Goal: Task Accomplishment & Management: Manage account settings

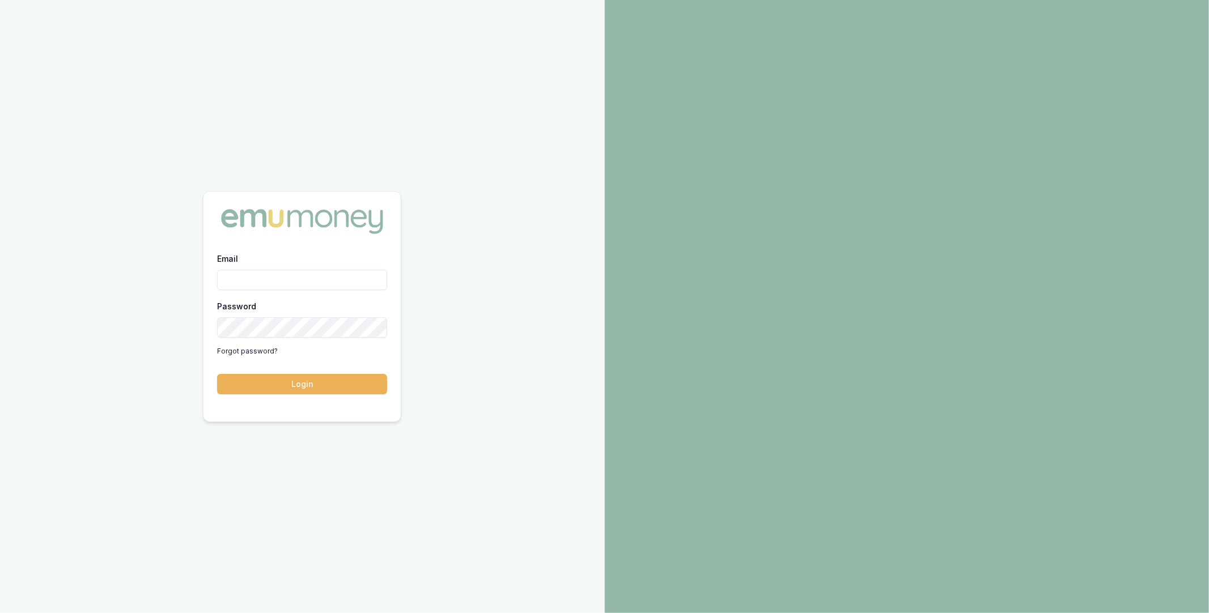
click at [319, 283] on input "Email" at bounding box center [302, 280] width 170 height 20
type input "m@[DOMAIN_NAME]"
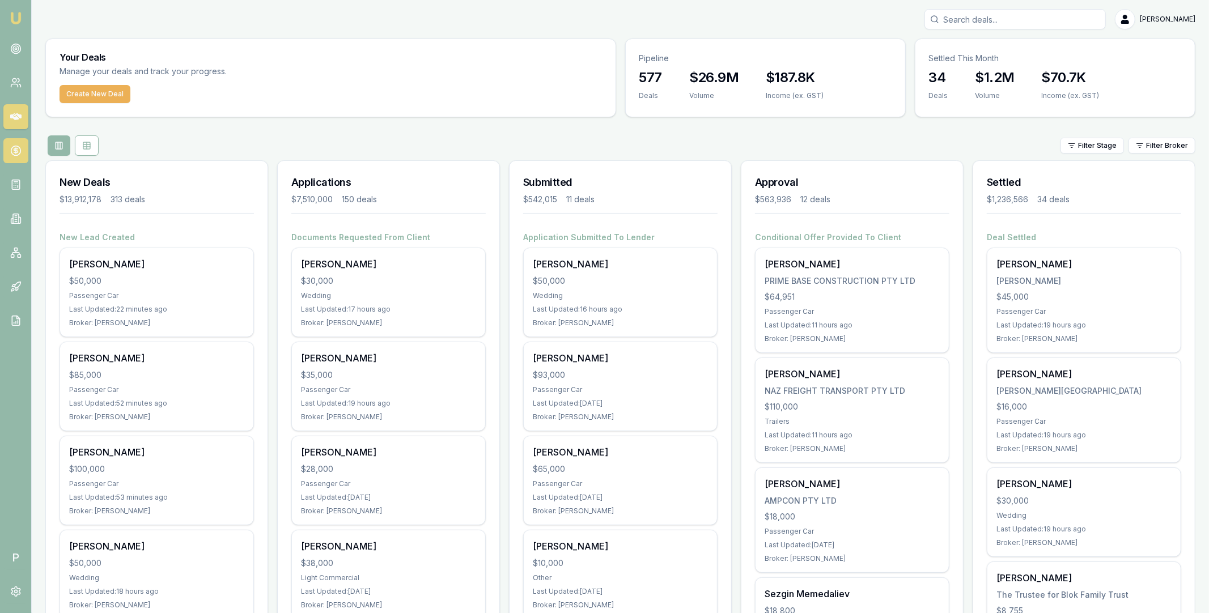
click at [15, 153] on icon at bounding box center [15, 150] width 11 height 11
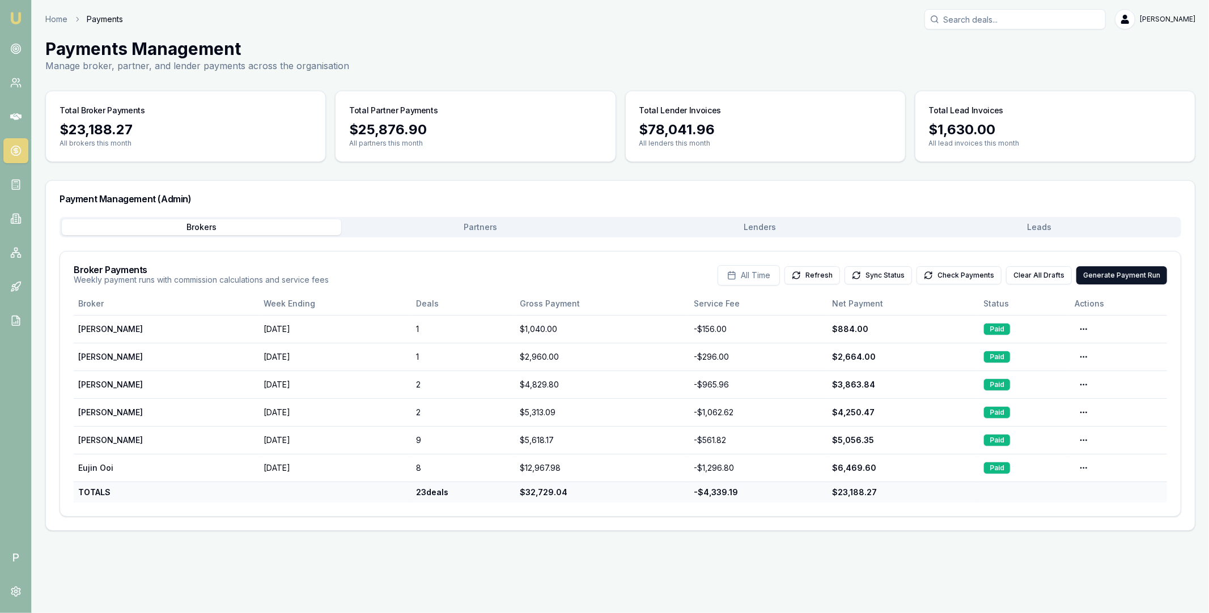
click at [892, 221] on button "Lenders" at bounding box center [761, 227] width 280 height 16
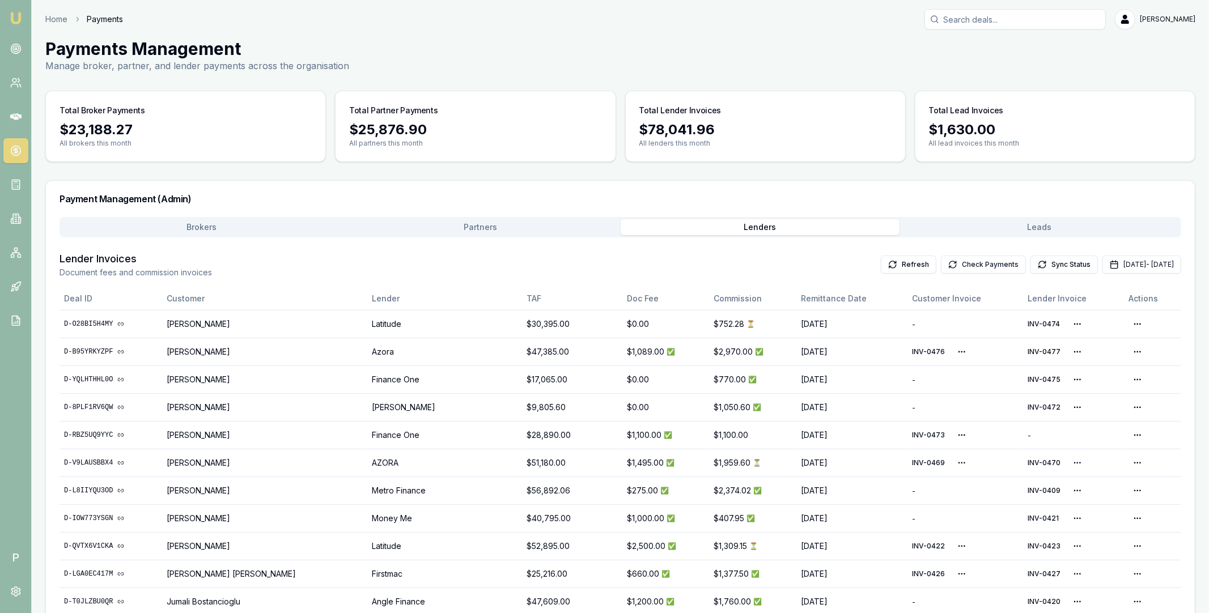
click at [951, 269] on button "Check Payments" at bounding box center [983, 265] width 85 height 18
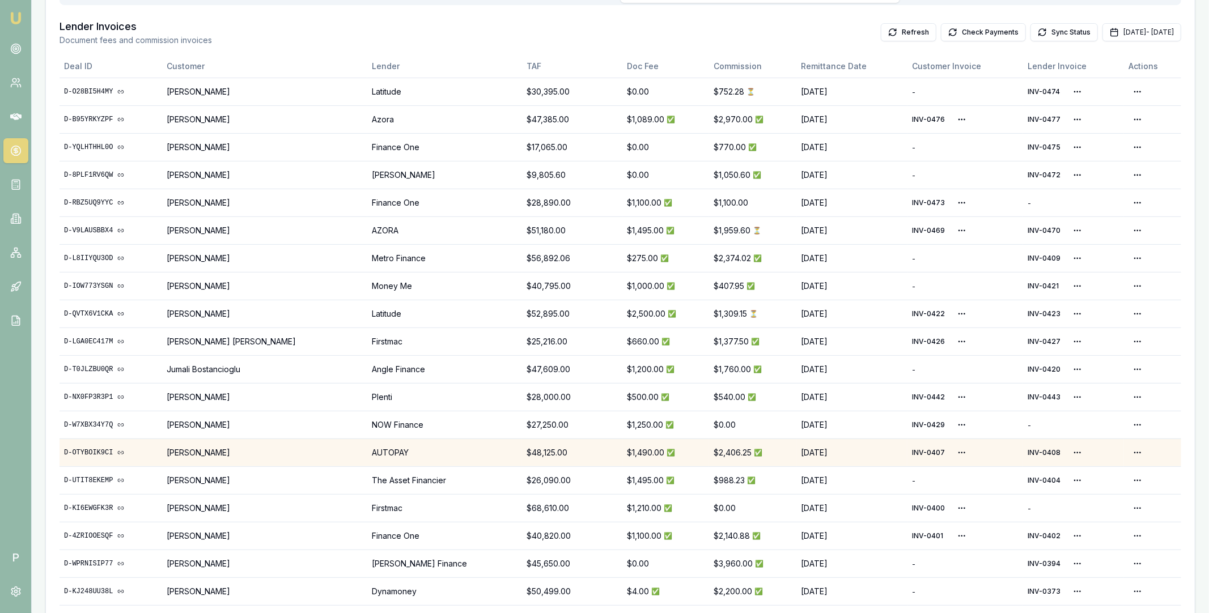
scroll to position [146, 0]
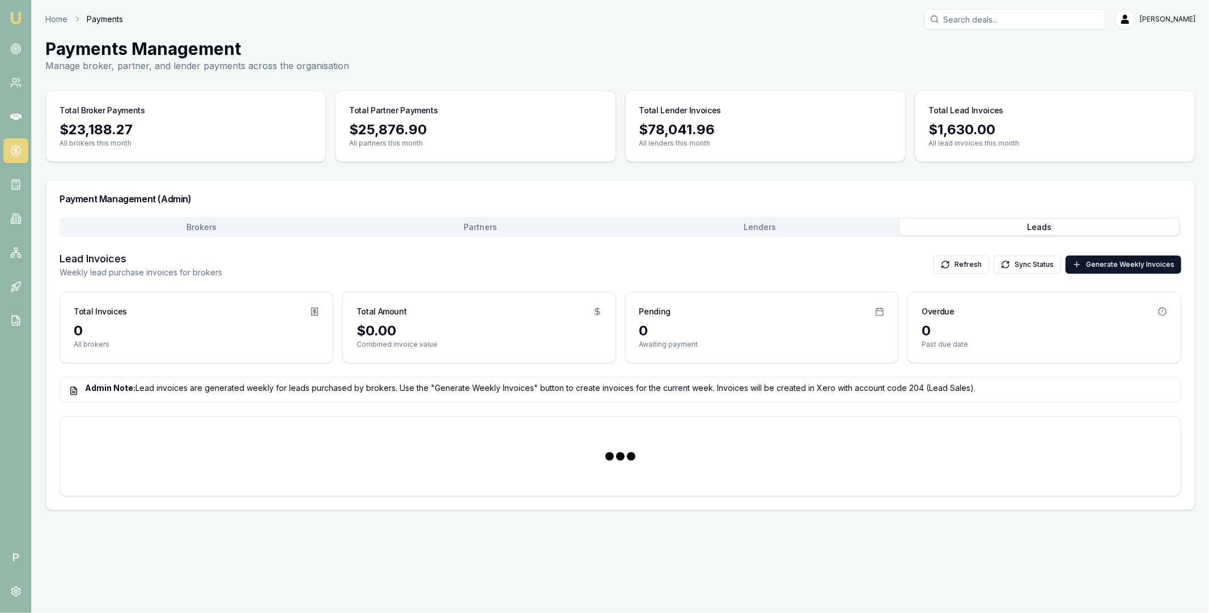
click at [1000, 82] on main "Payments Management Manage broker, partner, and lender payments across the orga…" at bounding box center [621, 275] width 1178 height 472
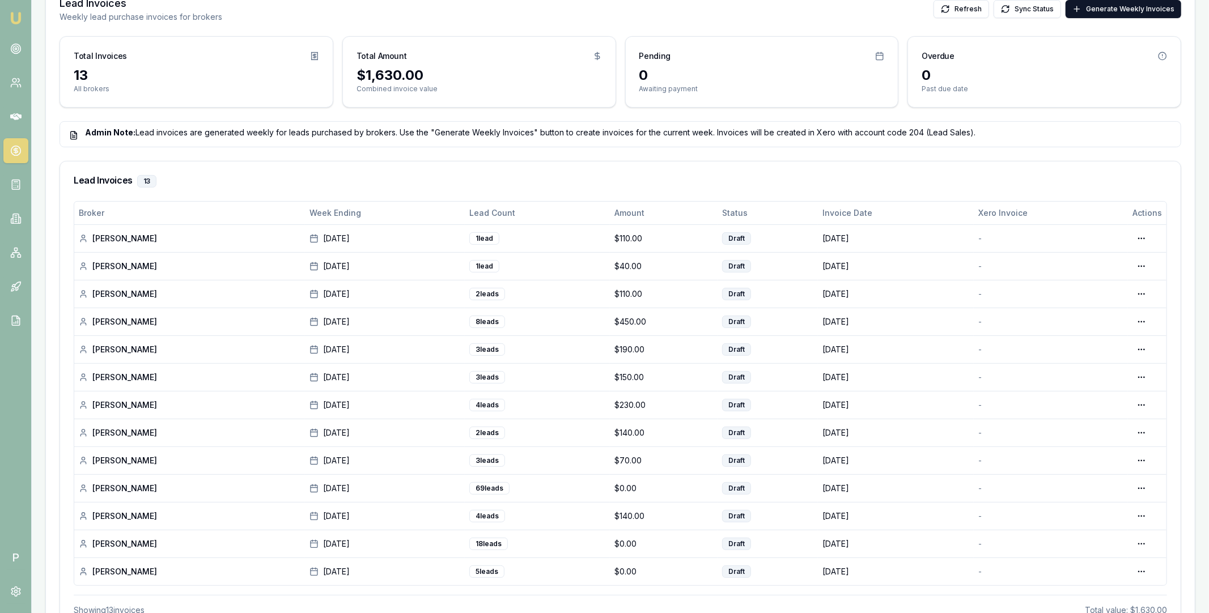
scroll to position [258, 0]
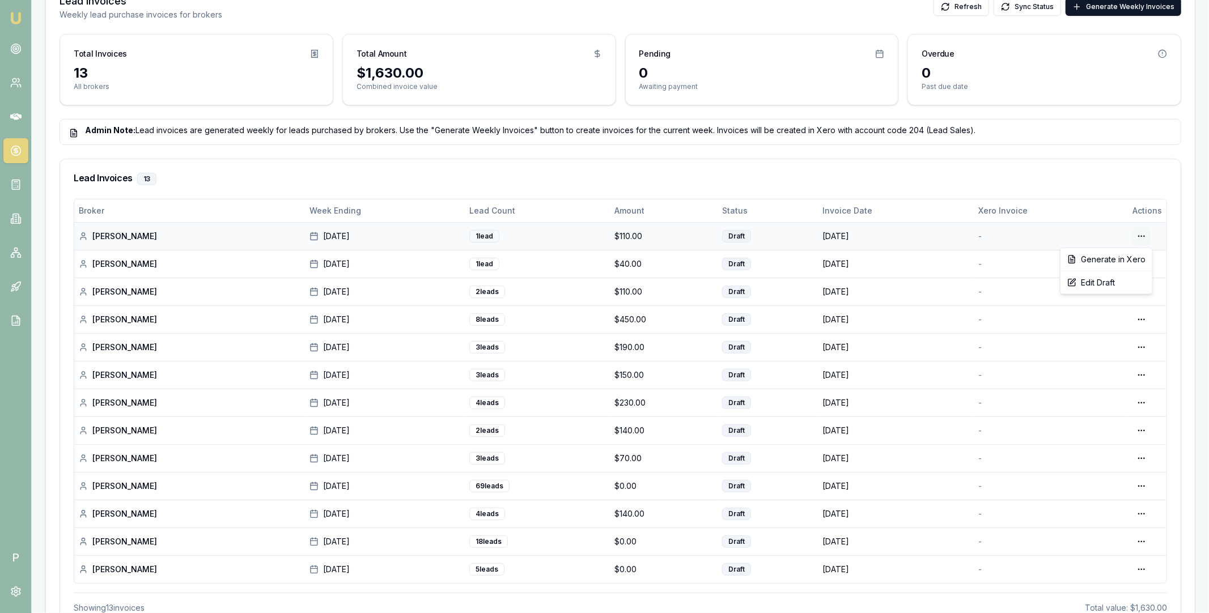
click at [1145, 238] on html "Emu Broker P Home Payments Matt Leeburn Toggle Menu Payments Management Manage …" at bounding box center [604, 48] width 1209 height 613
click at [1106, 282] on div "Edit Draft" at bounding box center [1106, 283] width 87 height 18
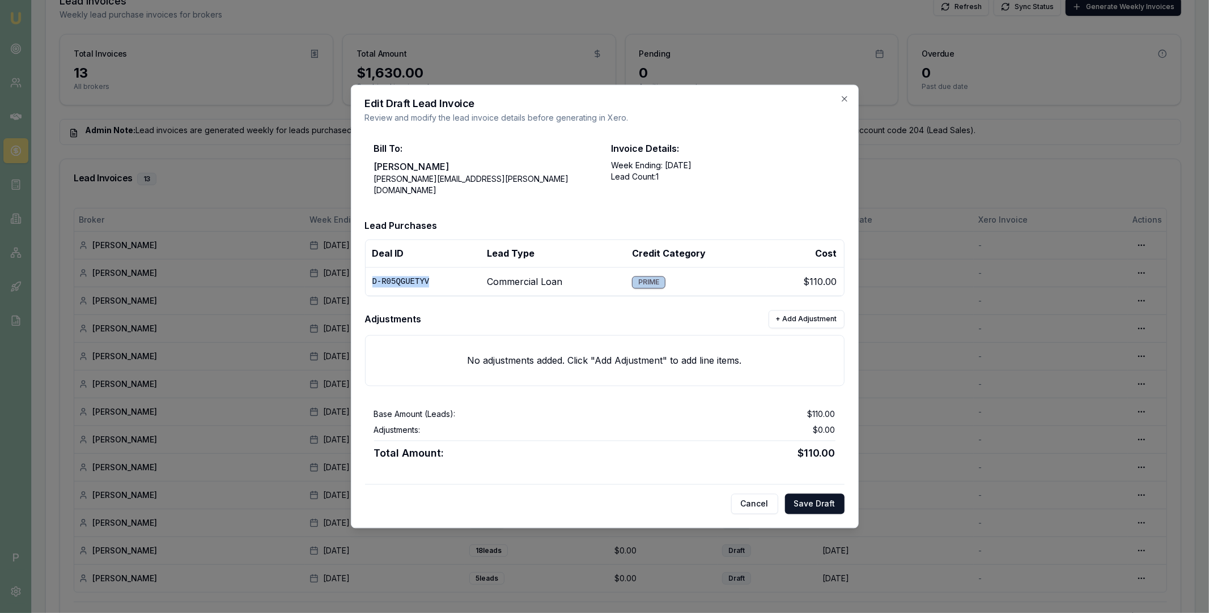
drag, startPoint x: 430, startPoint y: 278, endPoint x: 372, endPoint y: 274, distance: 58.0
click at [372, 274] on td "D-R05QGUETYV" at bounding box center [423, 282] width 115 height 28
copy td "D-R05QGUETYV"
click at [844, 101] on icon "button" at bounding box center [844, 98] width 5 height 5
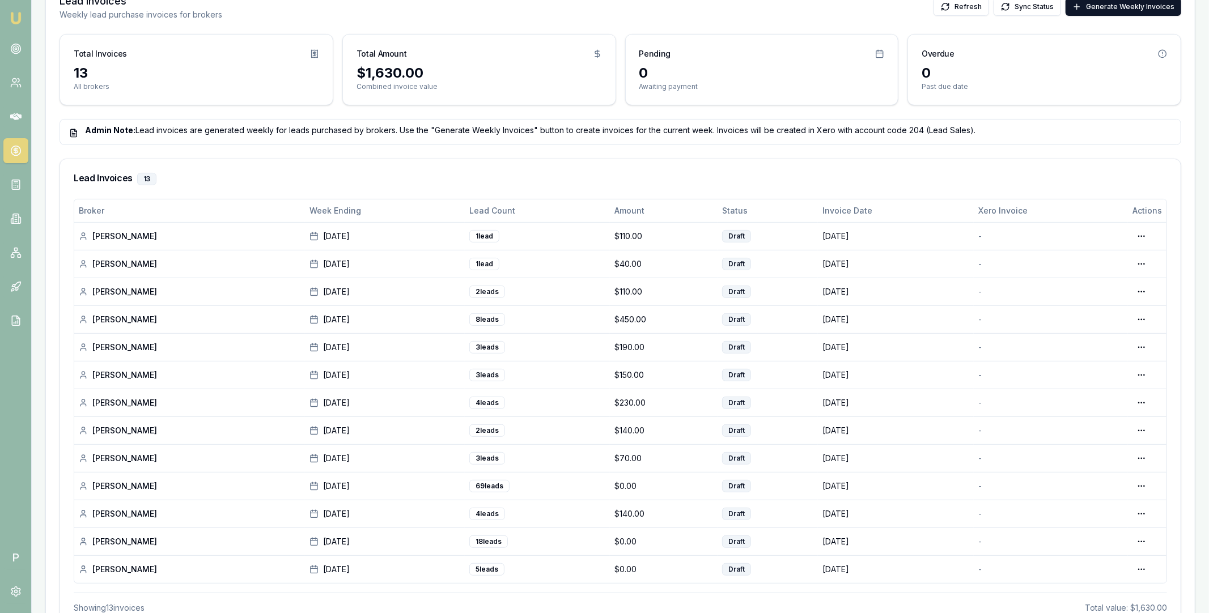
scroll to position [0, 0]
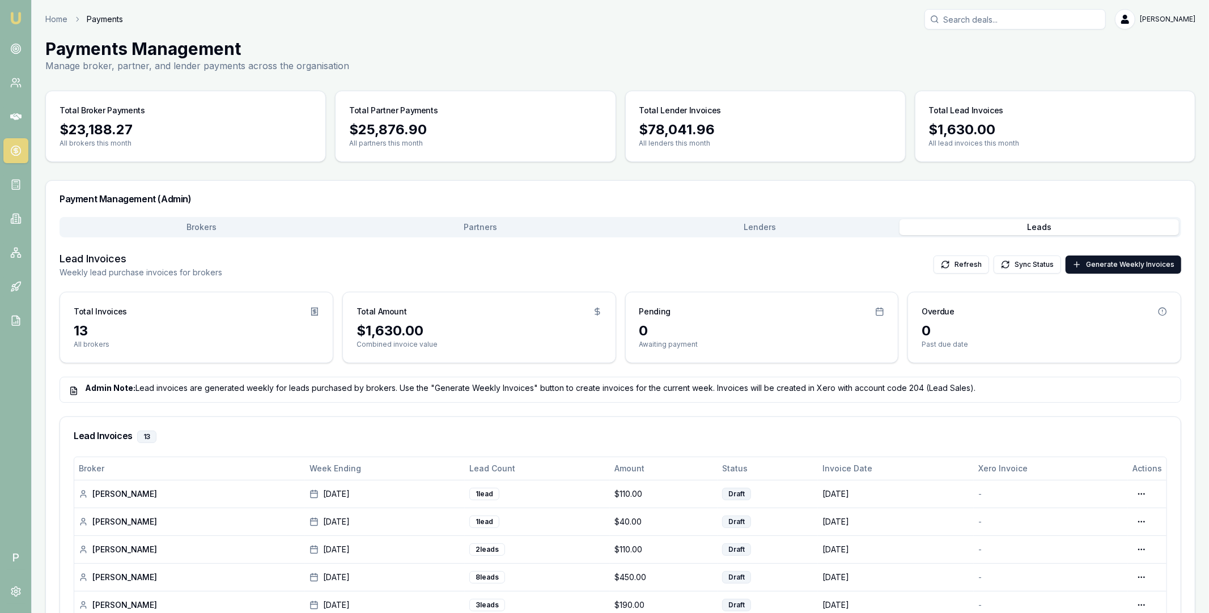
click at [997, 20] on input "Search deals" at bounding box center [1015, 19] width 181 height 20
paste input "D-R05QGUETYV"
type input "D-R05QGUETYV"
click at [999, 57] on p "0451371154" at bounding box center [1015, 60] width 171 height 11
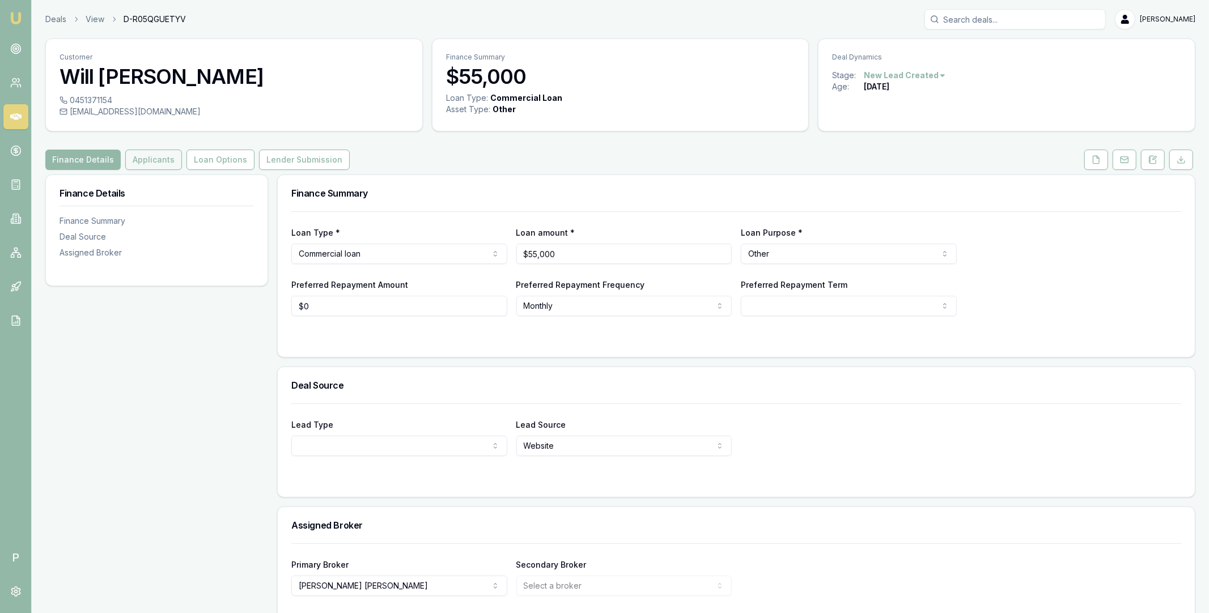
click at [143, 162] on button "Applicants" at bounding box center [153, 160] width 57 height 20
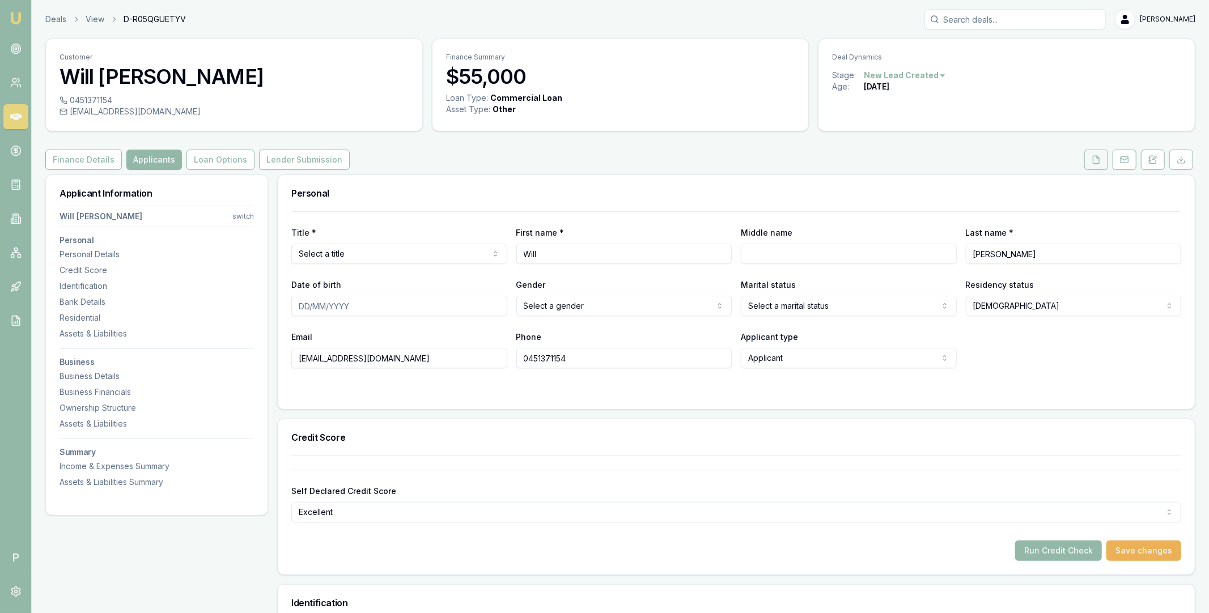
click at [1083, 163] on link at bounding box center [1096, 160] width 28 height 20
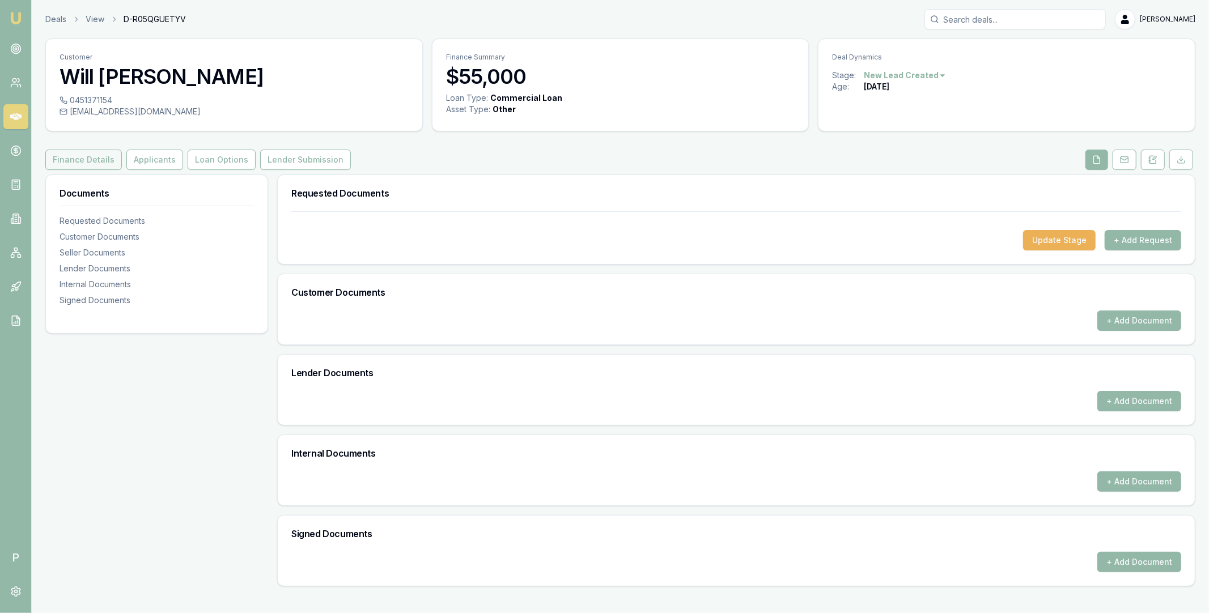
click at [88, 159] on button "Finance Details" at bounding box center [83, 160] width 77 height 20
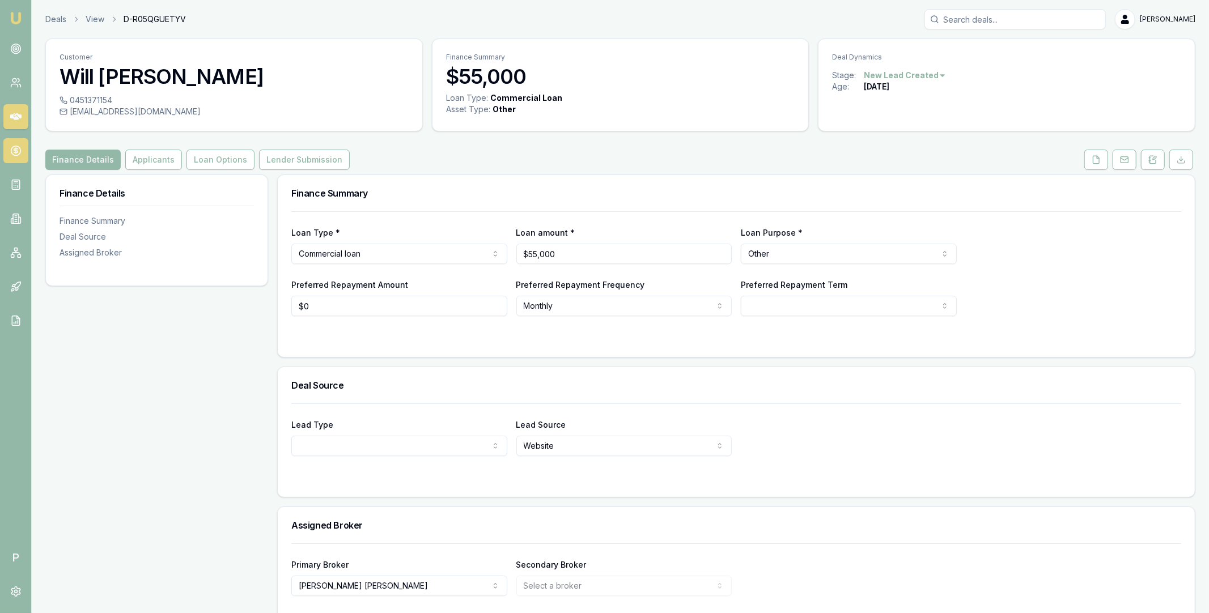
click at [16, 156] on link at bounding box center [15, 150] width 25 height 25
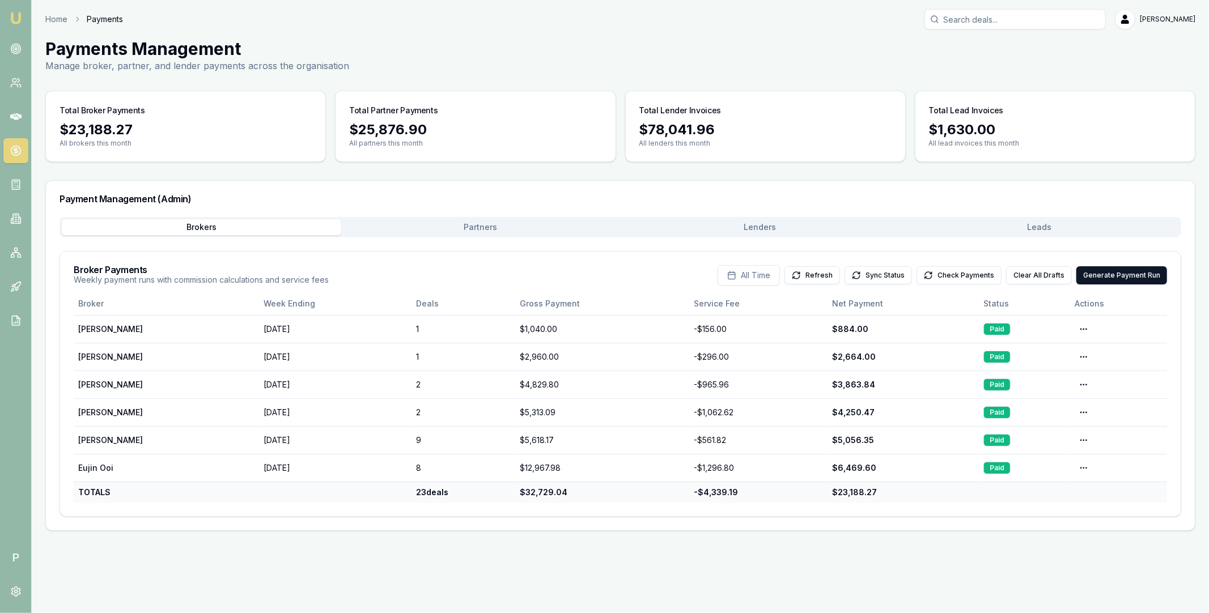
click at [989, 228] on button "Leads" at bounding box center [1040, 227] width 280 height 16
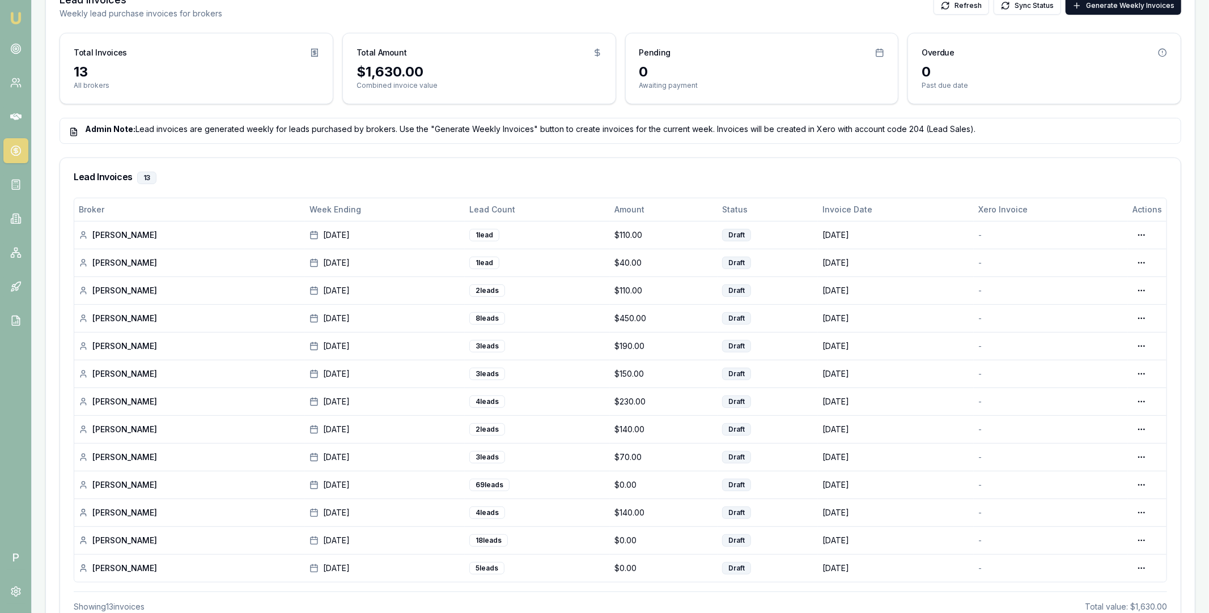
scroll to position [297, 0]
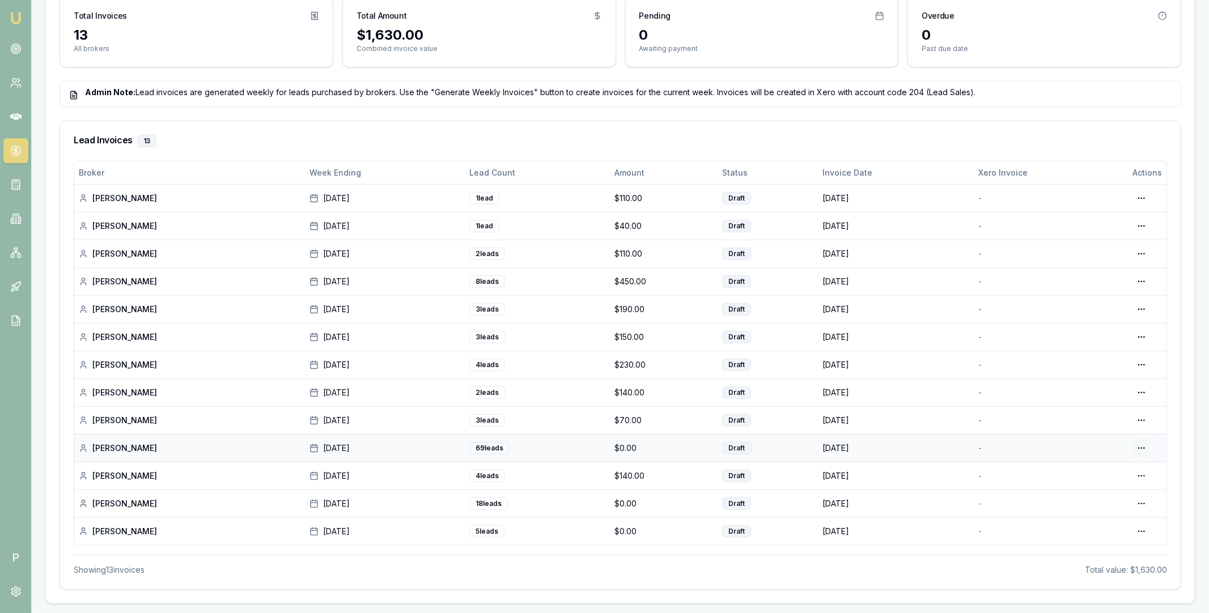
click at [1143, 318] on html "Emu Broker P Home Payments Matt Leeburn Toggle Menu Payments Management Manage …" at bounding box center [604, 10] width 1209 height 613
click at [1177, 318] on html "Emu Broker P Home Payments Matt Leeburn Toggle Menu Payments Management Manage …" at bounding box center [604, 10] width 1209 height 613
click at [1140, 318] on html "Emu Broker P Home Payments Matt Leeburn Toggle Menu Payments Management Manage …" at bounding box center [604, 10] width 1209 height 613
click at [1115, 498] on div "Generate in Xero" at bounding box center [1106, 499] width 87 height 18
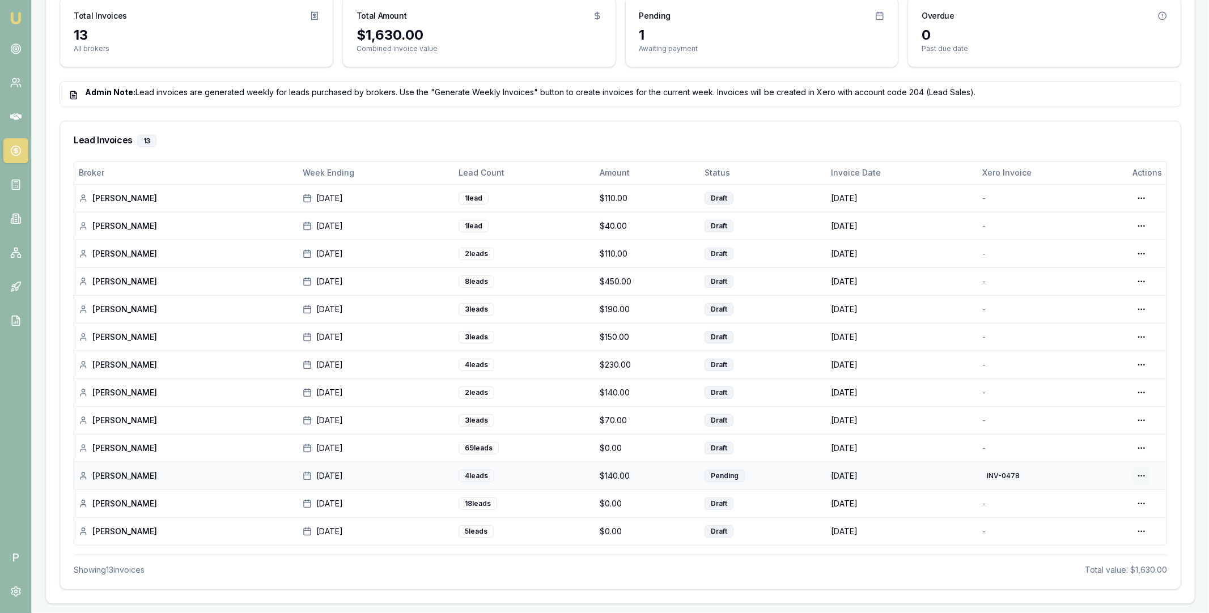
click at [1140, 318] on html "Emu Broker P Home Payments Matt Leeburn Toggle Menu Payments Management Manage …" at bounding box center [604, 10] width 1209 height 613
click at [1096, 517] on div "View PDF" at bounding box center [1103, 518] width 97 height 18
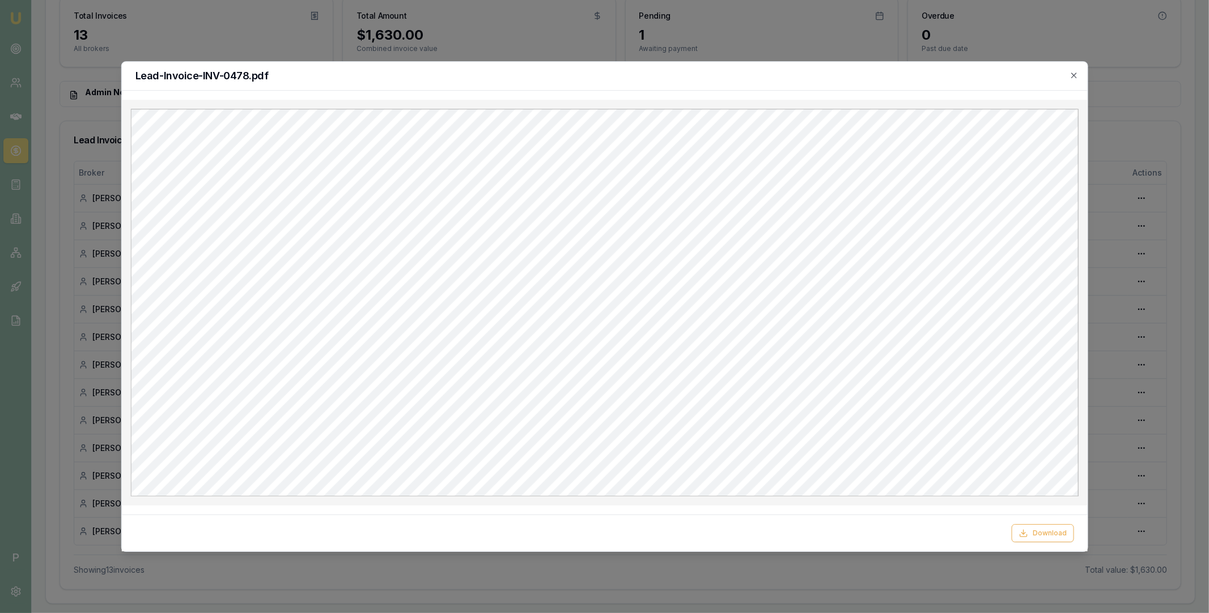
scroll to position [0, 0]
click at [1076, 73] on icon "button" at bounding box center [1074, 75] width 9 height 9
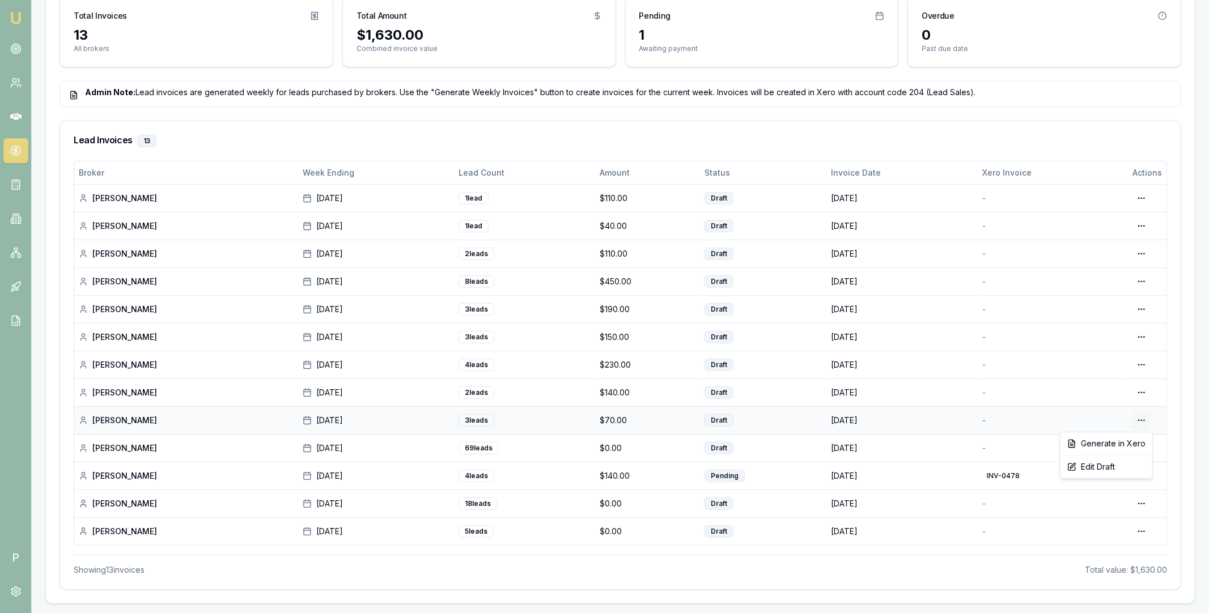
click at [1141, 318] on html "Emu Broker P Home Payments Matt Leeburn Toggle Menu Payments Management Manage …" at bounding box center [604, 10] width 1209 height 613
click at [1045, 318] on html "Emu Broker P Home Payments Matt Leeburn Toggle Menu Payments Management Manage …" at bounding box center [604, 10] width 1209 height 613
click at [1142, 318] on html "Emu Broker P Home Payments Matt Leeburn Toggle Menu Payments Management Manage …" at bounding box center [604, 10] width 1209 height 613
click at [1094, 518] on div "View PDF" at bounding box center [1103, 518] width 97 height 18
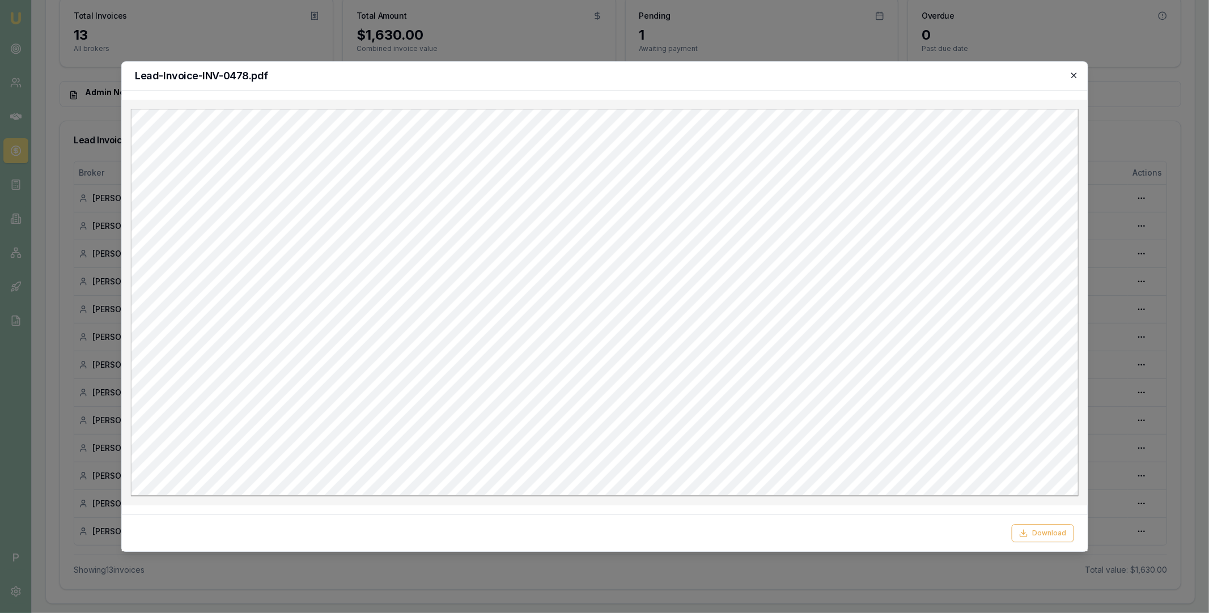
click at [1073, 76] on icon "button" at bounding box center [1074, 75] width 9 height 9
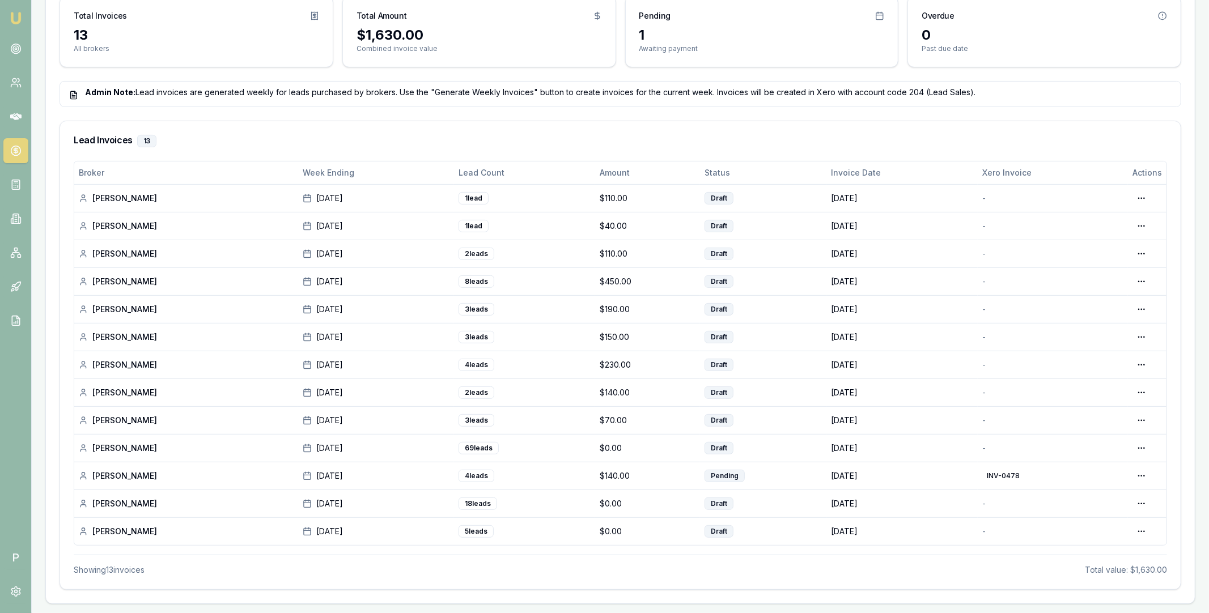
scroll to position [288, 0]
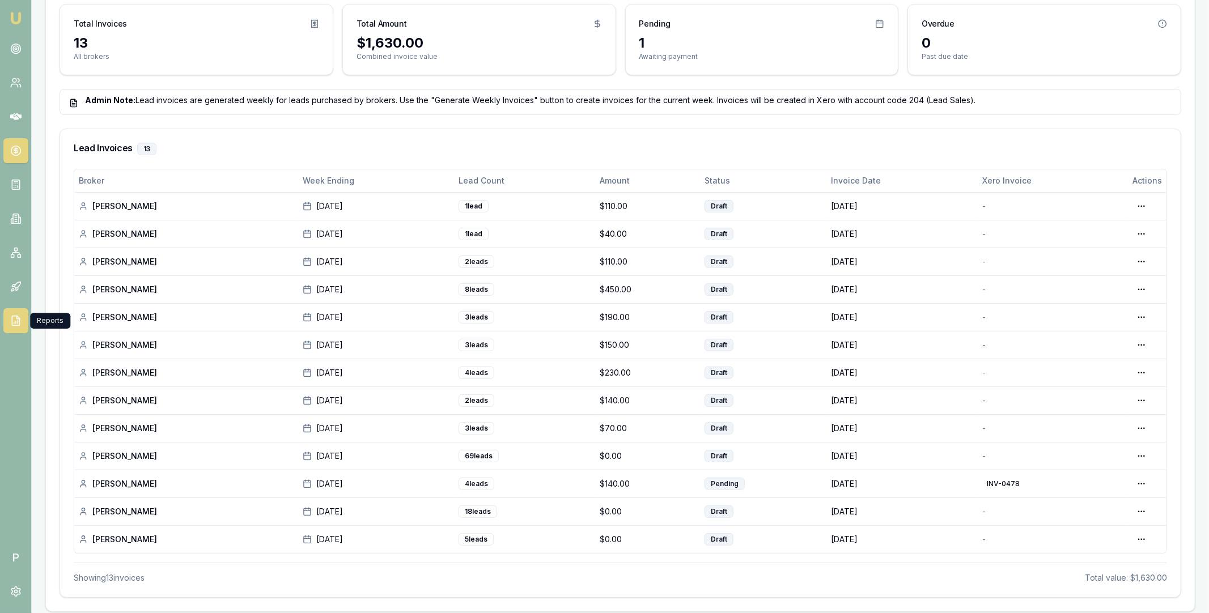
click at [13, 321] on icon at bounding box center [15, 320] width 11 height 11
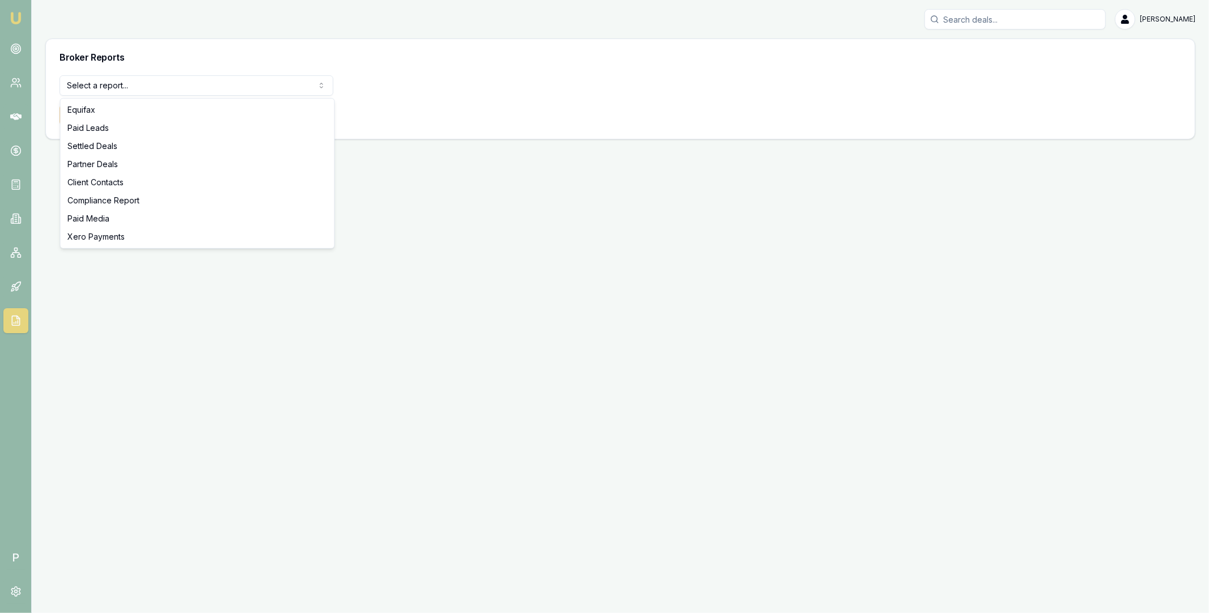
click at [254, 87] on html "Emu Broker P Matt Leeburn Toggle Menu Broker Reports Select a report... Equifax…" at bounding box center [604, 306] width 1209 height 613
select select "paid-leads"
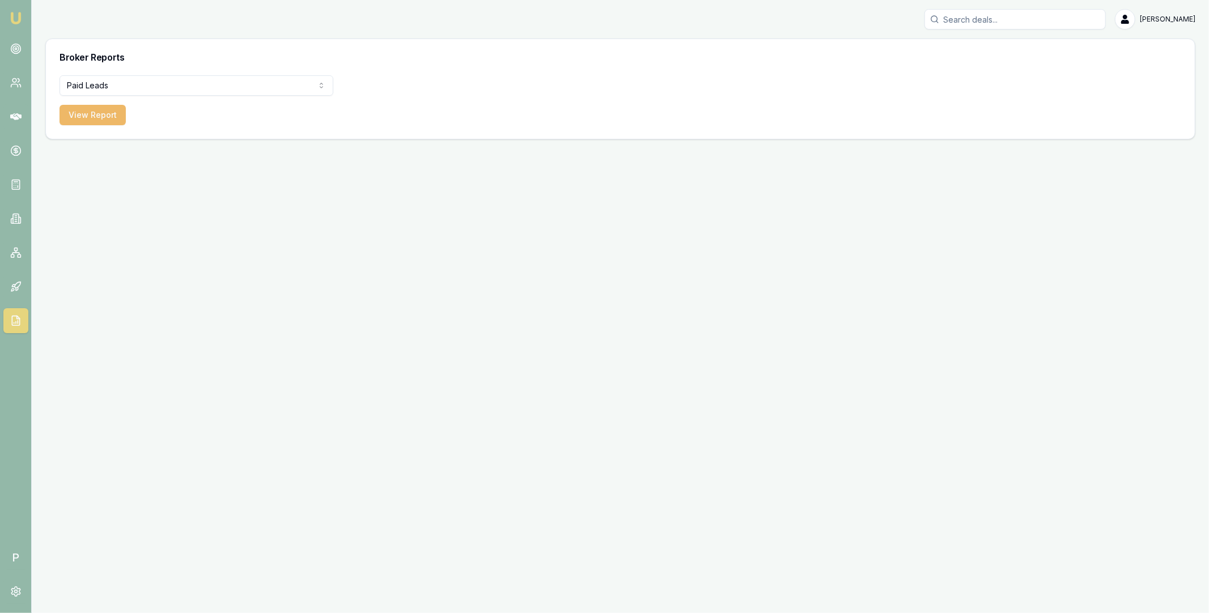
click at [105, 118] on button "View Report" at bounding box center [93, 115] width 66 height 20
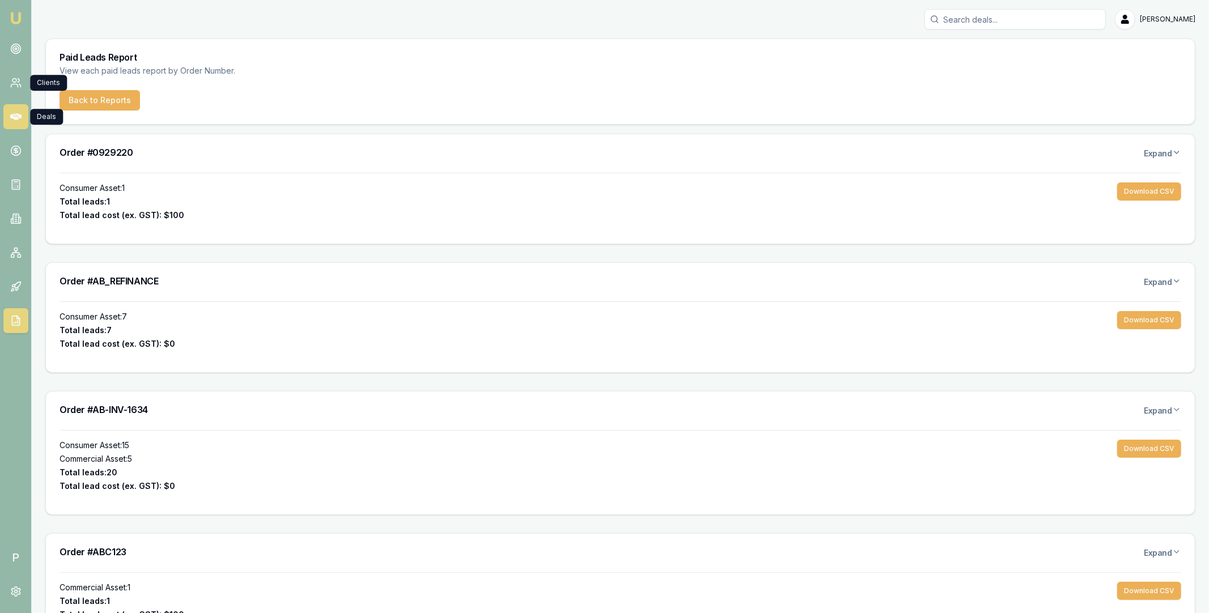
click at [17, 105] on link at bounding box center [15, 116] width 25 height 25
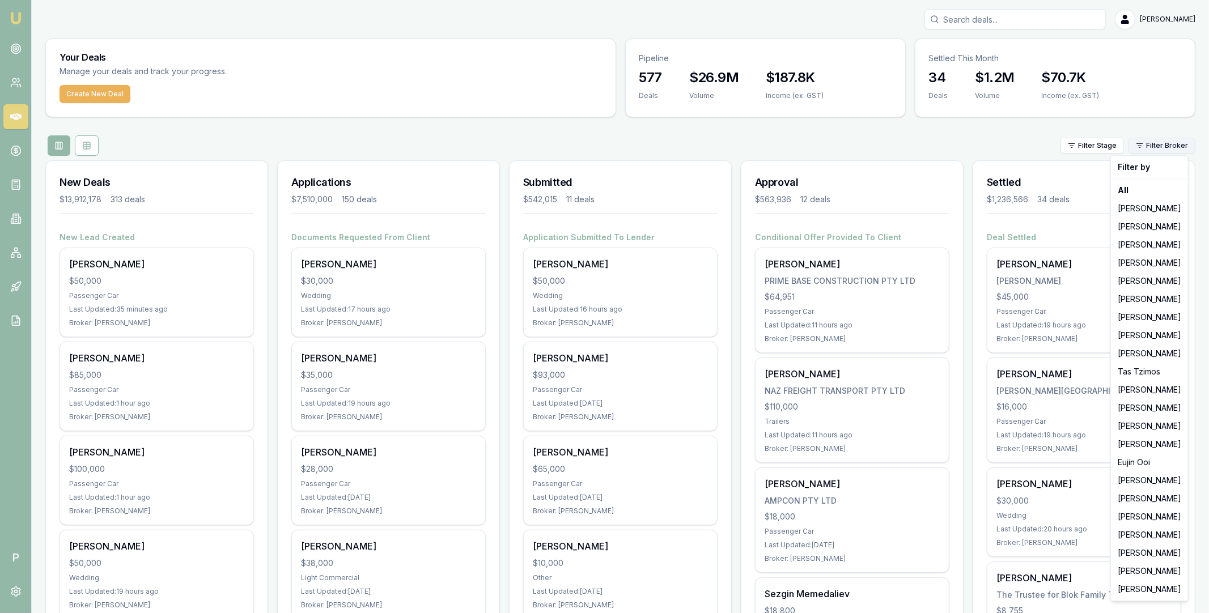
click at [1170, 146] on html "Emu Broker P Matt Leeburn Toggle Menu Your Deals Manage your deals and track yo…" at bounding box center [604, 306] width 1209 height 613
click at [1136, 566] on div "[PERSON_NAME]" at bounding box center [1150, 571] width 73 height 18
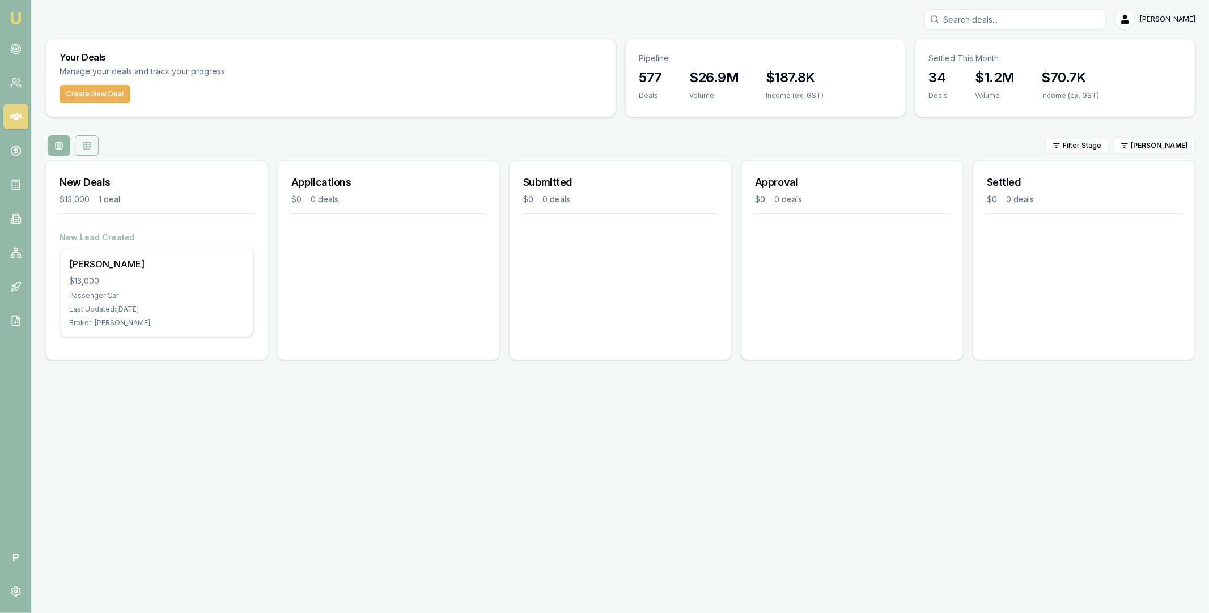
click at [84, 146] on icon at bounding box center [86, 145] width 9 height 9
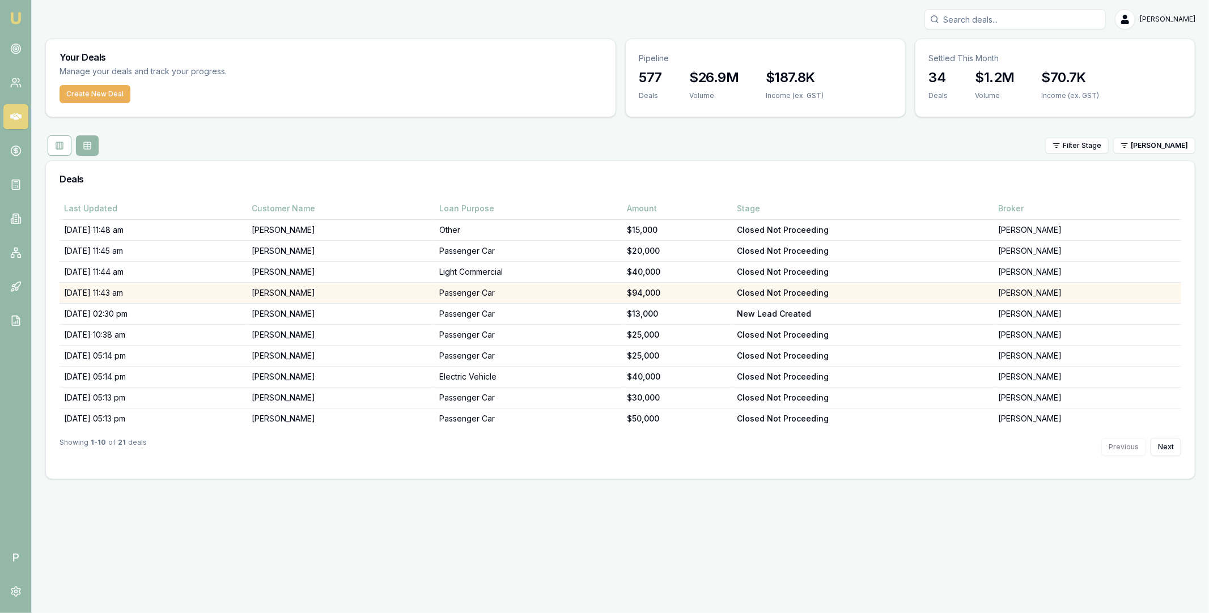
click at [233, 285] on td "23/08/25, 11:43 am" at bounding box center [154, 293] width 188 height 21
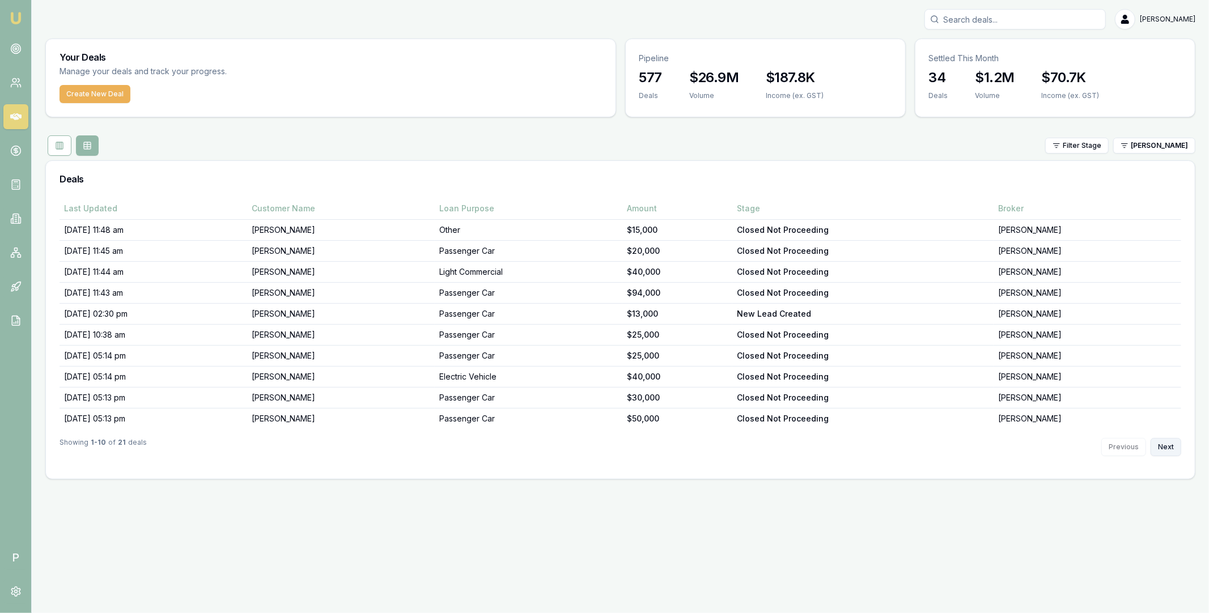
click at [1172, 447] on button "Next" at bounding box center [1166, 447] width 31 height 18
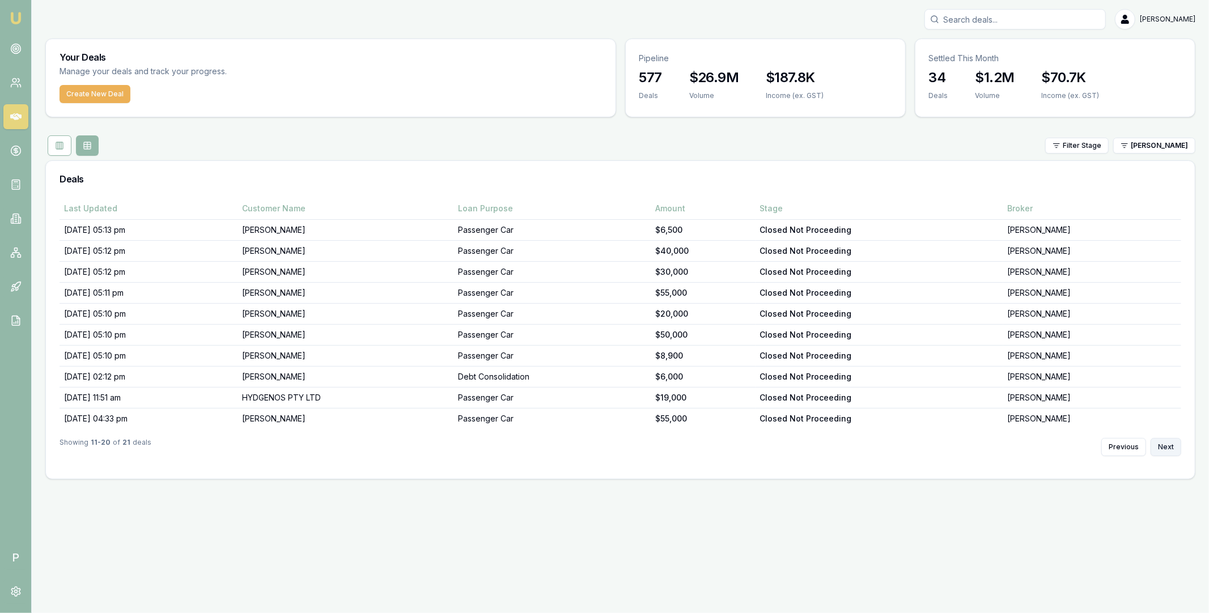
click at [1166, 448] on button "Next" at bounding box center [1166, 447] width 31 height 18
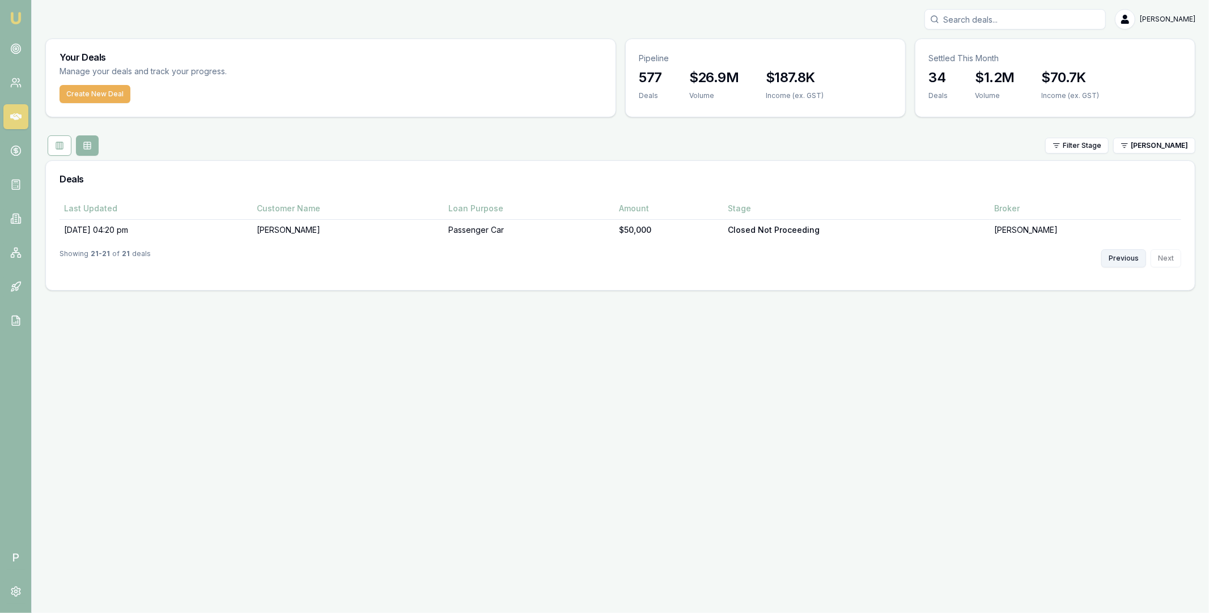
click at [1119, 257] on button "Previous" at bounding box center [1124, 258] width 45 height 18
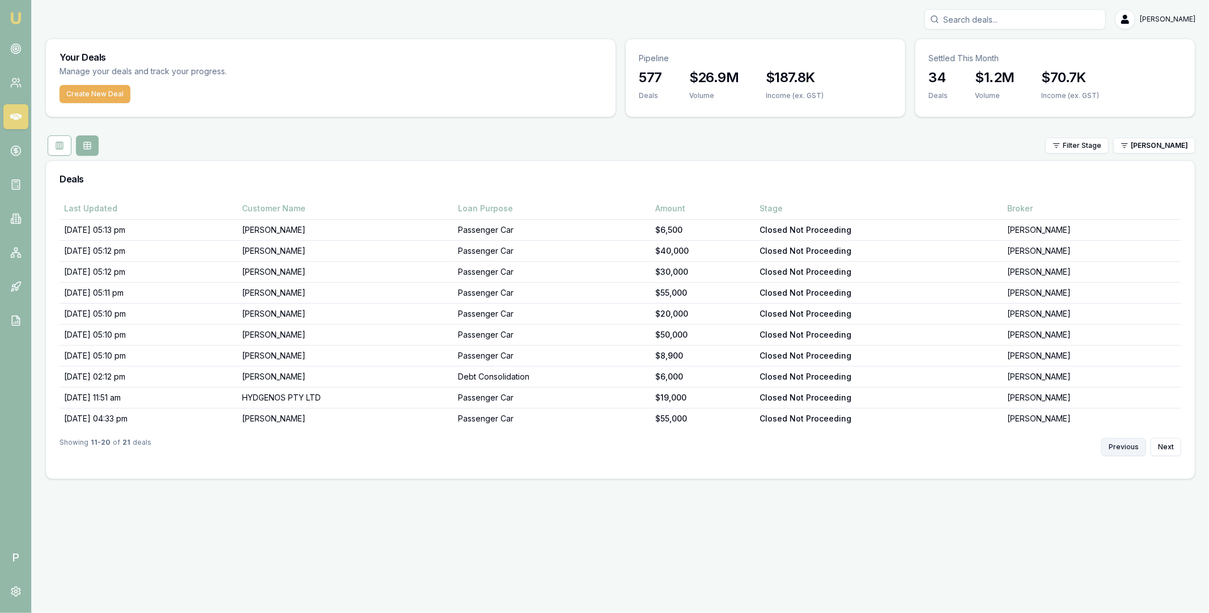
click at [1128, 452] on button "Previous" at bounding box center [1124, 447] width 45 height 18
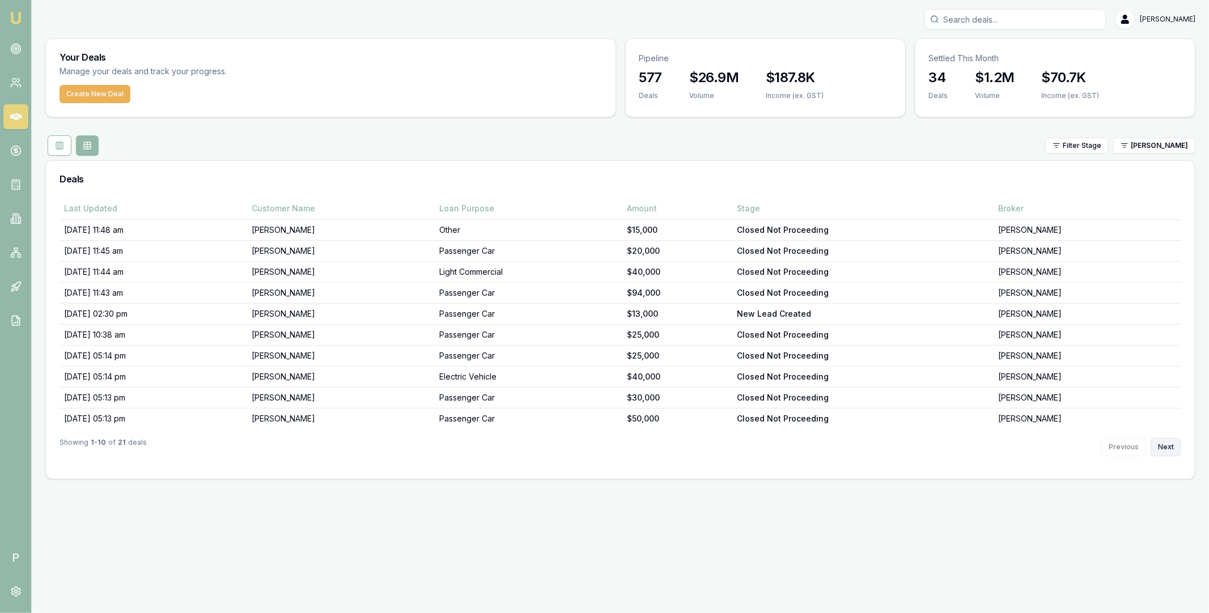
click at [1158, 454] on button "Next" at bounding box center [1166, 447] width 31 height 18
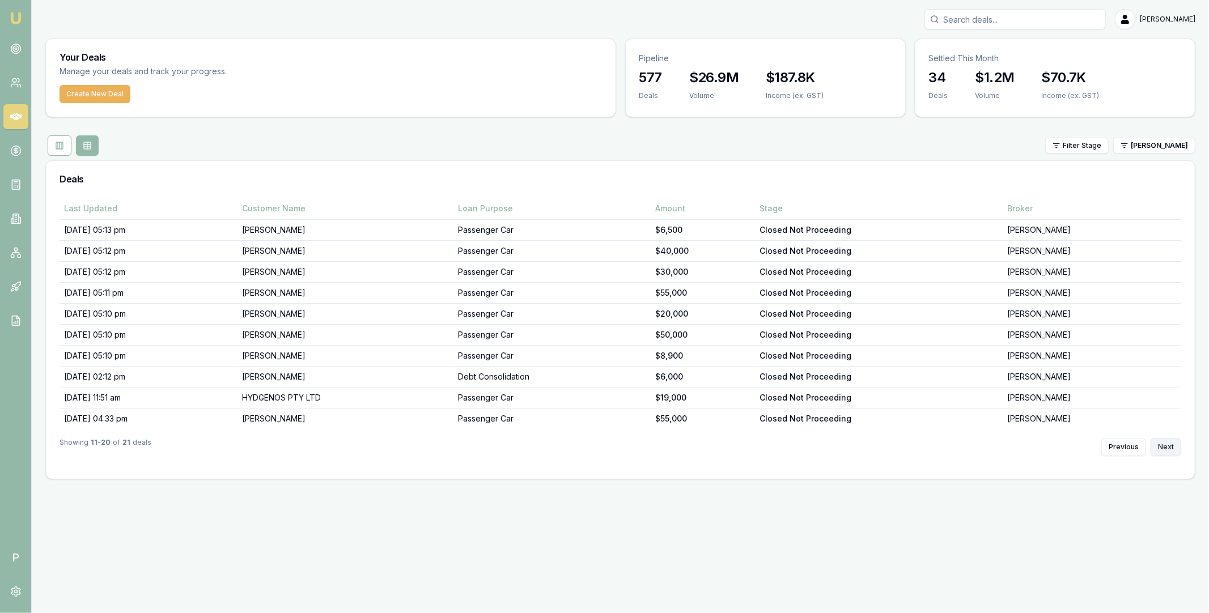
click at [1168, 448] on button "Next" at bounding box center [1166, 447] width 31 height 18
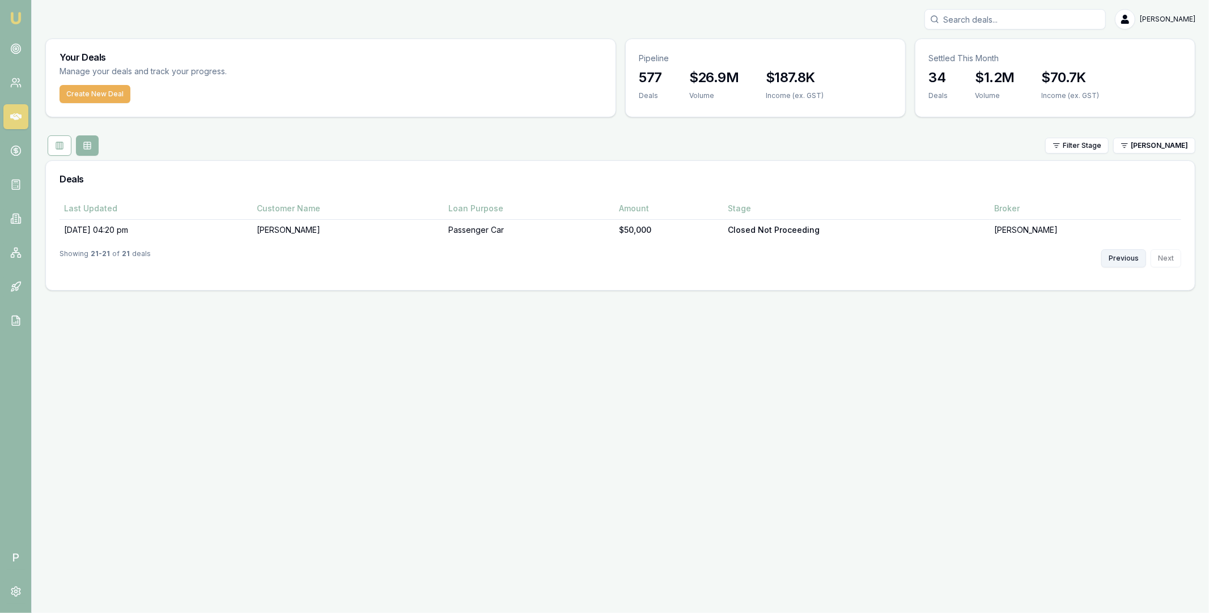
click at [1124, 262] on button "Previous" at bounding box center [1124, 258] width 45 height 18
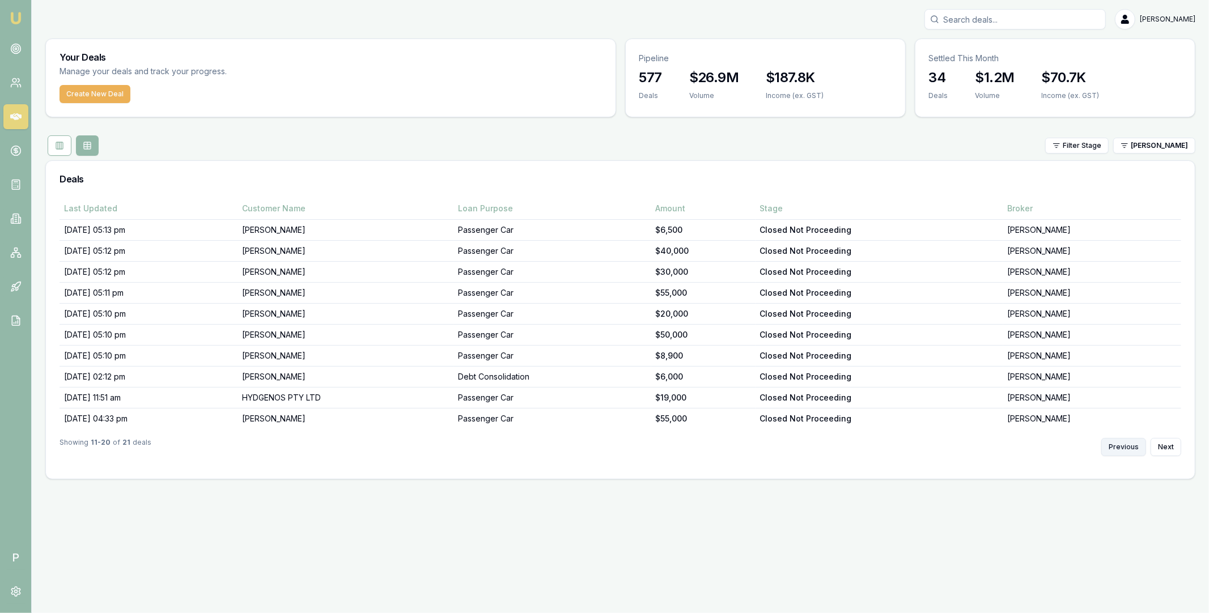
click at [1119, 452] on button "Previous" at bounding box center [1124, 447] width 45 height 18
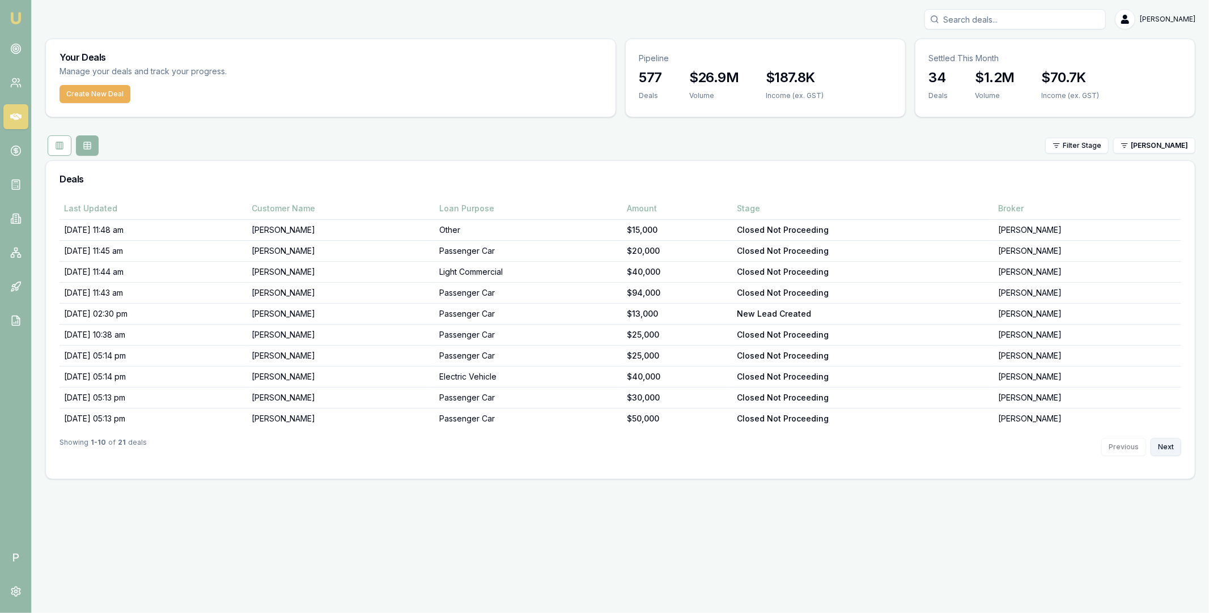
click at [1171, 448] on button "Next" at bounding box center [1166, 447] width 31 height 18
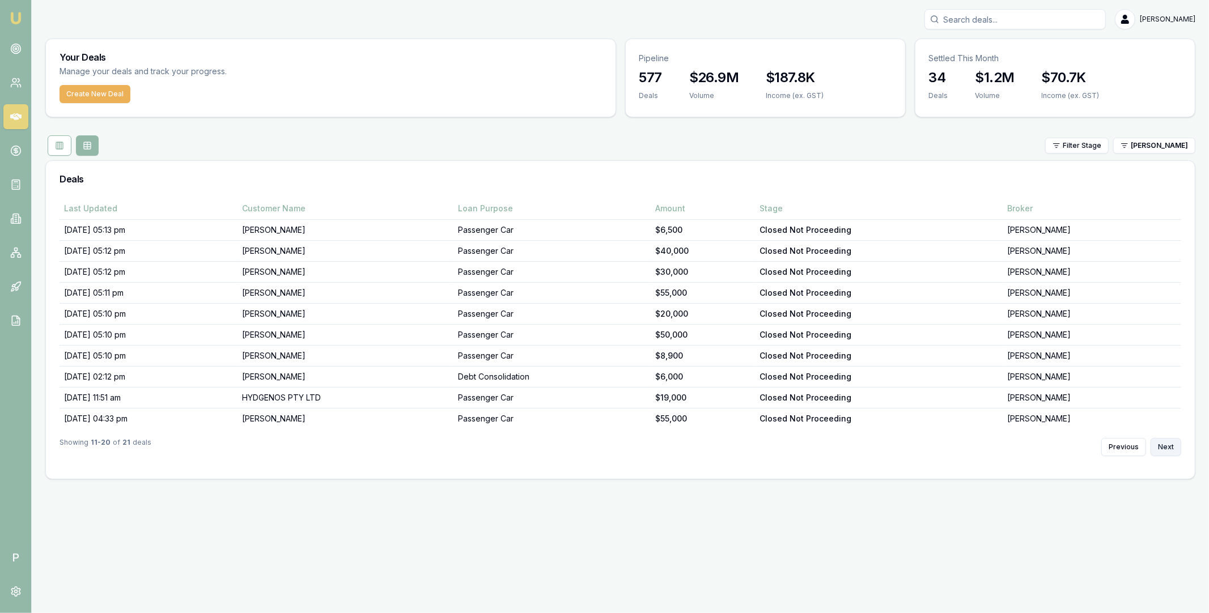
click at [1171, 448] on button "Next" at bounding box center [1166, 447] width 31 height 18
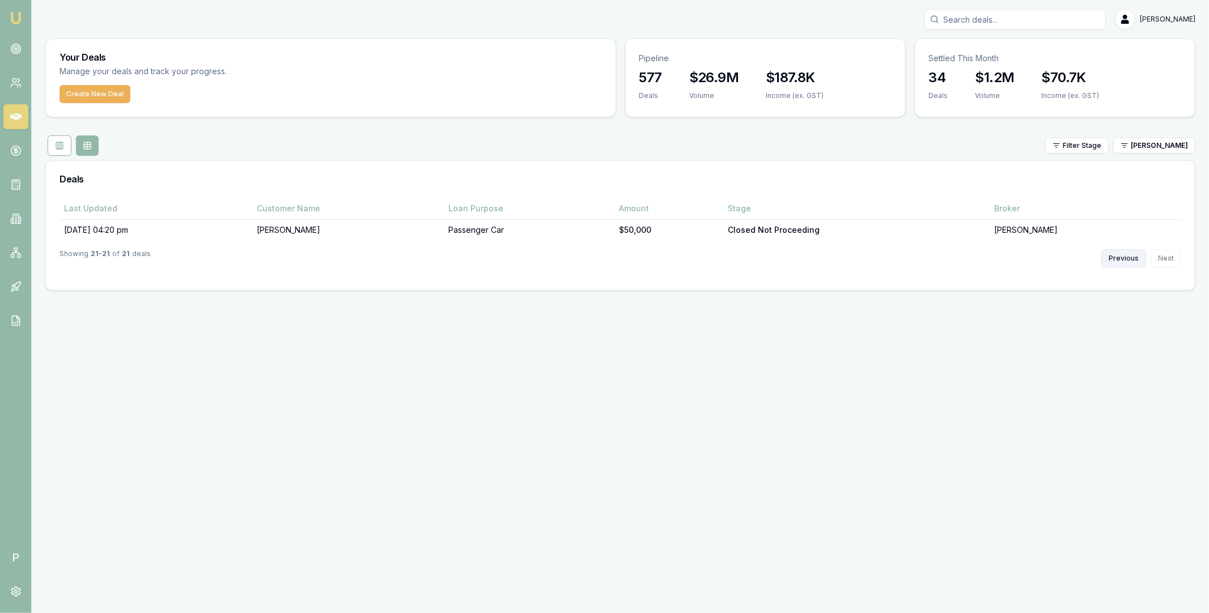
click at [1128, 256] on button "Previous" at bounding box center [1124, 258] width 45 height 18
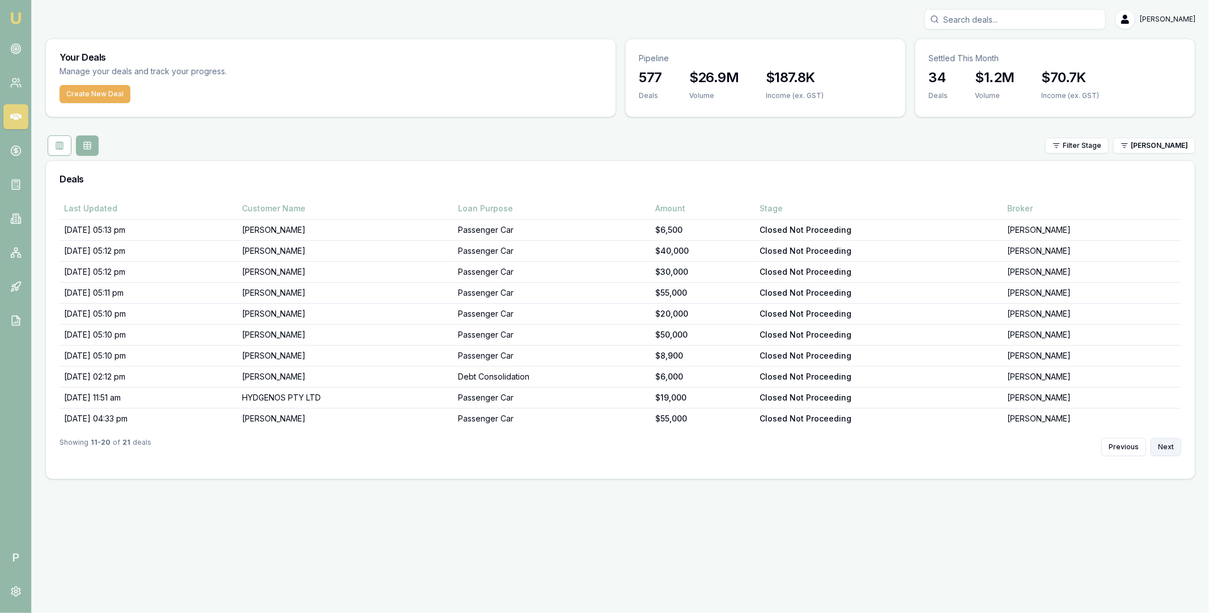
click at [1158, 448] on button "Next" at bounding box center [1166, 447] width 31 height 18
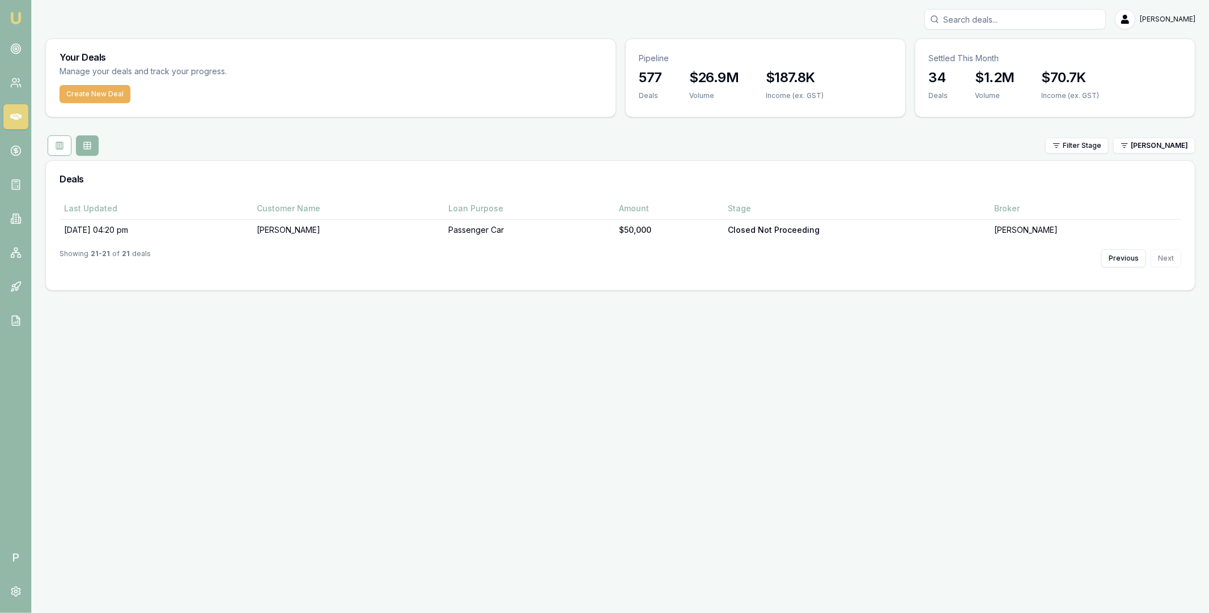
click at [13, 125] on link at bounding box center [15, 116] width 25 height 25
click at [52, 148] on button at bounding box center [60, 146] width 24 height 20
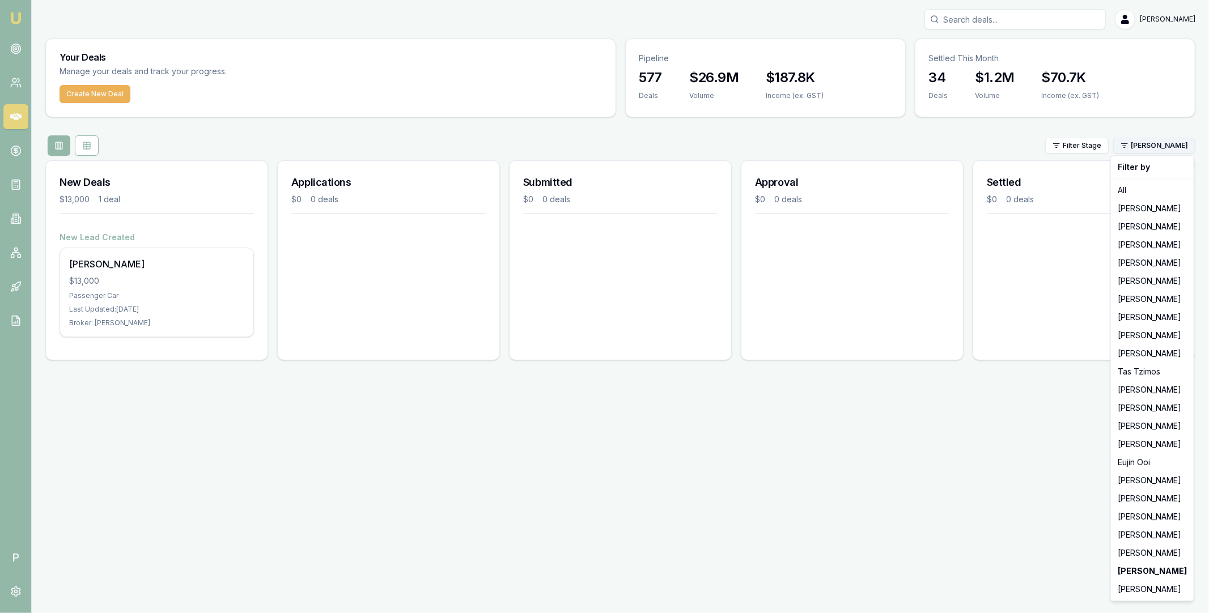
click at [1132, 147] on html "Emu Broker P Matt Leeburn Toggle Menu Your Deals Manage your deals and track yo…" at bounding box center [604, 306] width 1209 height 613
click at [1136, 190] on div "All" at bounding box center [1153, 190] width 78 height 18
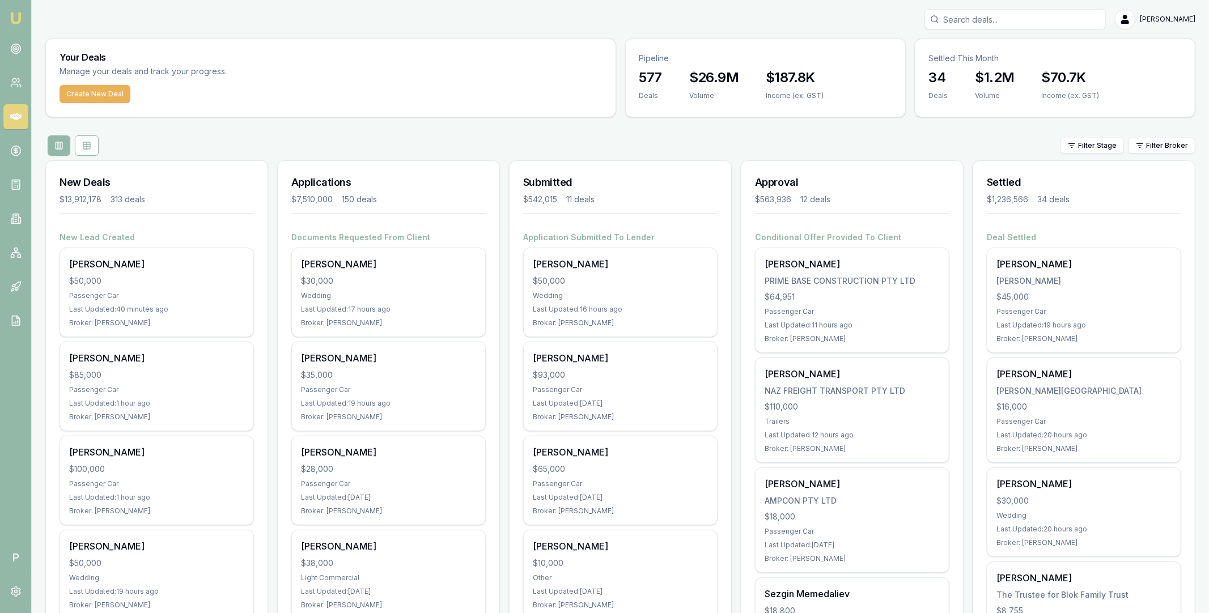
click at [1165, 137] on div "Filter Stage Filter Broker" at bounding box center [620, 146] width 1150 height 20
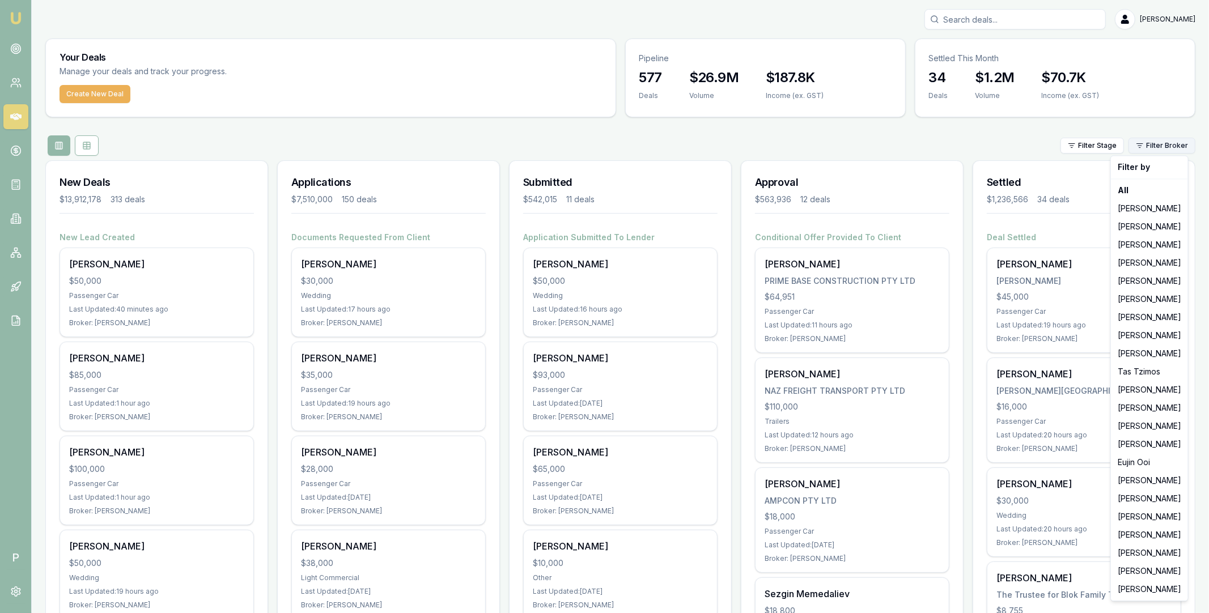
click at [1163, 147] on html "Emu Broker P Matt Leeburn Toggle Menu Your Deals Manage your deals and track yo…" at bounding box center [604, 306] width 1209 height 613
click at [1129, 248] on div "[PERSON_NAME]" at bounding box center [1150, 245] width 73 height 18
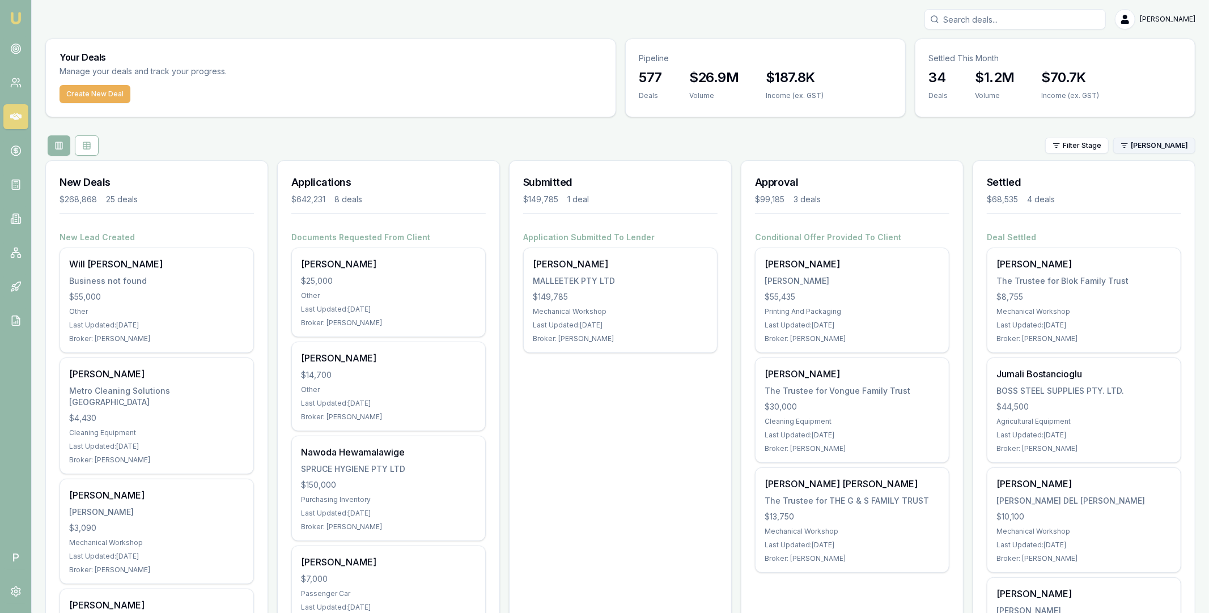
click at [1150, 148] on html "Emu Broker P Matt Leeburn Toggle Menu Your Deals Manage your deals and track yo…" at bounding box center [604, 306] width 1209 height 613
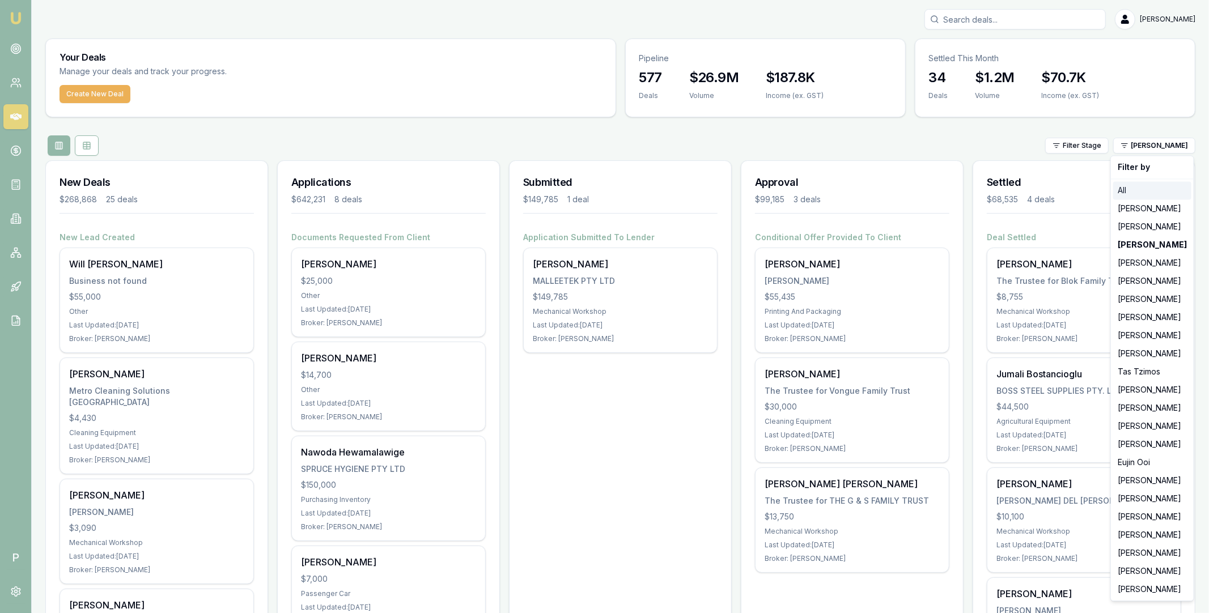
click at [1136, 187] on div "All" at bounding box center [1153, 190] width 78 height 18
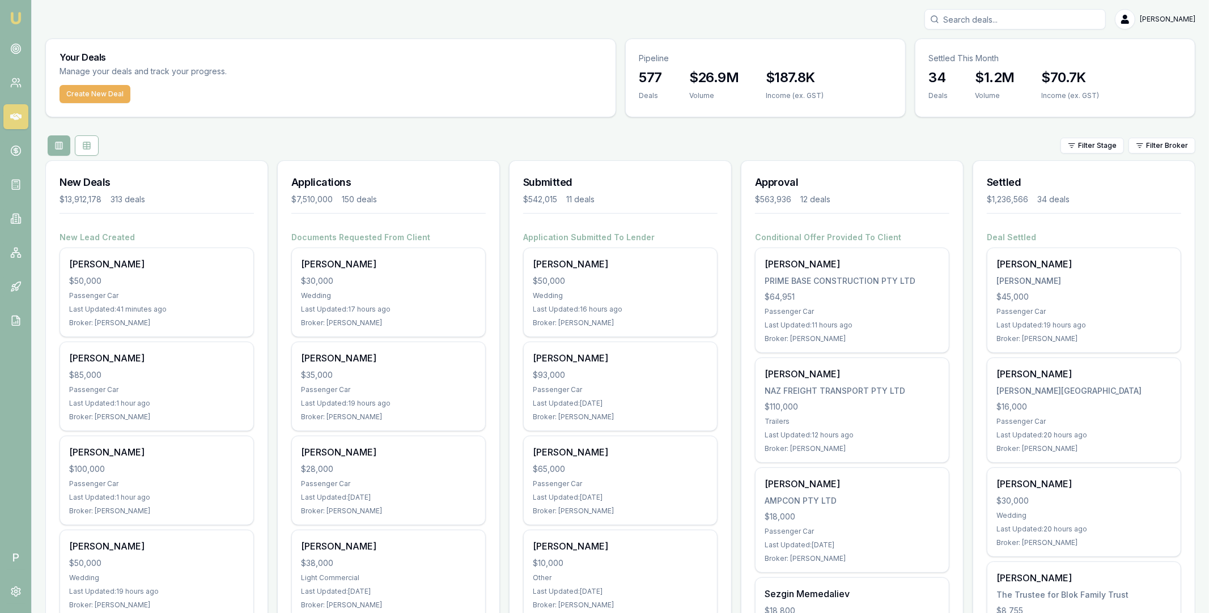
click at [824, 137] on div "Filter Stage Filter Broker" at bounding box center [620, 146] width 1150 height 20
click at [828, 143] on div "Filter Stage Filter Broker" at bounding box center [620, 146] width 1150 height 20
click at [14, 152] on icon at bounding box center [16, 151] width 4 height 4
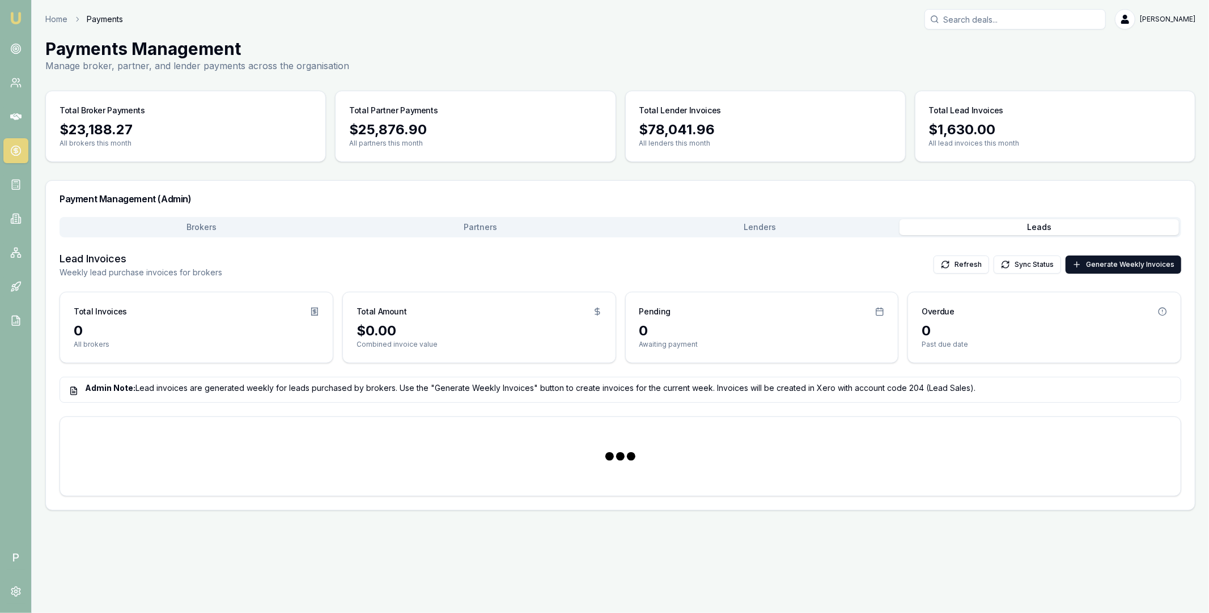
click at [1005, 226] on button "Leads" at bounding box center [1040, 227] width 280 height 16
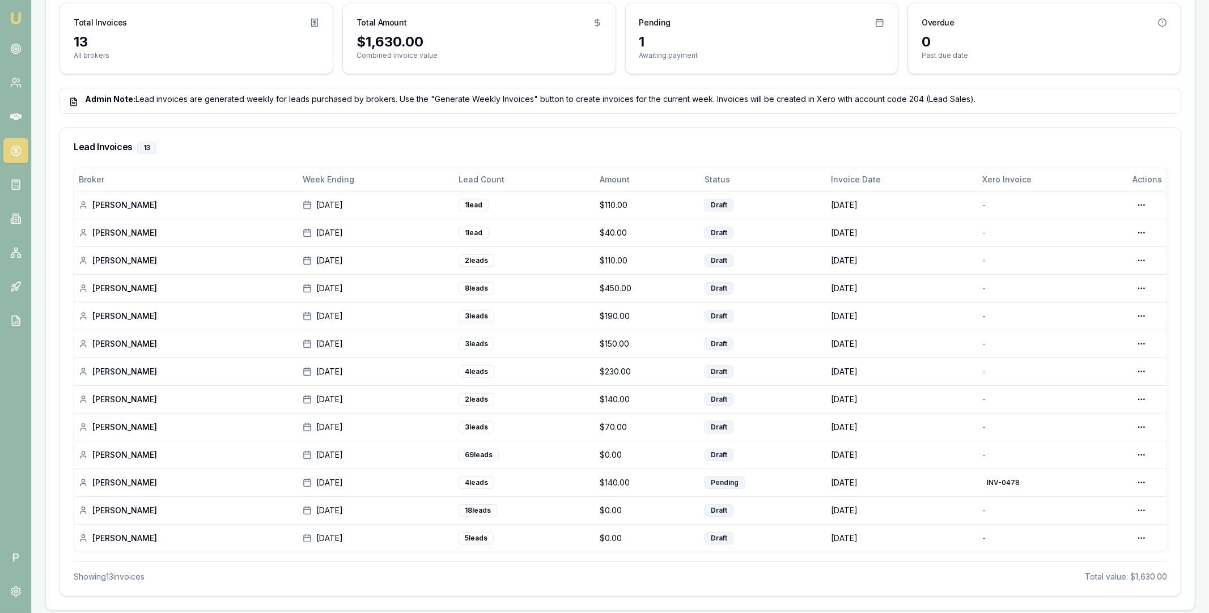
scroll to position [297, 0]
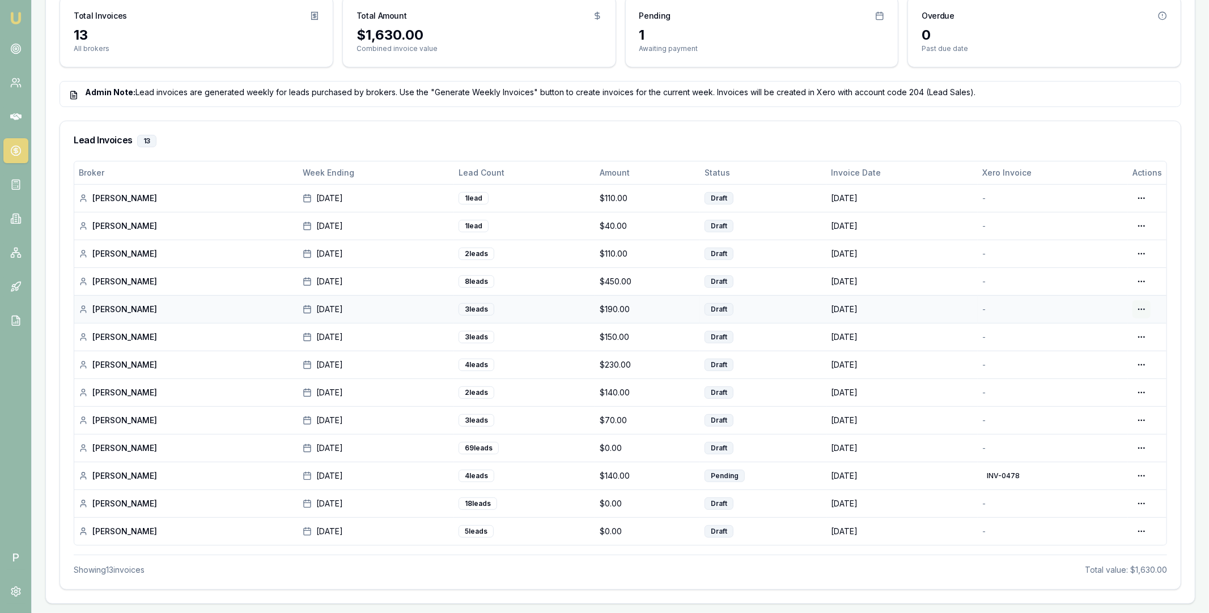
click at [1145, 314] on html "Emu Broker P Home Payments Matt Leeburn Toggle Menu Payments Management Manage …" at bounding box center [604, 10] width 1209 height 613
click at [1099, 357] on div "Edit Draft" at bounding box center [1106, 356] width 87 height 18
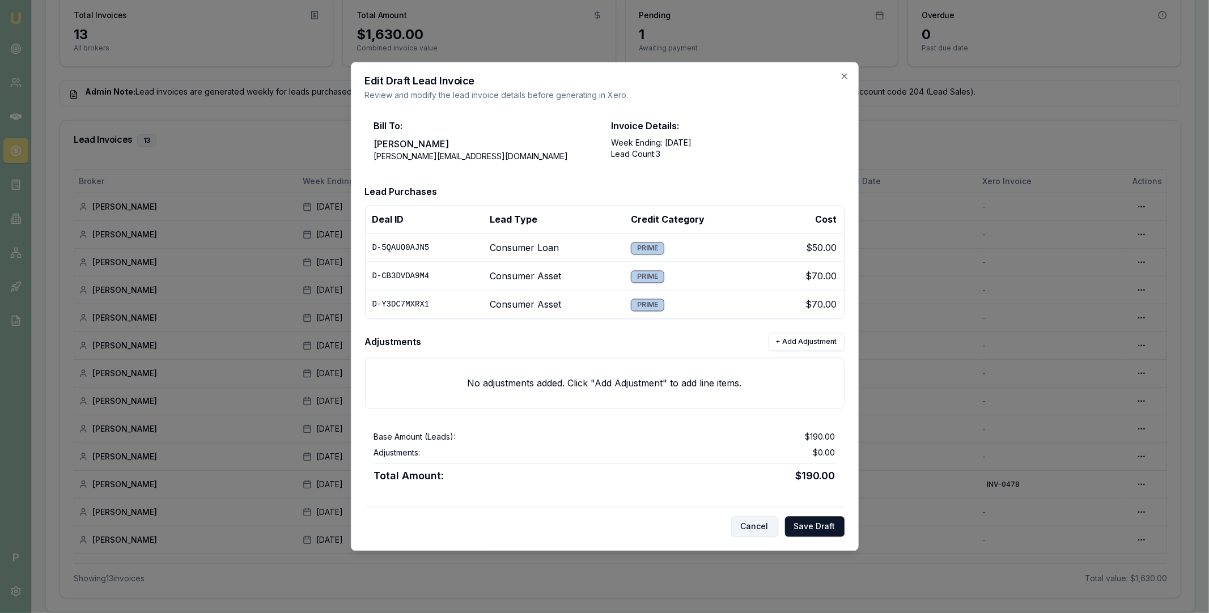
click at [761, 525] on button "Cancel" at bounding box center [754, 527] width 47 height 20
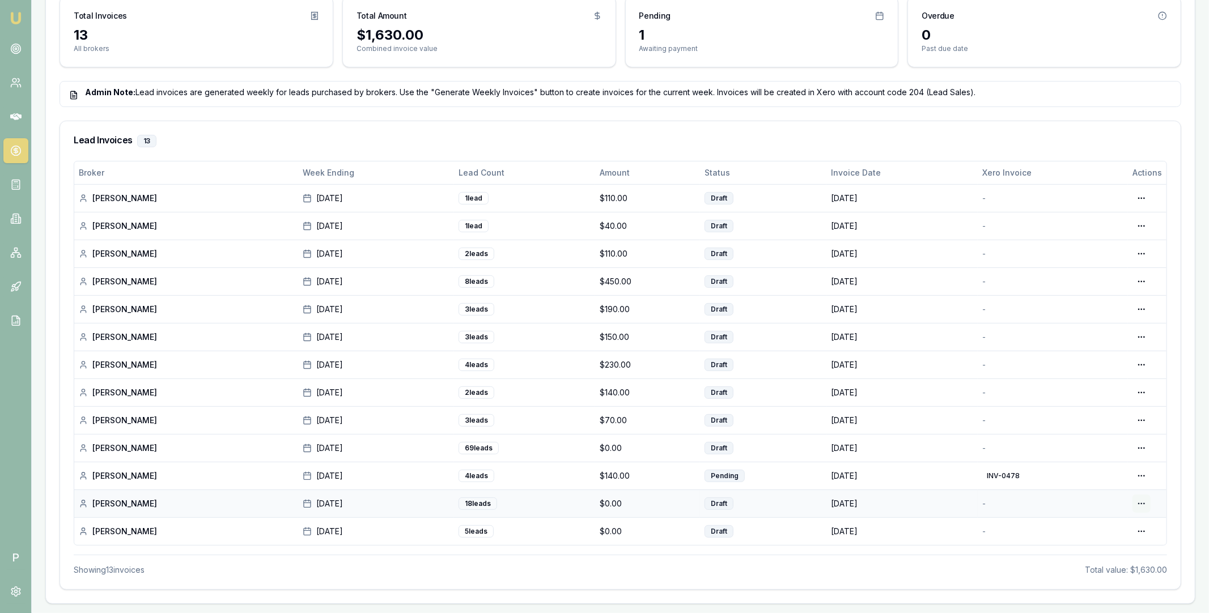
click at [1146, 318] on html "Emu Broker P Home Payments Matt Leeburn Toggle Menu Payments Management Manage …" at bounding box center [604, 10] width 1209 height 613
click at [1108, 543] on div "Edit Draft" at bounding box center [1106, 550] width 87 height 18
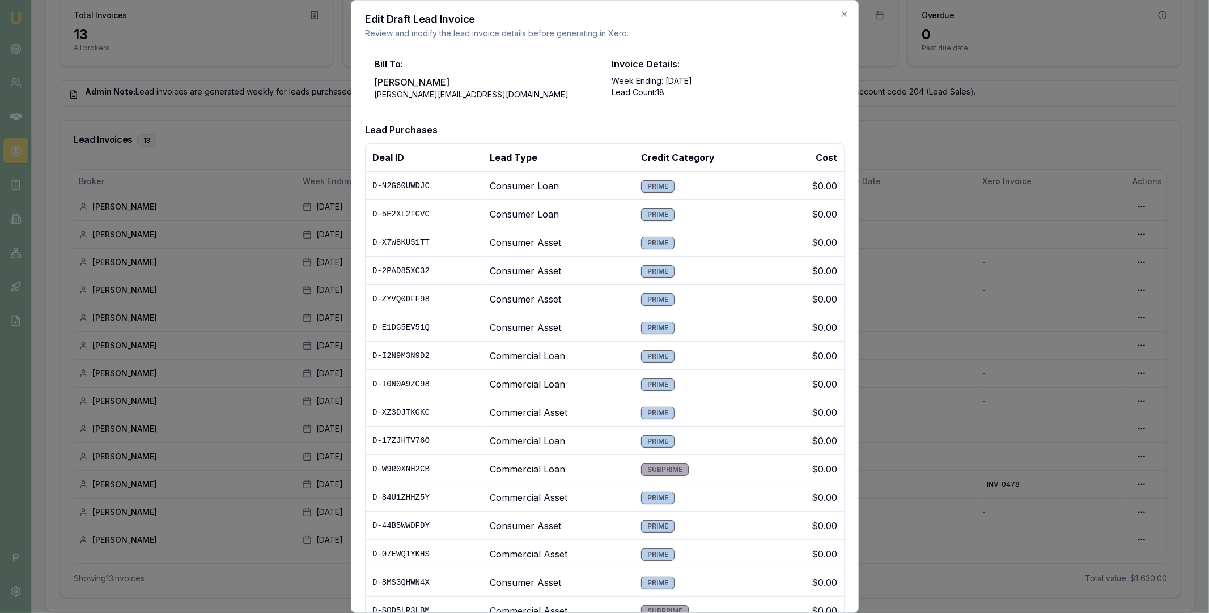
scroll to position [310, 0]
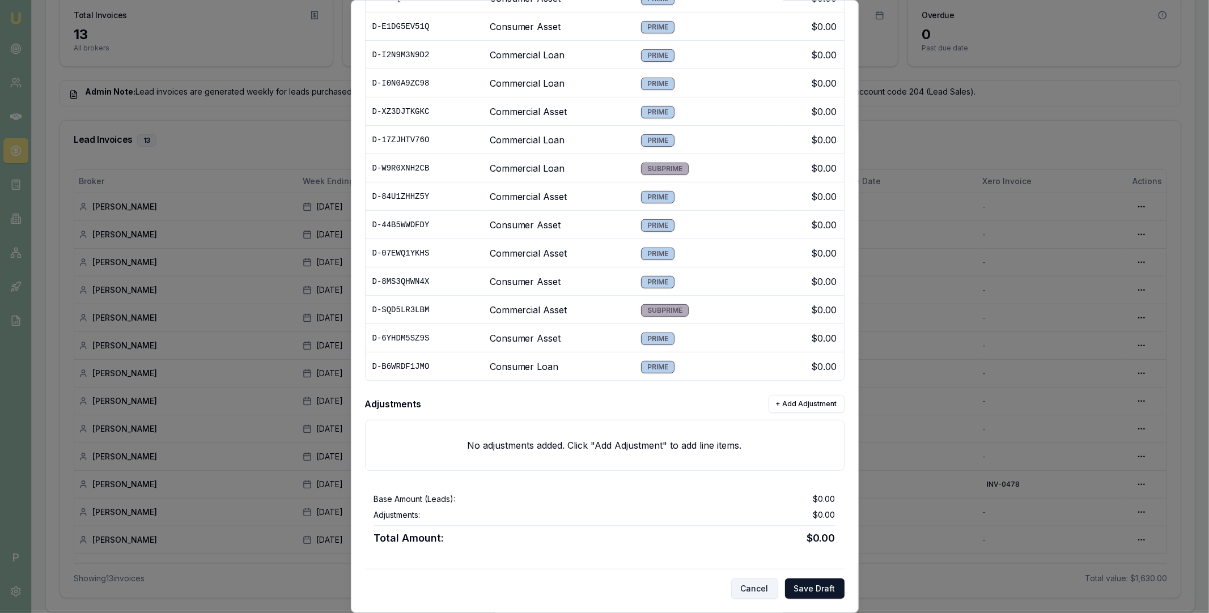
click at [747, 588] on button "Cancel" at bounding box center [754, 589] width 47 height 20
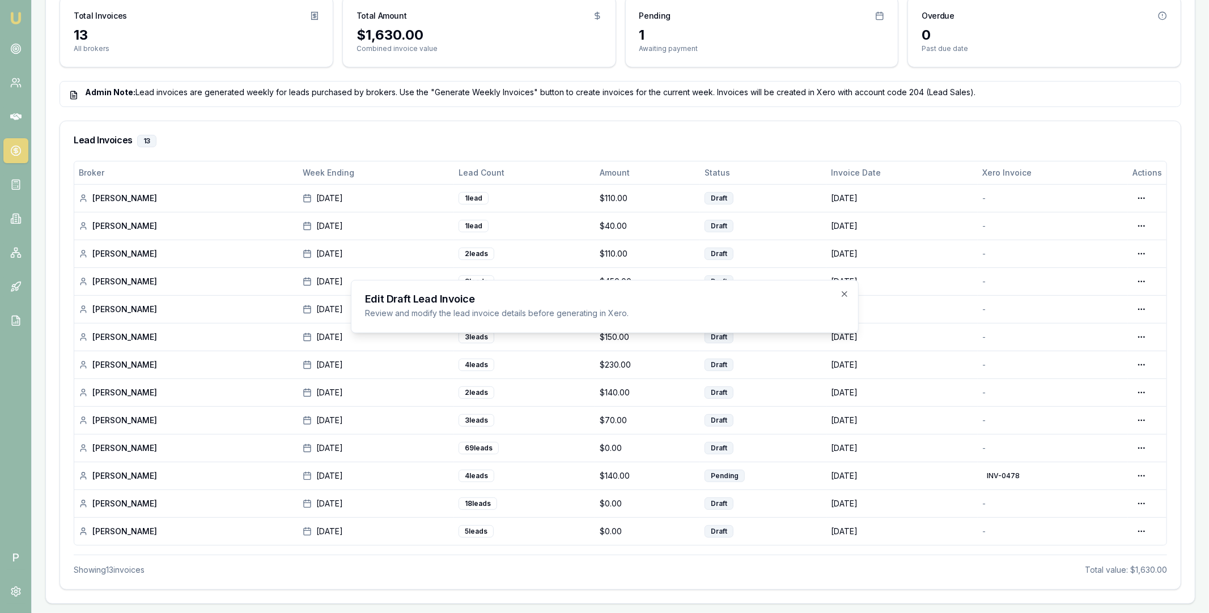
scroll to position [0, 0]
click at [1140, 310] on html "Emu Broker P Home Payments Matt Leeburn Toggle Menu Payments Management Manage …" at bounding box center [604, 10] width 1209 height 613
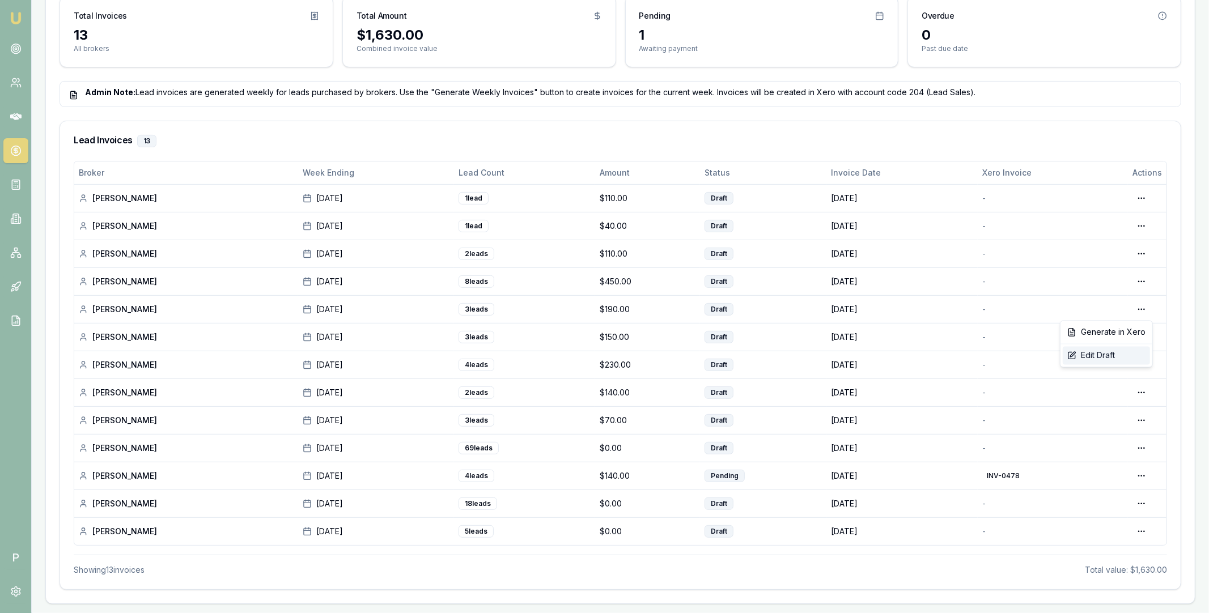
click at [1107, 353] on div "Edit Draft" at bounding box center [1106, 356] width 87 height 18
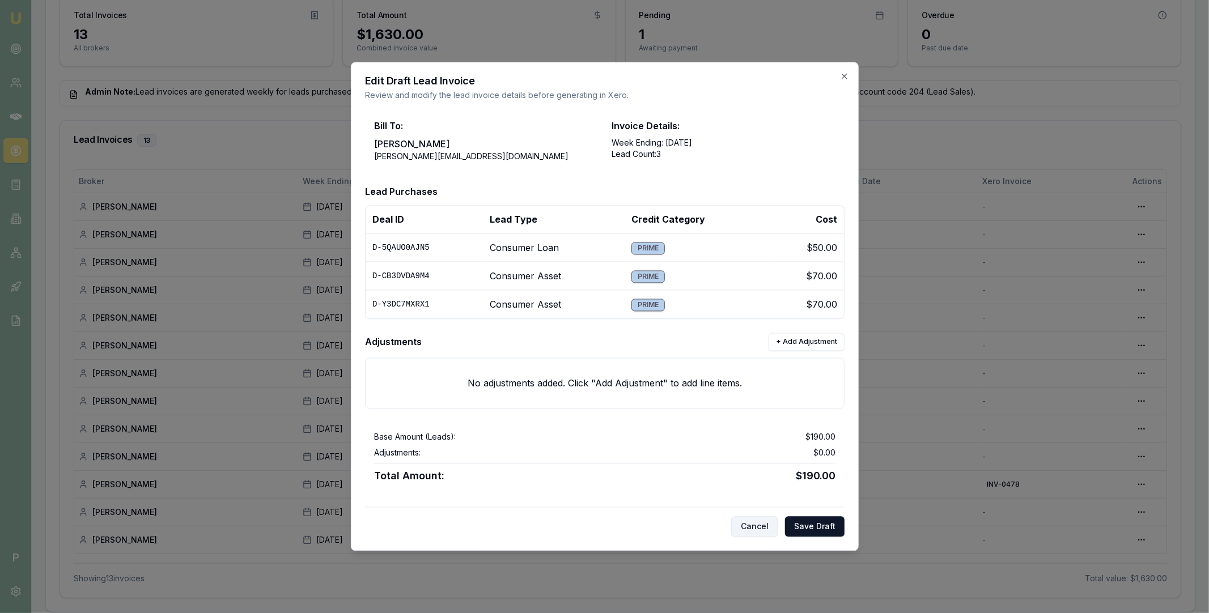
click at [759, 534] on button "Cancel" at bounding box center [754, 527] width 47 height 20
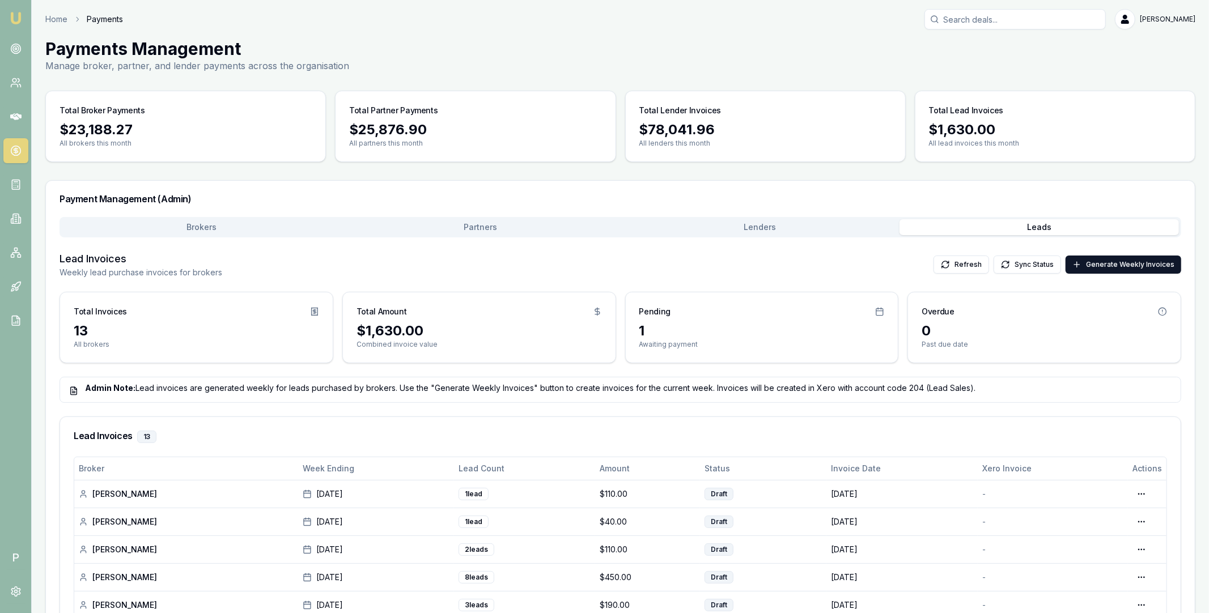
scroll to position [235, 0]
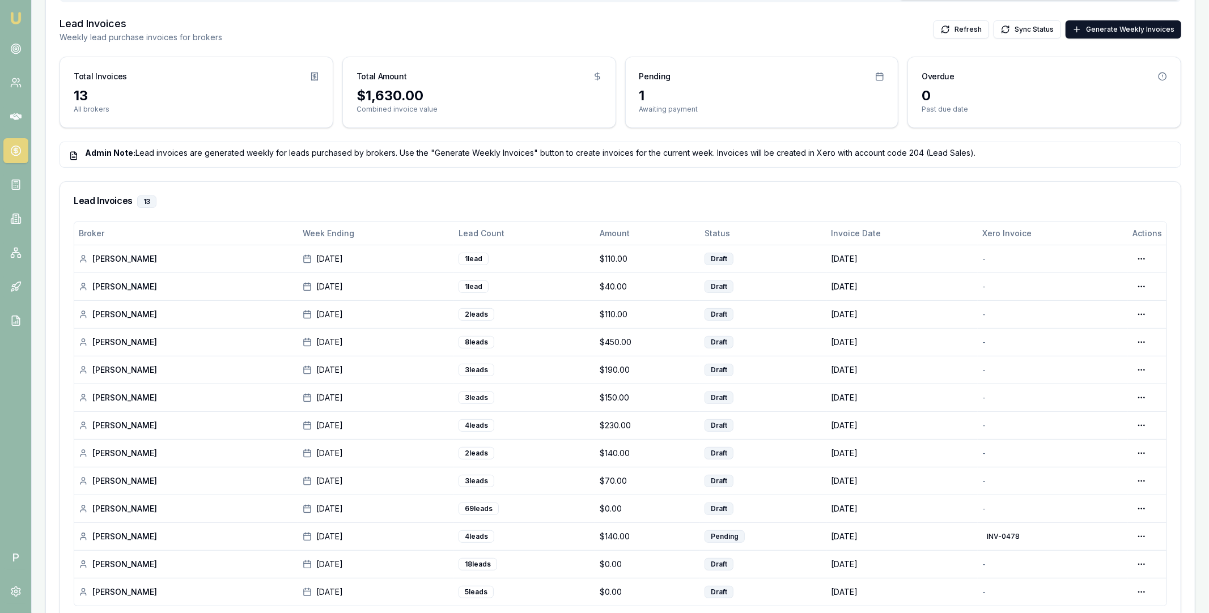
click at [730, 198] on h3 "Lead Invoices 13" at bounding box center [621, 202] width 1094 height 12
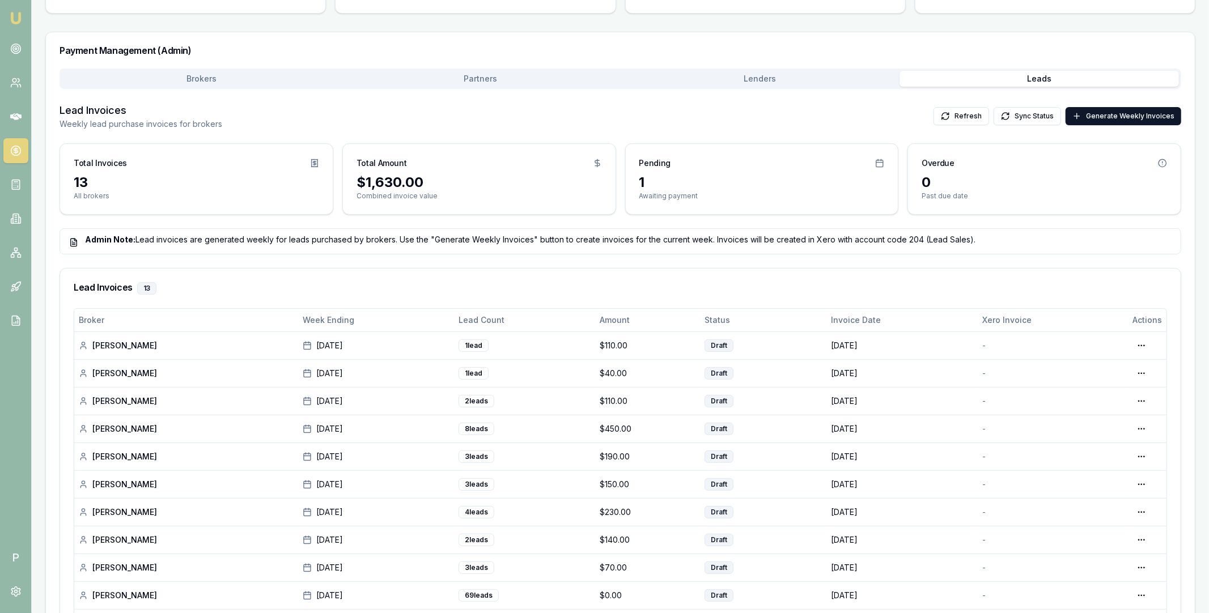
scroll to position [297, 0]
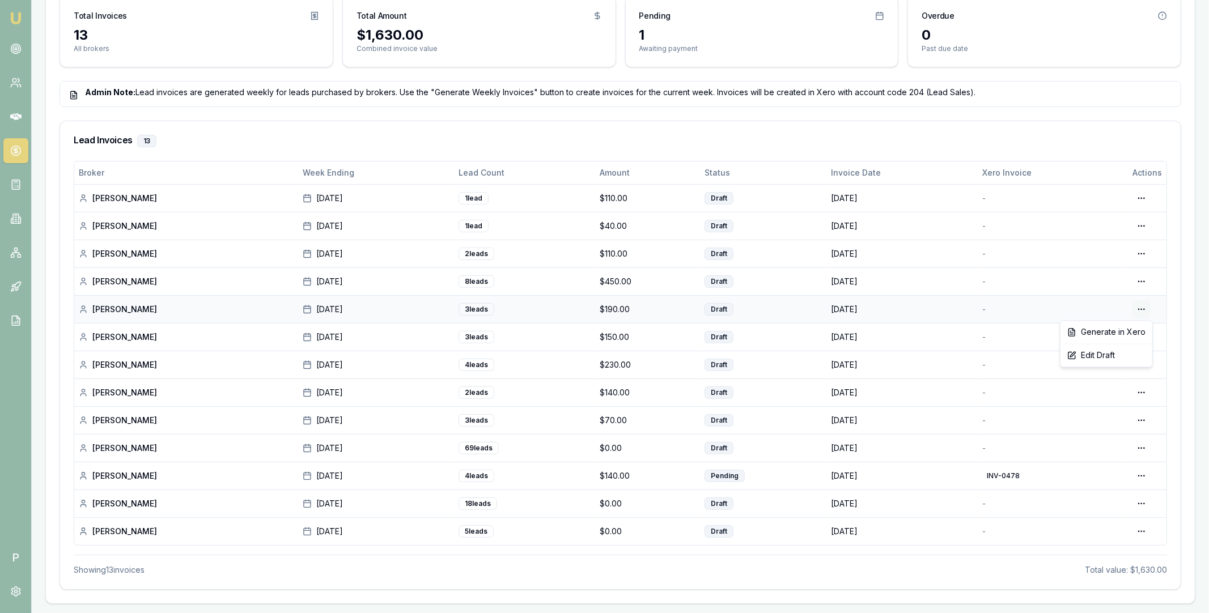
click at [1140, 311] on html "Emu Broker P Home Payments Matt Leeburn Toggle Menu Payments Management Manage …" at bounding box center [604, 10] width 1209 height 613
click at [1108, 355] on div "Edit Draft" at bounding box center [1106, 356] width 87 height 18
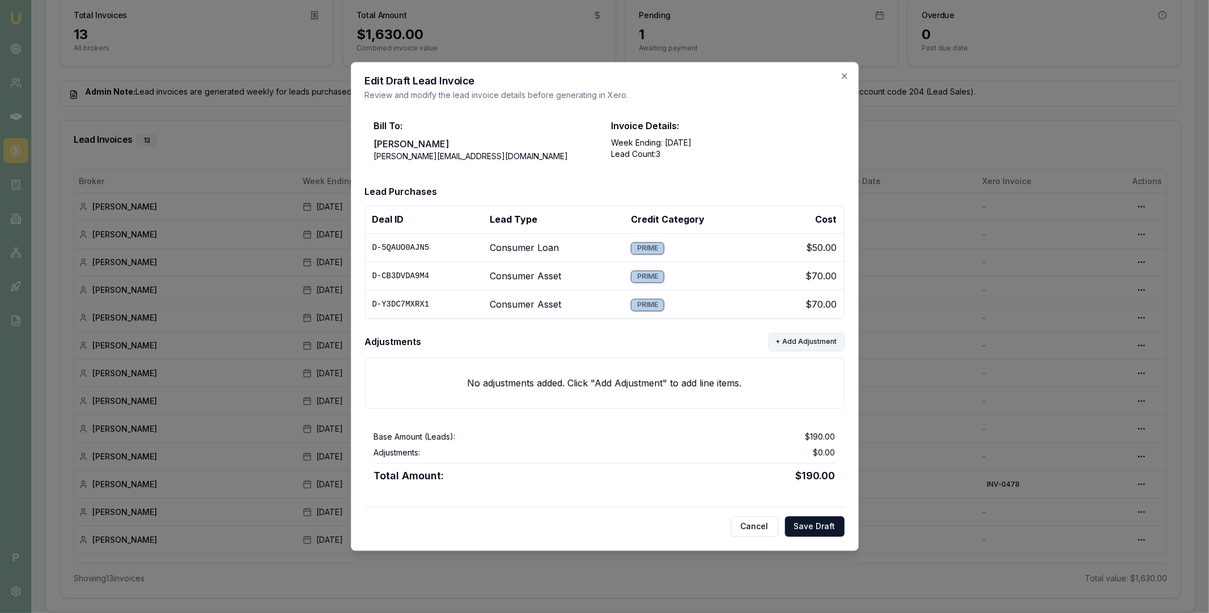
click at [806, 344] on button "+ Add Adjustment" at bounding box center [807, 342] width 76 height 18
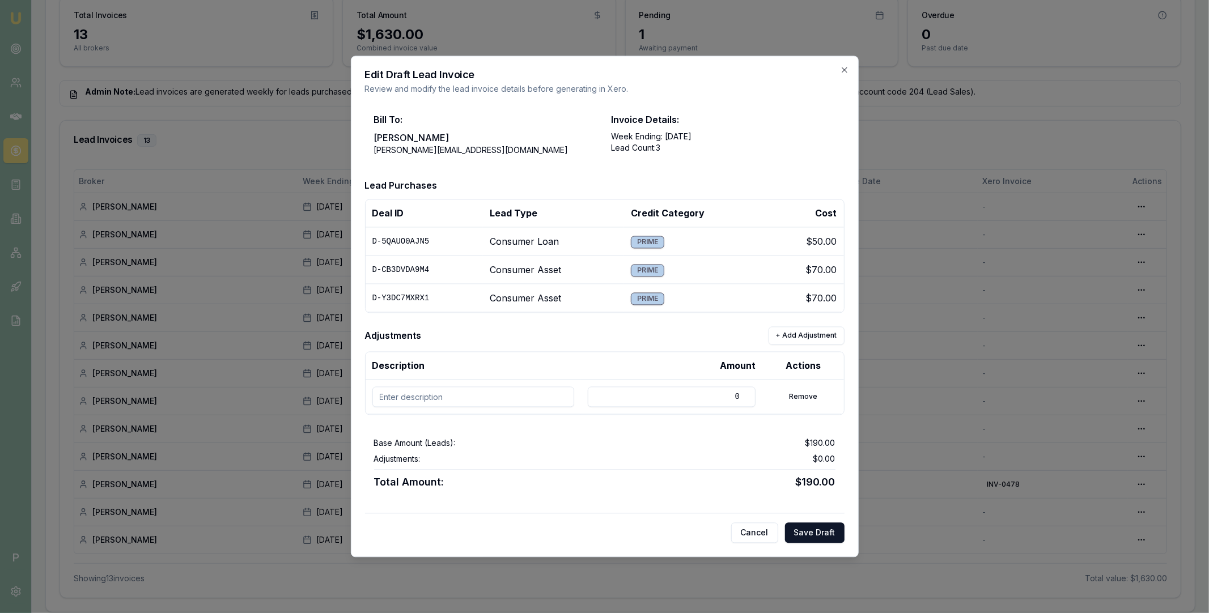
click at [465, 400] on input at bounding box center [473, 397] width 202 height 20
paste input "D-Y3DC7MXRX1"
type input "D-Y3DC7MXRX1 refund"
click at [706, 400] on input "0" at bounding box center [672, 397] width 168 height 20
drag, startPoint x: 709, startPoint y: 399, endPoint x: 738, endPoint y: 398, distance: 28.9
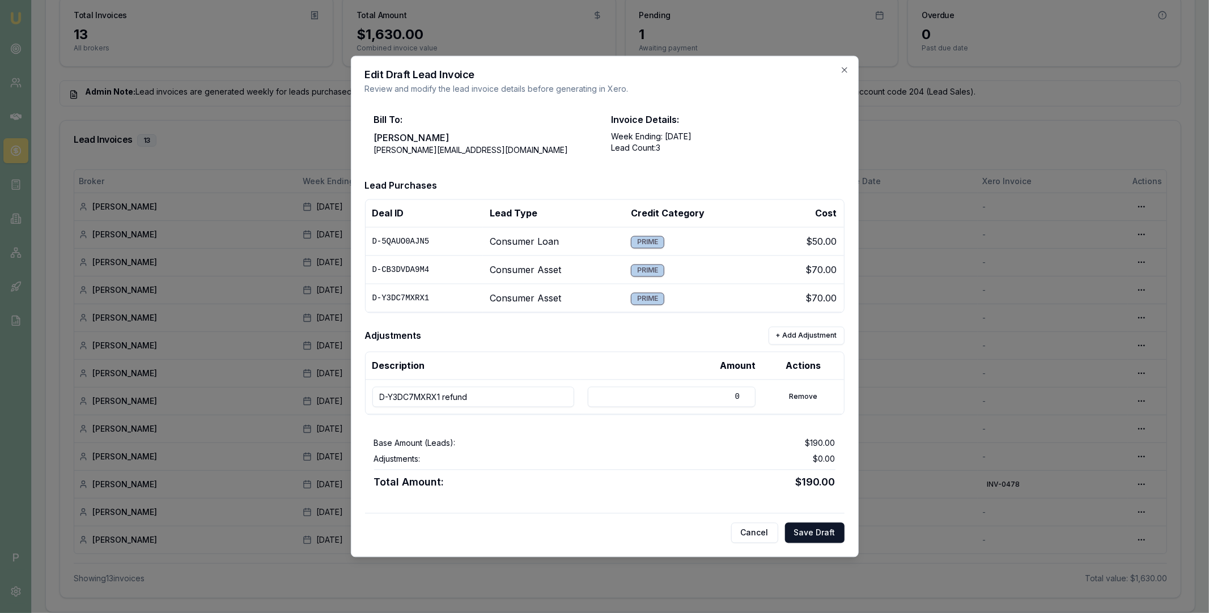
click at [737, 398] on input "0" at bounding box center [672, 397] width 168 height 20
type input "70"
click at [732, 443] on div "Base Amount (Leads): $190.00" at bounding box center [605, 443] width 462 height 11
click at [809, 340] on button "+ Add Adjustment" at bounding box center [807, 336] width 76 height 18
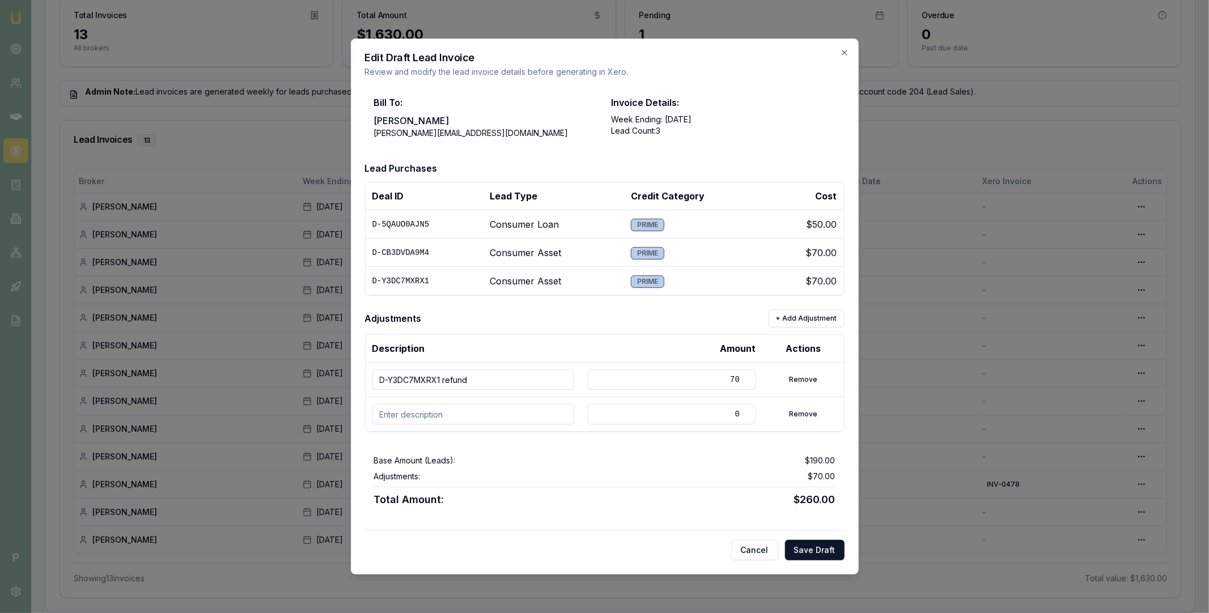
click at [714, 410] on input "0" at bounding box center [672, 414] width 168 height 20
click at [507, 421] on input at bounding box center [473, 414] width 202 height 20
paste input "D-CB3DVDA9M4"
type input "D-CB3DVDA9M4 refund"
drag, startPoint x: 731, startPoint y: 417, endPoint x: 739, endPoint y: 417, distance: 8.5
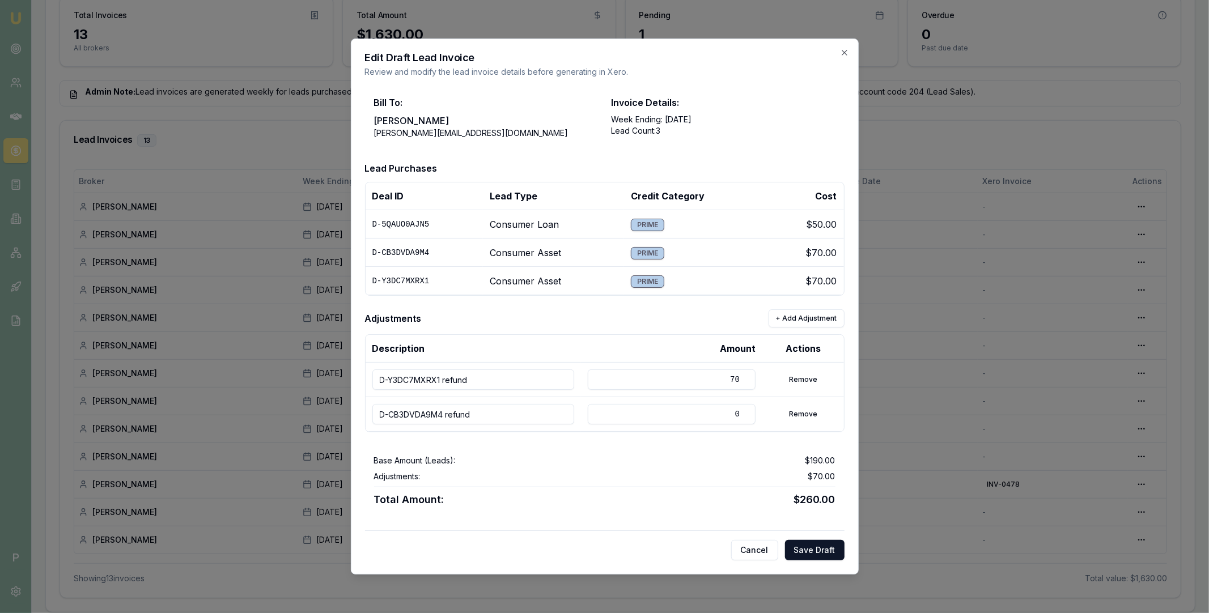
click at [739, 417] on input "0" at bounding box center [672, 414] width 168 height 20
type input "70"
click at [713, 445] on div "Bill To: Stevette Gelavis stevette.gelavis@emumoney.com.au Invoice Details: Wee…" at bounding box center [605, 324] width 480 height 474
click at [718, 382] on input "70" at bounding box center [672, 380] width 168 height 20
type input "-70"
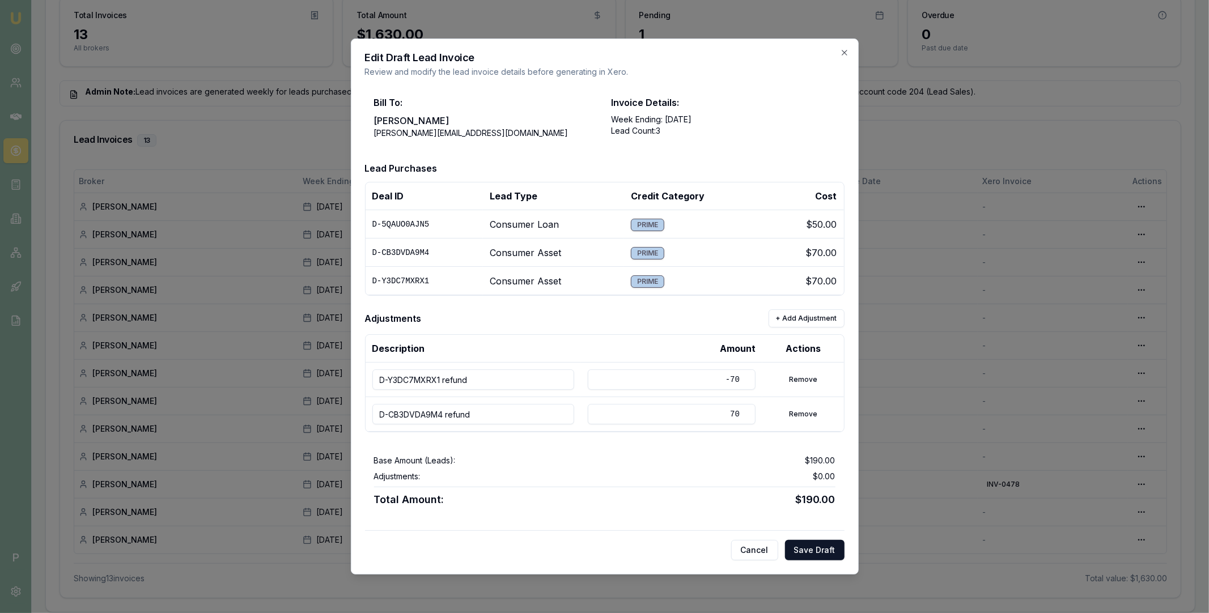
click at [714, 413] on input "70" at bounding box center [672, 414] width 168 height 20
type input "-70"
click at [739, 469] on div "Base Amount (Leads): $190.00 Adjustments: -$140.00 Total Amount: $50.00" at bounding box center [605, 481] width 480 height 71
click at [818, 552] on button "Save Draft" at bounding box center [815, 550] width 60 height 20
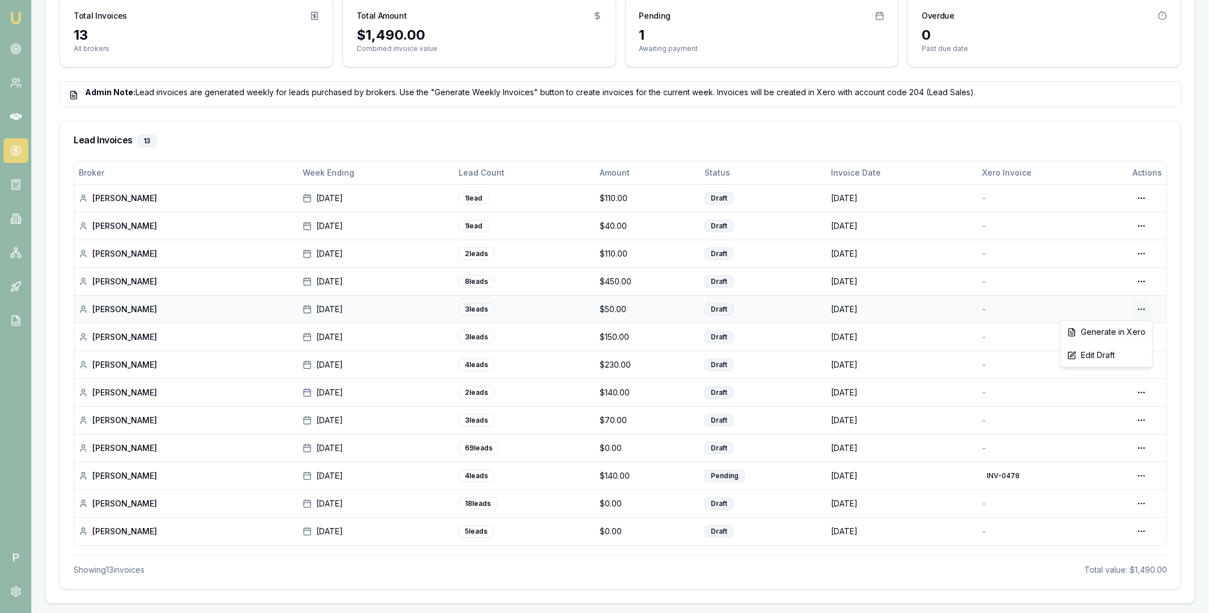
click at [1148, 307] on html "Emu Broker P Home Payments Matt Leeburn Toggle Menu Payments Management Manage …" at bounding box center [604, 10] width 1209 height 613
click at [1114, 337] on div "Generate in Xero" at bounding box center [1106, 333] width 87 height 18
click at [1140, 310] on html "Emu Broker P Home Payments Matt Leeburn Toggle Menu Payments Management Manage …" at bounding box center [604, 10] width 1209 height 613
click at [1104, 351] on div "View PDF" at bounding box center [1103, 351] width 97 height 18
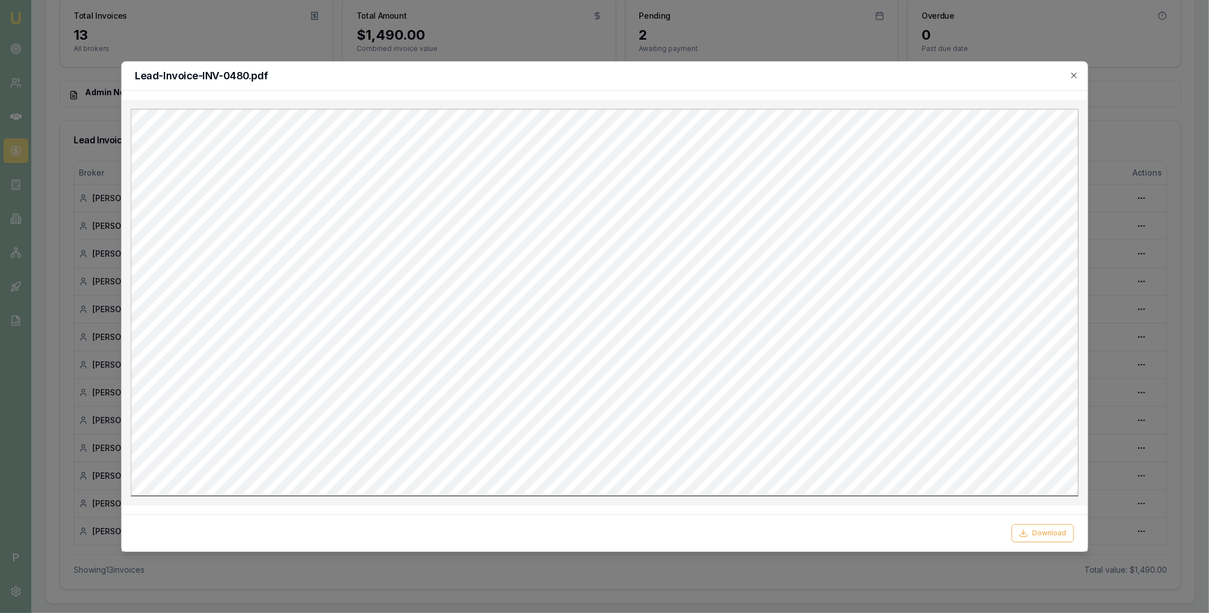
scroll to position [0, 0]
click at [1074, 74] on icon "button" at bounding box center [1074, 75] width 9 height 9
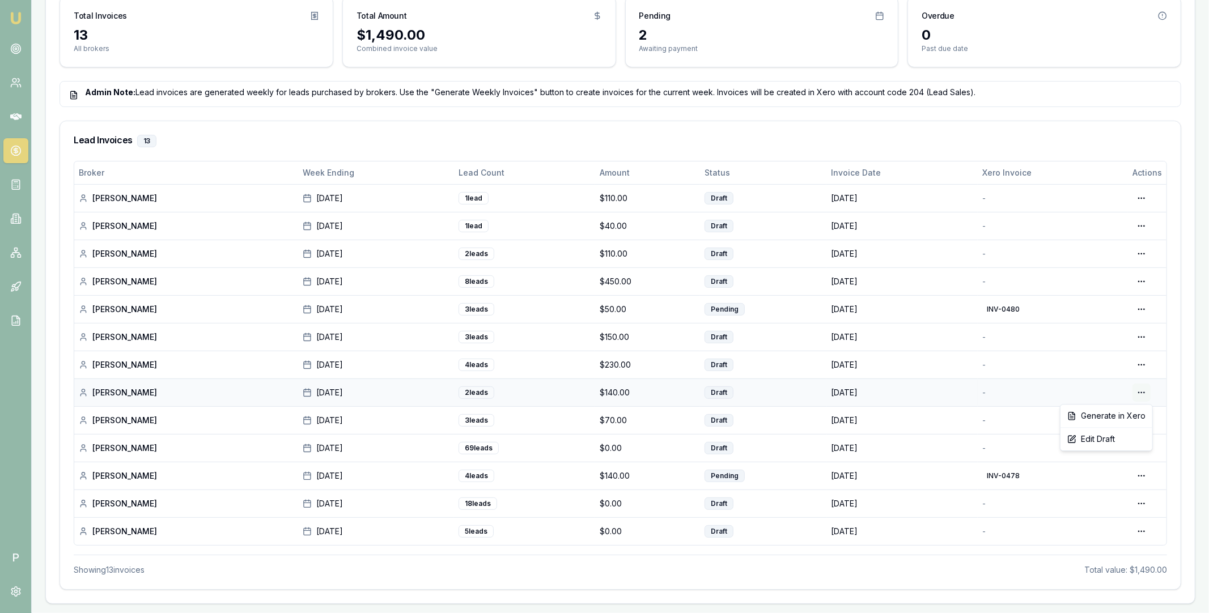
click at [1145, 318] on html "Emu Broker P Home Payments Matt Leeburn Toggle Menu Payments Management Manage …" at bounding box center [604, 10] width 1209 height 613
click at [1102, 441] on div "Edit Draft" at bounding box center [1106, 439] width 87 height 18
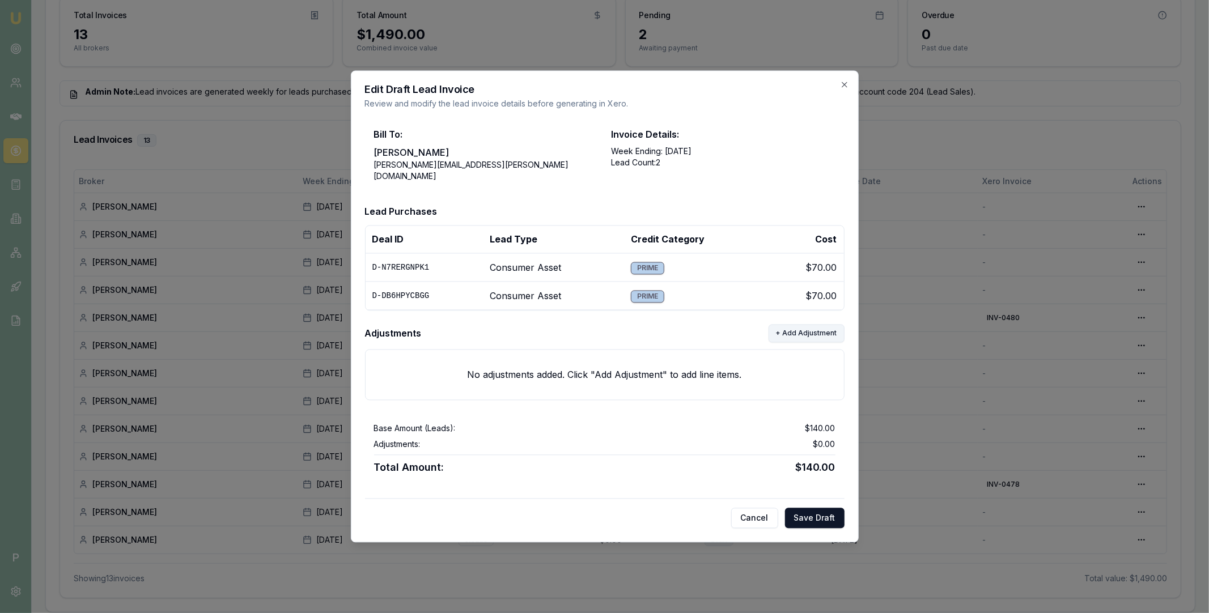
click at [797, 335] on button "+ Add Adjustment" at bounding box center [807, 334] width 76 height 18
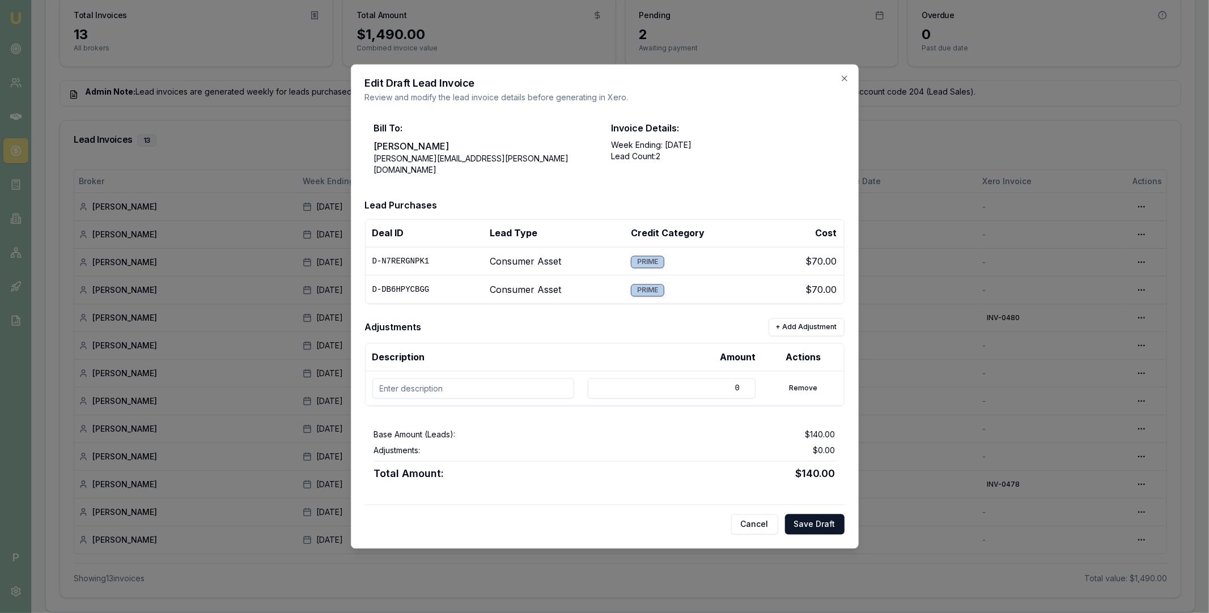
click at [507, 383] on input at bounding box center [473, 389] width 202 height 20
paste input "D-B6HPYCBGG"
type input "D-B6HPYCBGG refund"
click at [666, 387] on input "0" at bounding box center [672, 389] width 168 height 20
drag, startPoint x: 697, startPoint y: 391, endPoint x: 740, endPoint y: 387, distance: 43.8
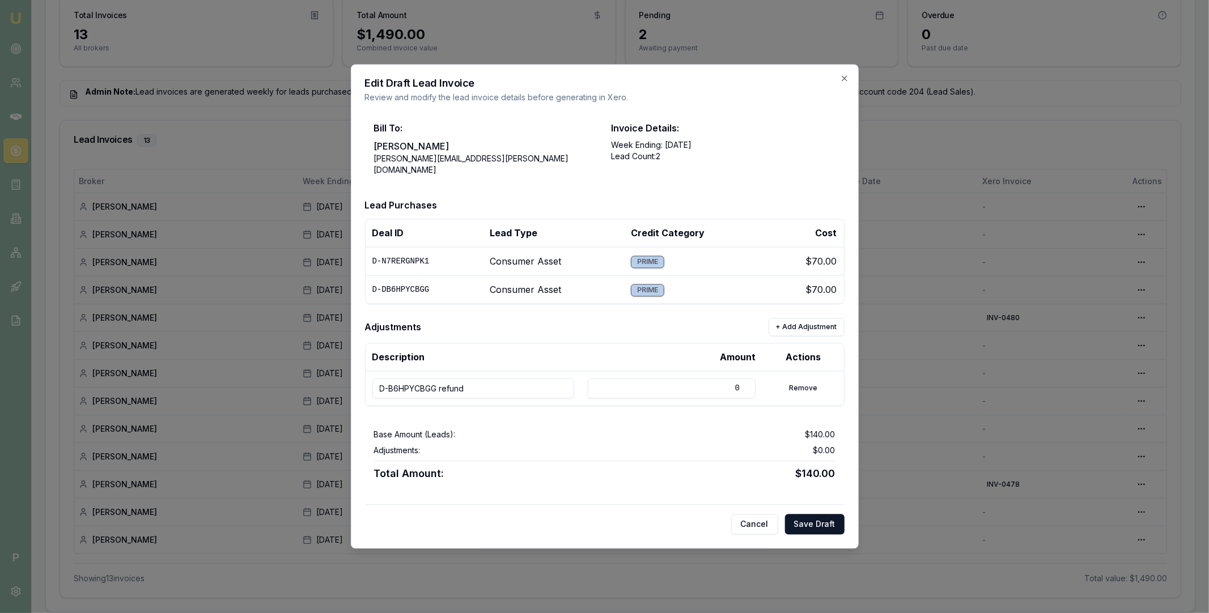
click at [740, 387] on input "0" at bounding box center [672, 389] width 168 height 20
type input "-70"
click at [747, 430] on div "Base Amount (Leads): $140.00" at bounding box center [605, 435] width 462 height 11
click at [807, 520] on button "Save Draft" at bounding box center [815, 525] width 60 height 20
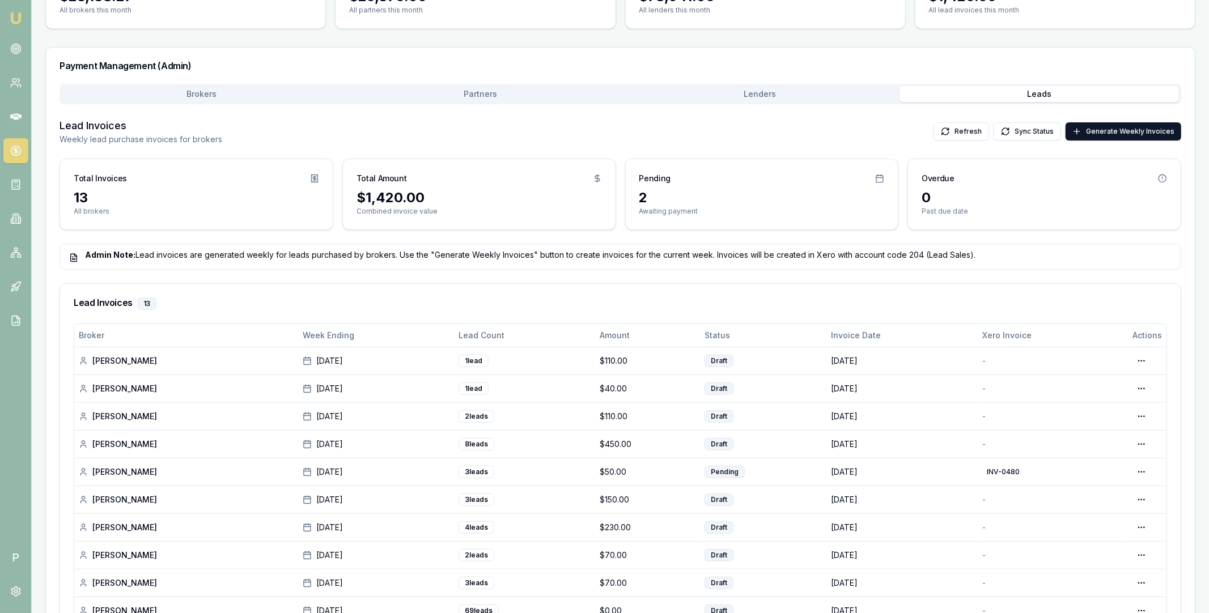
scroll to position [297, 0]
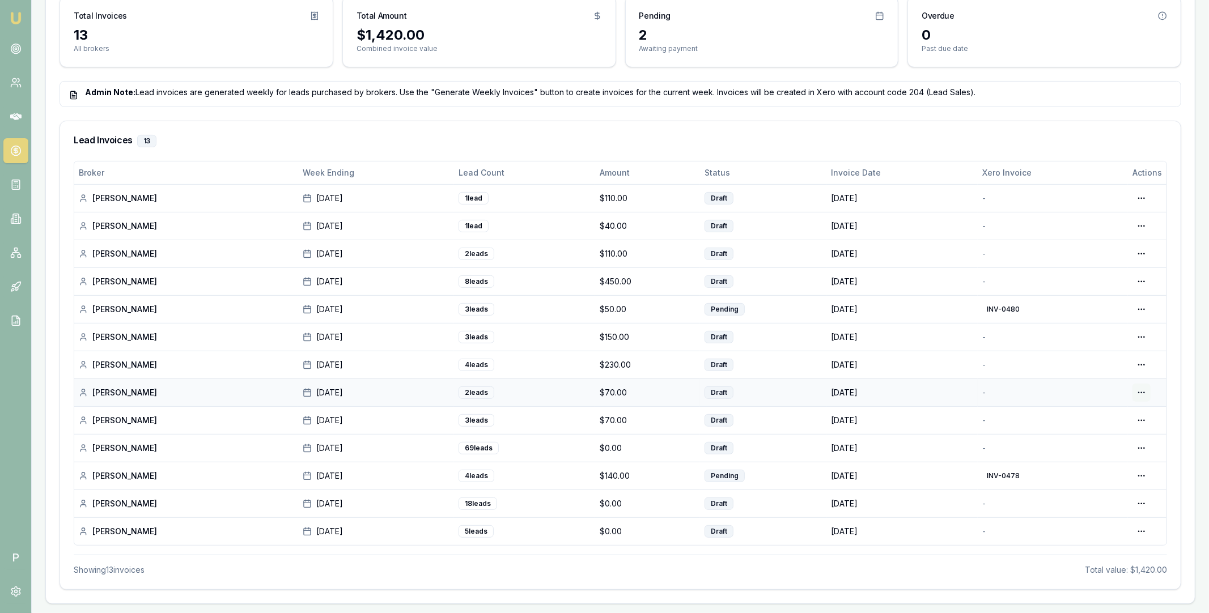
click at [1143, 318] on html "Emu Broker P Home Payments Matt Leeburn Toggle Menu Payments Management Manage …" at bounding box center [604, 10] width 1209 height 613
click at [1094, 415] on div "Generate in Xero" at bounding box center [1106, 416] width 87 height 18
click at [1102, 138] on h3 "Lead Invoices 13" at bounding box center [621, 141] width 1094 height 12
click at [14, 116] on icon at bounding box center [15, 116] width 11 height 7
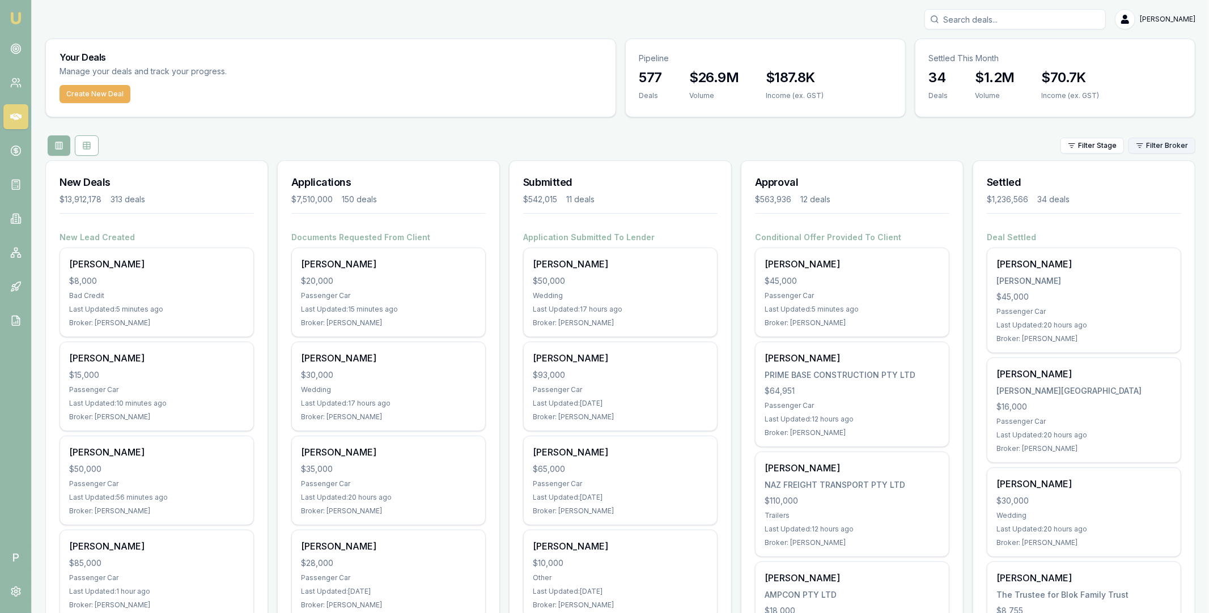
click at [1157, 150] on html "Emu Broker P Matt Leeburn Toggle Menu Your Deals Manage your deals and track yo…" at bounding box center [604, 306] width 1209 height 613
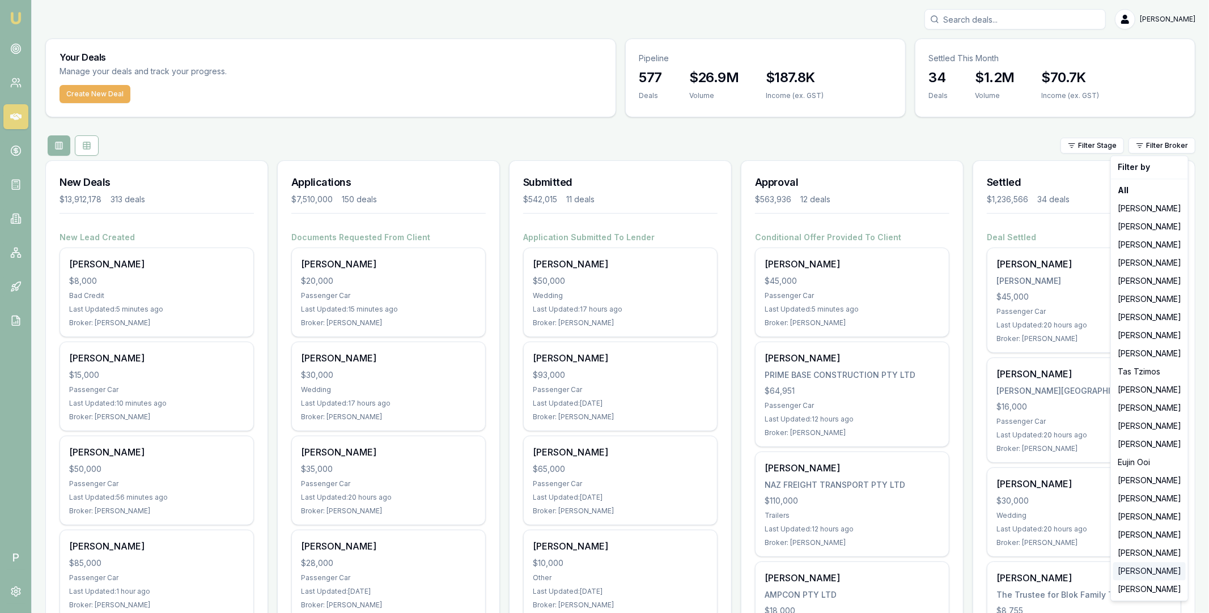
click at [1153, 572] on div "[PERSON_NAME]" at bounding box center [1150, 571] width 73 height 18
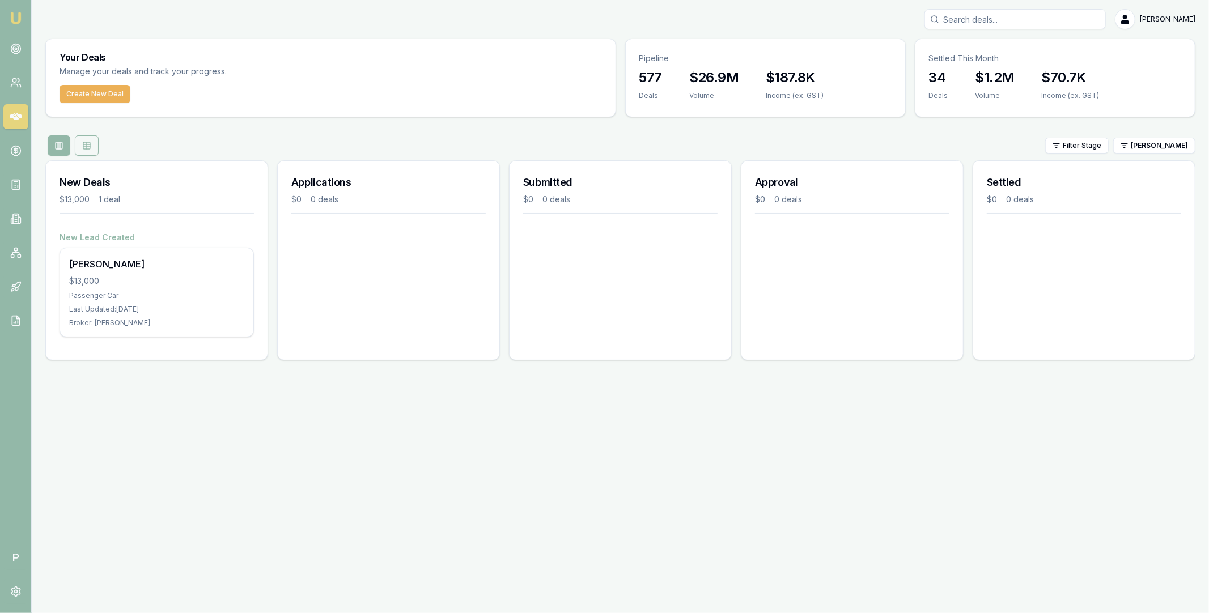
click at [83, 145] on rect at bounding box center [86, 145] width 7 height 7
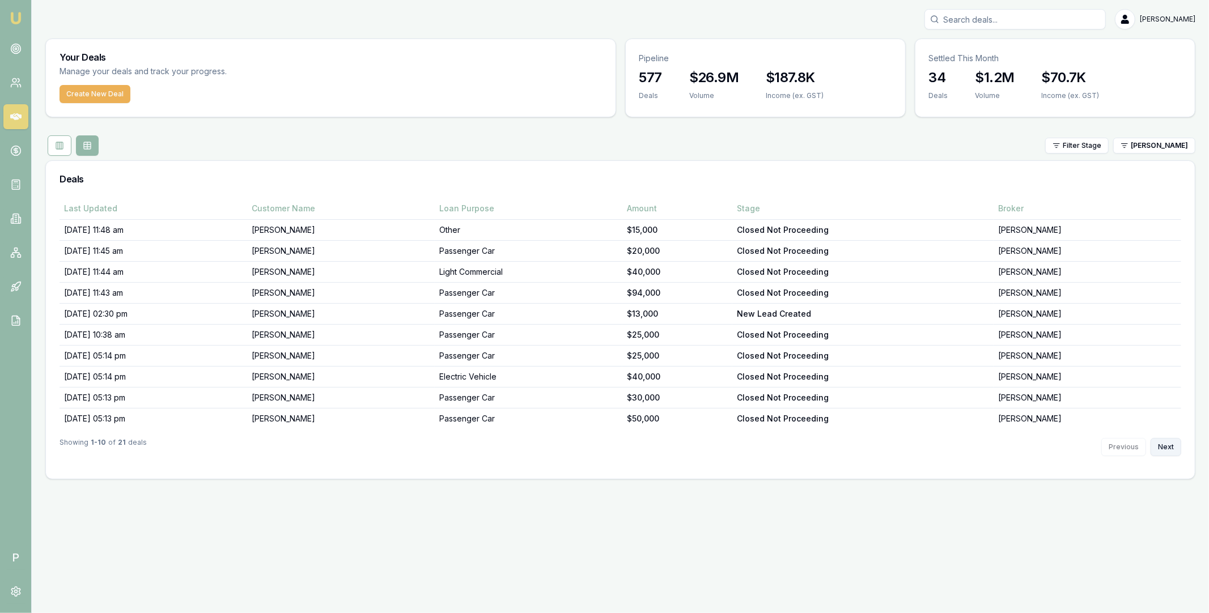
click at [1167, 450] on button "Next" at bounding box center [1166, 447] width 31 height 18
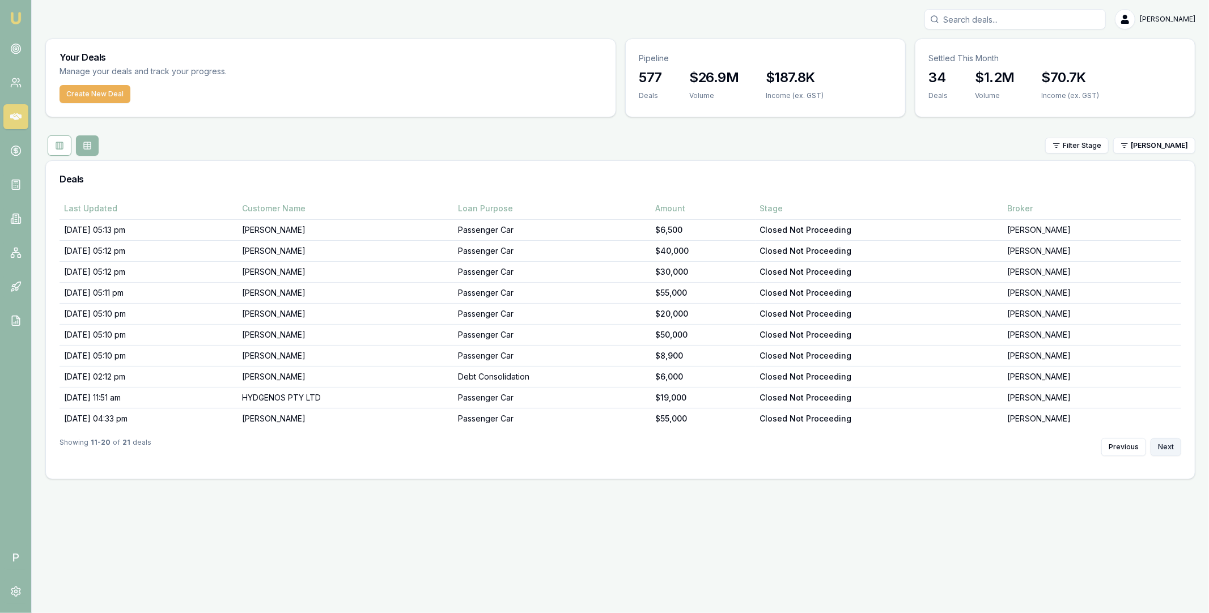
click at [1167, 450] on button "Next" at bounding box center [1166, 447] width 31 height 18
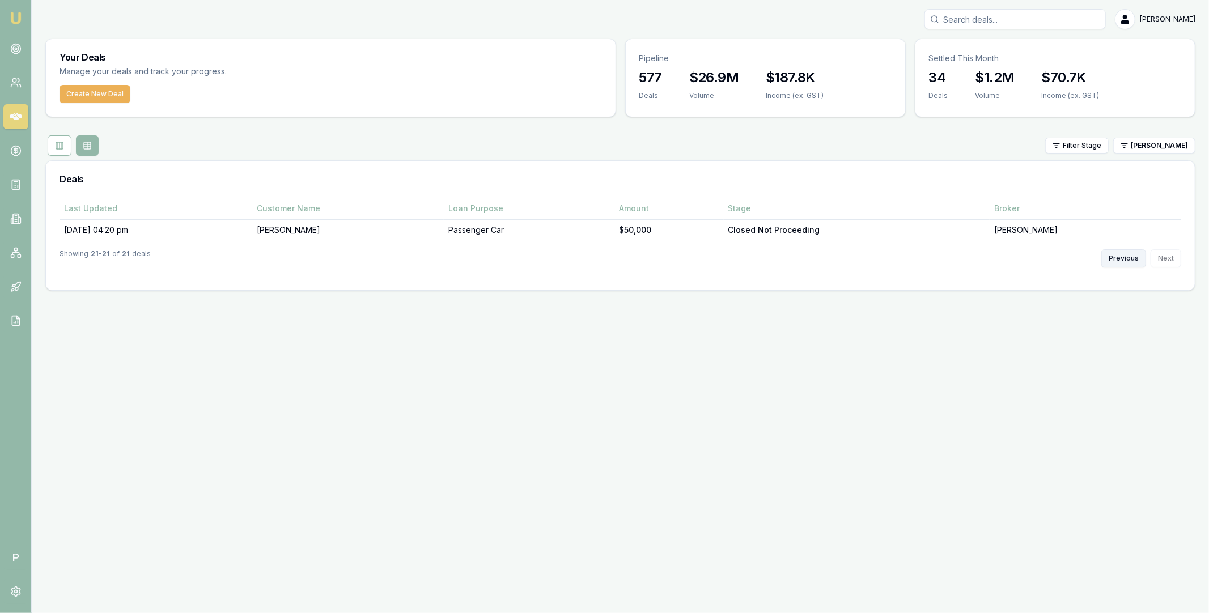
click at [1121, 259] on button "Previous" at bounding box center [1124, 258] width 45 height 18
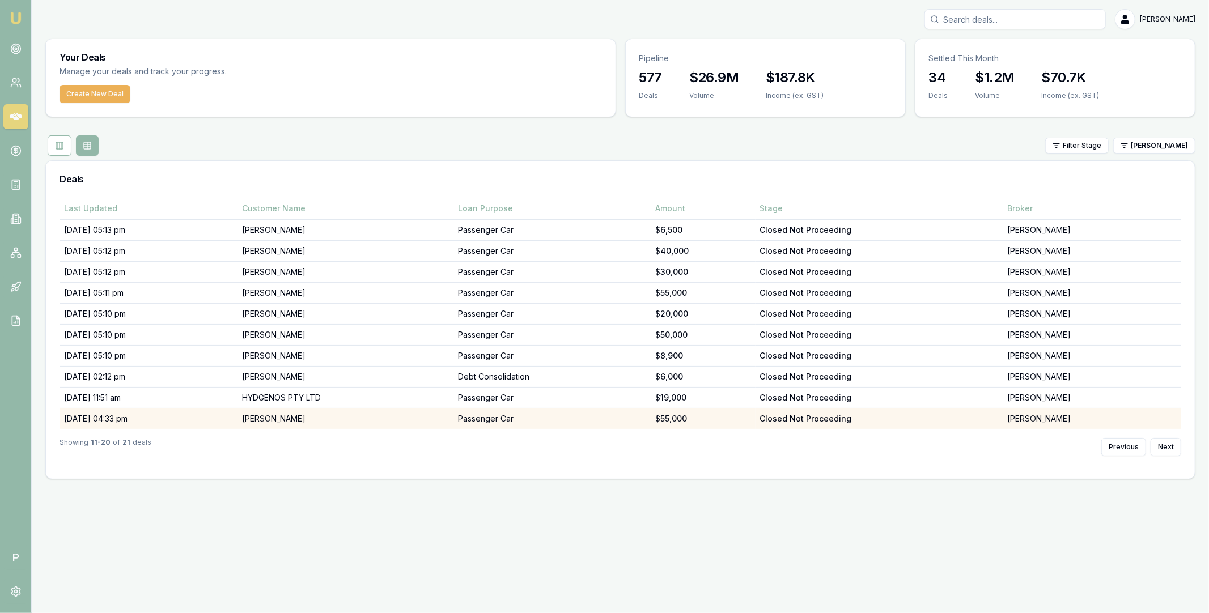
click at [334, 422] on td "Melissa Ross" at bounding box center [346, 419] width 216 height 21
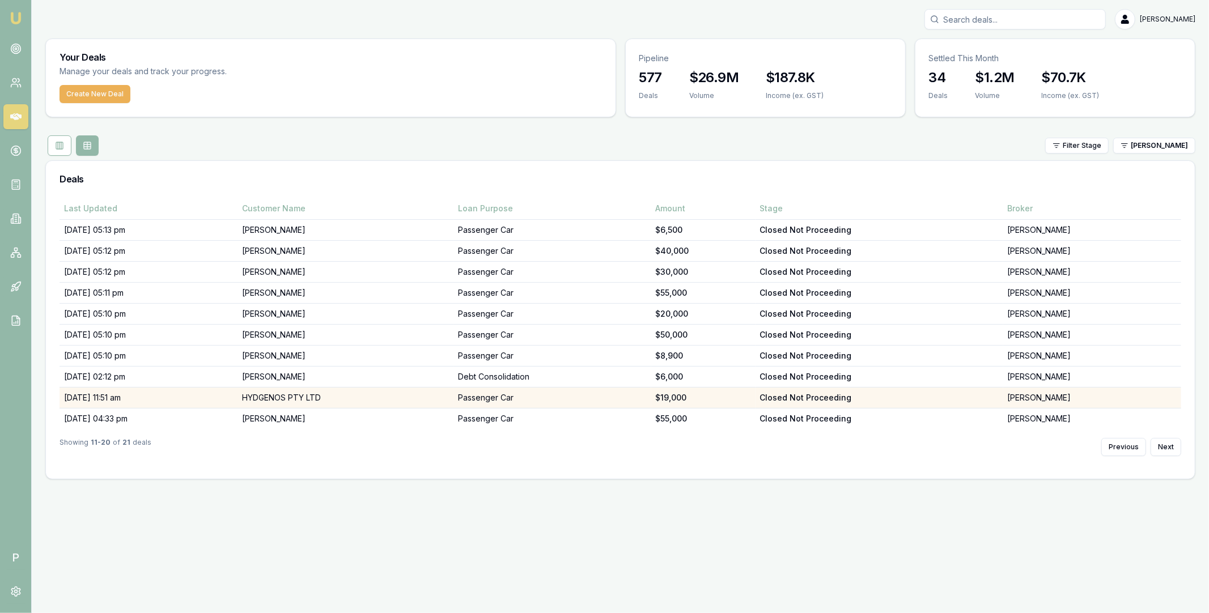
click at [350, 400] on td "HYDGENOS PTY LTD" at bounding box center [346, 398] width 216 height 21
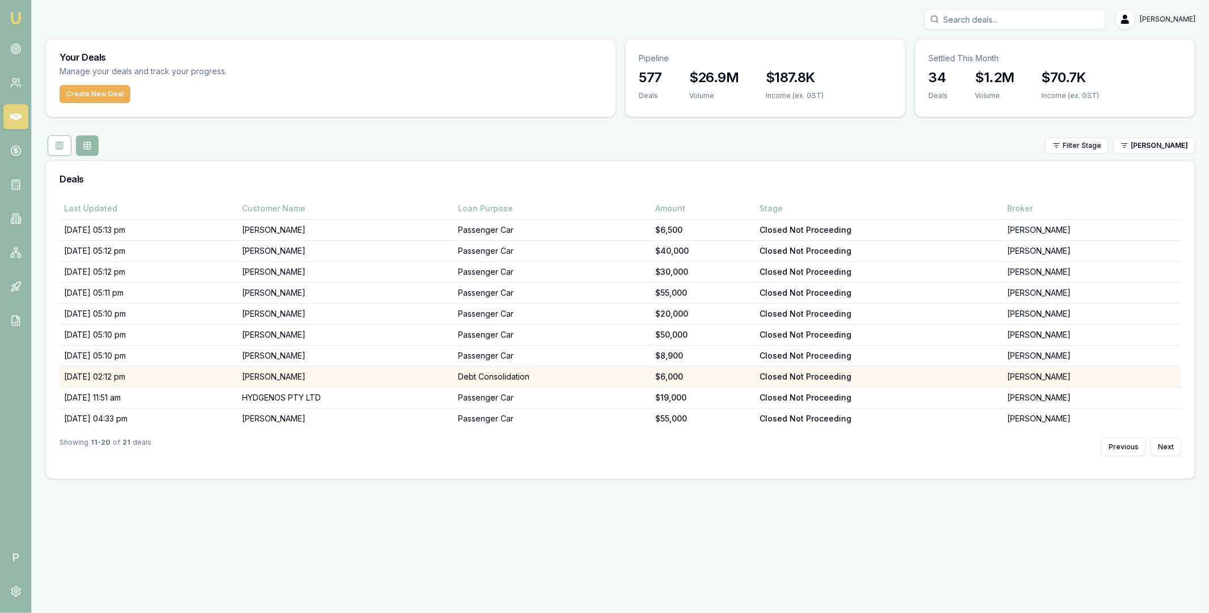
click at [357, 374] on td "Hujaness Samuela" at bounding box center [346, 377] width 216 height 21
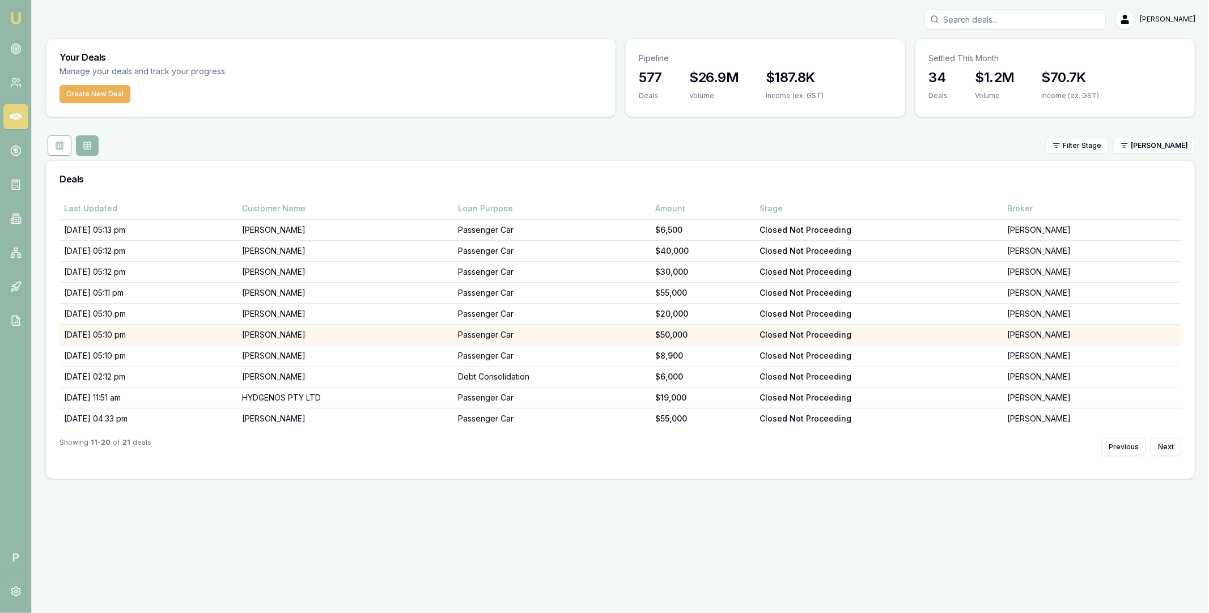
click at [358, 336] on td "Karole Marshall" at bounding box center [346, 335] width 216 height 21
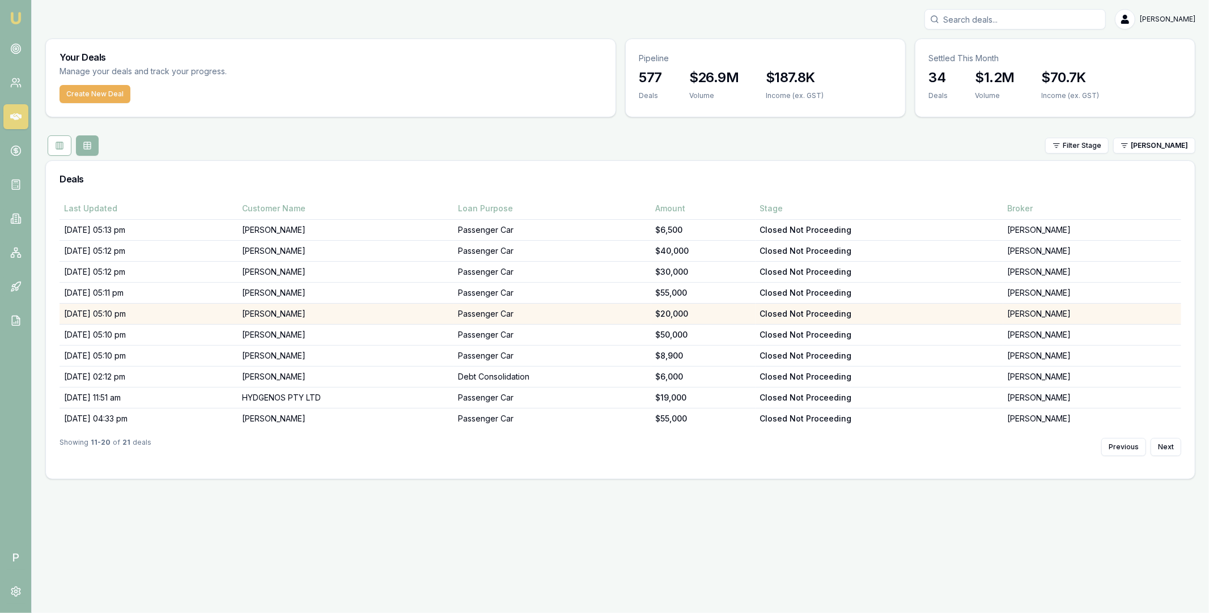
click at [330, 312] on td "Kayde Shaw" at bounding box center [346, 314] width 216 height 21
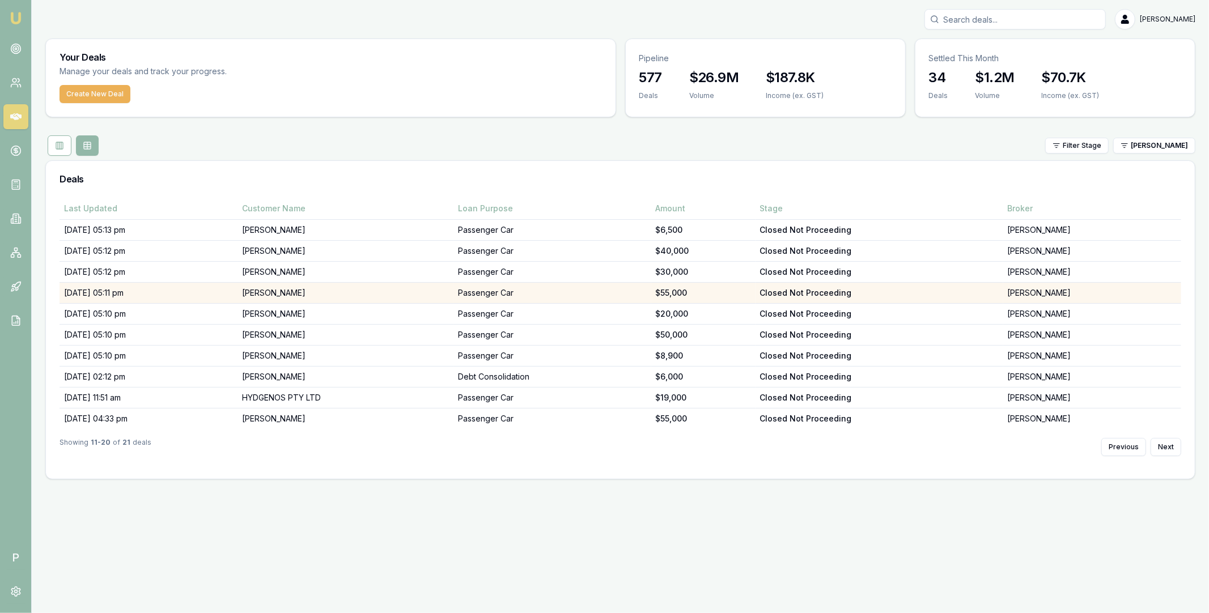
click at [332, 288] on td "Melissa Ross" at bounding box center [346, 293] width 216 height 21
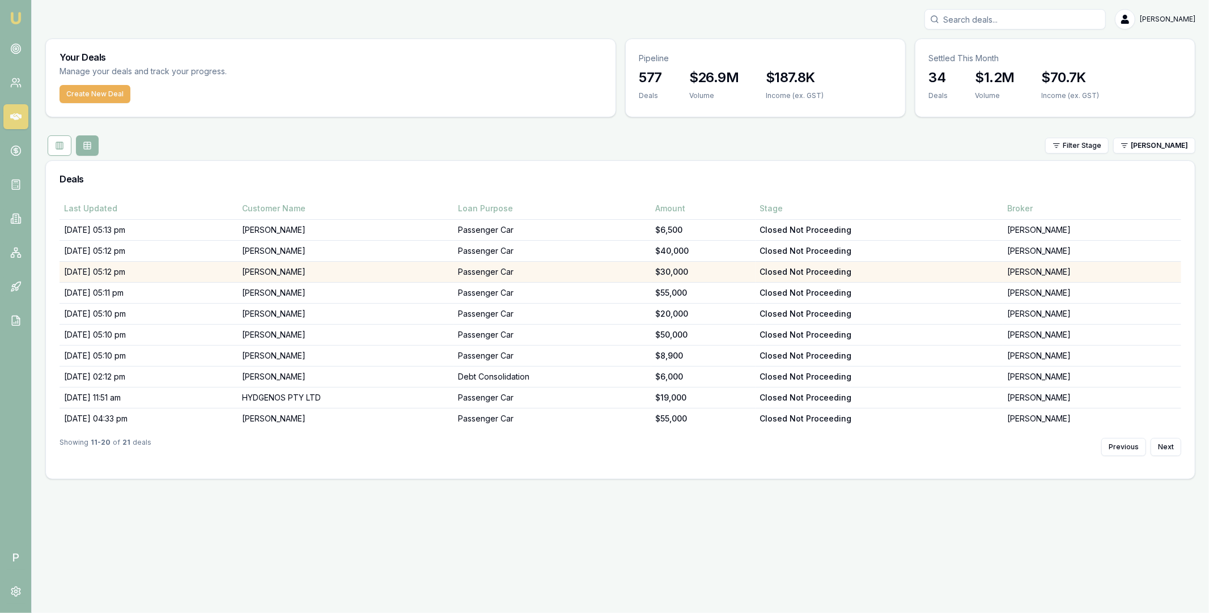
click at [373, 273] on td "Tong Zhang" at bounding box center [346, 272] width 216 height 21
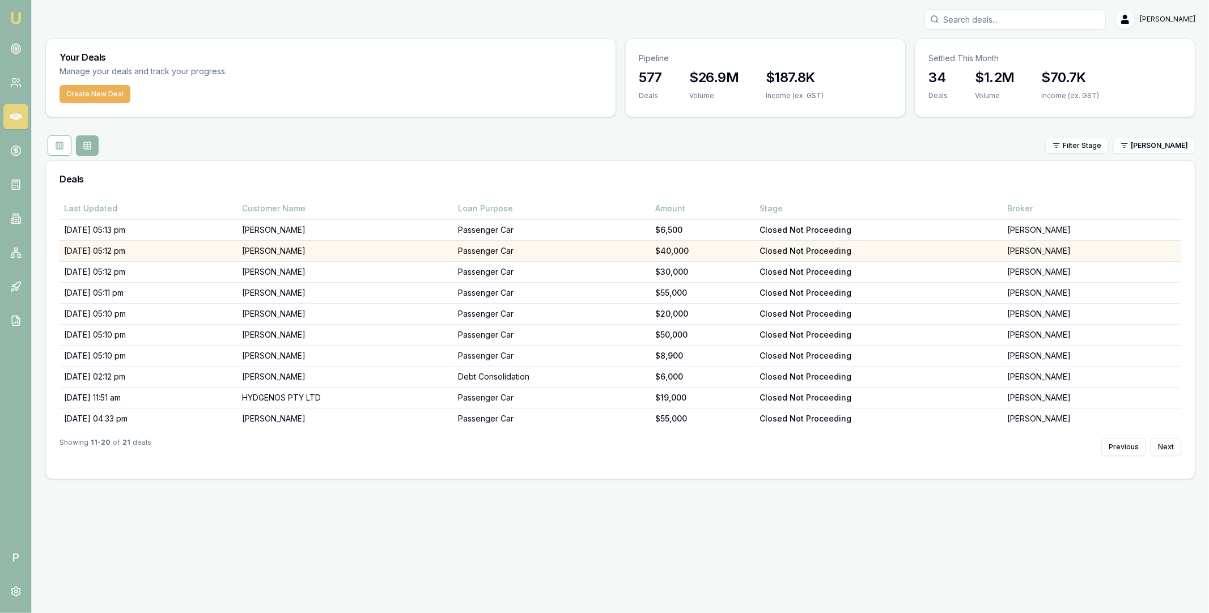
click at [379, 252] on td "Themi Stavrou" at bounding box center [346, 251] width 216 height 21
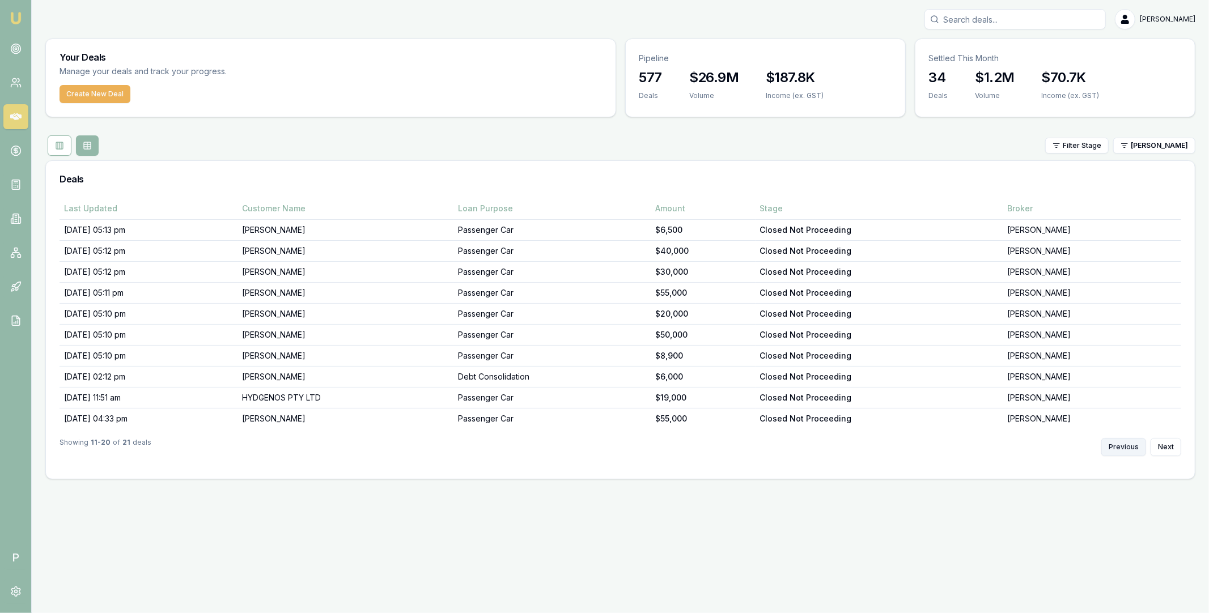
click at [1123, 450] on button "Previous" at bounding box center [1124, 447] width 45 height 18
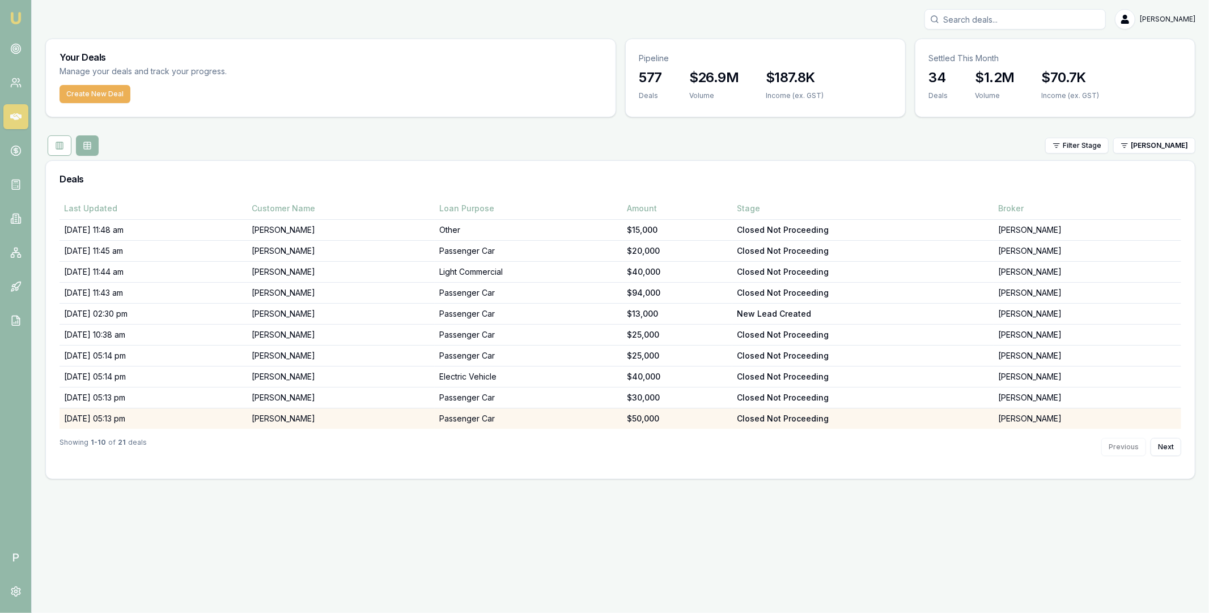
click at [353, 421] on td "Kanwardeep Mahal" at bounding box center [341, 419] width 188 height 21
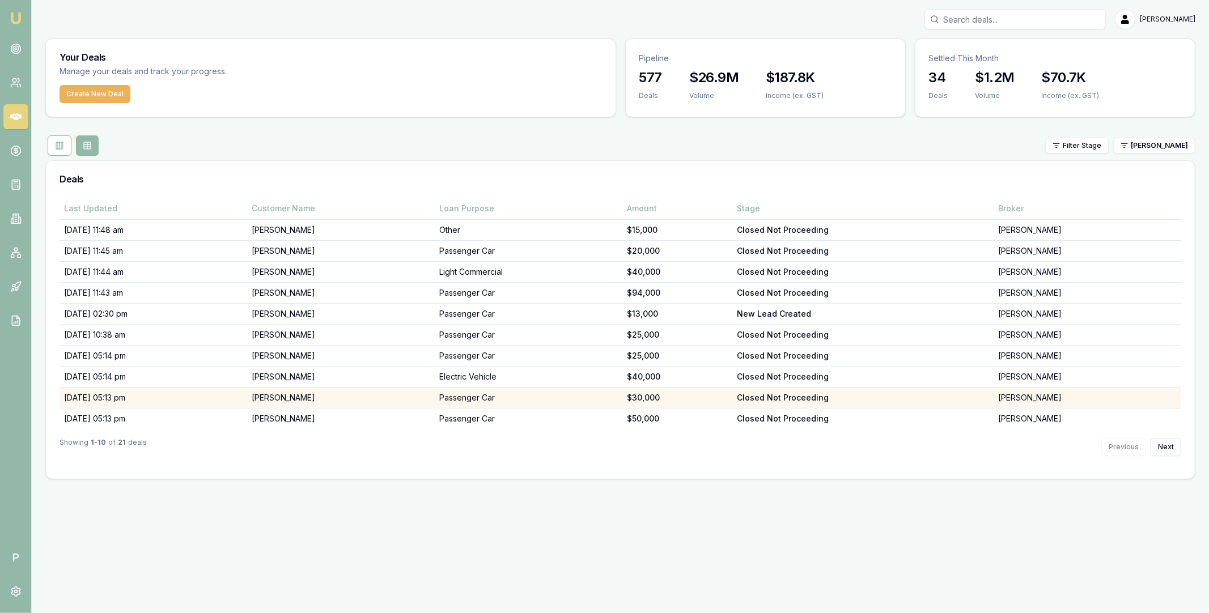
click at [346, 399] on td "Saifan Naser" at bounding box center [341, 398] width 188 height 21
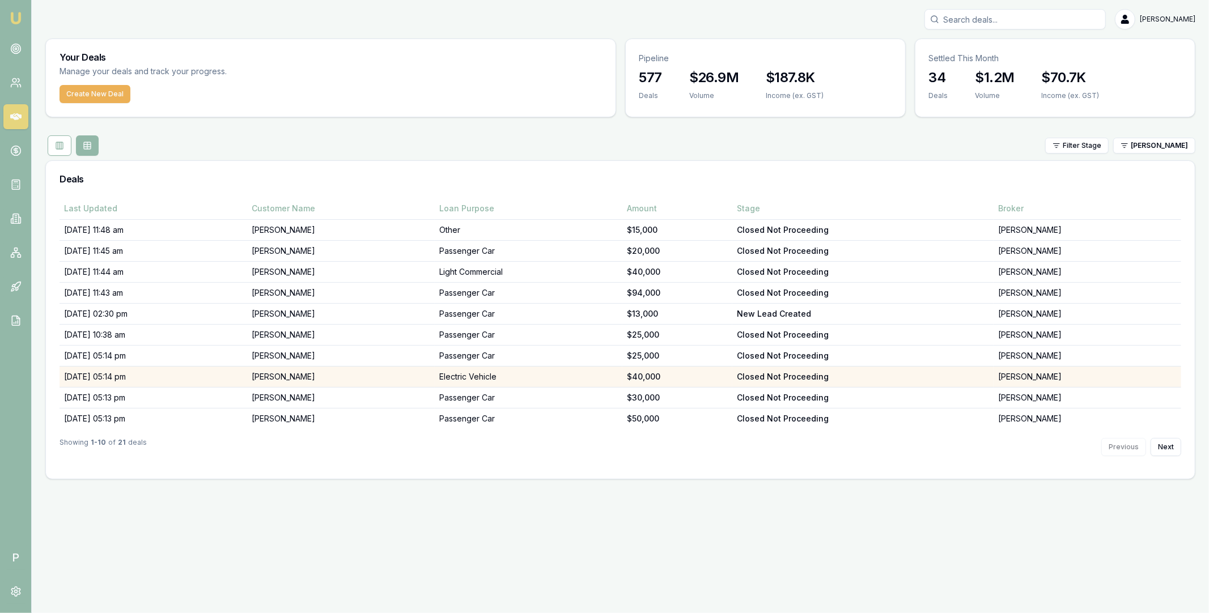
click at [367, 379] on td "Mohammad Foroushha" at bounding box center [341, 377] width 188 height 21
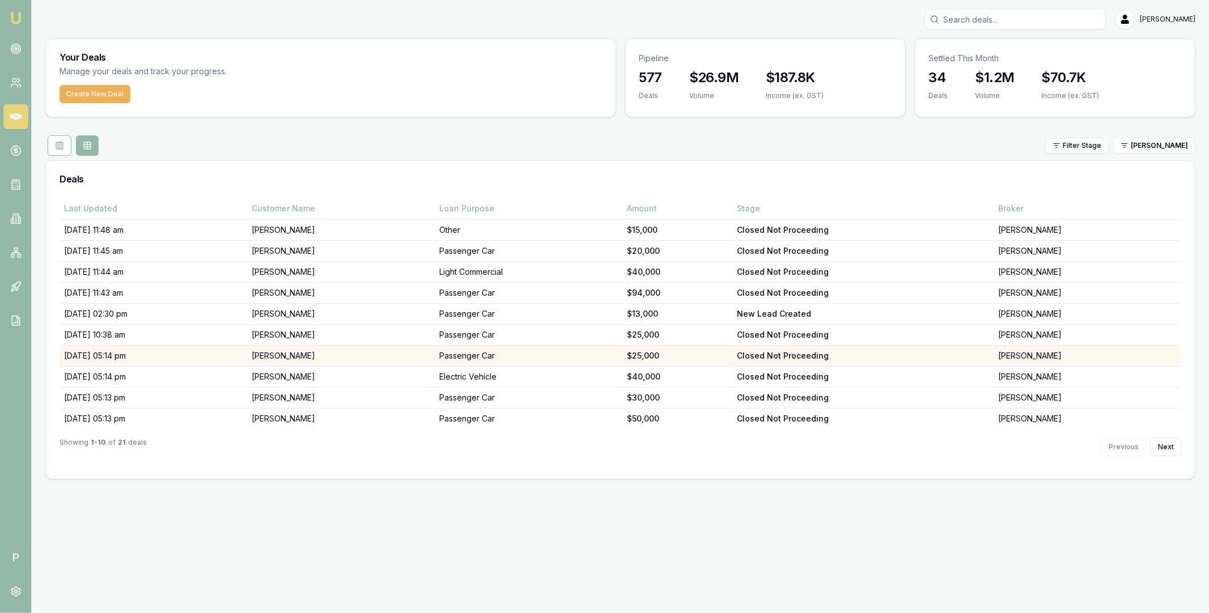
click at [380, 353] on td "KARISHMA GAMBHIR" at bounding box center [341, 356] width 188 height 21
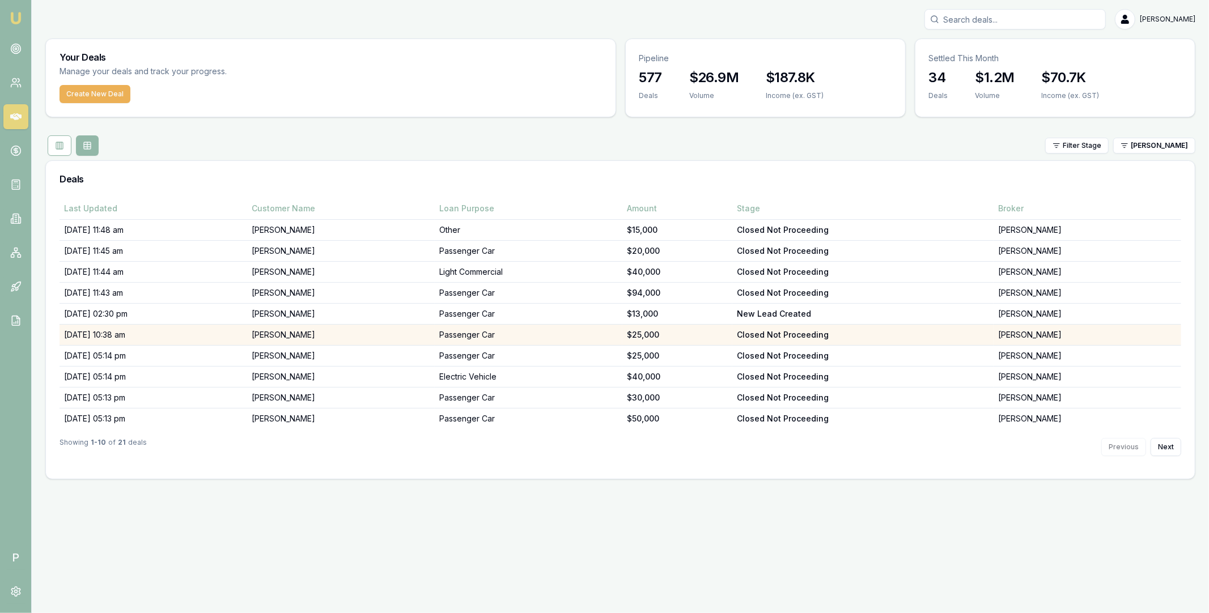
click at [358, 333] on td "Natasha Ruzich" at bounding box center [341, 335] width 188 height 21
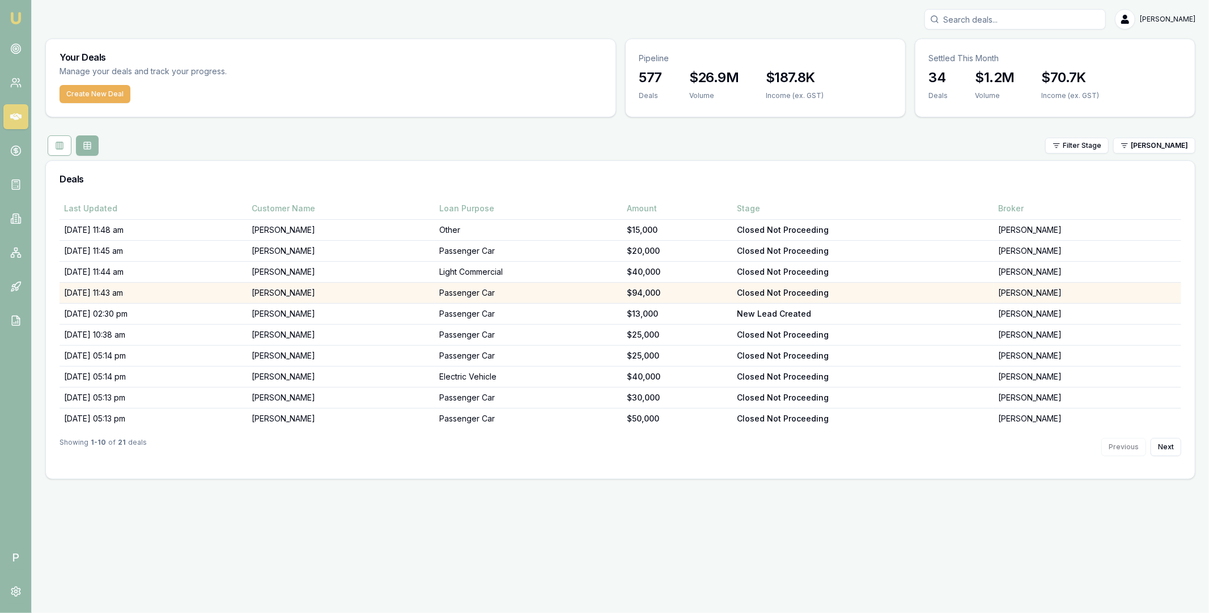
click at [367, 294] on td "Tyson Reddick" at bounding box center [341, 293] width 188 height 21
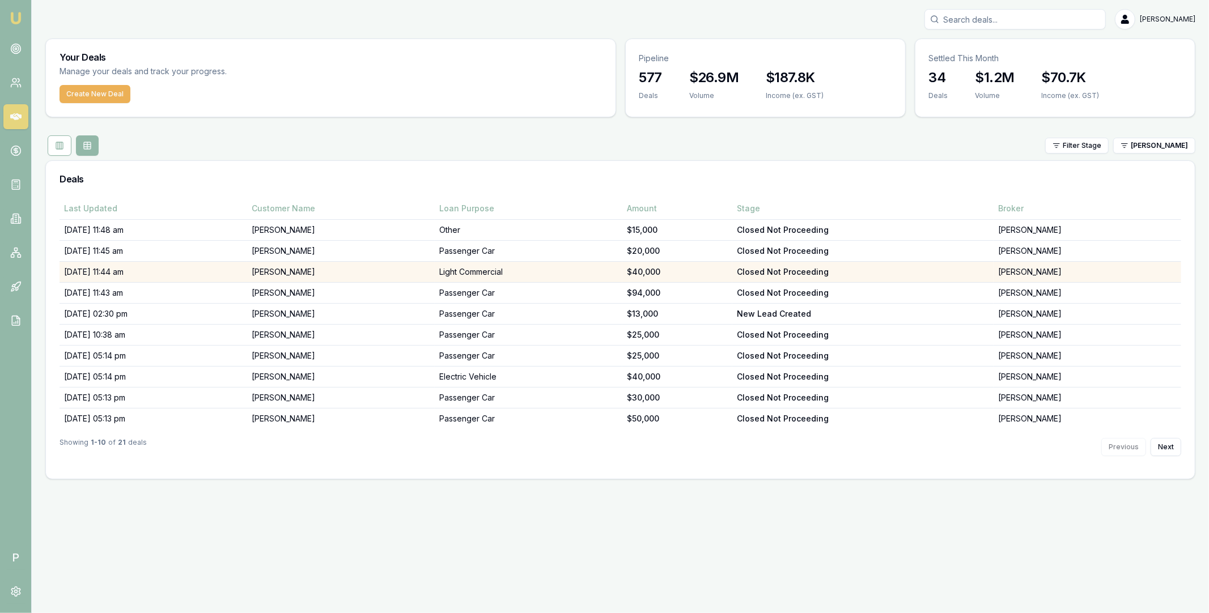
click at [359, 269] on td "Jake Corben" at bounding box center [341, 272] width 188 height 21
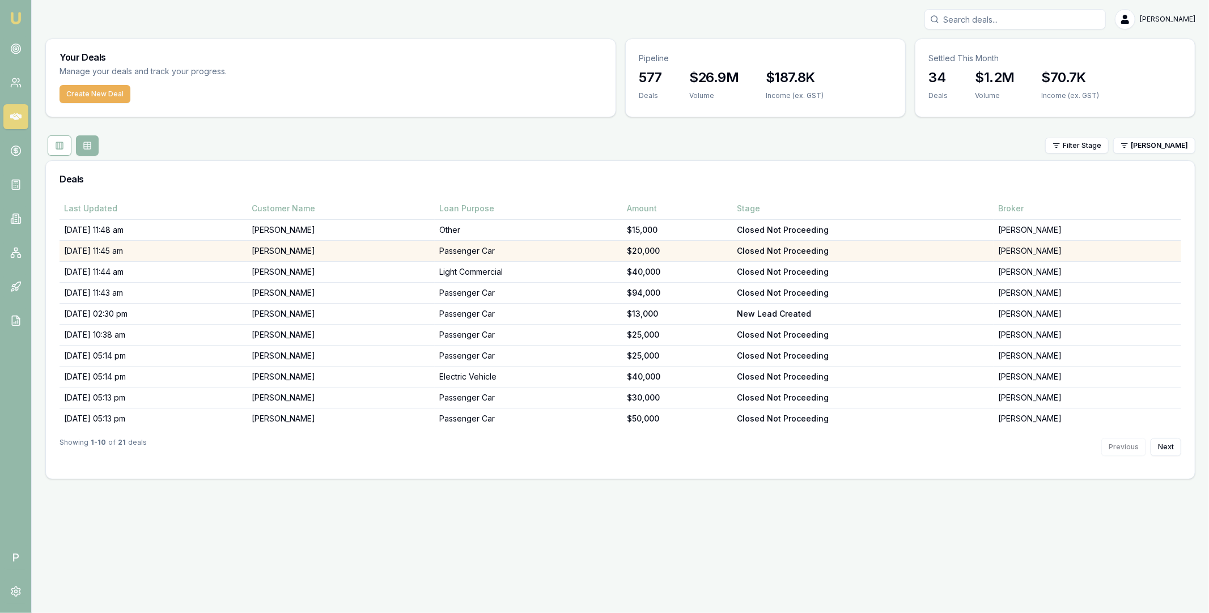
click at [369, 248] on td "Phillip Dunn" at bounding box center [341, 251] width 188 height 21
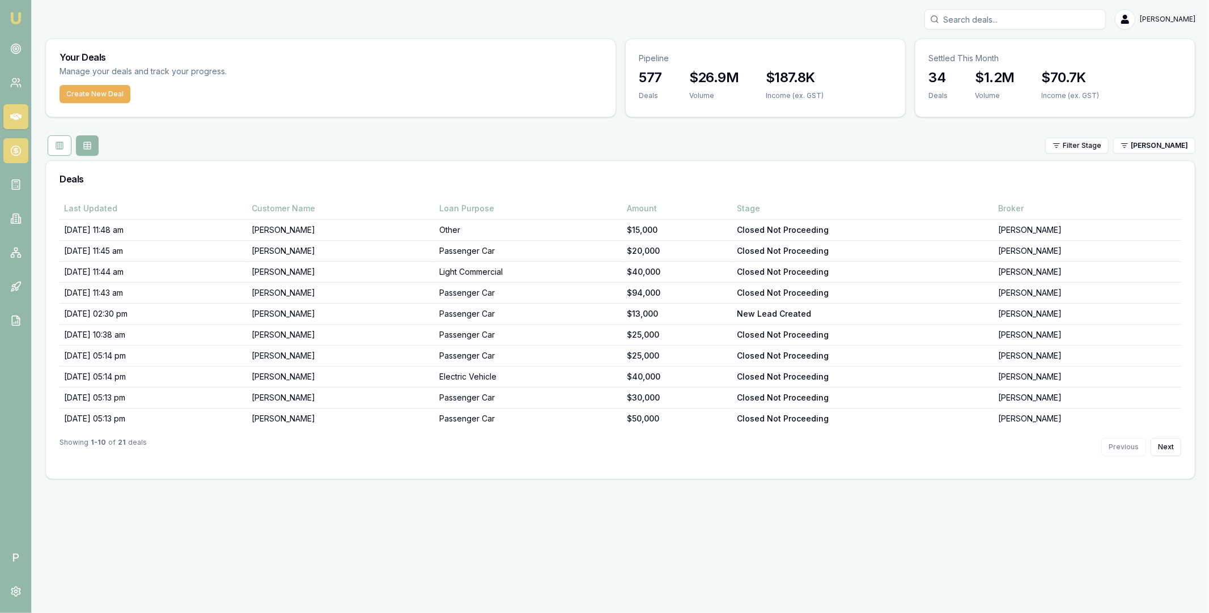
click at [16, 151] on icon at bounding box center [15, 150] width 11 height 11
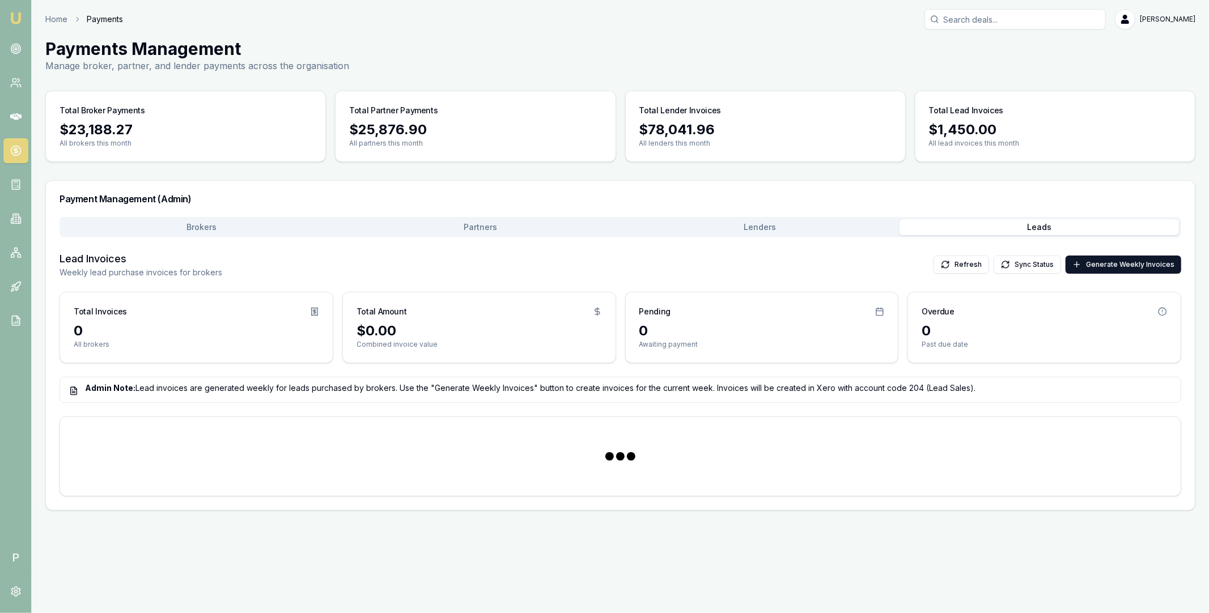
click at [1038, 226] on button "Leads" at bounding box center [1040, 227] width 280 height 16
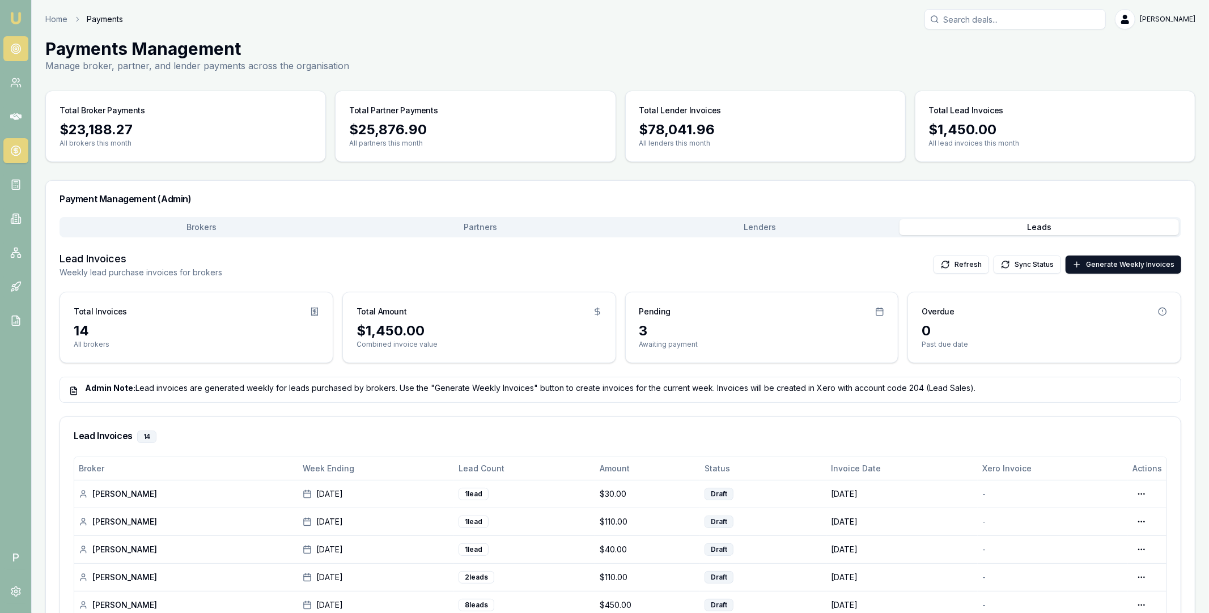
click at [16, 51] on circle at bounding box center [16, 49] width 6 height 6
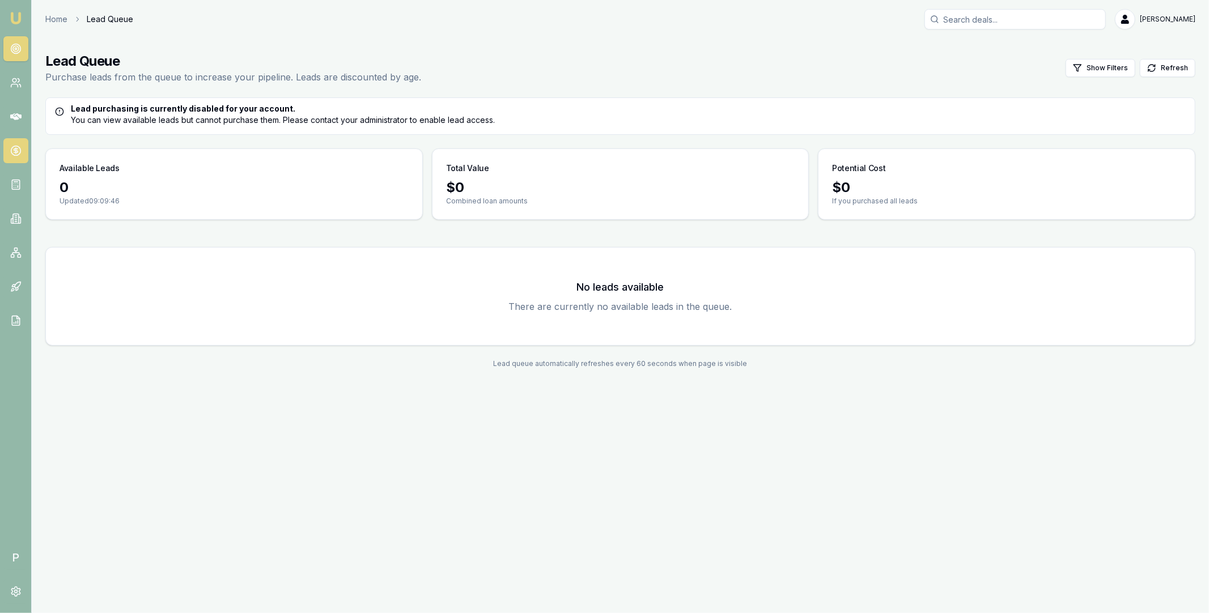
click at [16, 154] on icon at bounding box center [15, 150] width 11 height 11
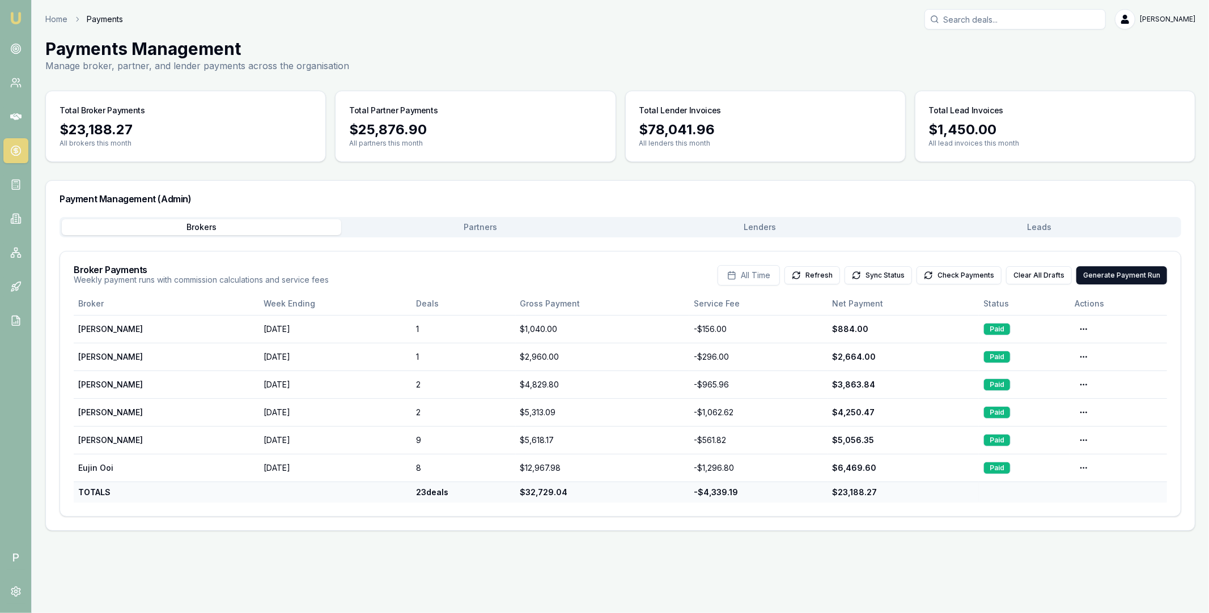
click at [998, 224] on button "Leads" at bounding box center [1040, 227] width 280 height 16
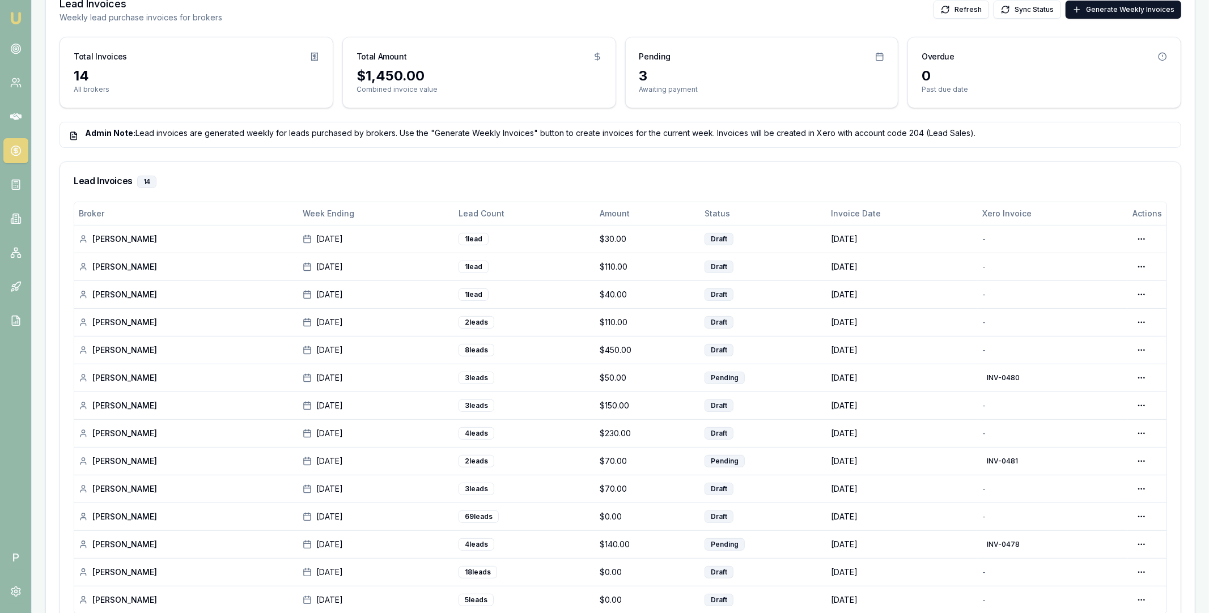
scroll to position [299, 0]
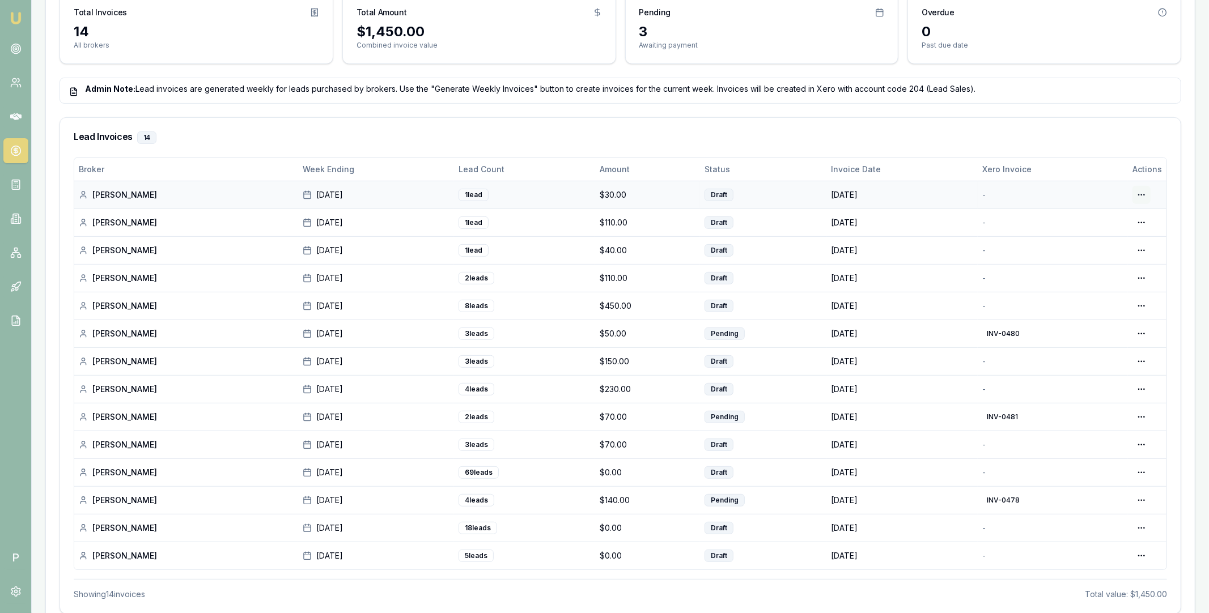
click at [1138, 195] on html "Emu Broker P Home Payments Matt Leeburn Toggle Menu Payments Management Manage …" at bounding box center [604, 7] width 1209 height 613
click at [1104, 240] on div "Edit Draft" at bounding box center [1106, 241] width 87 height 18
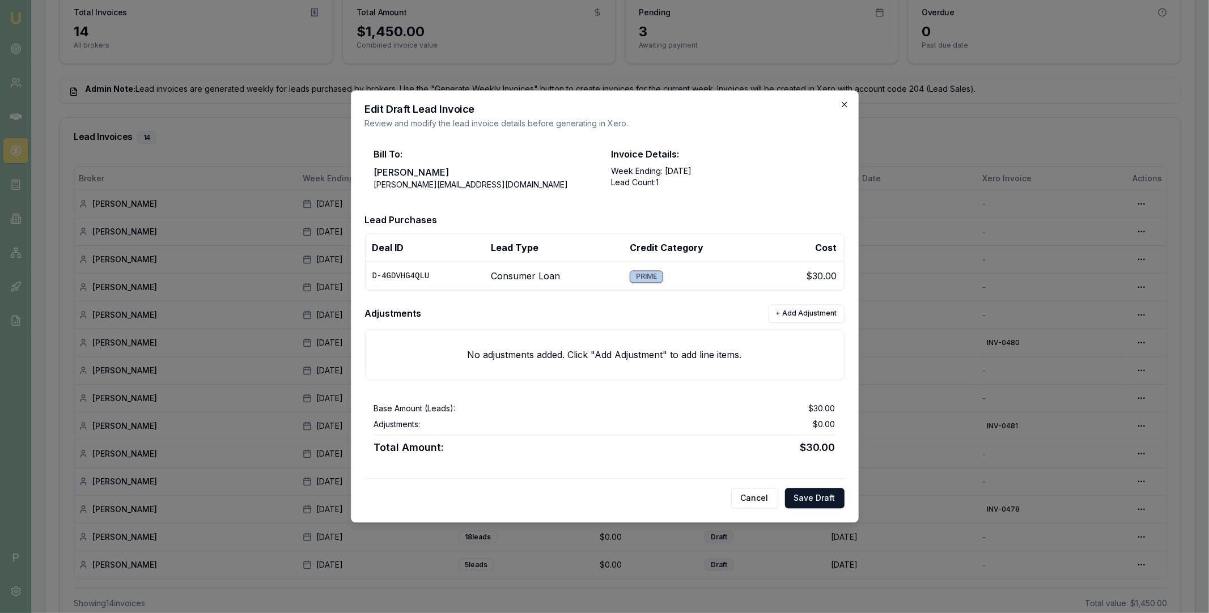
click at [847, 105] on icon "button" at bounding box center [844, 104] width 9 height 9
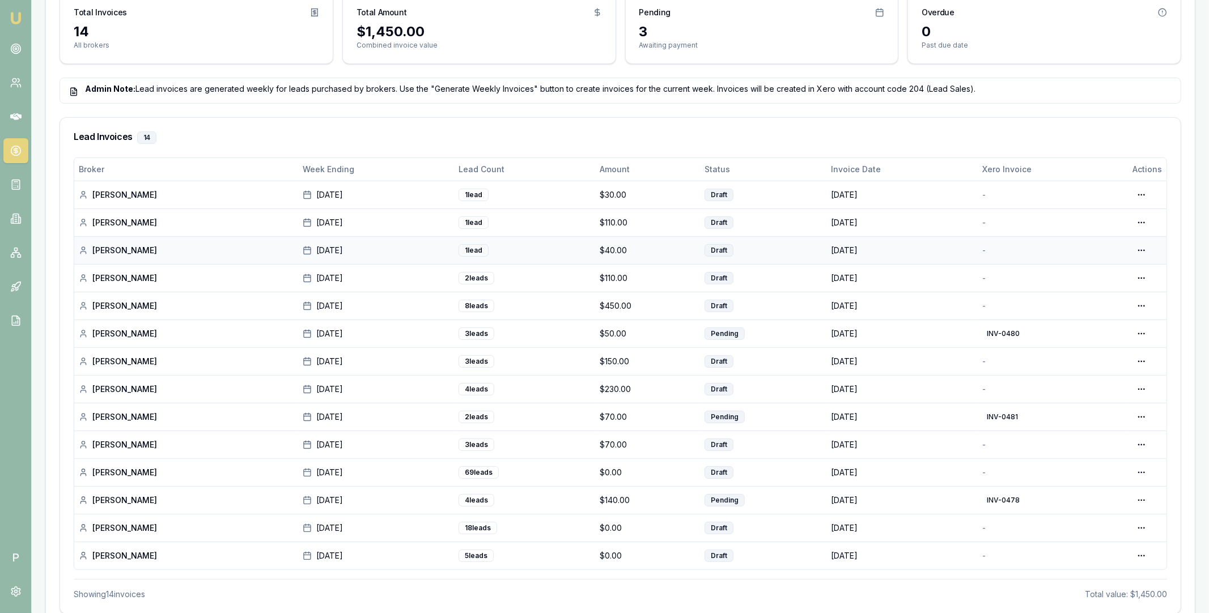
scroll to position [325, 0]
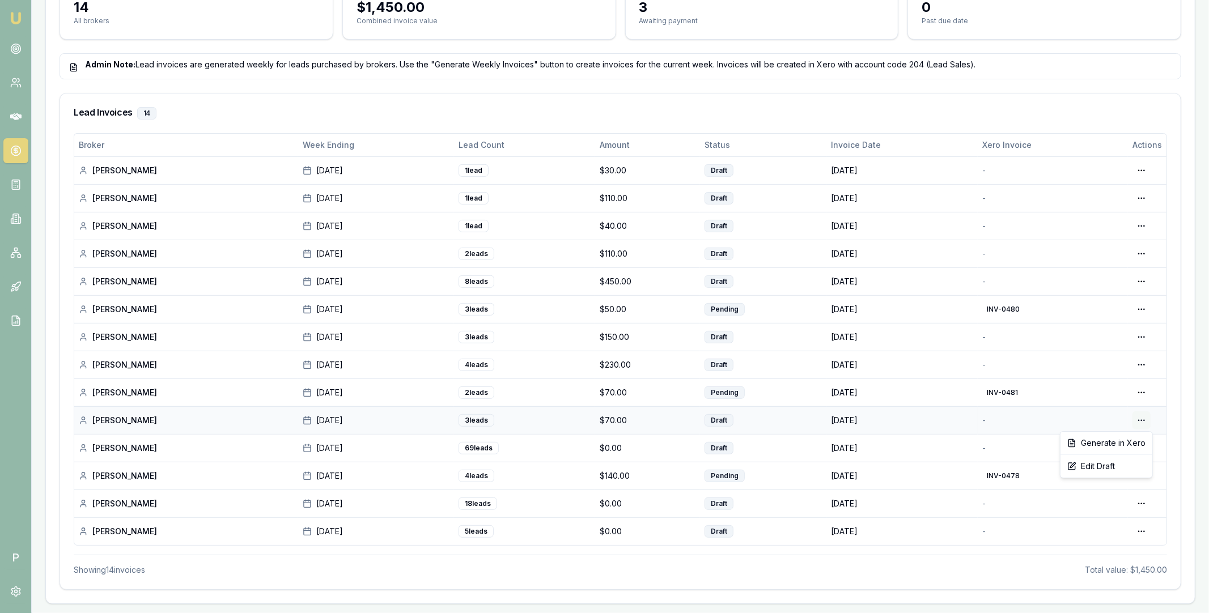
click at [1101, 469] on div "Edit Draft" at bounding box center [1106, 467] width 87 height 18
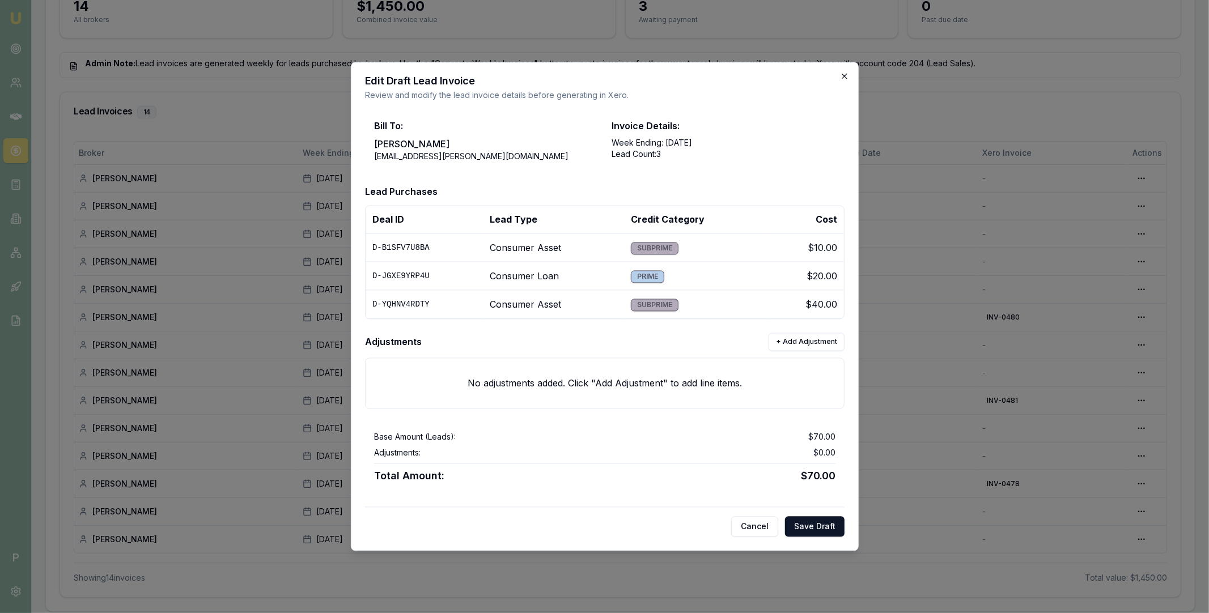
click at [845, 76] on icon "button" at bounding box center [844, 76] width 5 height 5
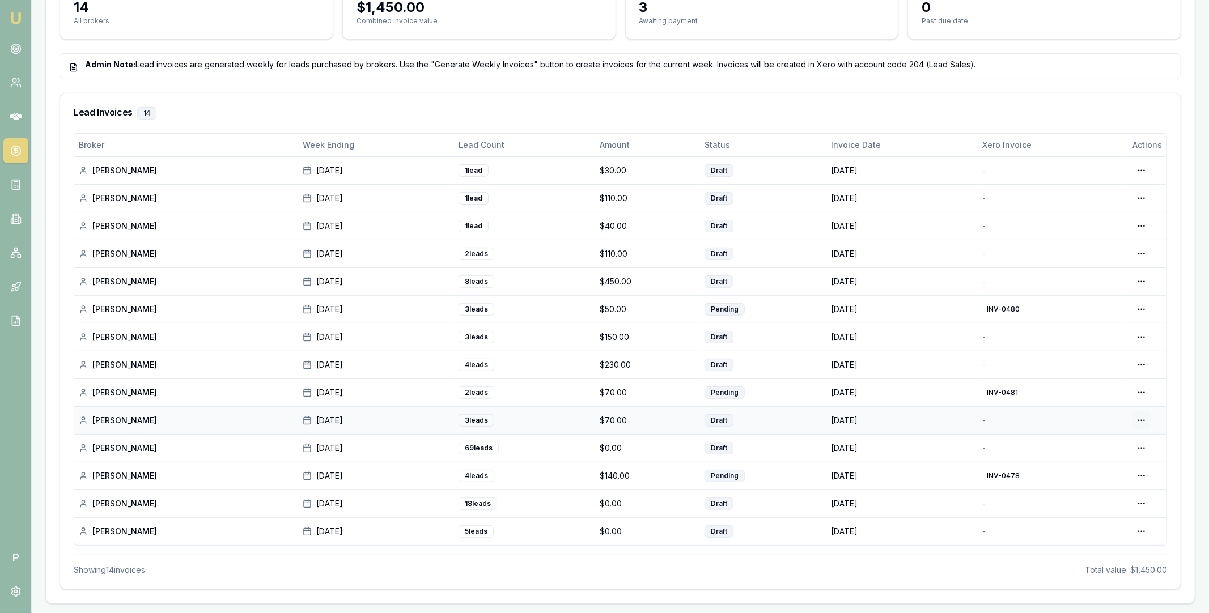
click at [1121, 445] on div "Generate in Xero" at bounding box center [1106, 443] width 87 height 18
click at [1115, 384] on div "Generate in Xero" at bounding box center [1106, 388] width 87 height 18
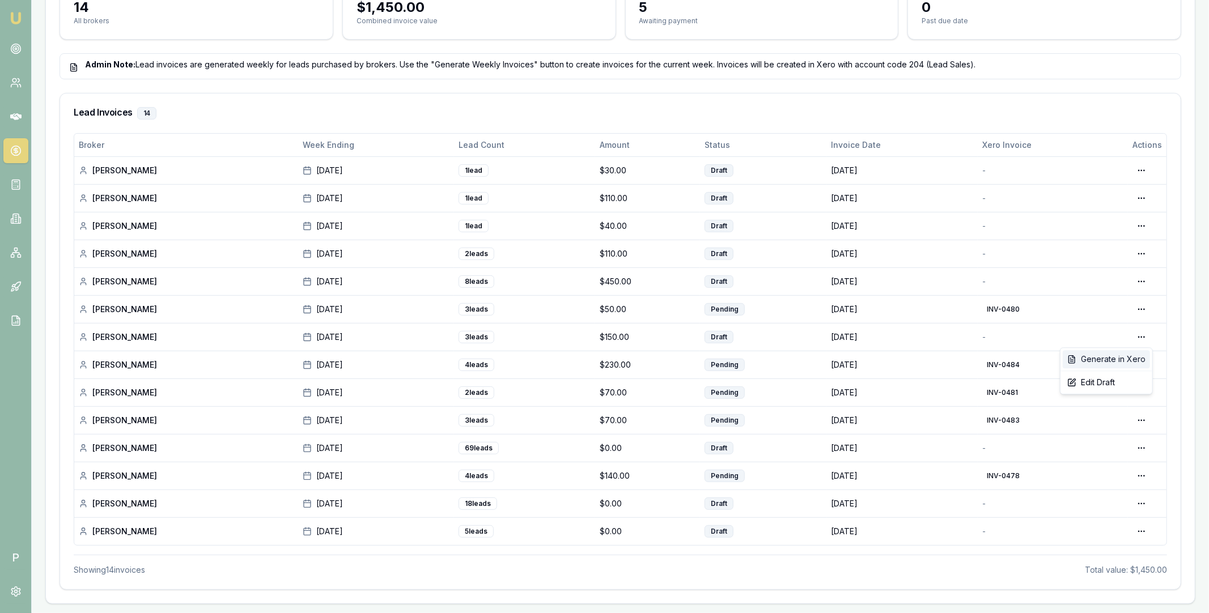
click at [1126, 357] on div "Generate in Xero" at bounding box center [1106, 359] width 87 height 18
click at [1128, 299] on div "Generate in Xero" at bounding box center [1106, 304] width 87 height 18
click at [1121, 272] on div "Generate in Xero" at bounding box center [1106, 277] width 87 height 18
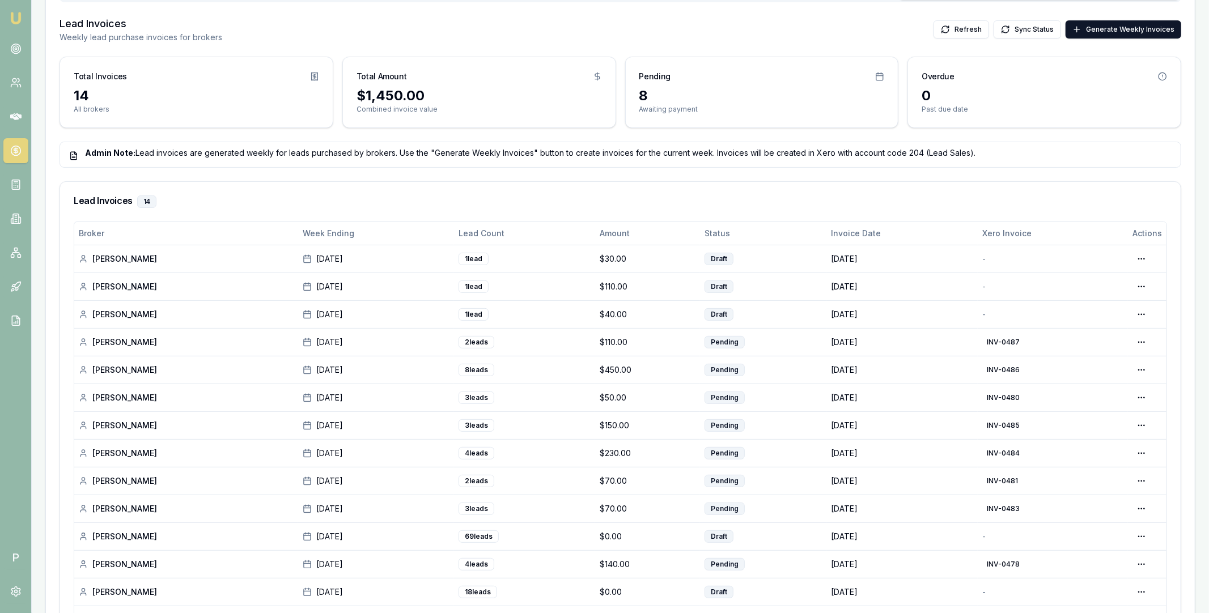
scroll to position [318, 0]
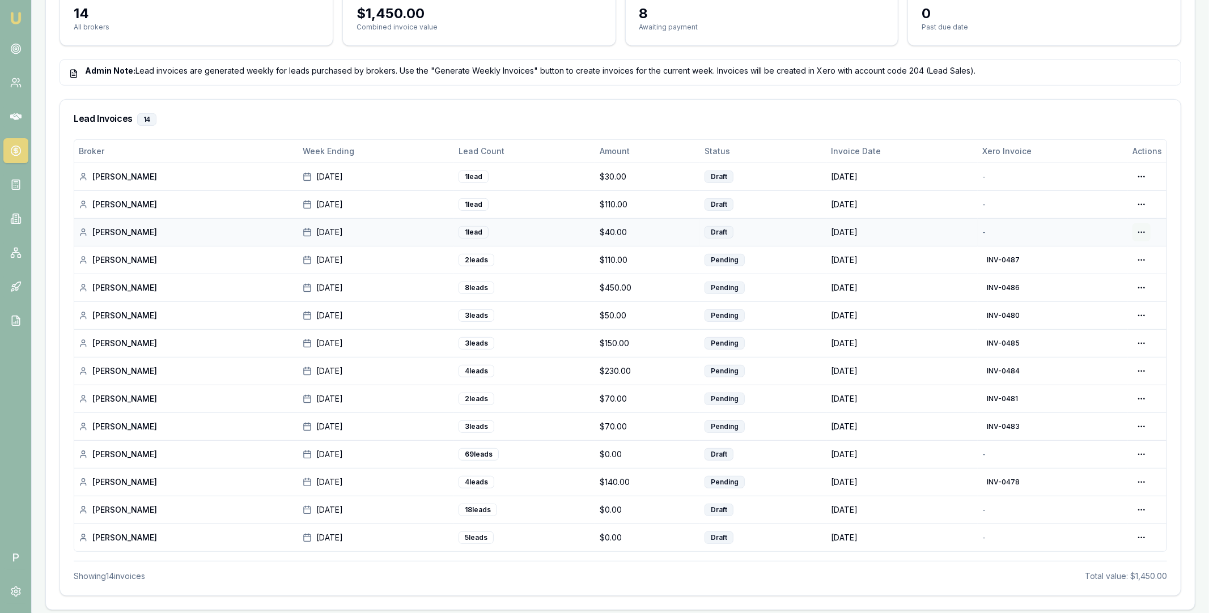
click at [1120, 253] on div "Generate in Xero" at bounding box center [1106, 256] width 87 height 18
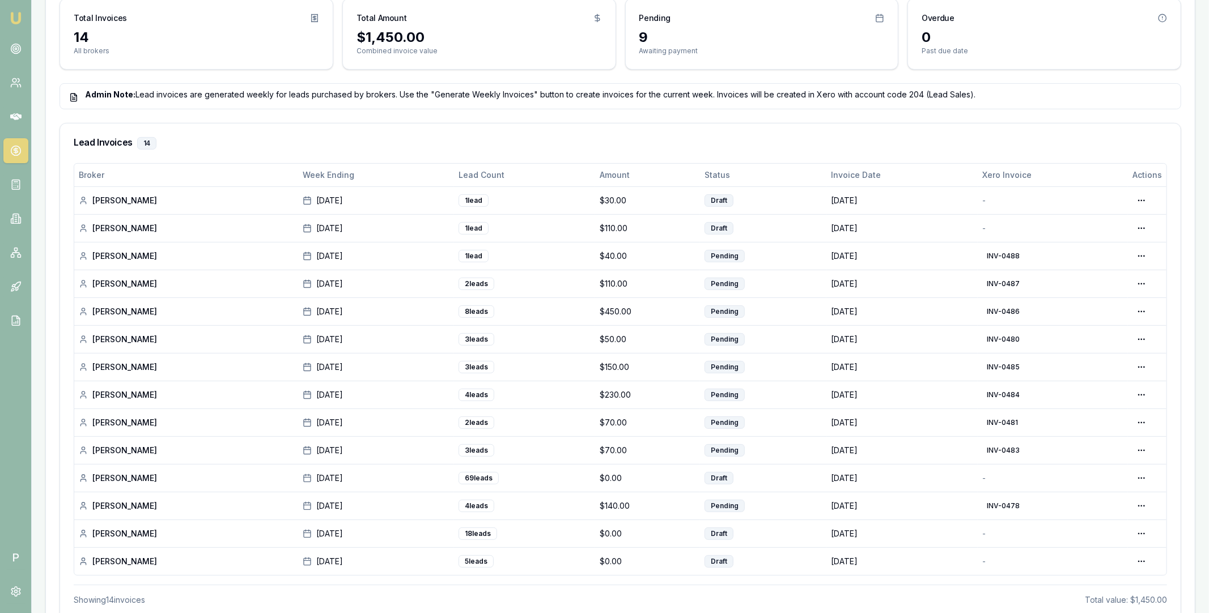
scroll to position [316, 0]
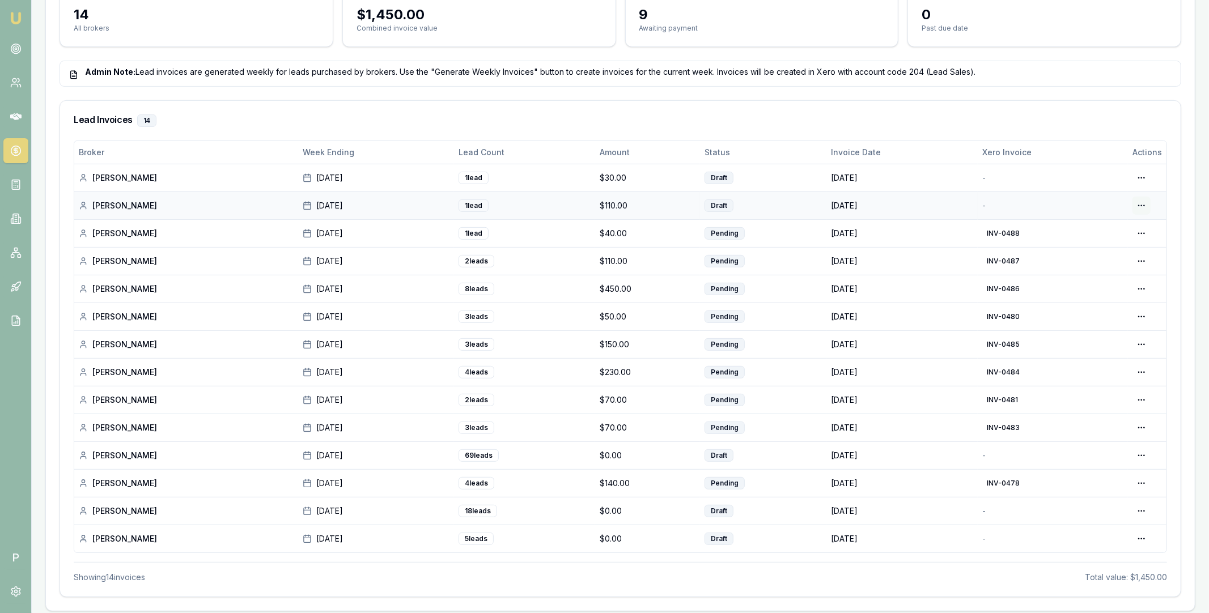
click at [1117, 229] on div "Generate in Xero" at bounding box center [1106, 229] width 87 height 18
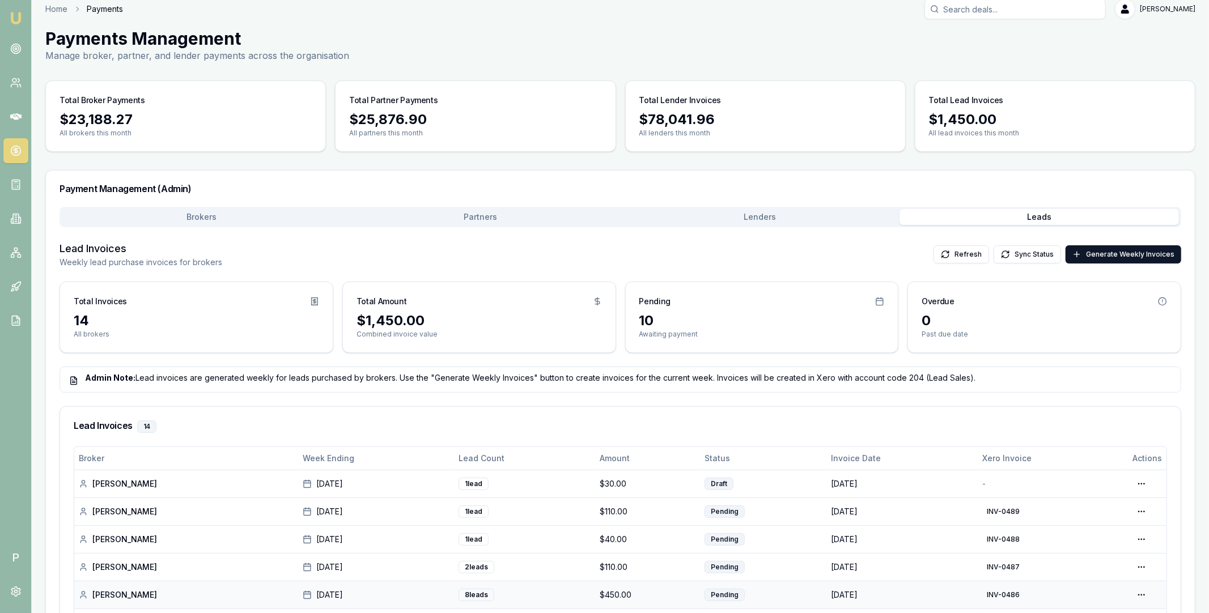
scroll to position [0, 0]
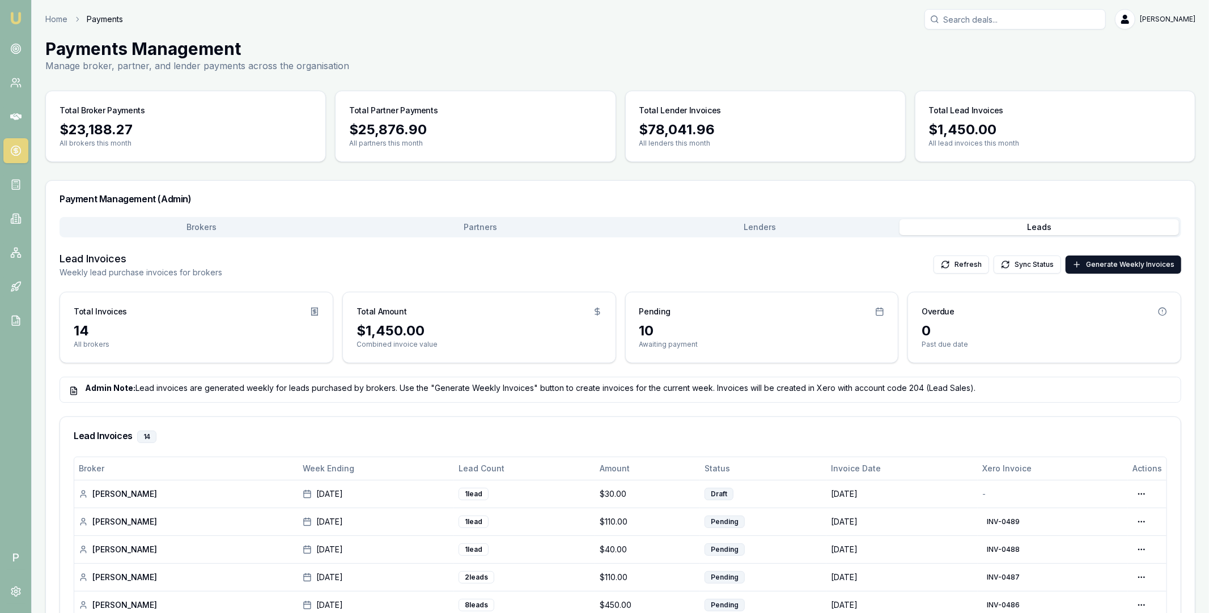
click at [780, 227] on button "Lenders" at bounding box center [761, 227] width 280 height 16
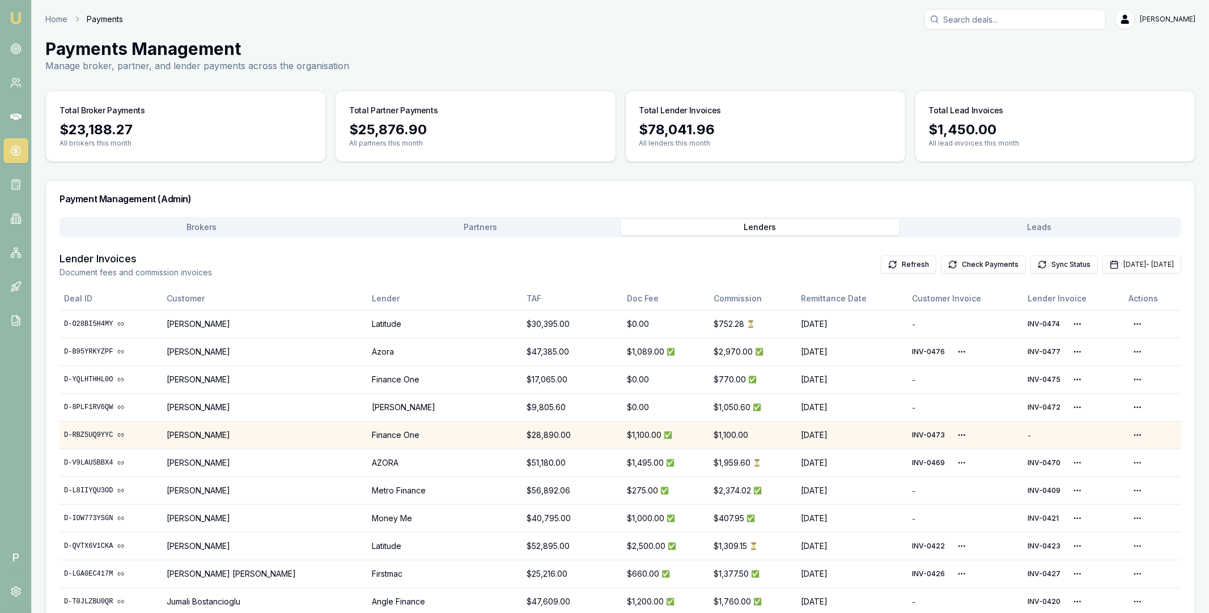
scroll to position [57, 0]
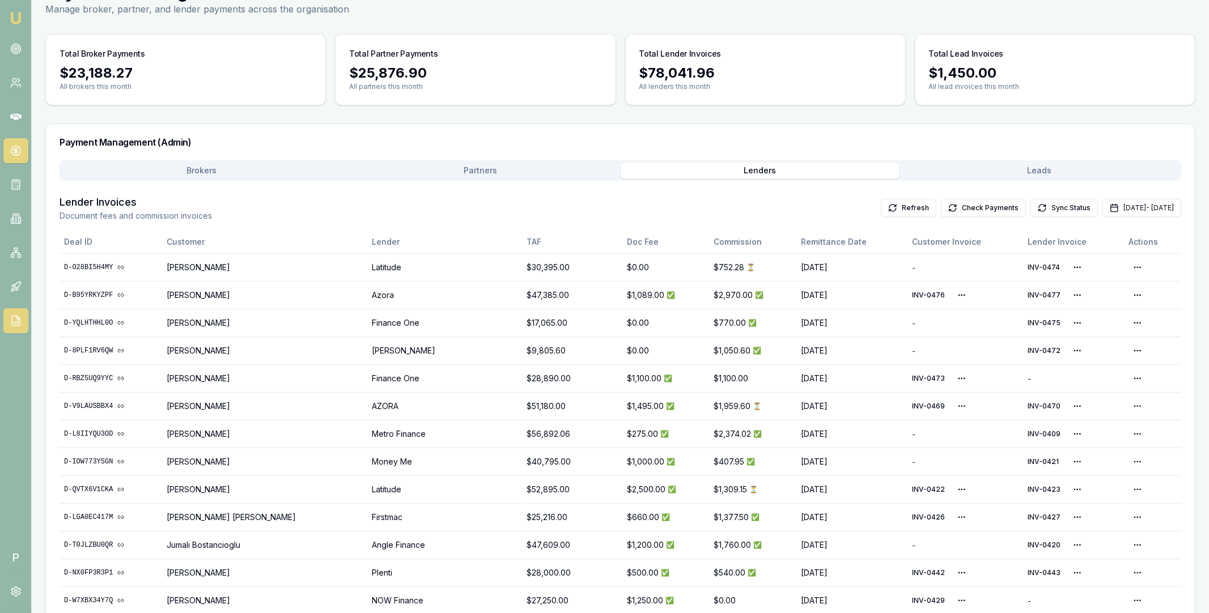
click at [14, 328] on link at bounding box center [15, 320] width 25 height 25
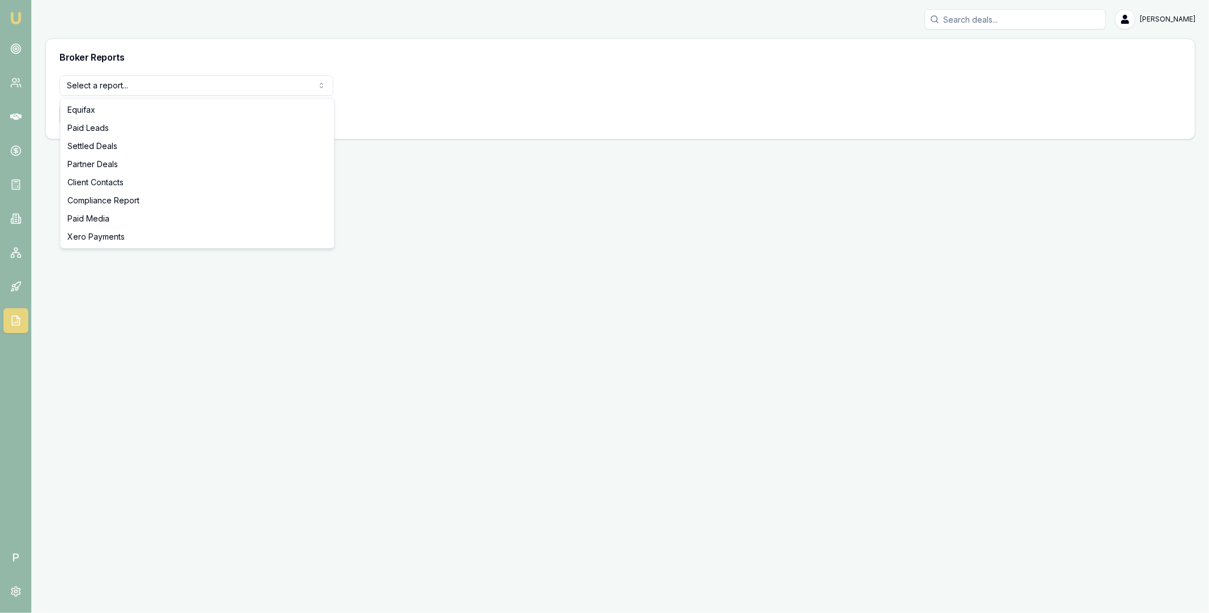
click at [225, 88] on html "Emu Broker P Matt Leeburn Toggle Menu Broker Reports Select a report... Equifax…" at bounding box center [604, 306] width 1209 height 613
select select "settled-deals"
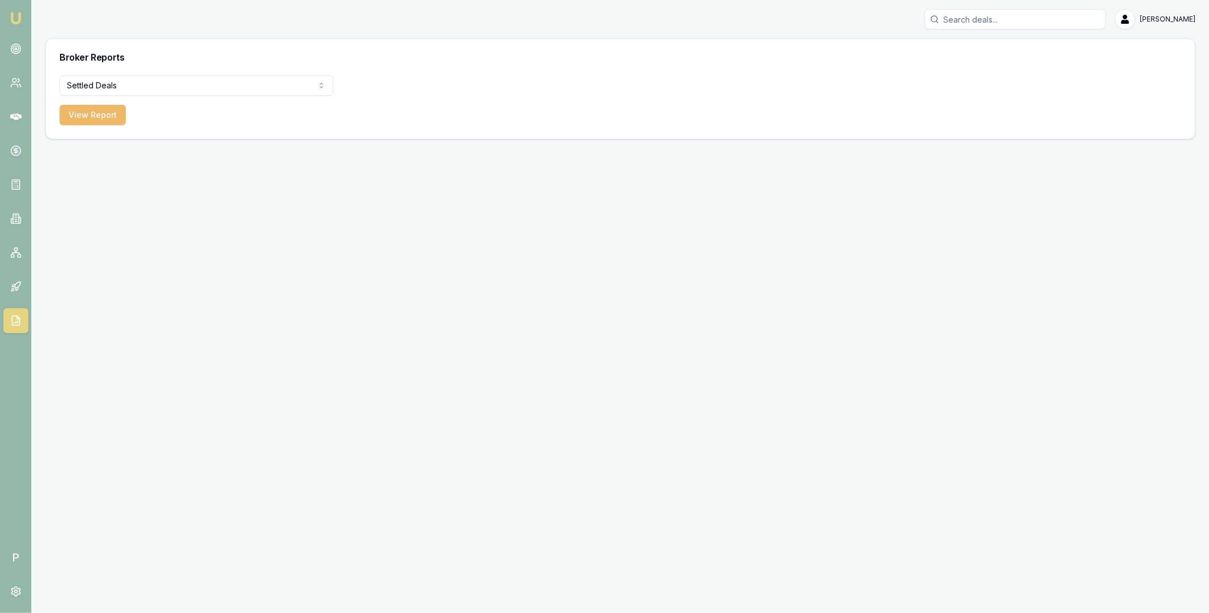
click at [98, 112] on button "View Report" at bounding box center [93, 115] width 66 height 20
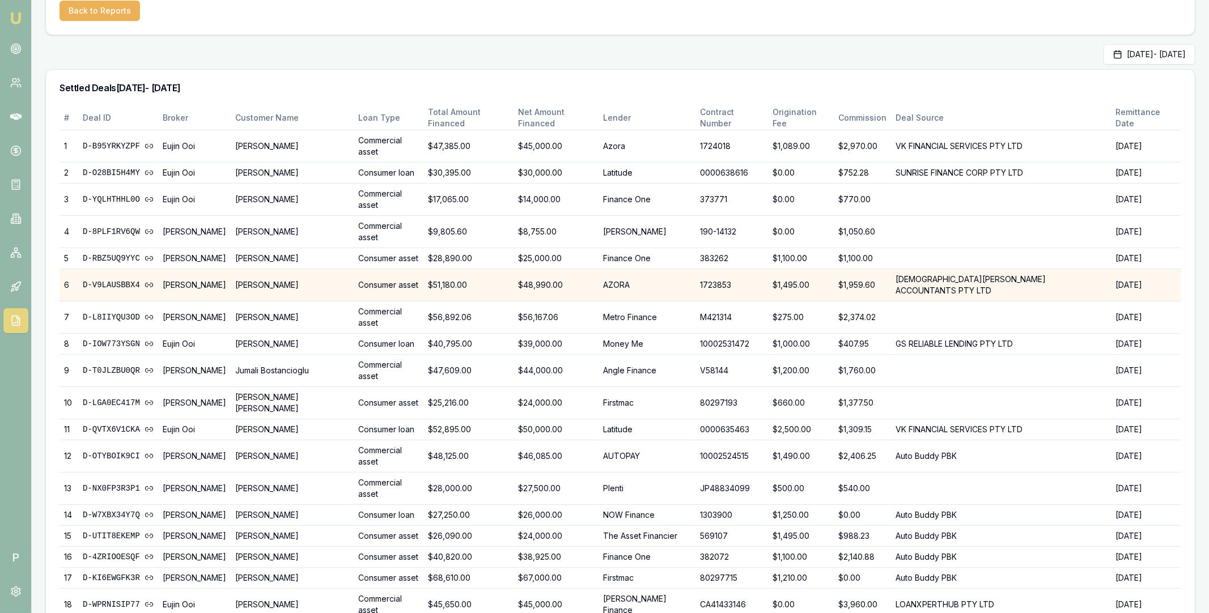
scroll to position [91, 0]
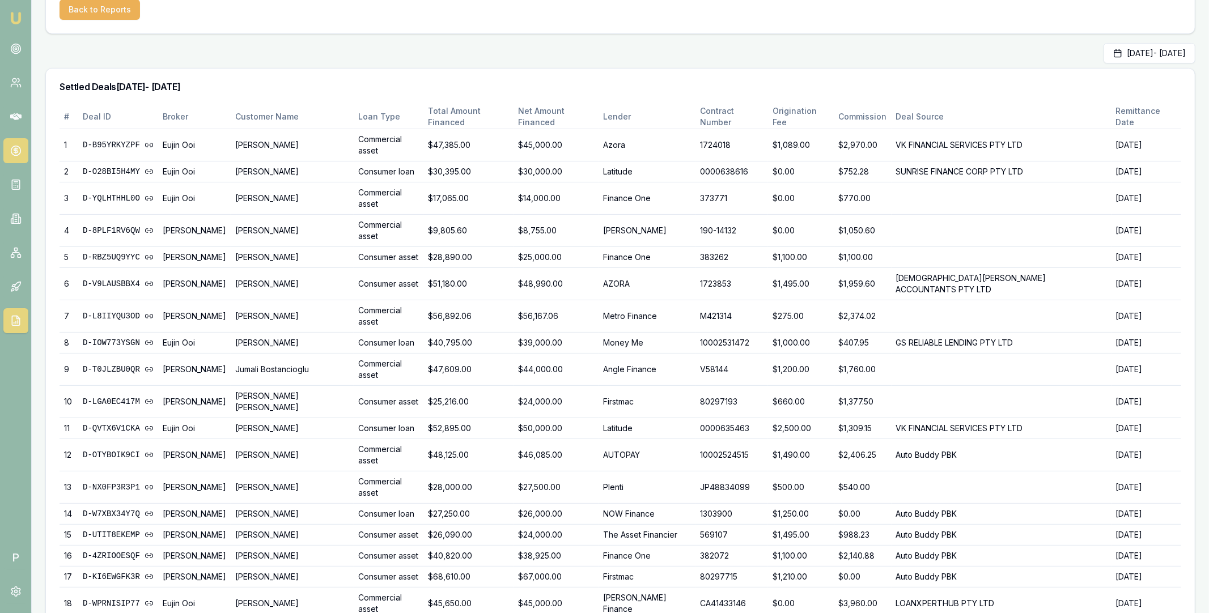
click at [19, 149] on icon at bounding box center [15, 150] width 11 height 11
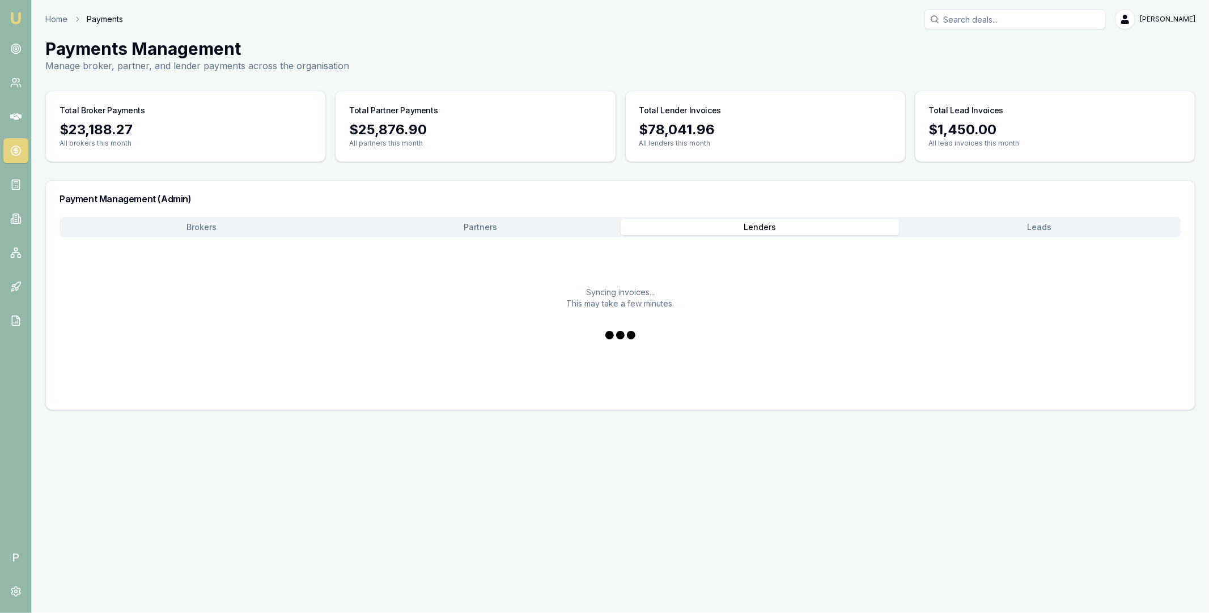
click at [732, 227] on button "Lenders" at bounding box center [761, 227] width 280 height 16
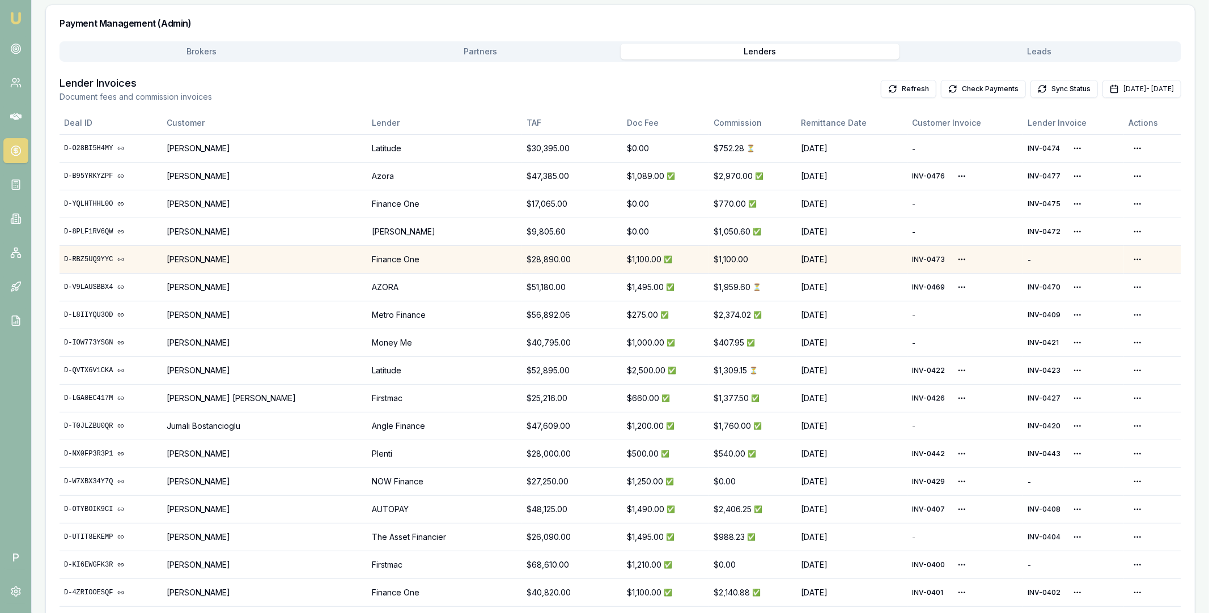
scroll to position [177, 0]
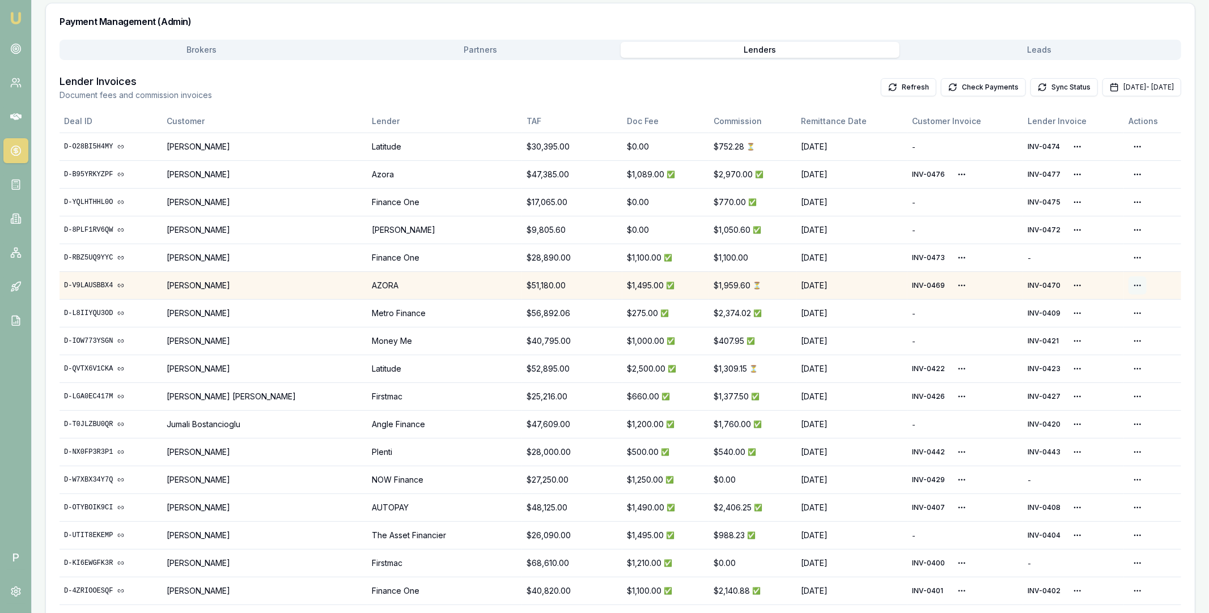
click at [1133, 284] on html "Emu Broker P Home Payments Matt Leeburn Toggle Menu Payments Management Manage …" at bounding box center [604, 129] width 1209 height 613
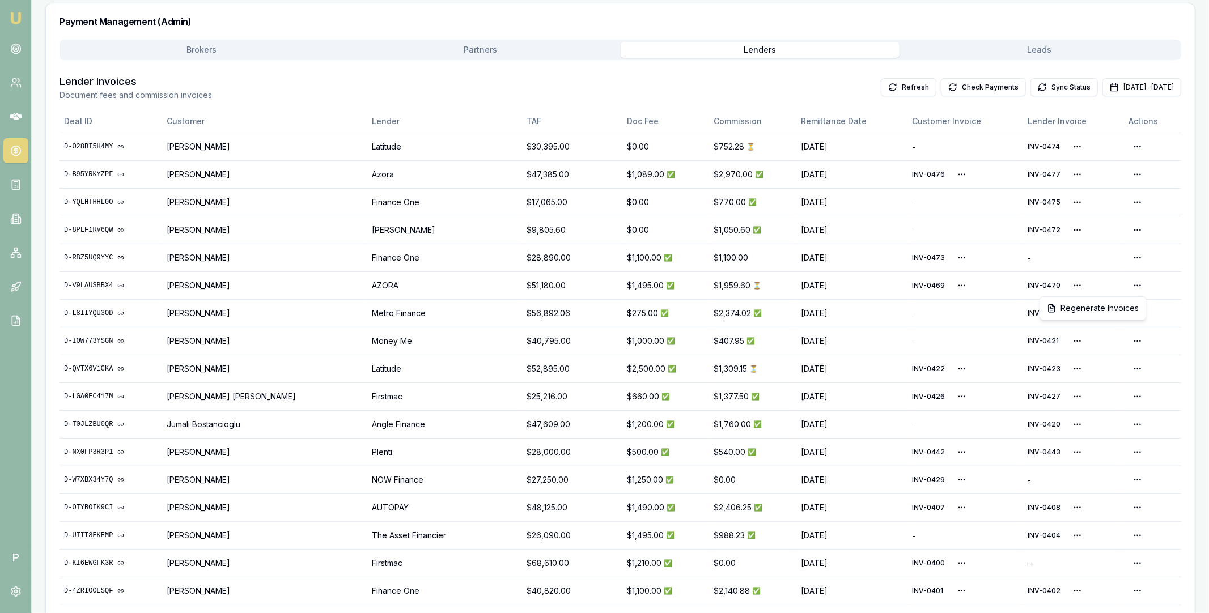
click at [765, 290] on html "Emu Broker P Home Payments Matt Leeburn Toggle Menu Payments Management Manage …" at bounding box center [604, 129] width 1209 height 613
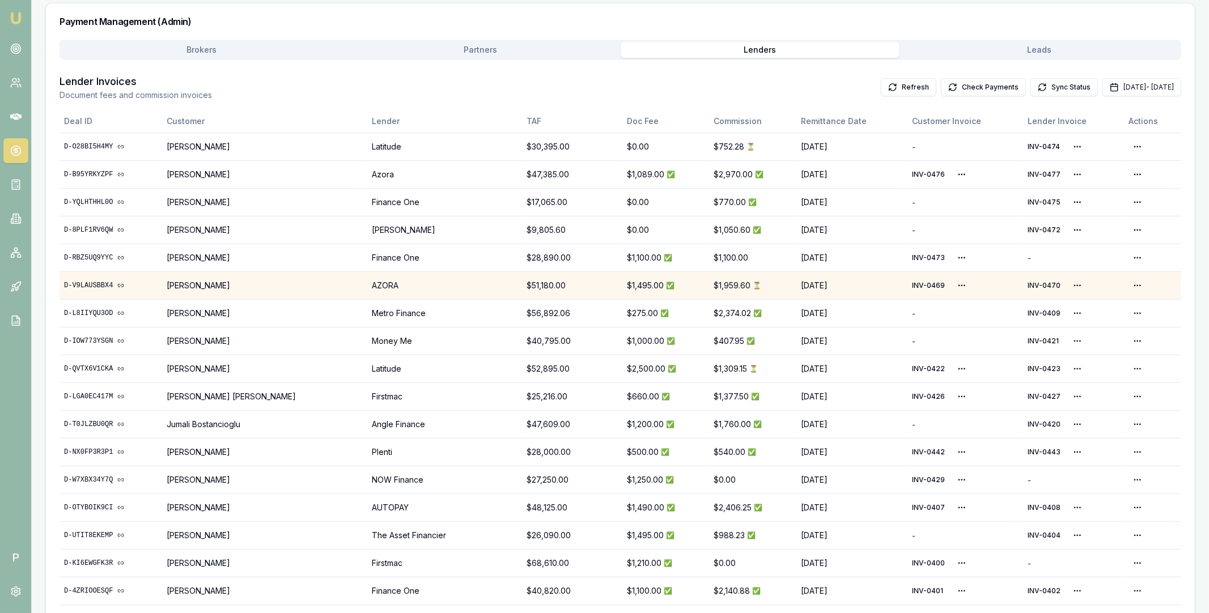
click at [99, 285] on link "D-V9LAUSBBX4" at bounding box center [111, 285] width 94 height 9
click at [881, 87] on button "Refresh" at bounding box center [909, 87] width 56 height 18
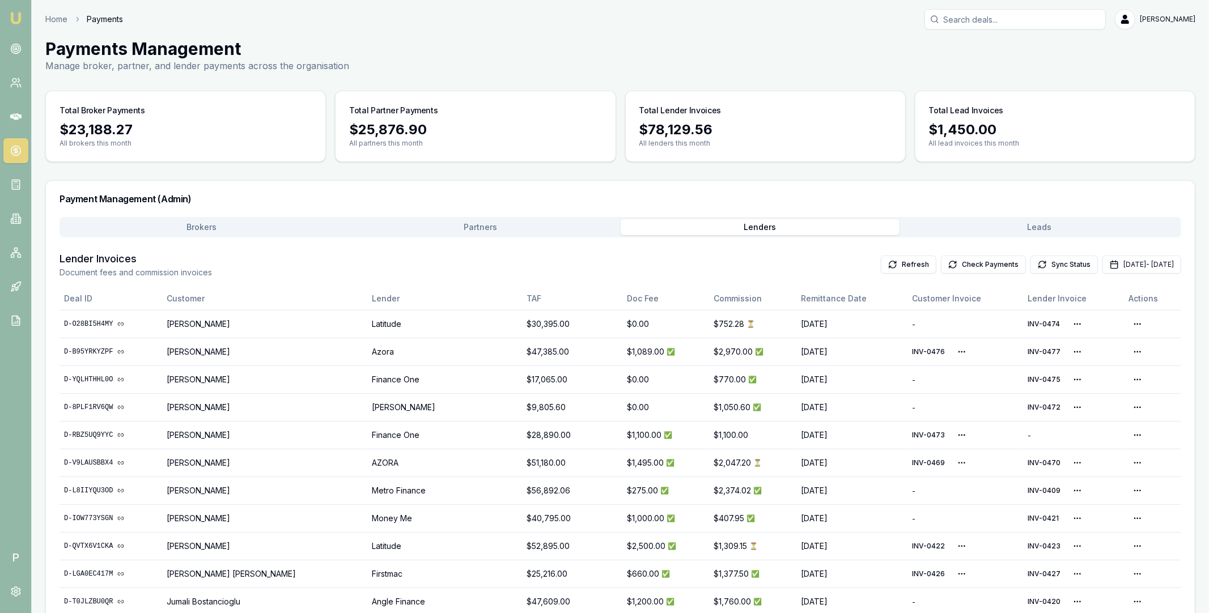
scroll to position [98, 0]
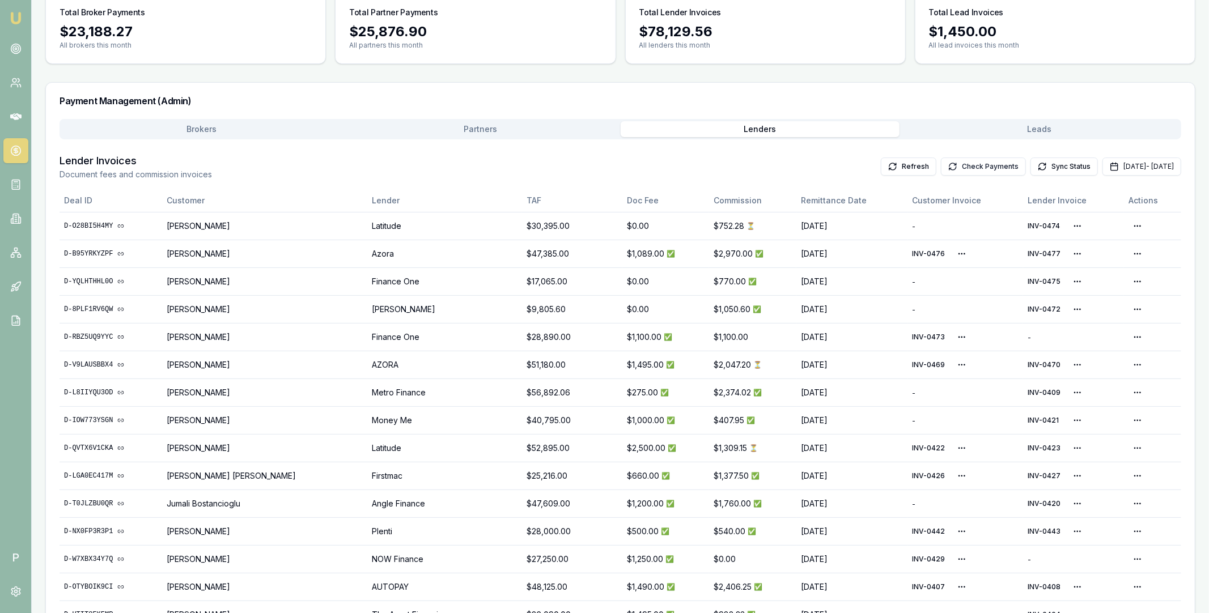
click at [941, 163] on button "Check Payments" at bounding box center [983, 167] width 85 height 18
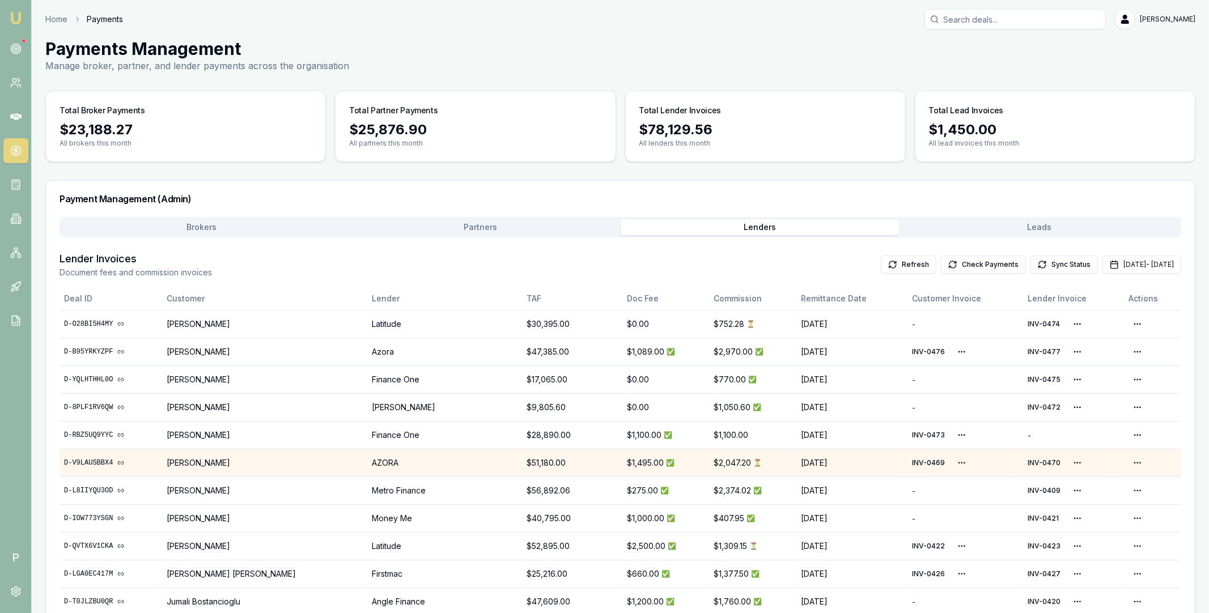
scroll to position [51, 0]
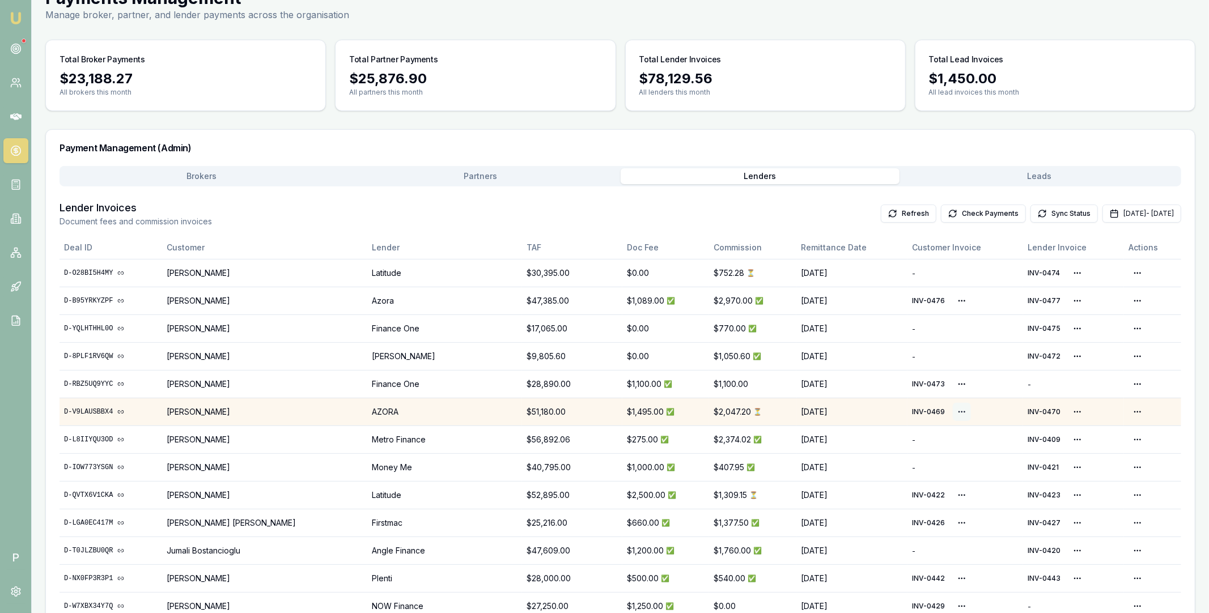
click at [949, 411] on html "Emu Broker P Home Payments Matt Leeburn Toggle Menu Payments Management Manage …" at bounding box center [604, 255] width 1209 height 613
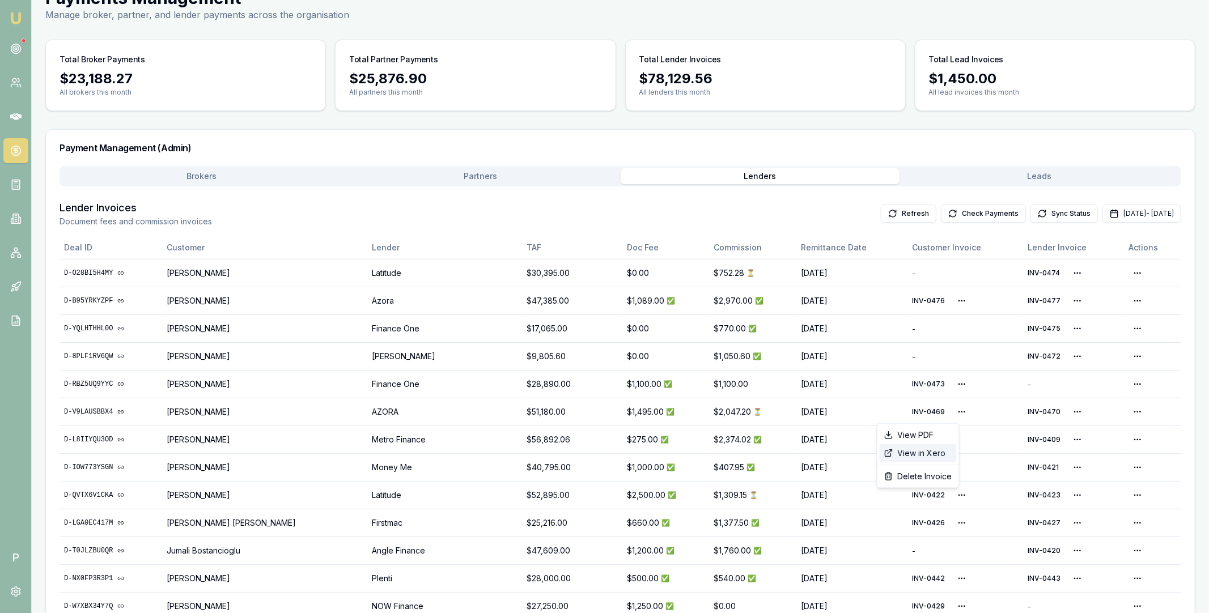
click at [922, 454] on div "View in Xero" at bounding box center [918, 454] width 77 height 18
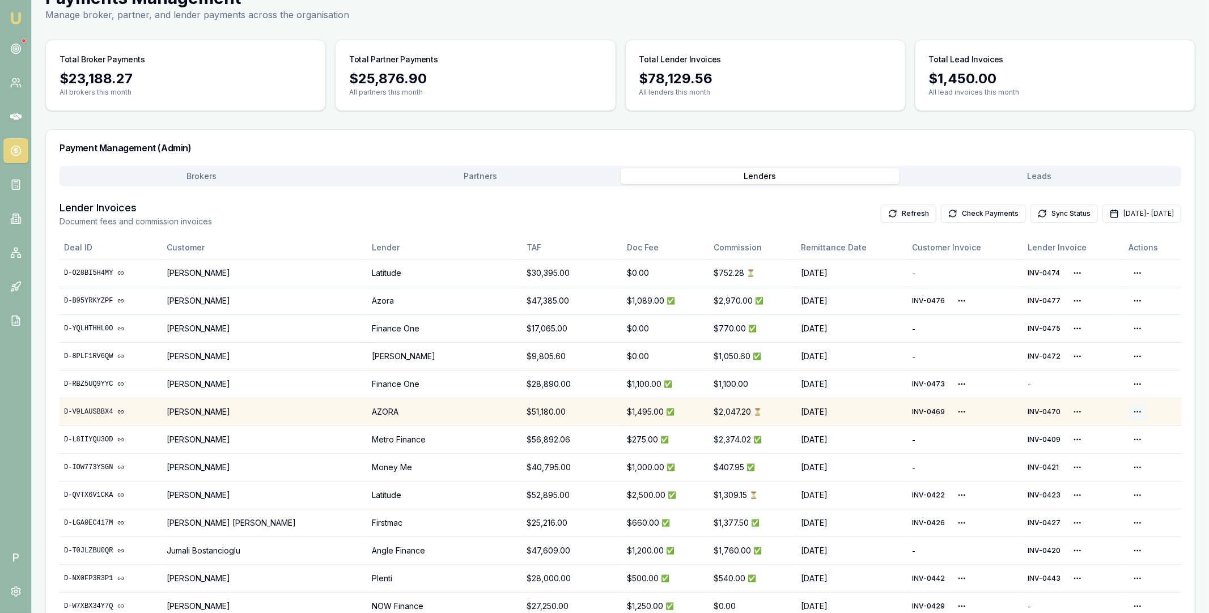
click at [1135, 412] on html "Emu Broker P Home Payments Matt Leeburn Toggle Menu Payments Management Manage …" at bounding box center [604, 255] width 1209 height 613
click at [1070, 411] on html "Emu Broker P Home Payments Matt Leeburn Toggle Menu Payments Management Manage …" at bounding box center [604, 255] width 1209 height 613
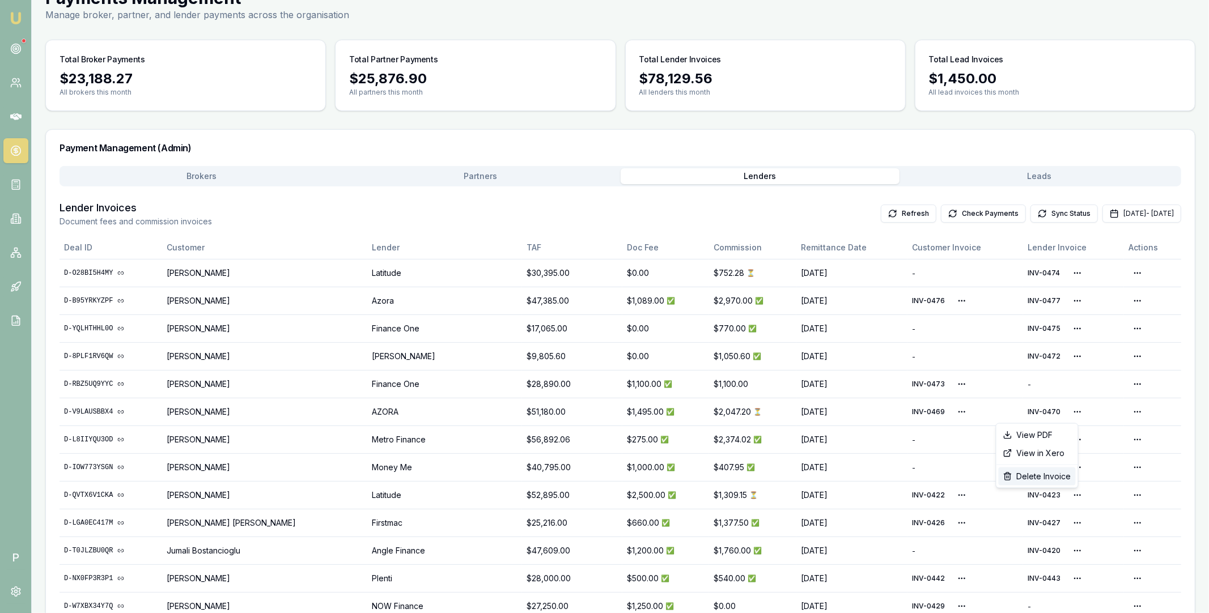
click at [1042, 476] on div "Delete Invoice" at bounding box center [1037, 477] width 77 height 18
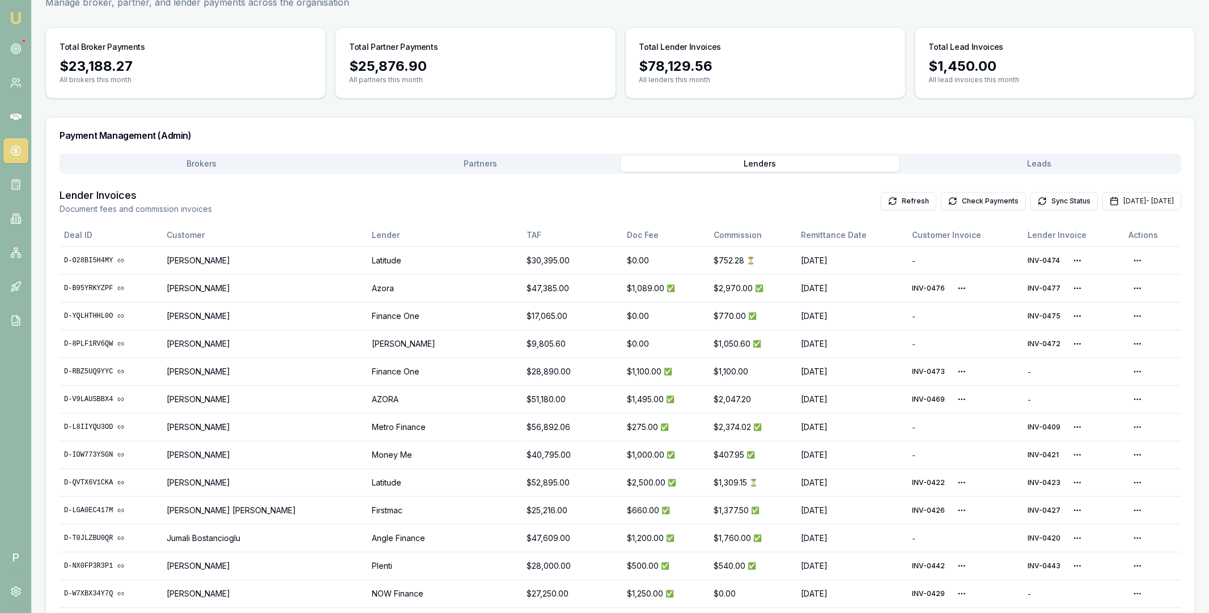
scroll to position [118, 0]
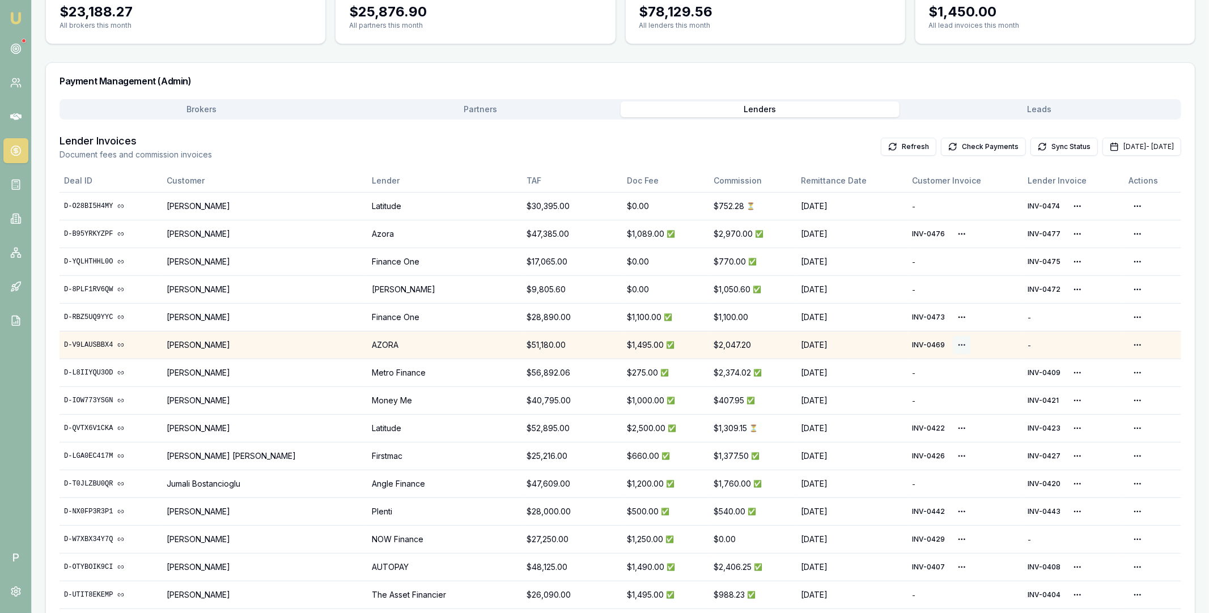
click at [947, 343] on html "Emu Broker P Home Payments Matt Leeburn Toggle Menu Payments Management Manage …" at bounding box center [604, 188] width 1209 height 613
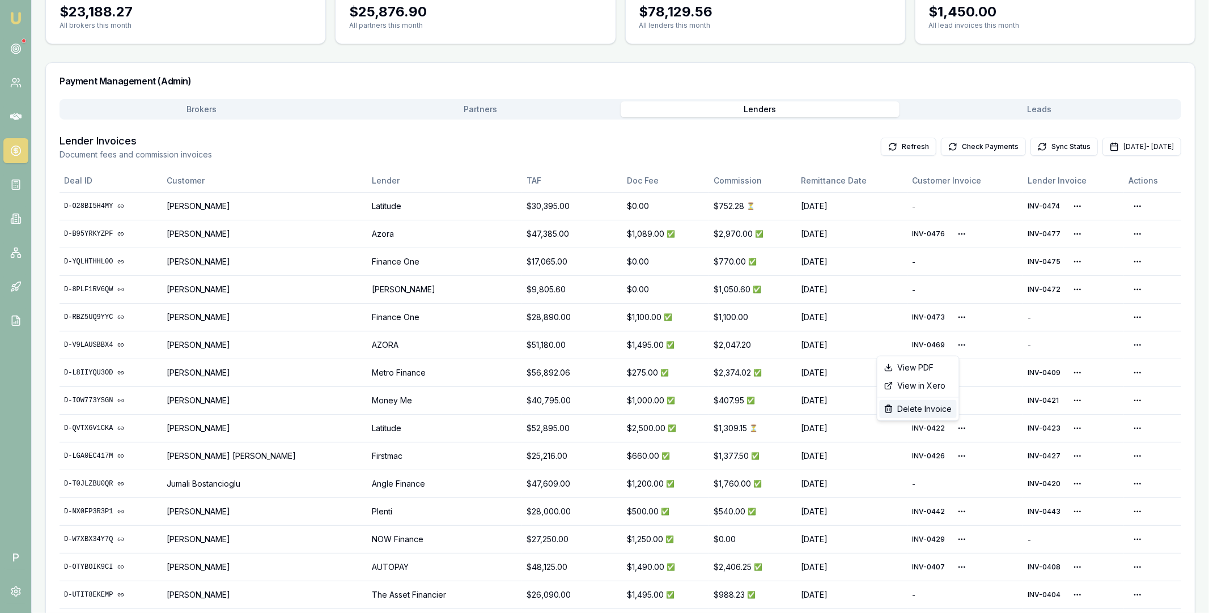
click at [917, 409] on div "Delete Invoice" at bounding box center [918, 409] width 77 height 18
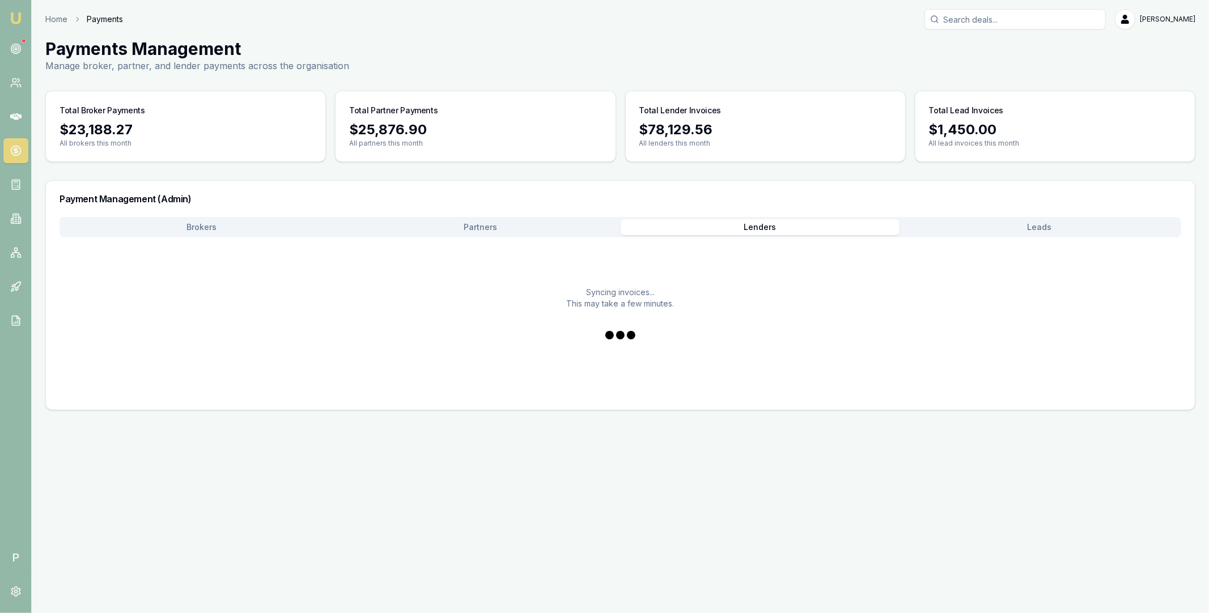
scroll to position [0, 0]
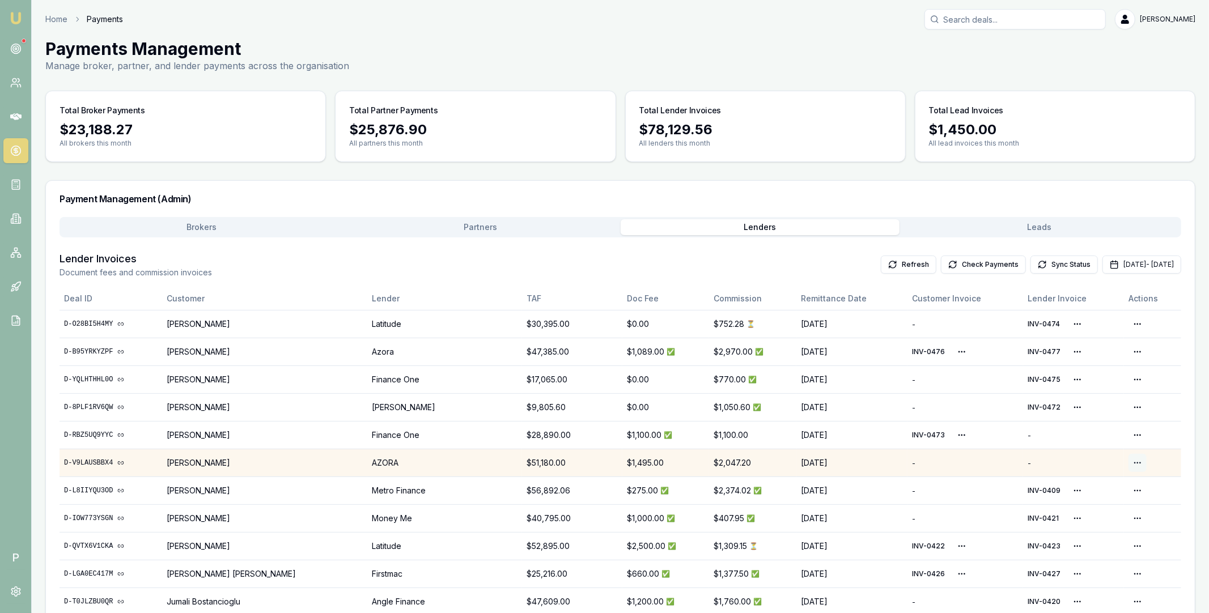
click at [1131, 465] on html "Emu Broker P Home Payments Matt Leeburn Toggle Menu Payments Management Manage …" at bounding box center [604, 306] width 1209 height 613
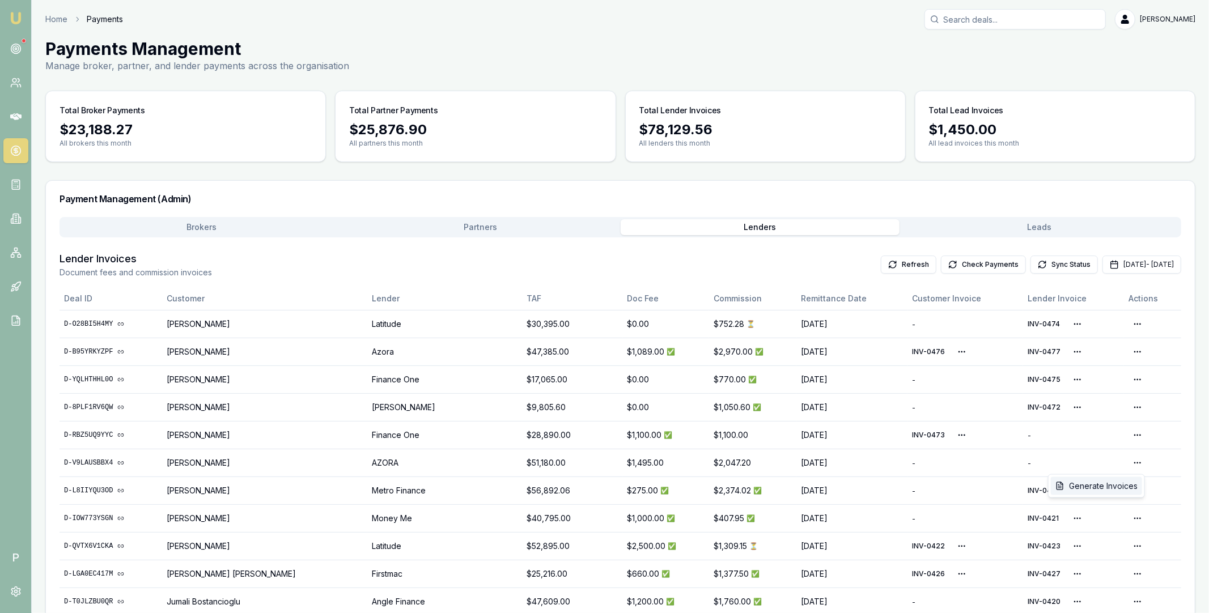
click at [1115, 484] on div "Generate Invoices" at bounding box center [1096, 486] width 91 height 18
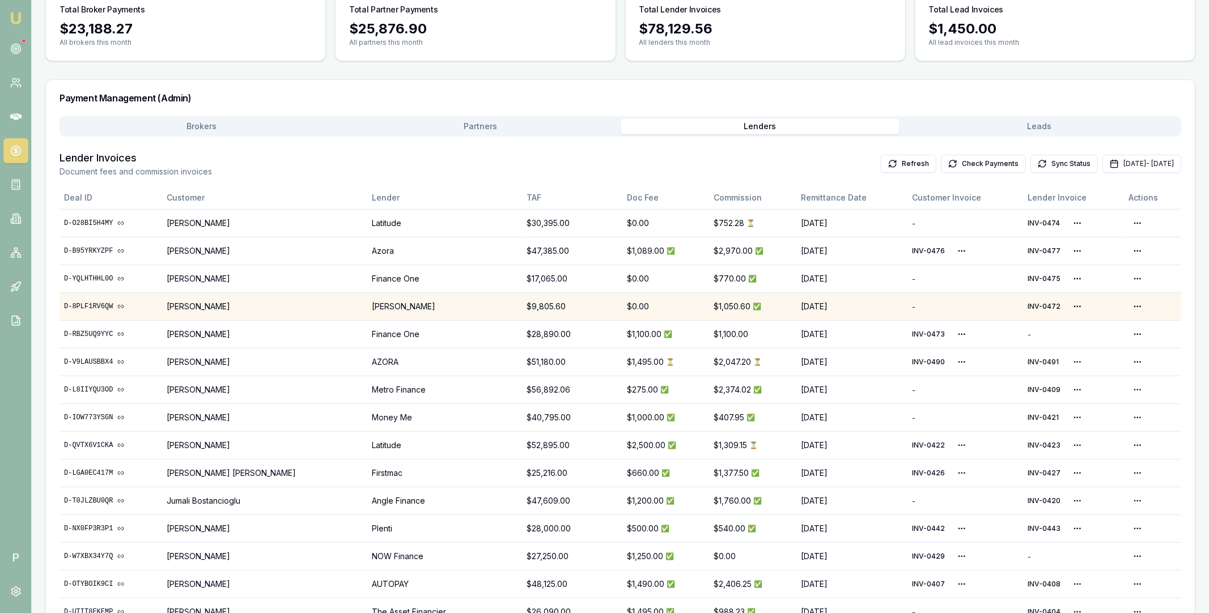
scroll to position [120, 0]
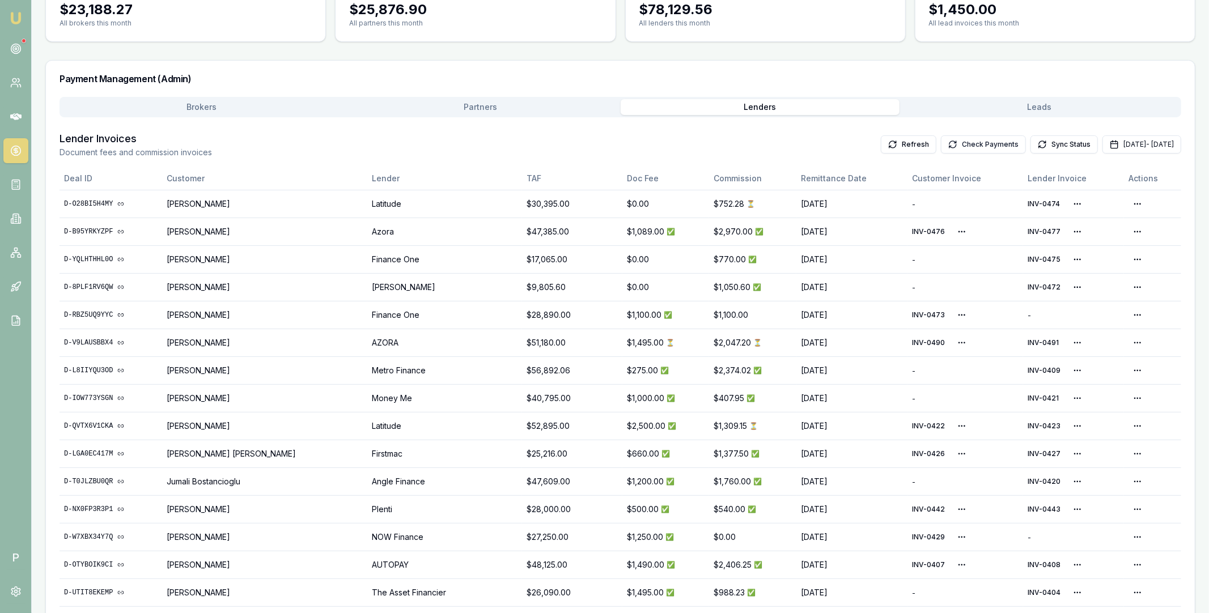
click at [953, 142] on button "Check Payments" at bounding box center [983, 145] width 85 height 18
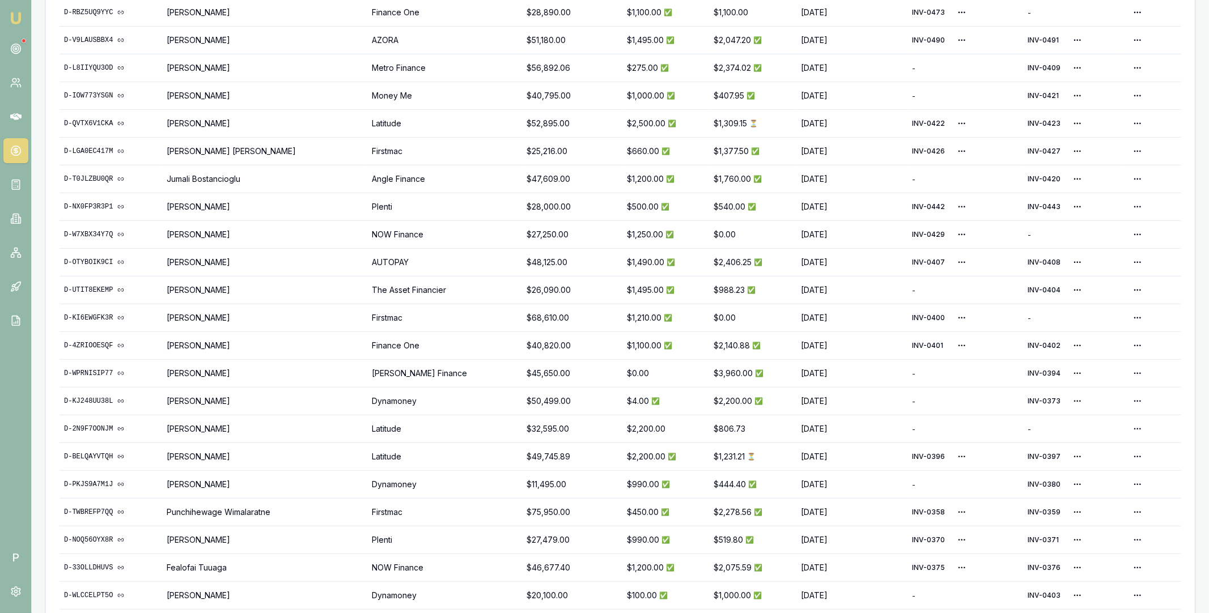
scroll to position [458, 0]
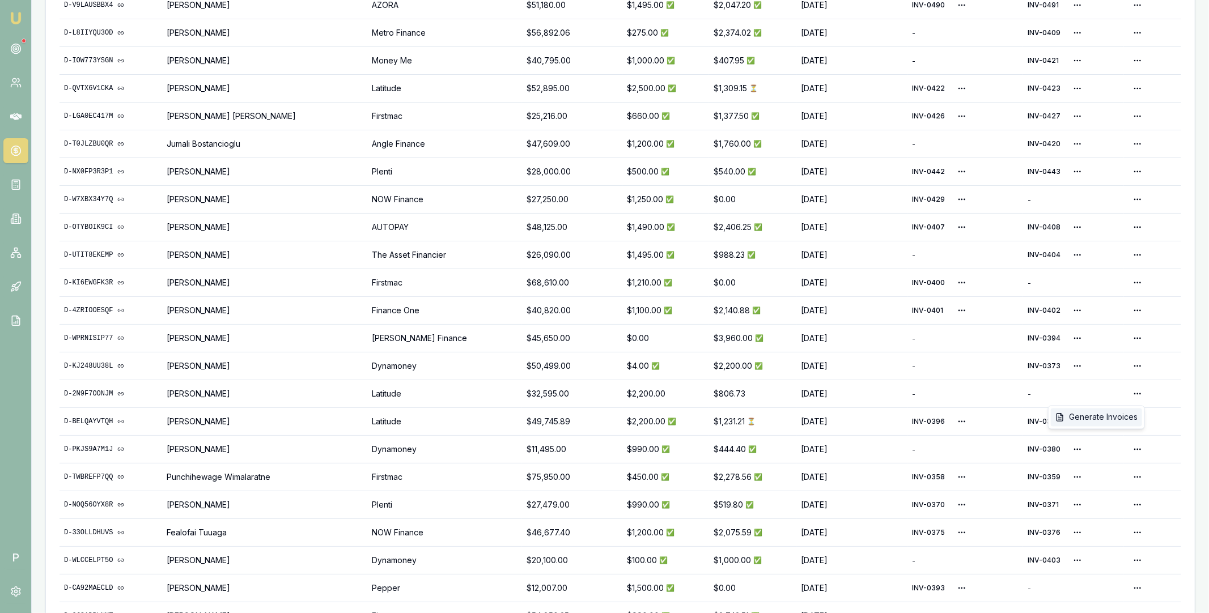
click at [1112, 417] on div "Generate Invoices" at bounding box center [1096, 418] width 91 height 18
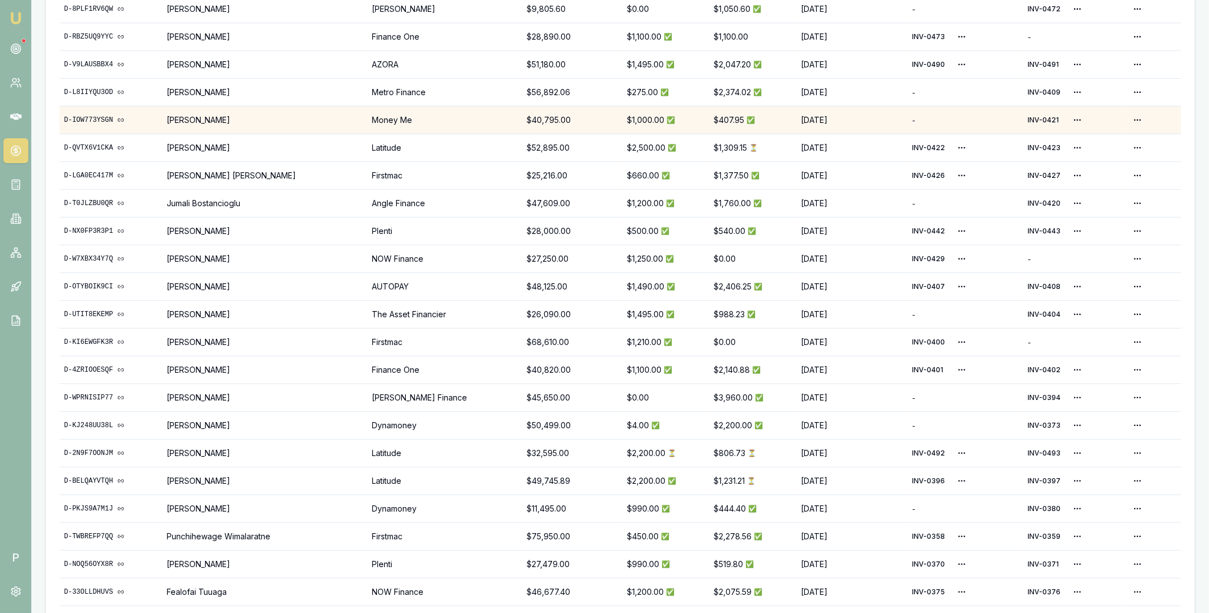
scroll to position [0, 0]
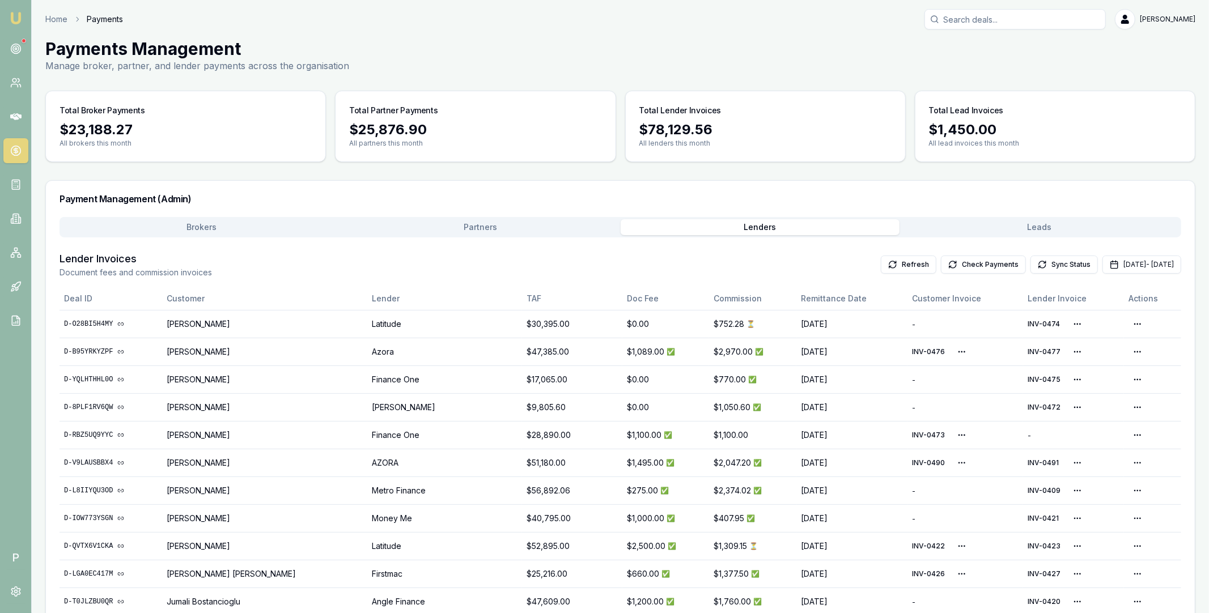
click at [505, 230] on button "Partners" at bounding box center [481, 227] width 280 height 16
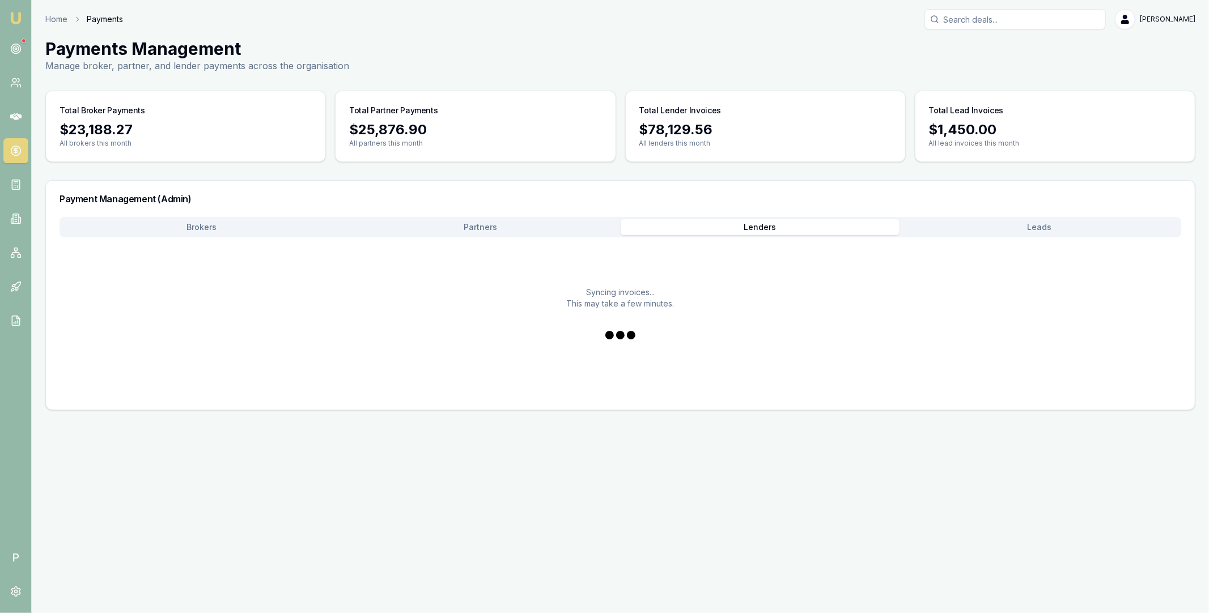
click at [743, 75] on main "Payments Management Manage broker, partner, and lender payments across the orga…" at bounding box center [621, 225] width 1178 height 372
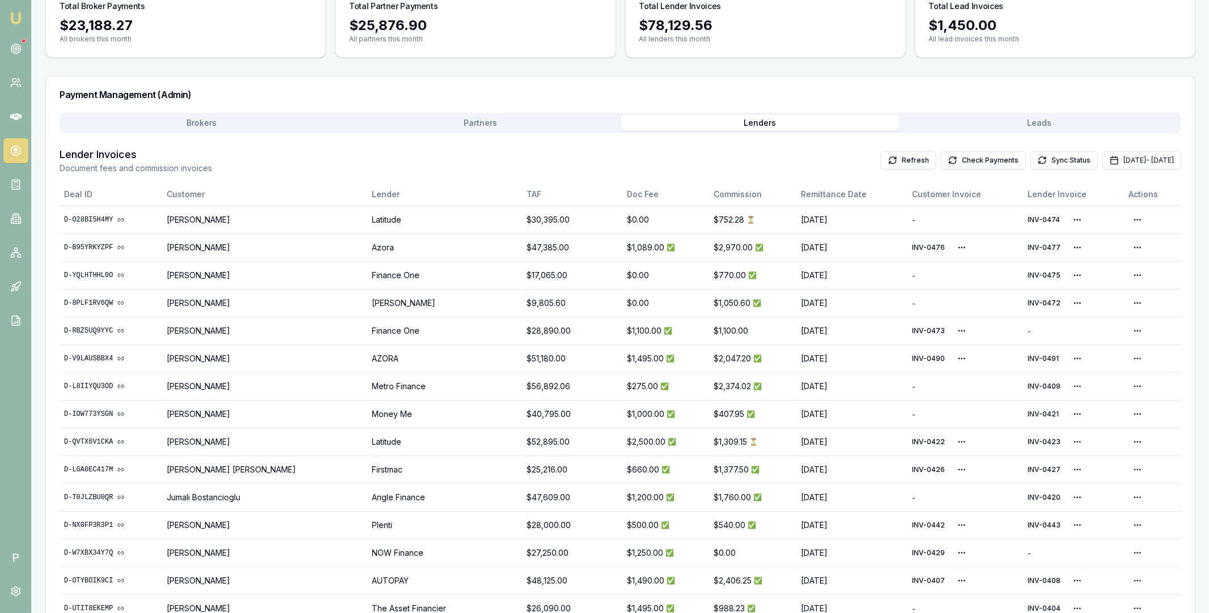
scroll to position [5, 0]
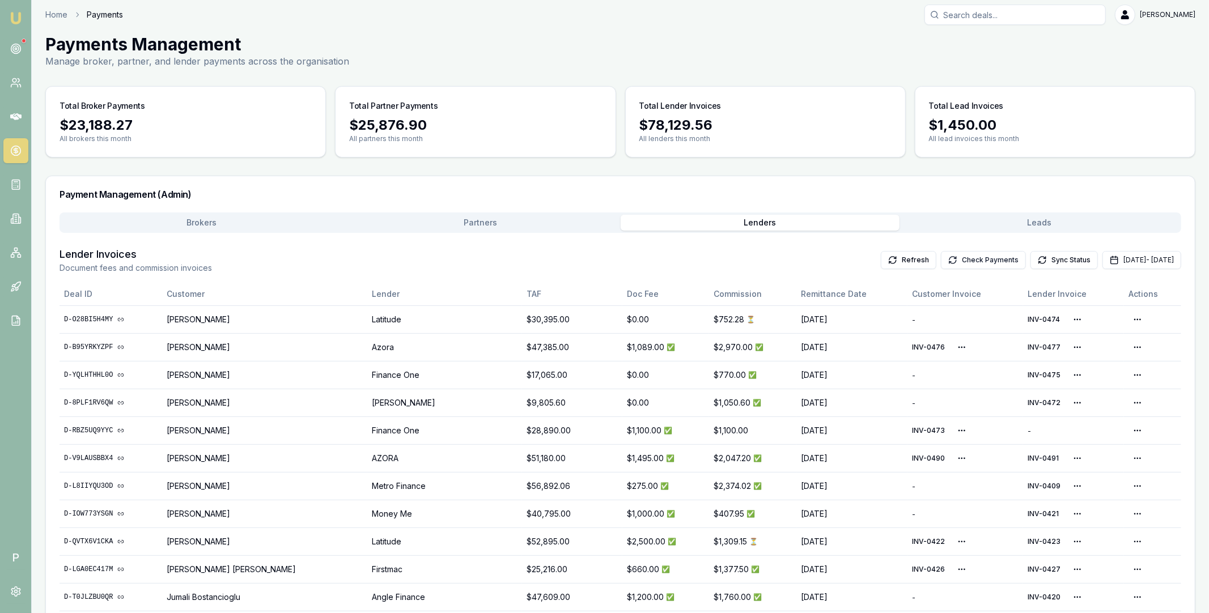
click at [950, 257] on button "Check Payments" at bounding box center [983, 260] width 85 height 18
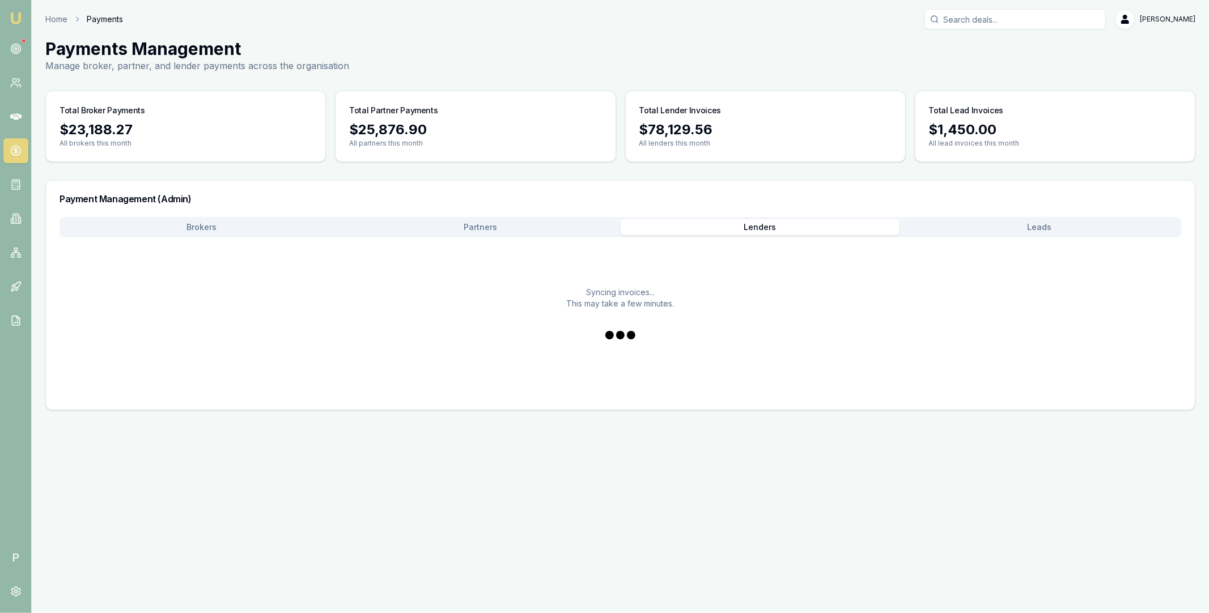
scroll to position [0, 0]
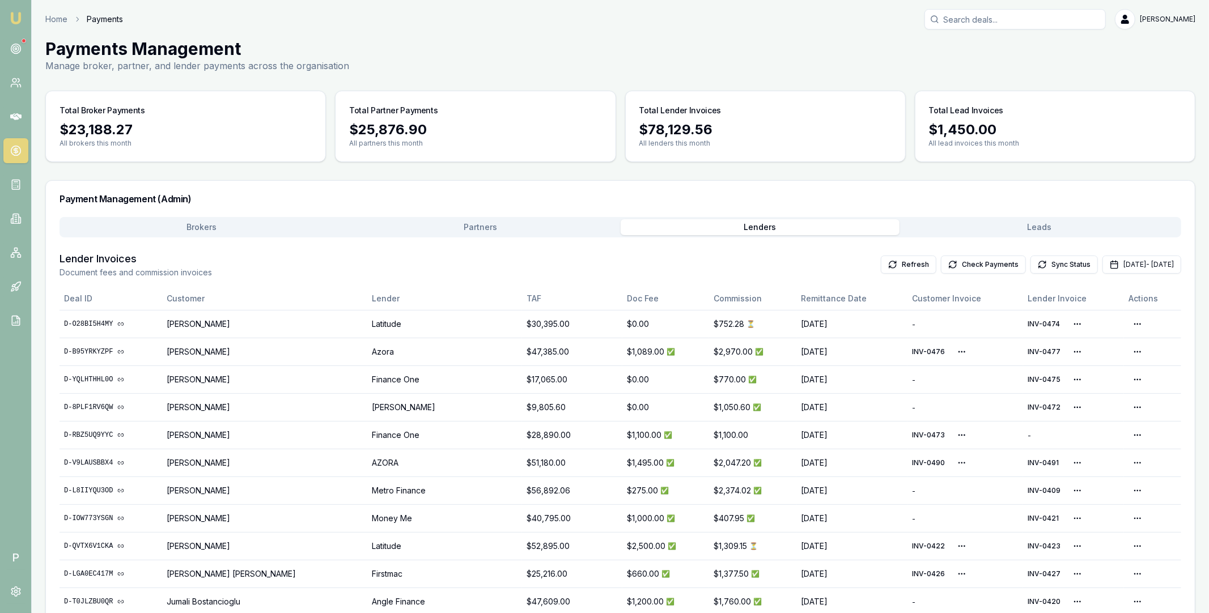
click at [279, 229] on button "Brokers" at bounding box center [202, 227] width 280 height 16
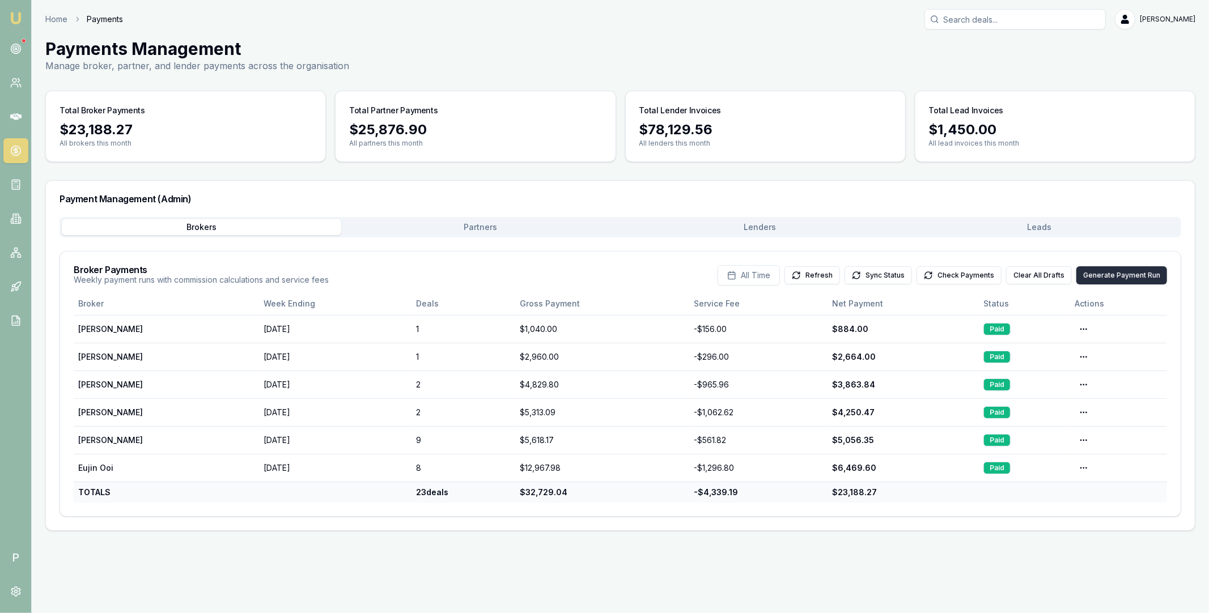
click at [1129, 276] on button "Generate Payment Run" at bounding box center [1122, 275] width 91 height 18
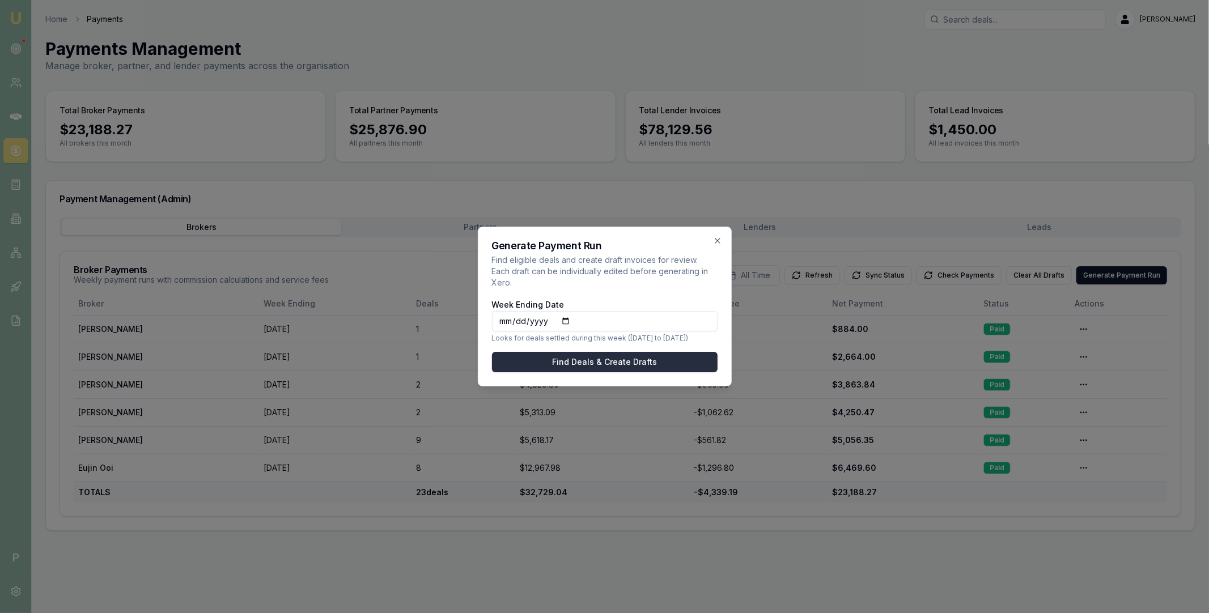
click at [667, 354] on button "Find Deals & Create Drafts" at bounding box center [605, 362] width 226 height 20
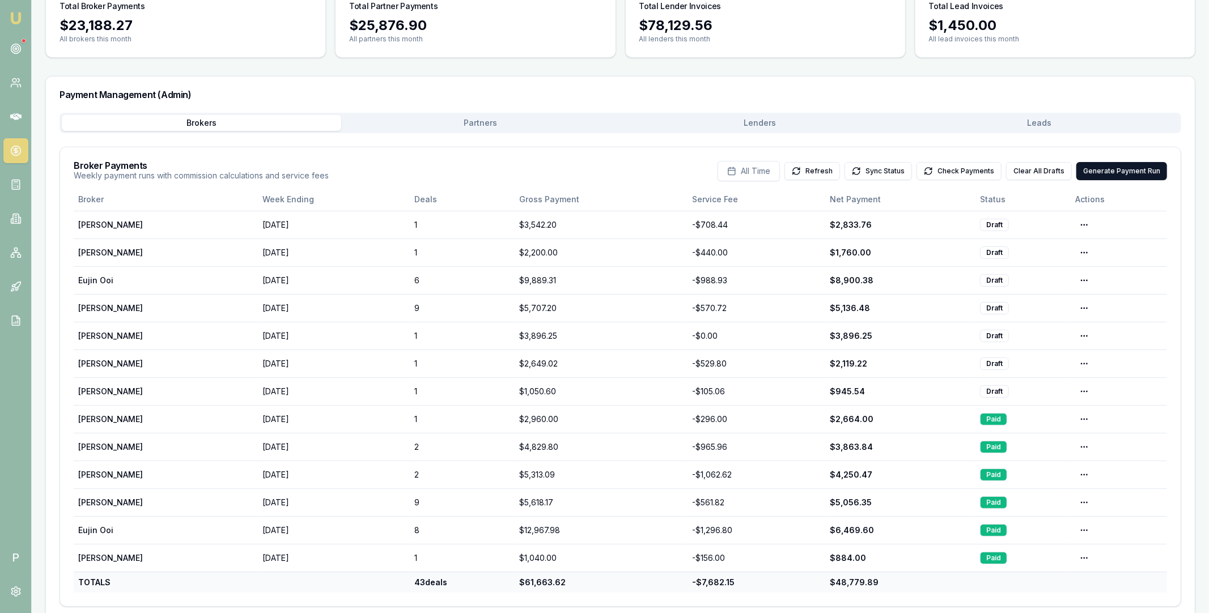
scroll to position [121, 0]
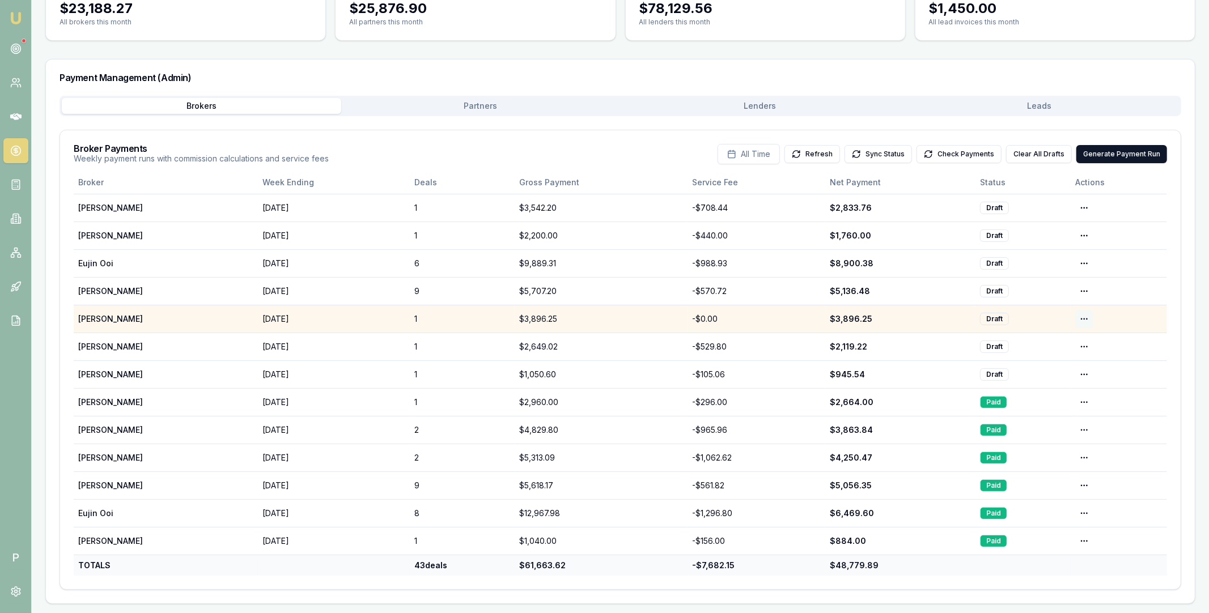
click at [1083, 318] on html "Emu Broker P Home Payments Matt Leeburn Toggle Menu Payments Management Manage …" at bounding box center [604, 185] width 1209 height 613
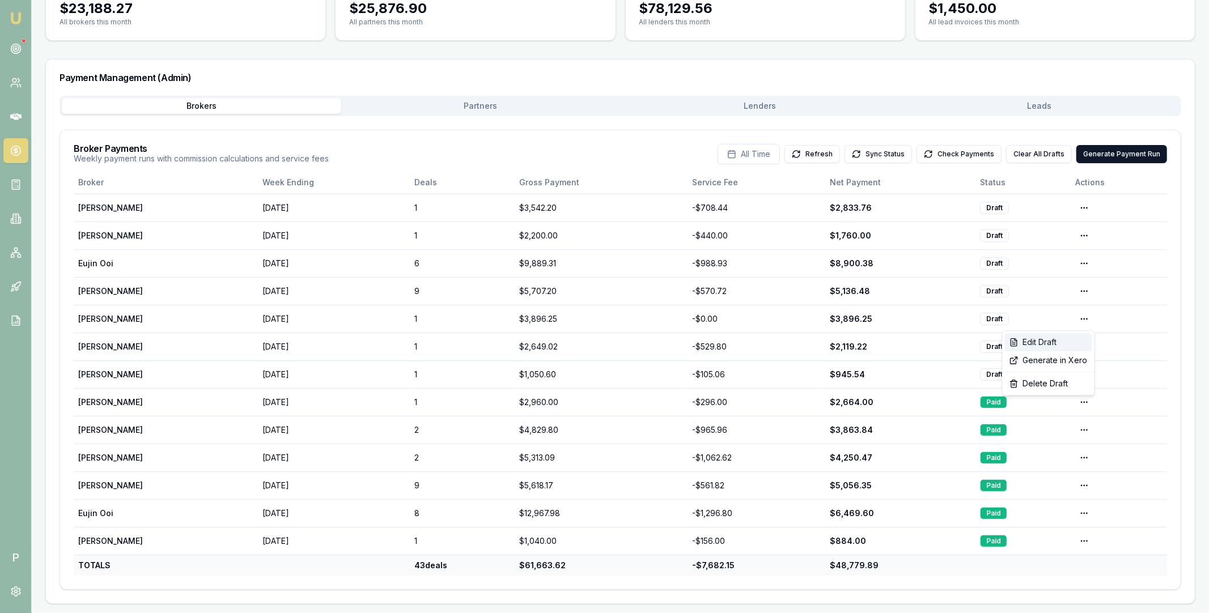
click at [1039, 342] on div "Edit Draft" at bounding box center [1048, 342] width 87 height 18
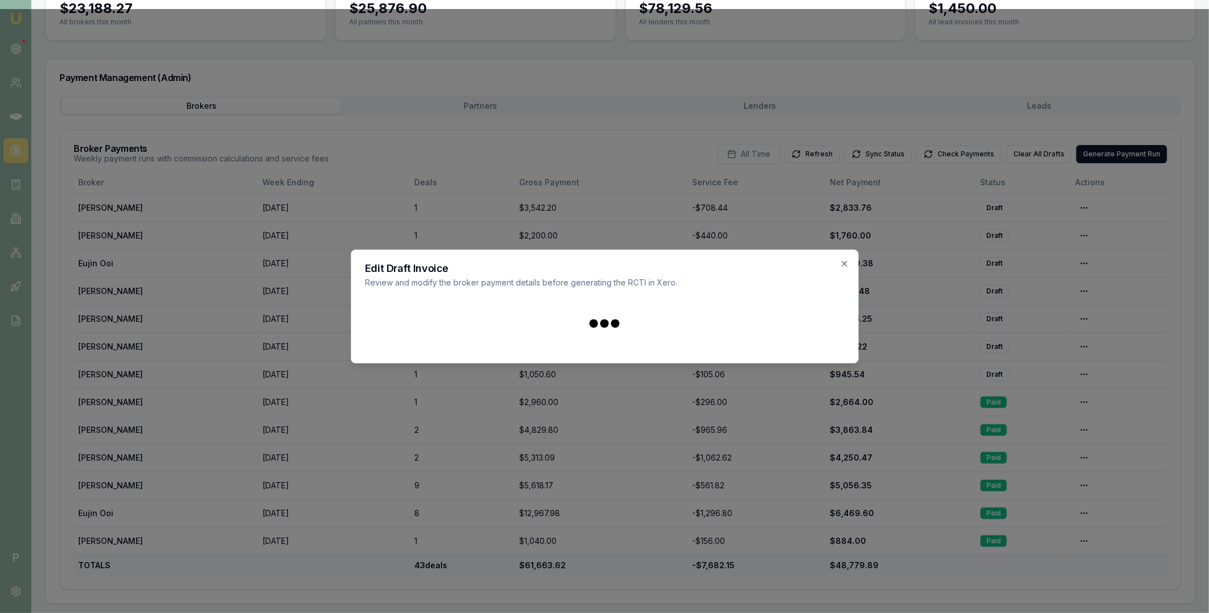
scroll to position [116, 0]
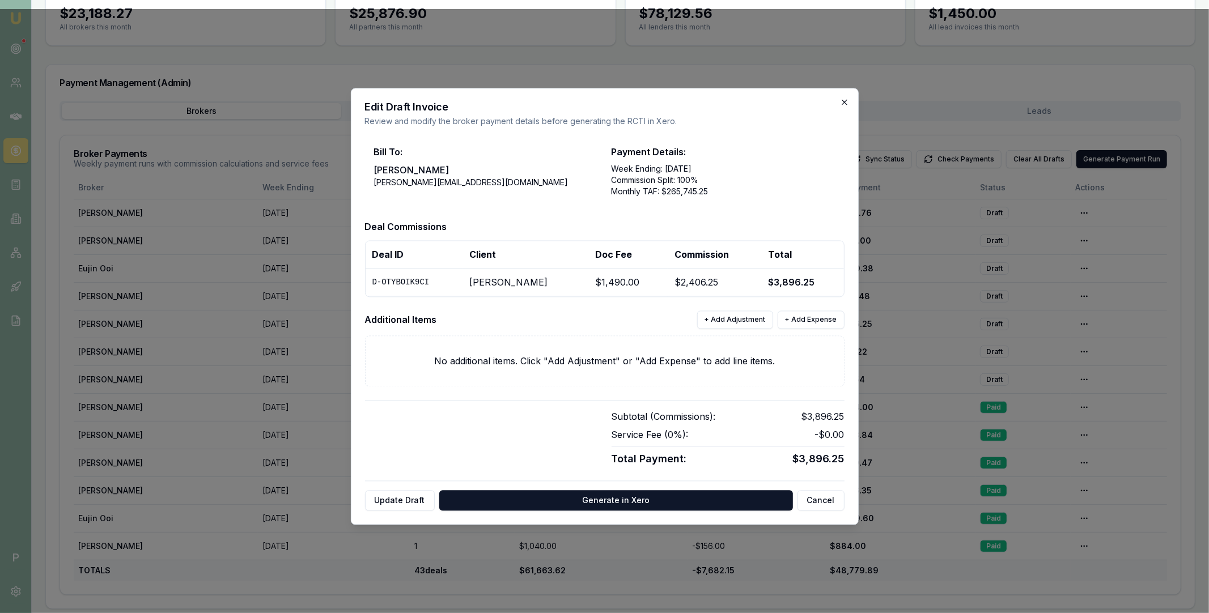
click at [844, 104] on icon "button" at bounding box center [844, 102] width 9 height 9
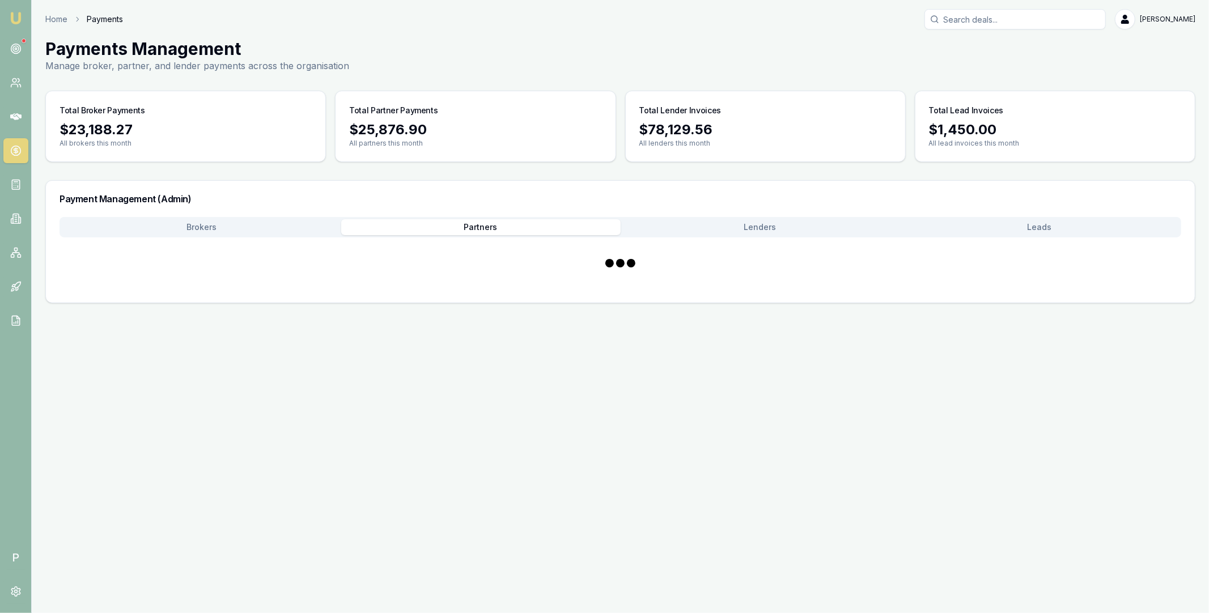
scroll to position [0, 0]
click at [510, 103] on main "Payments Management Manage broker, partner, and lender payments across the orga…" at bounding box center [621, 171] width 1178 height 265
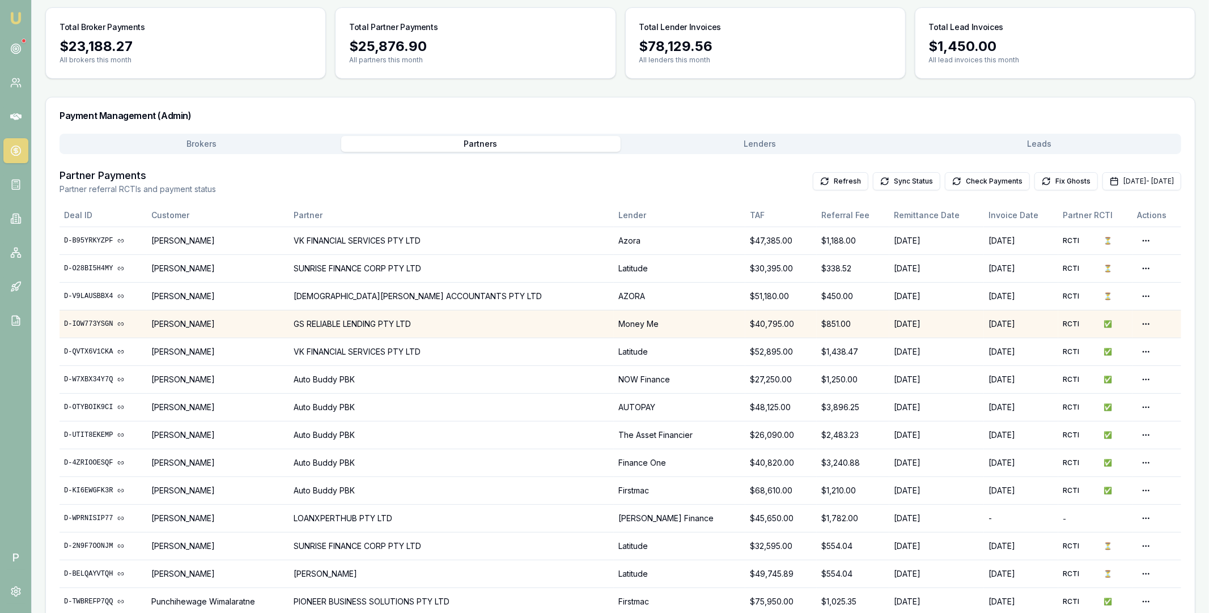
scroll to position [149, 0]
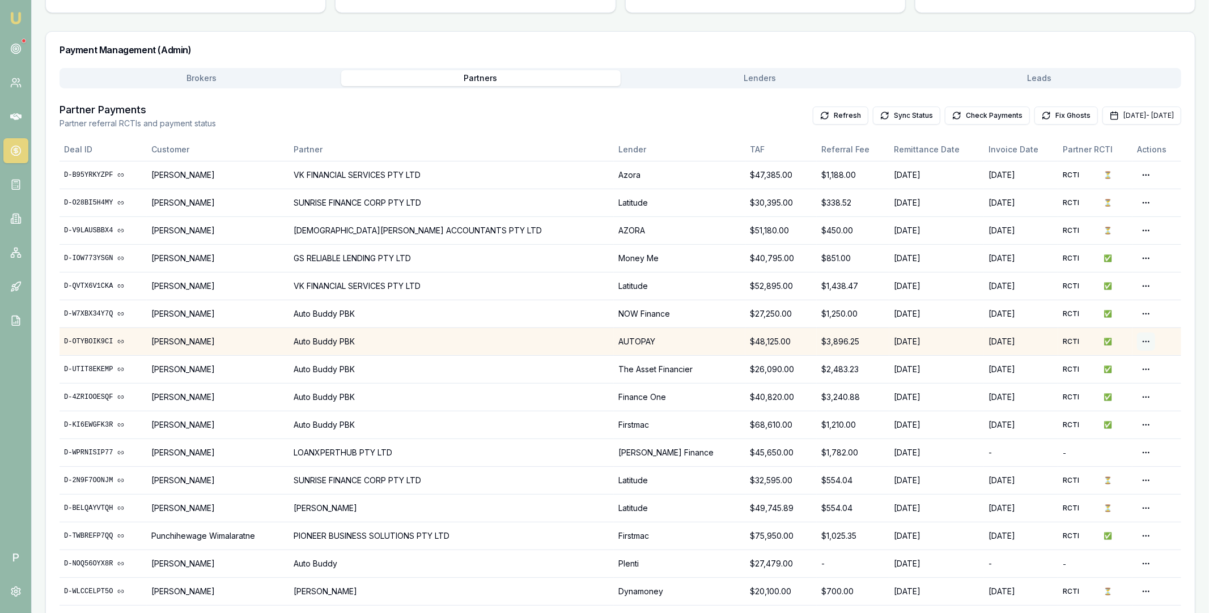
click at [1142, 341] on html "Emu Broker P Home Payments Matt Leeburn Toggle Menu Payments Management Manage …" at bounding box center [604, 157] width 1209 height 613
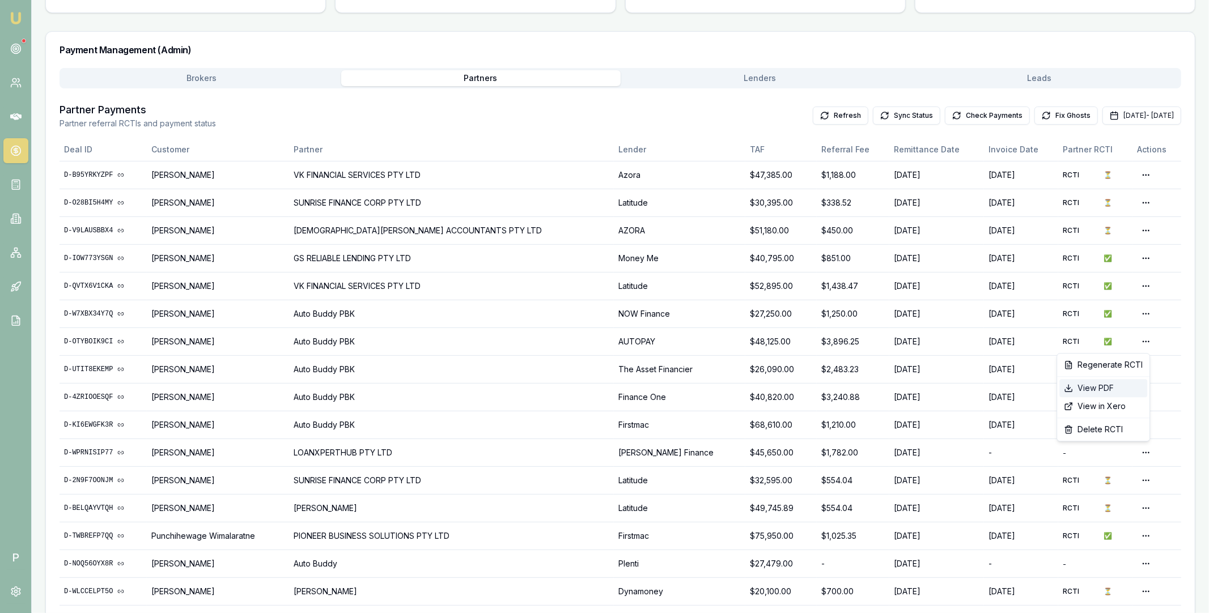
click at [1092, 388] on div "View PDF" at bounding box center [1104, 388] width 88 height 18
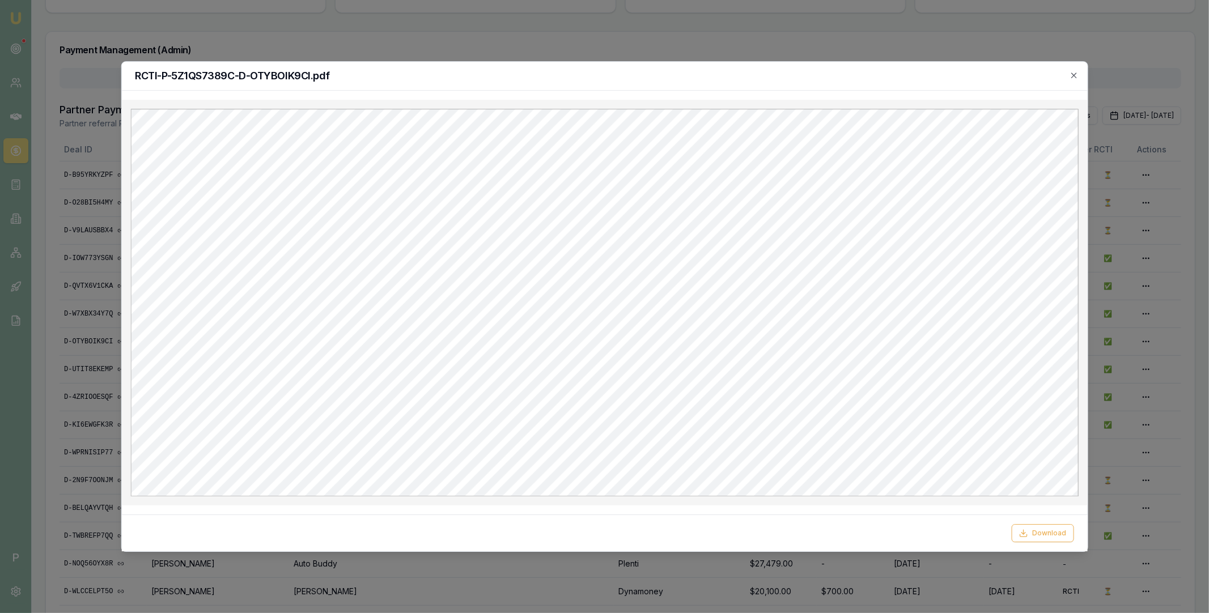
scroll to position [0, 0]
click at [1073, 77] on icon "button" at bounding box center [1074, 75] width 5 height 5
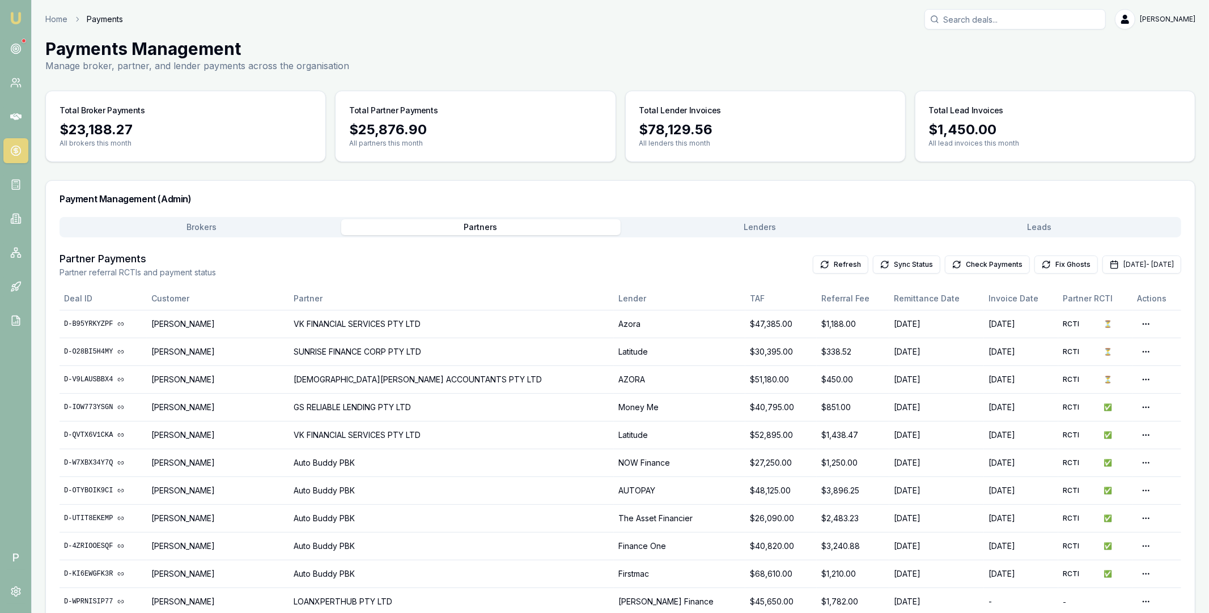
click at [176, 80] on main "Payments Management Manage broker, partner, and lender payments across the orga…" at bounding box center [621, 456] width 1178 height 835
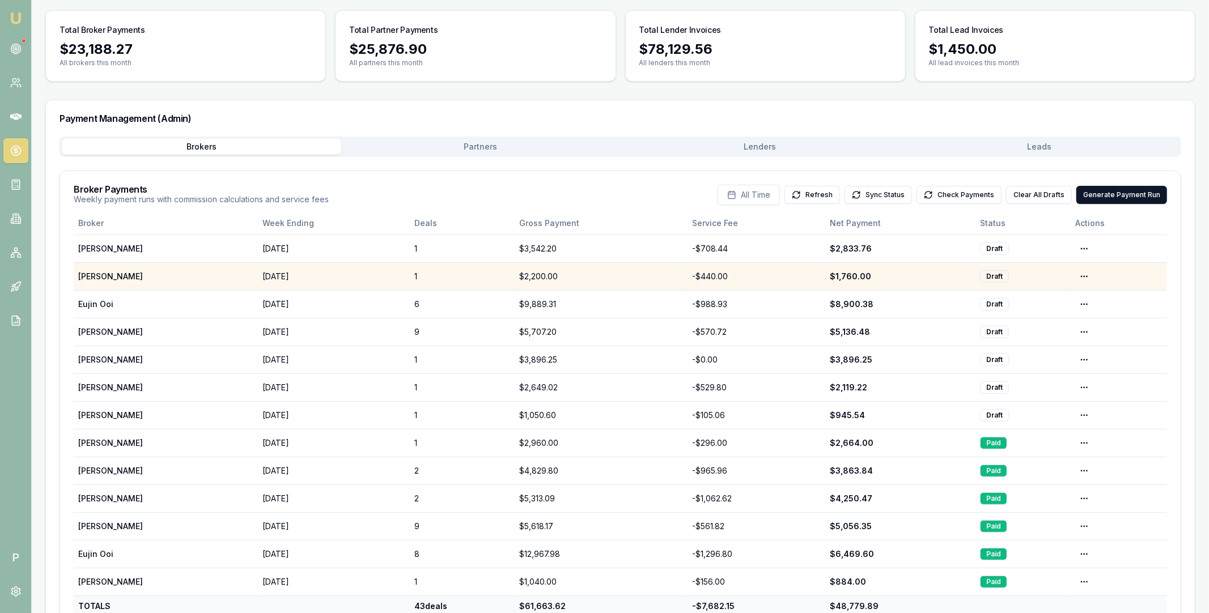
scroll to position [121, 0]
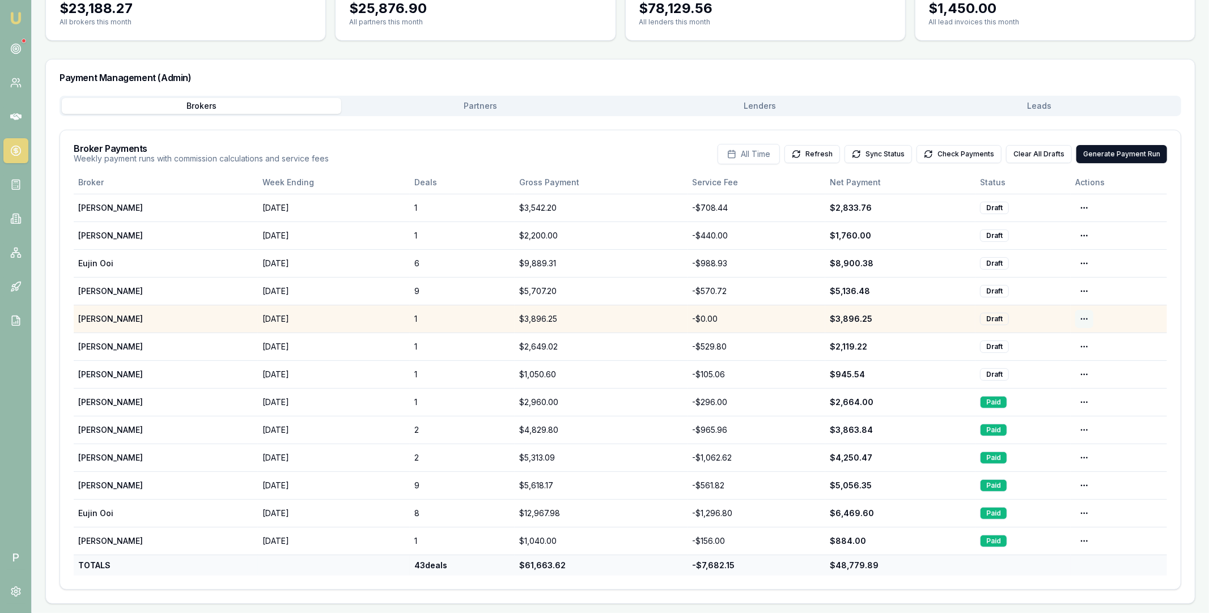
click at [1085, 321] on html "Emu Broker P Home Payments Matt Leeburn Toggle Menu Payments Management Manage …" at bounding box center [604, 185] width 1209 height 613
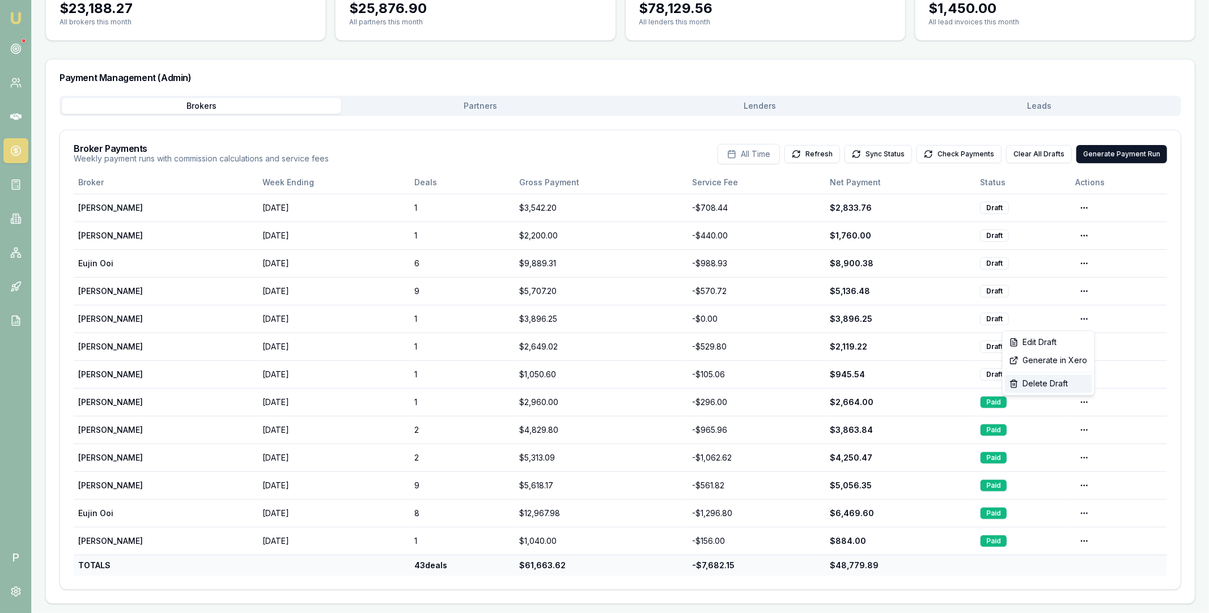
click at [1052, 382] on div "Delete Draft" at bounding box center [1048, 384] width 87 height 18
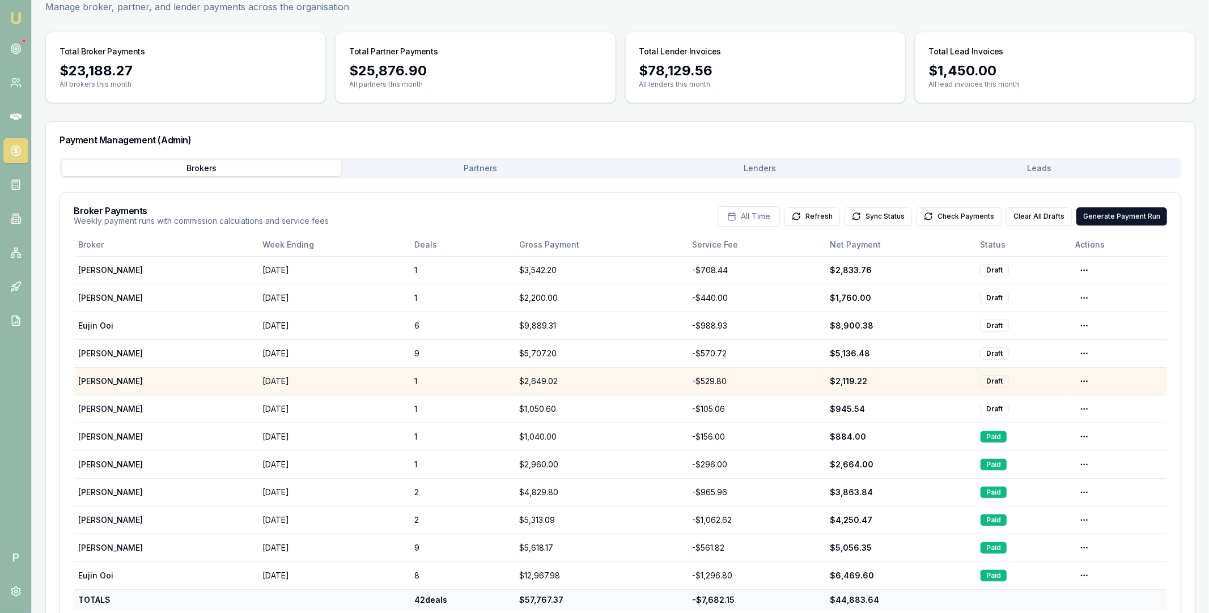
scroll to position [94, 0]
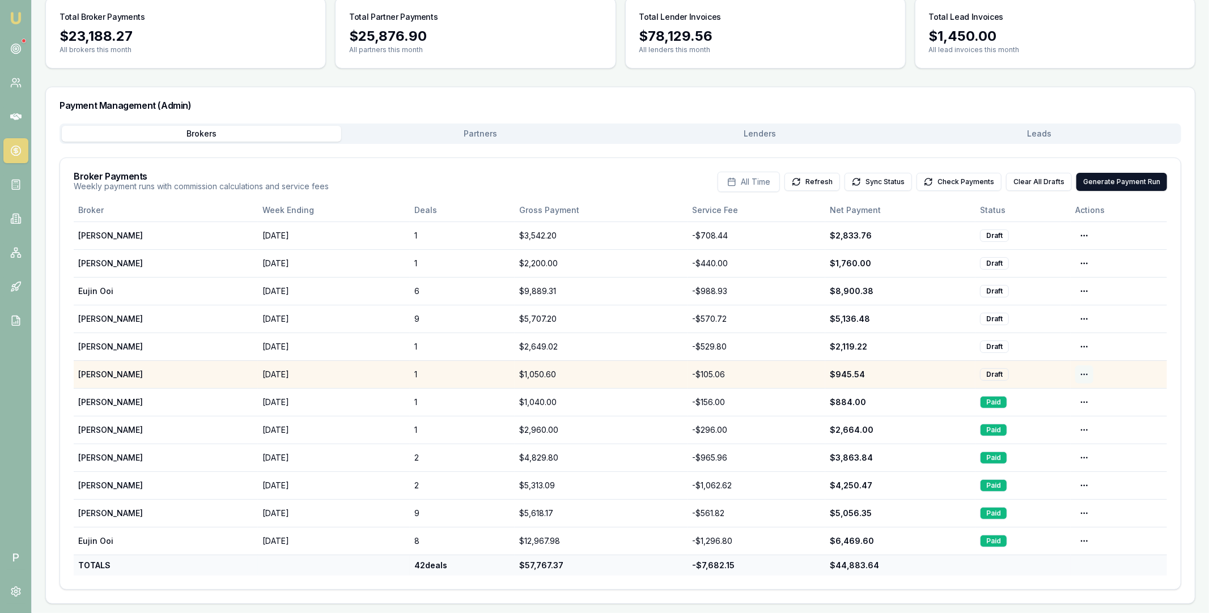
click at [1083, 375] on html "Emu Broker P Home Payments Matt Leeburn Toggle Menu Payments Management Manage …" at bounding box center [604, 212] width 1209 height 613
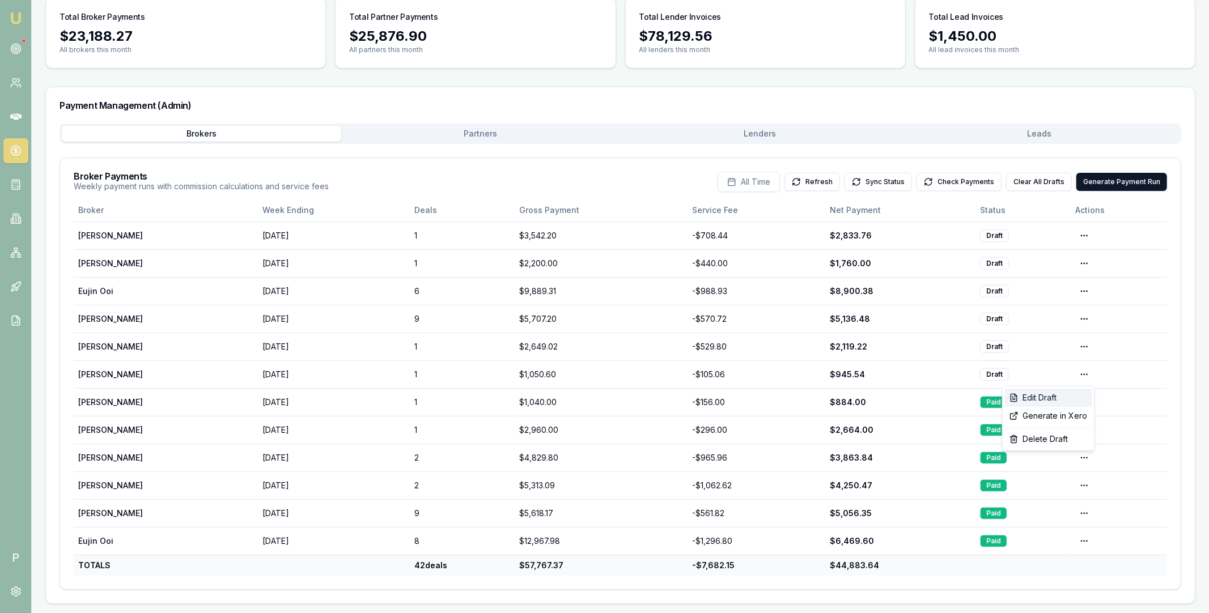
click at [1061, 396] on div "Edit Draft" at bounding box center [1048, 398] width 87 height 18
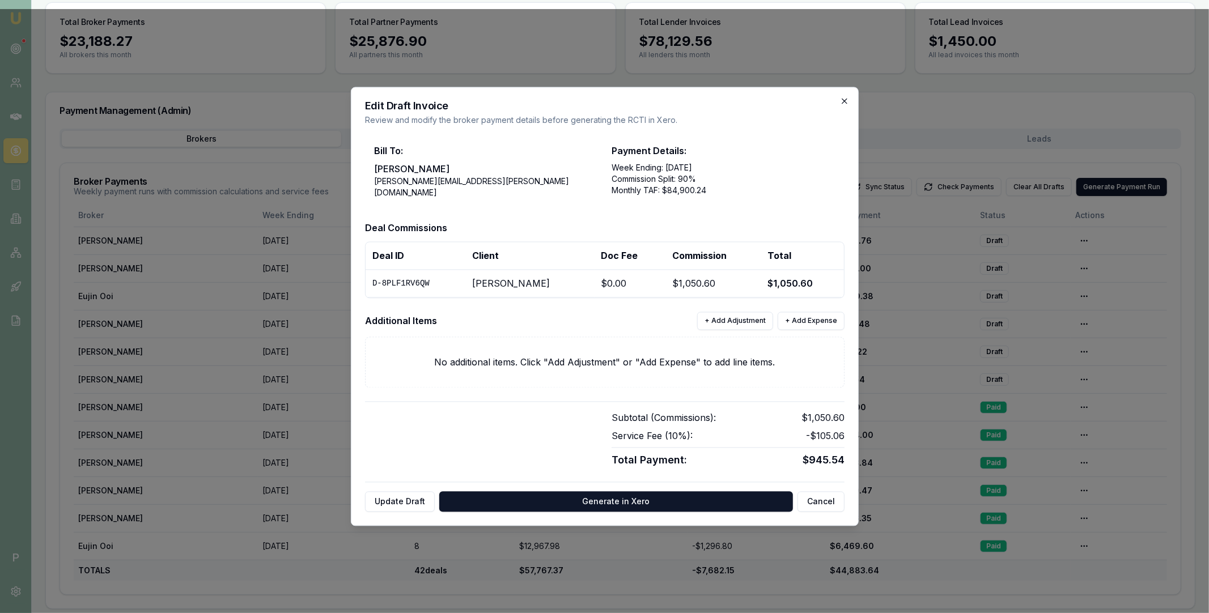
click at [846, 101] on icon "button" at bounding box center [844, 101] width 9 height 9
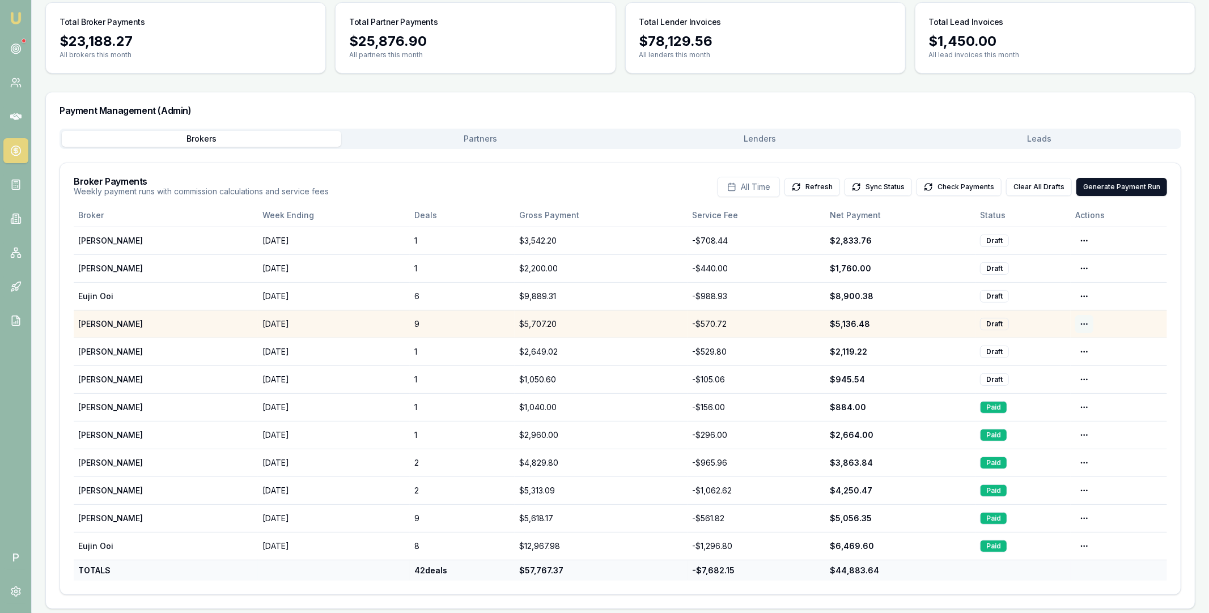
click at [1083, 321] on html "Emu Broker P Home Payments Matt Leeburn Toggle Menu Payments Management Manage …" at bounding box center [604, 218] width 1209 height 613
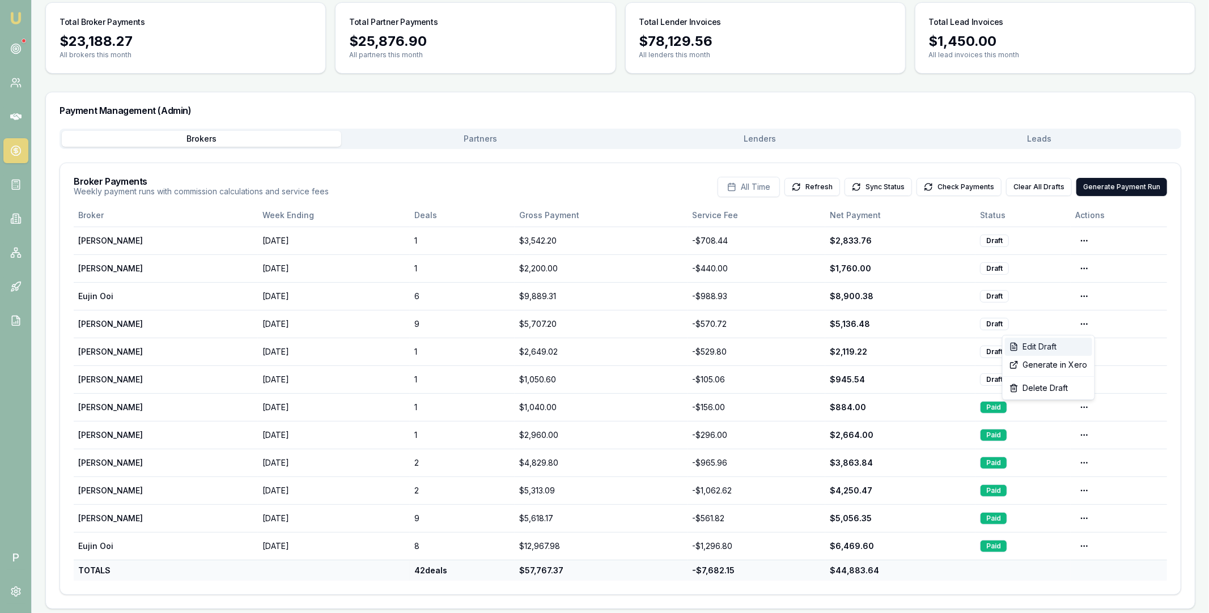
click at [1069, 342] on div "Edit Draft" at bounding box center [1048, 347] width 87 height 18
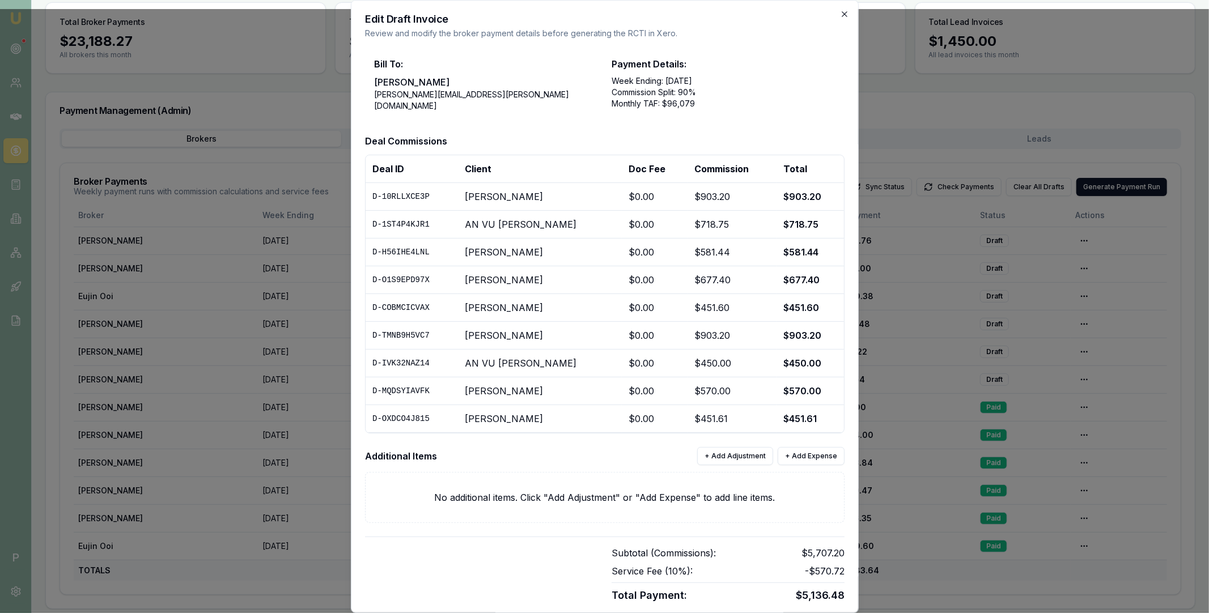
click at [844, 17] on icon "button" at bounding box center [844, 14] width 9 height 9
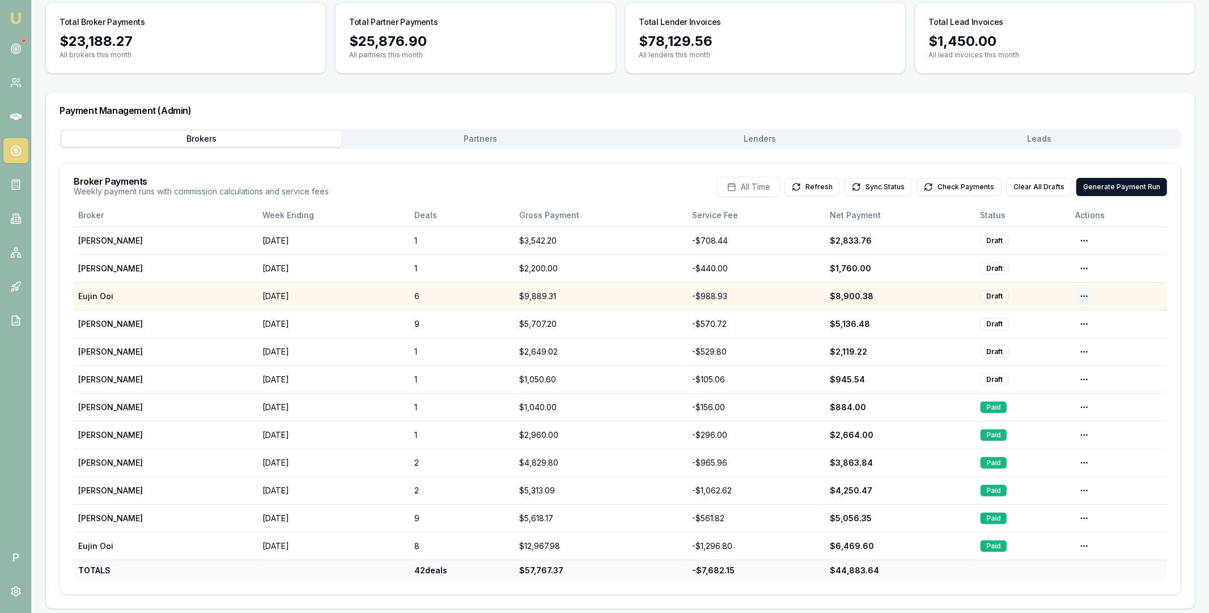
click at [1085, 296] on html "Emu Broker P Home Payments Matt Leeburn Toggle Menu Payments Management Manage …" at bounding box center [604, 218] width 1209 height 613
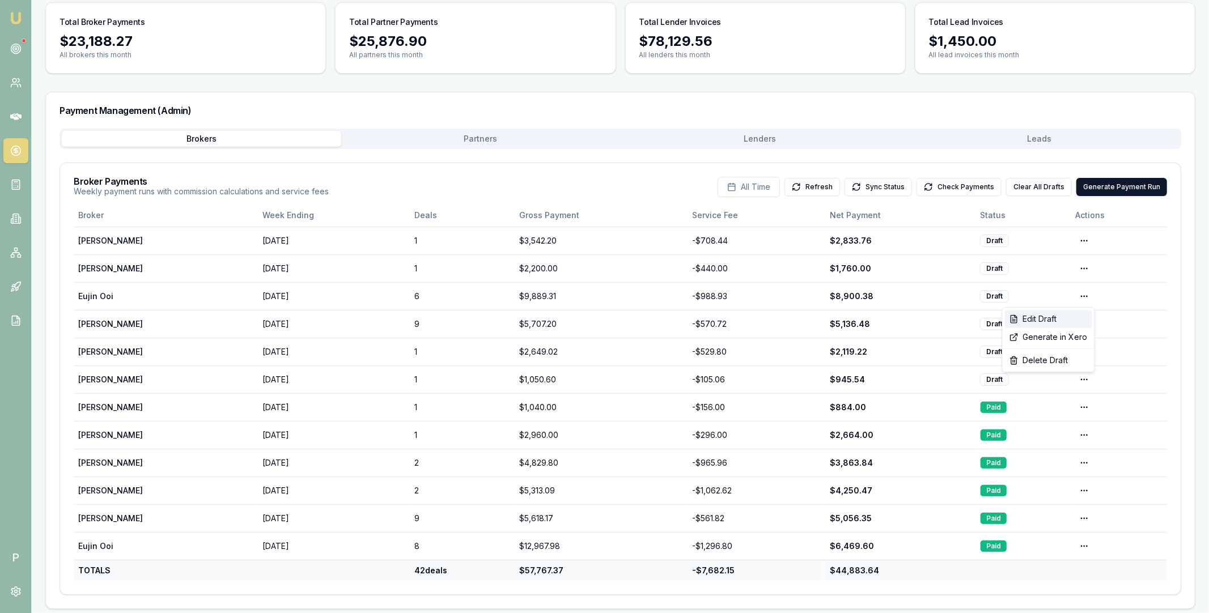
click at [1061, 319] on div "Edit Draft" at bounding box center [1048, 319] width 87 height 18
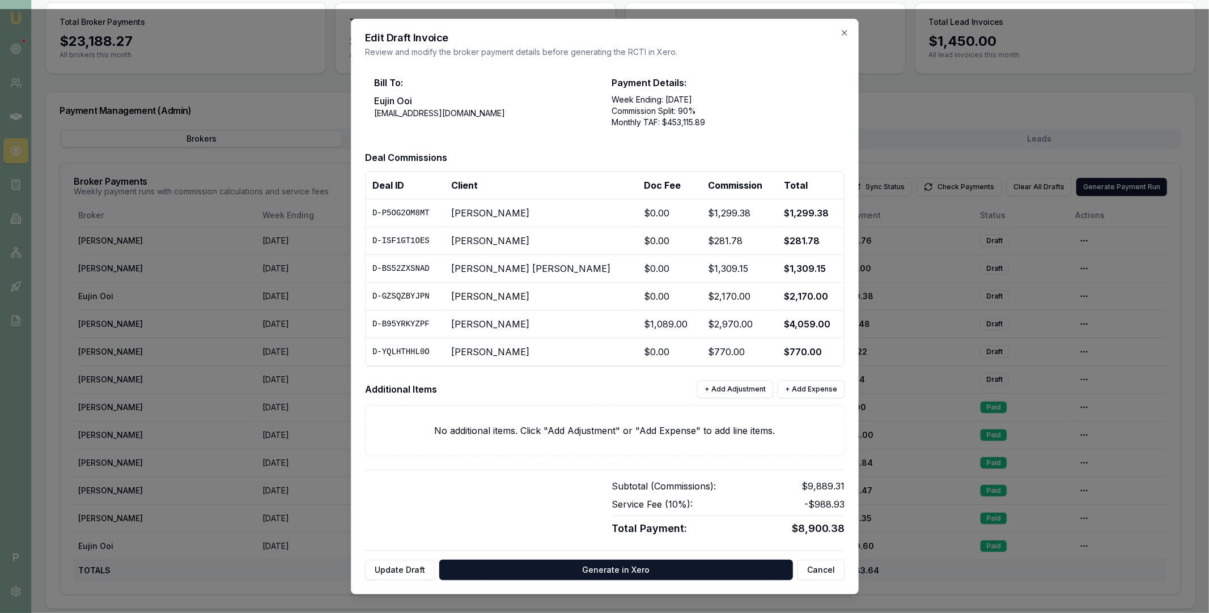
click at [843, 37] on h2 "Edit Draft Invoice" at bounding box center [605, 38] width 480 height 10
click at [846, 29] on icon "button" at bounding box center [844, 32] width 9 height 9
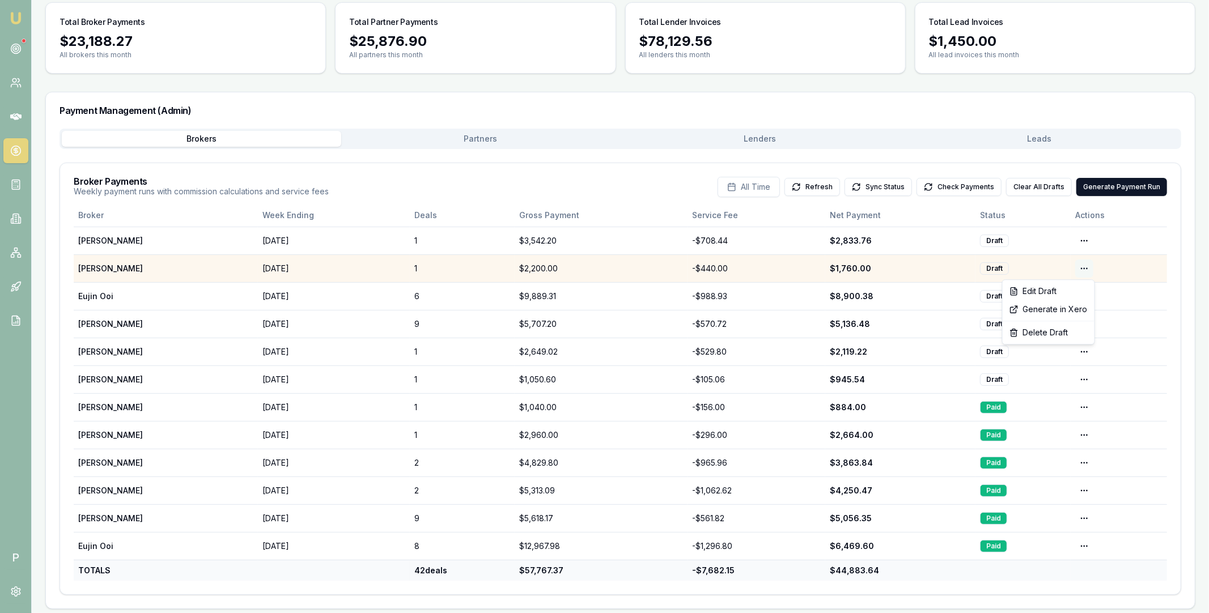
click at [1078, 267] on html "Emu Broker P Home Payments Matt Leeburn Toggle Menu Payments Management Manage …" at bounding box center [604, 218] width 1209 height 613
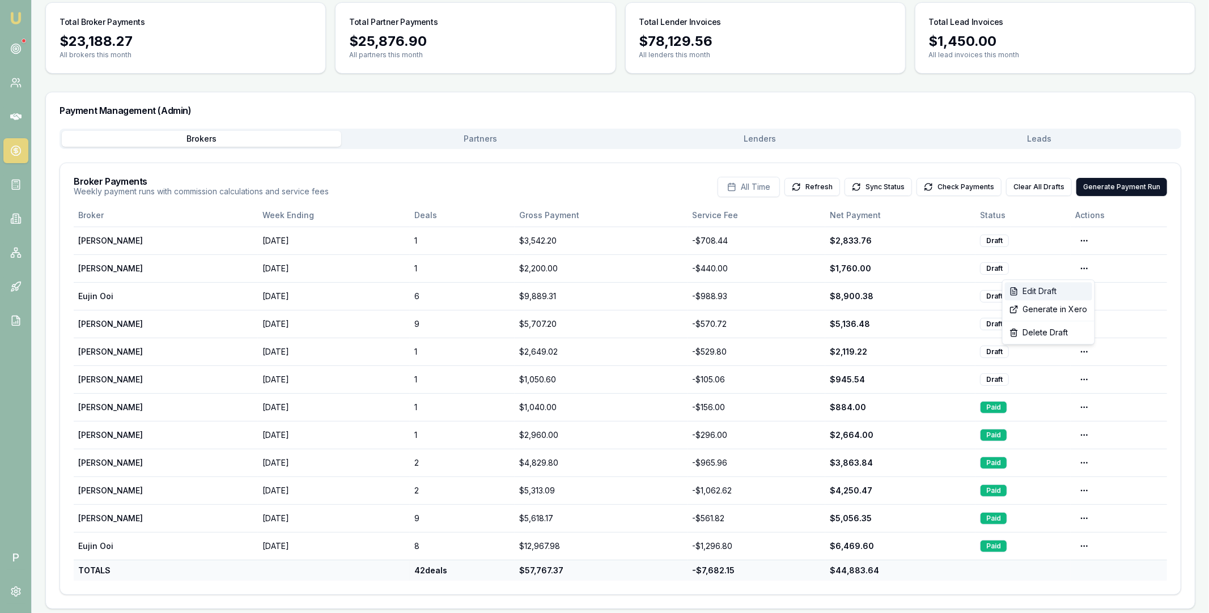
click at [1057, 293] on div "Edit Draft" at bounding box center [1048, 291] width 87 height 18
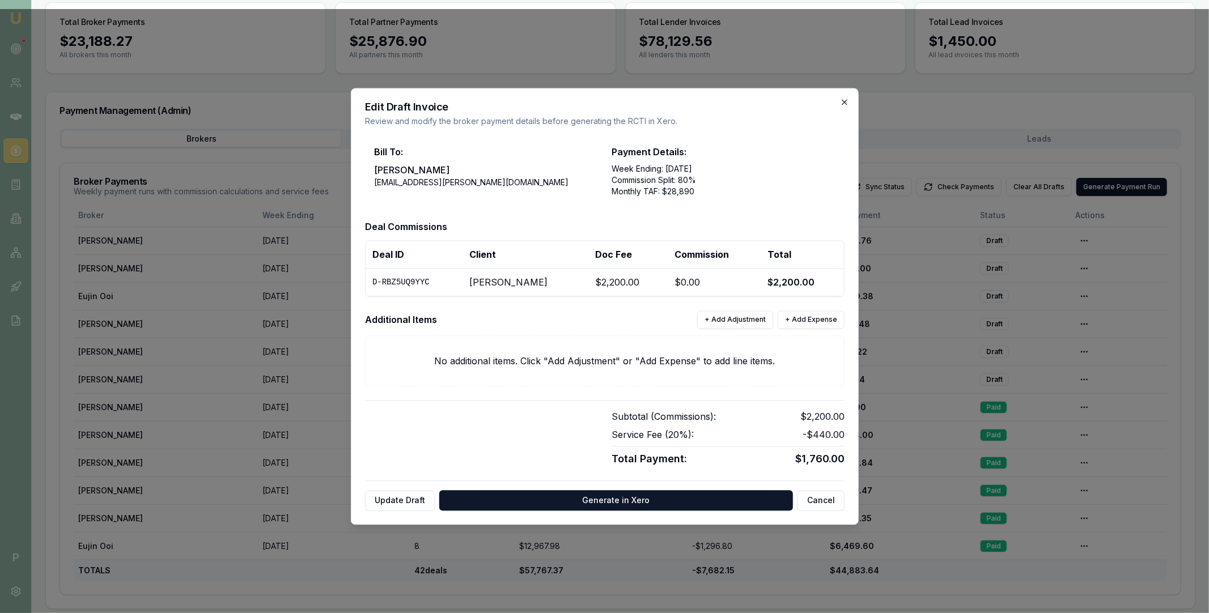
click at [845, 100] on icon "button" at bounding box center [844, 102] width 5 height 5
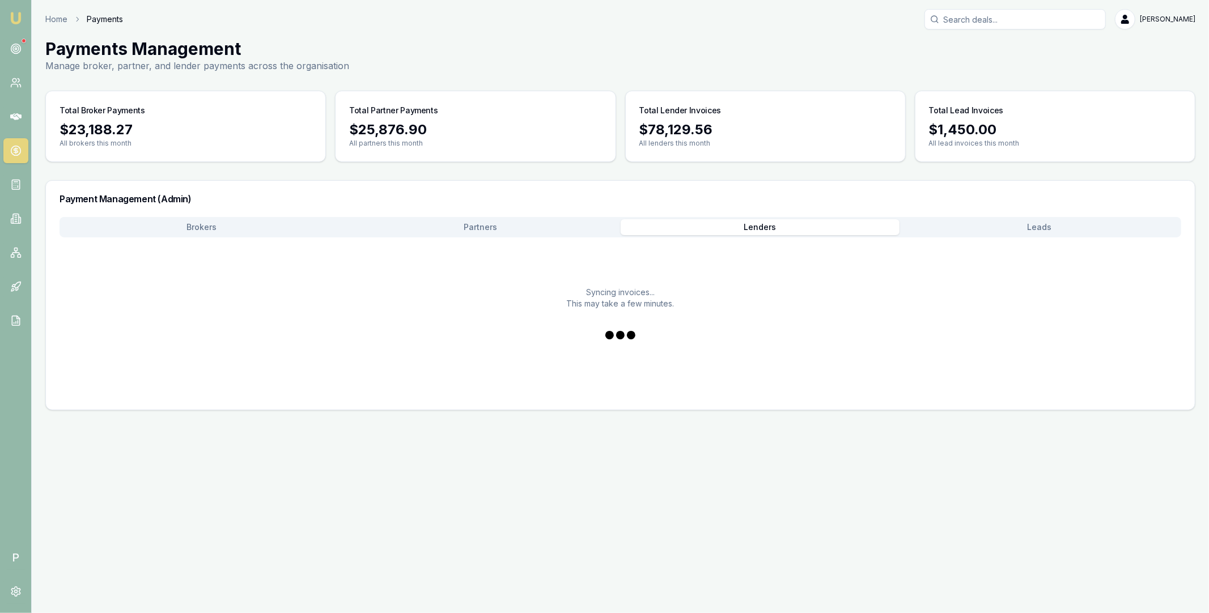
scroll to position [0, 0]
click at [797, 139] on main "Payments Management Manage broker, partner, and lender payments across the orga…" at bounding box center [621, 225] width 1178 height 372
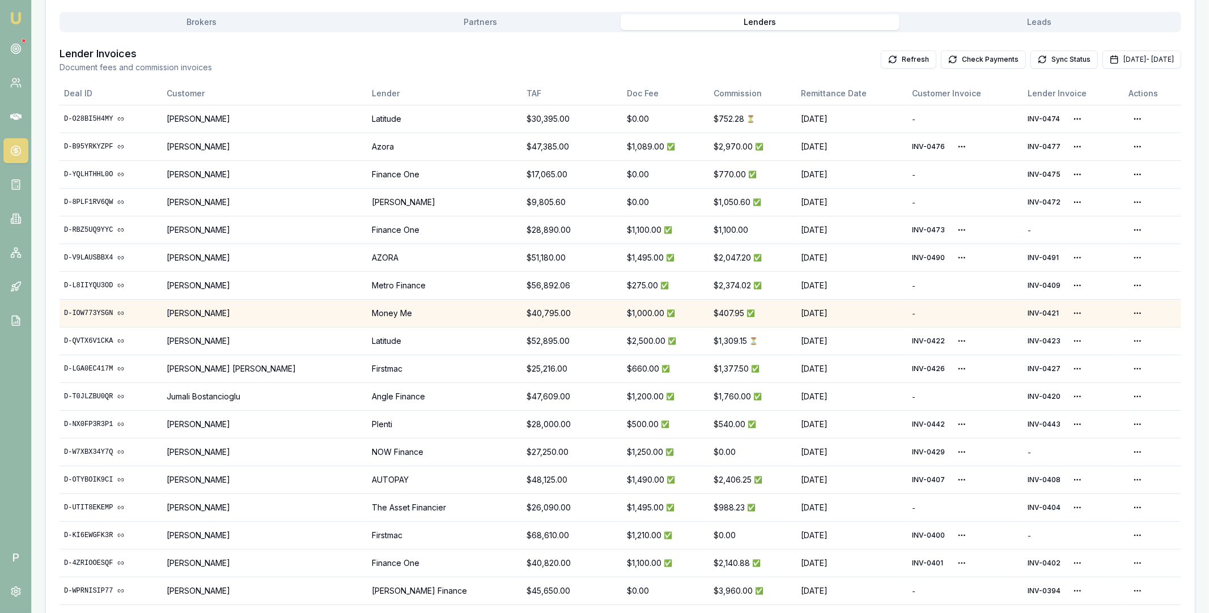
scroll to position [165, 0]
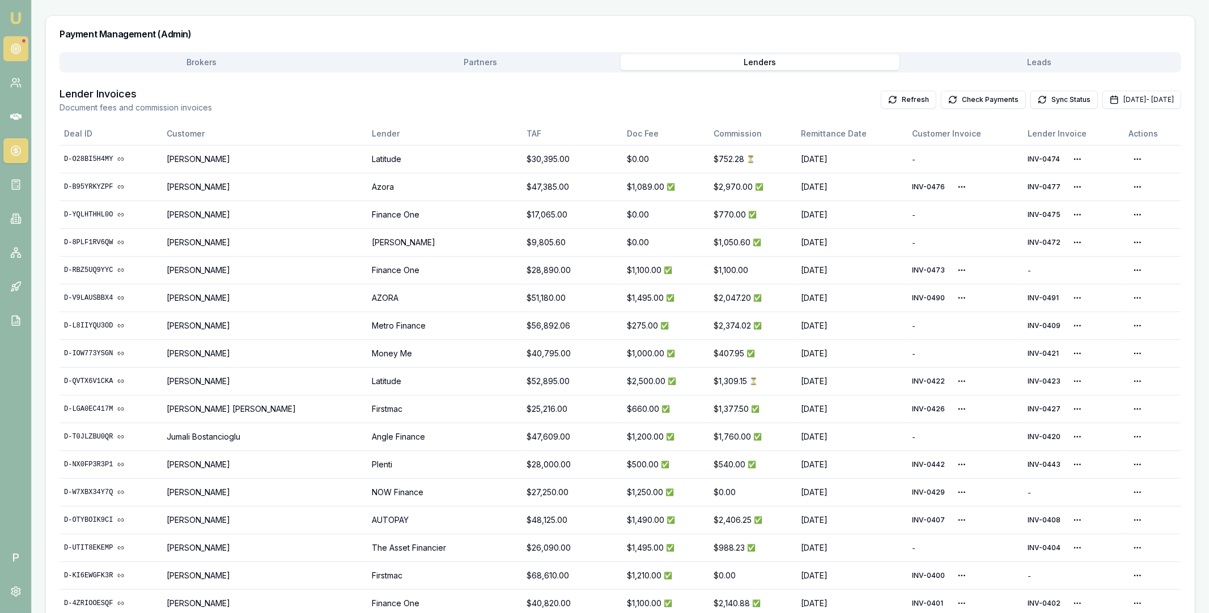
click at [10, 48] on icon at bounding box center [15, 48] width 11 height 11
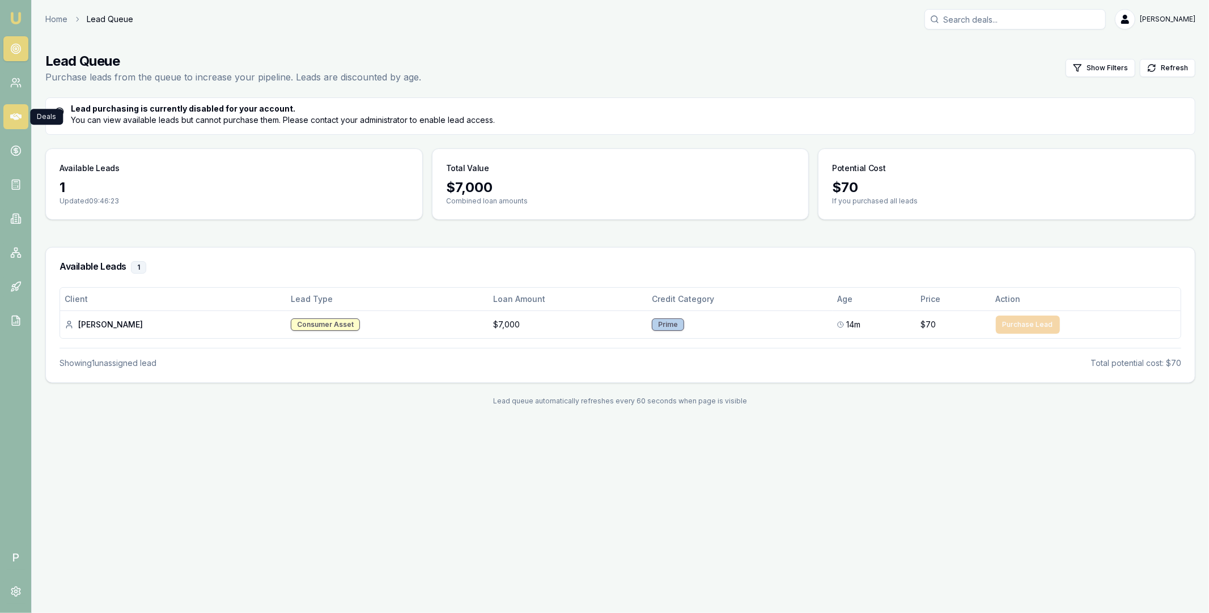
click at [11, 122] on icon at bounding box center [15, 116] width 11 height 11
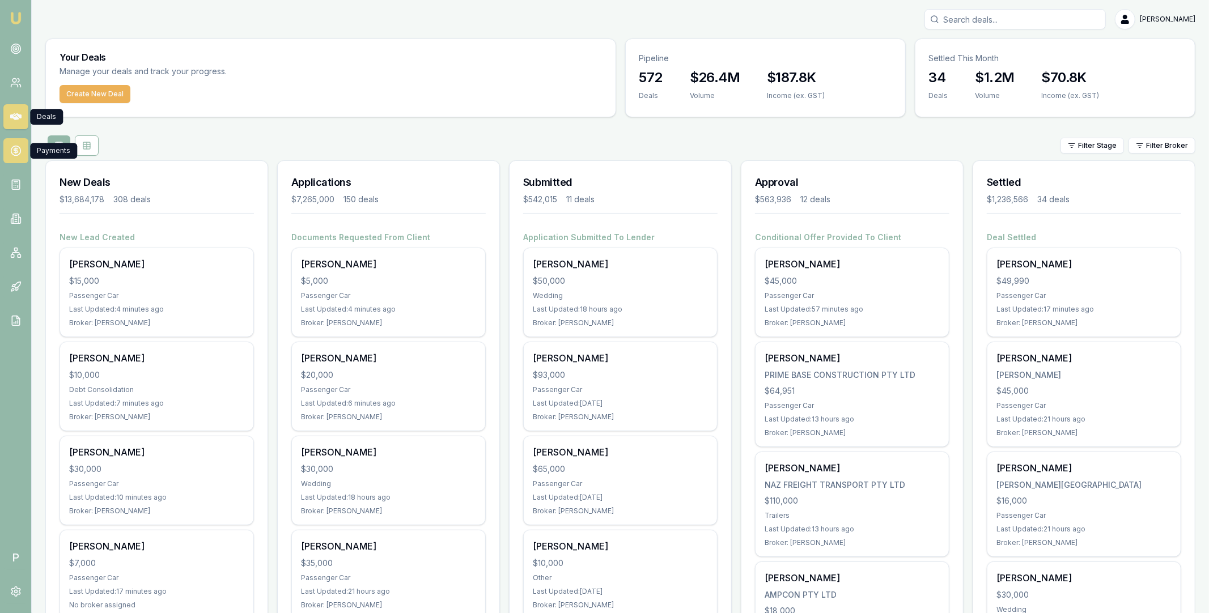
click at [16, 152] on icon at bounding box center [16, 151] width 0 height 6
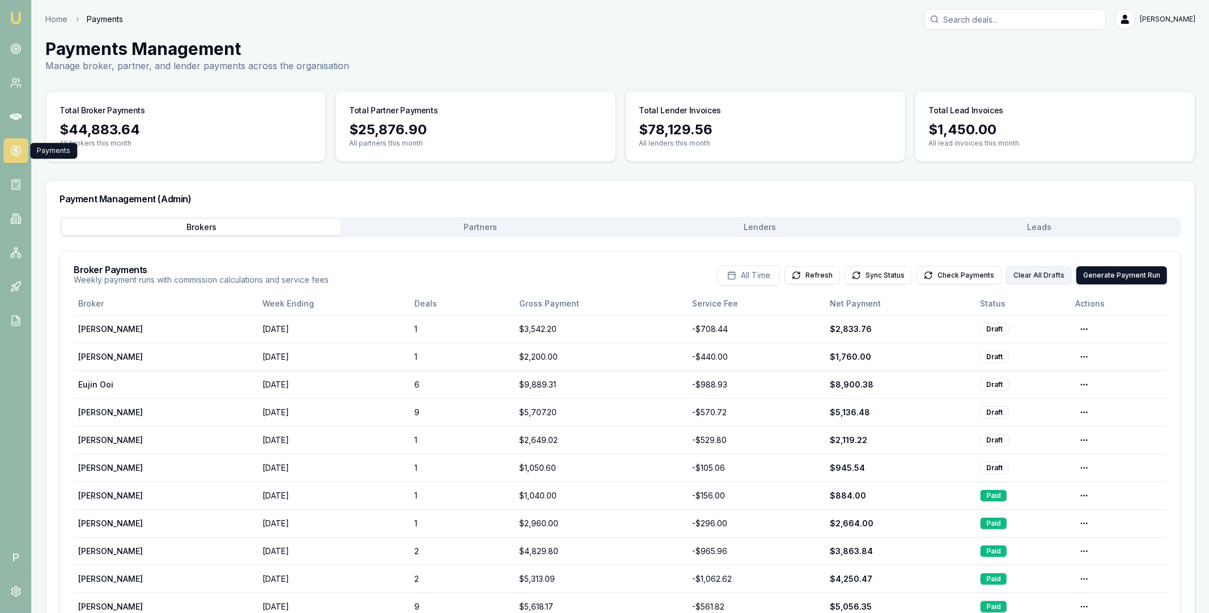
click at [1039, 277] on button "Clear All Drafts" at bounding box center [1039, 275] width 66 height 18
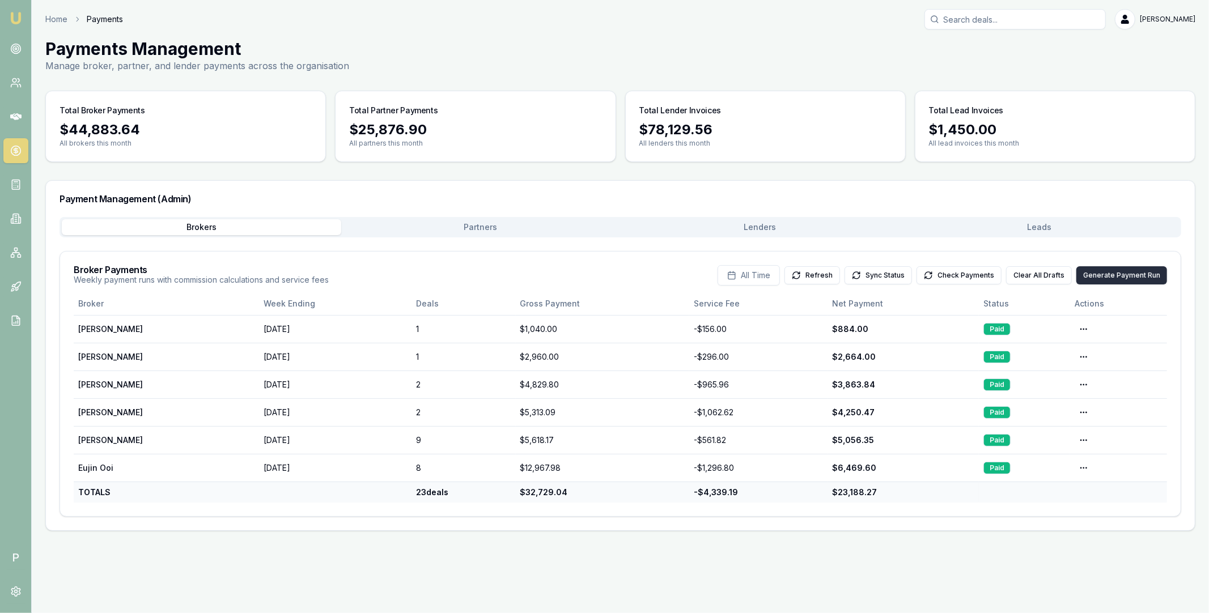
click at [1110, 275] on button "Generate Payment Run" at bounding box center [1122, 275] width 91 height 18
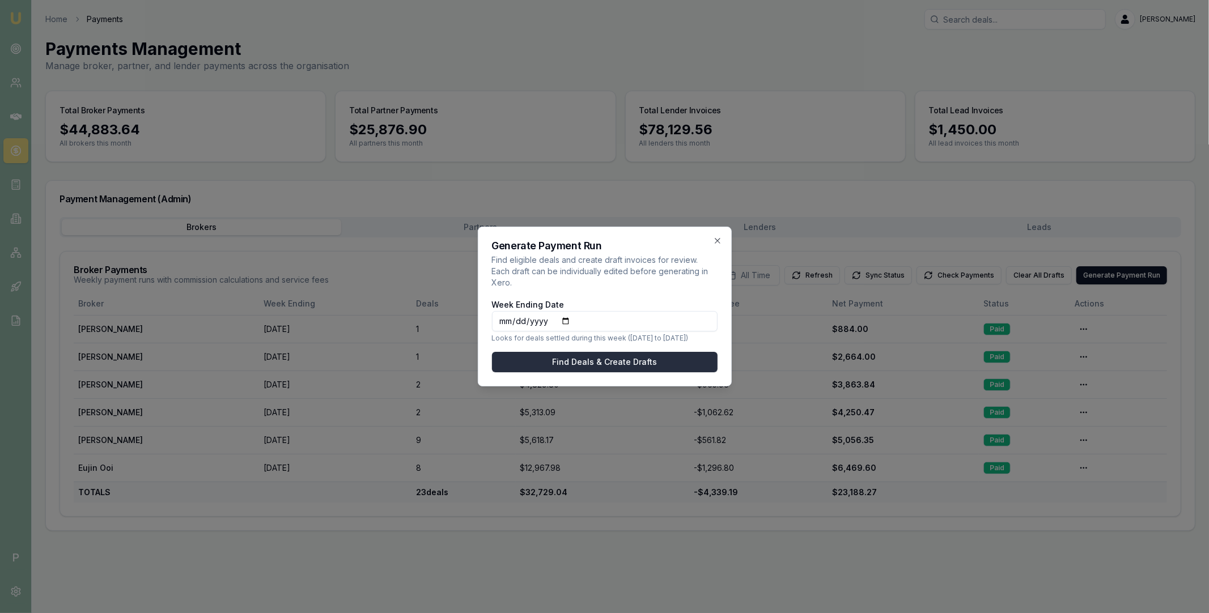
click at [605, 357] on button "Find Deals & Create Drafts" at bounding box center [605, 362] width 226 height 20
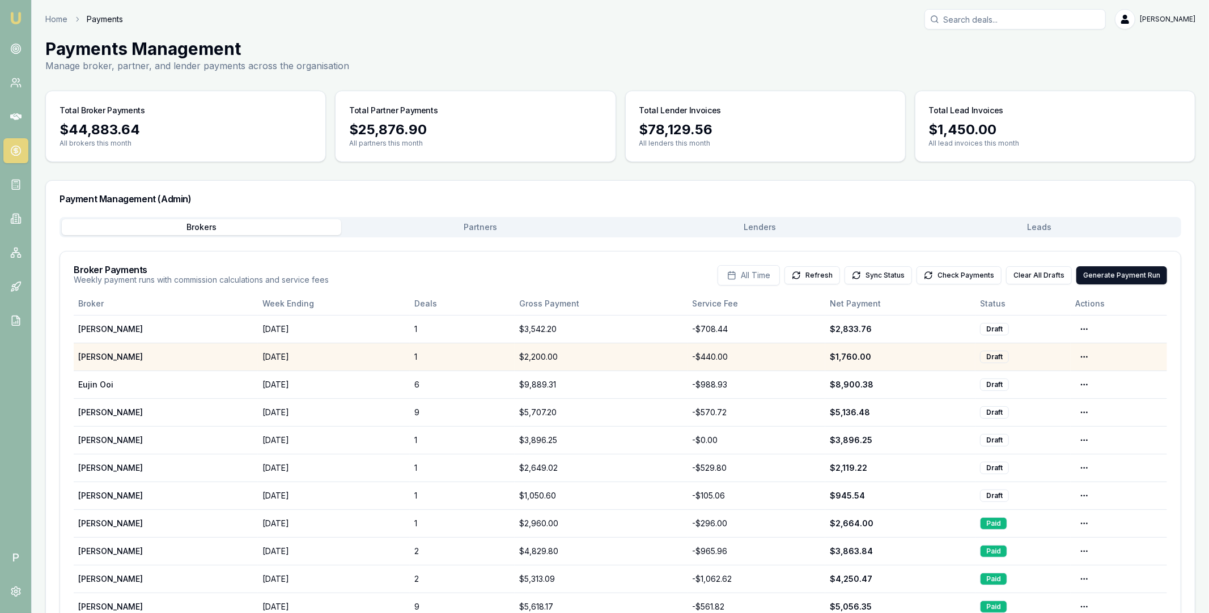
scroll to position [94, 0]
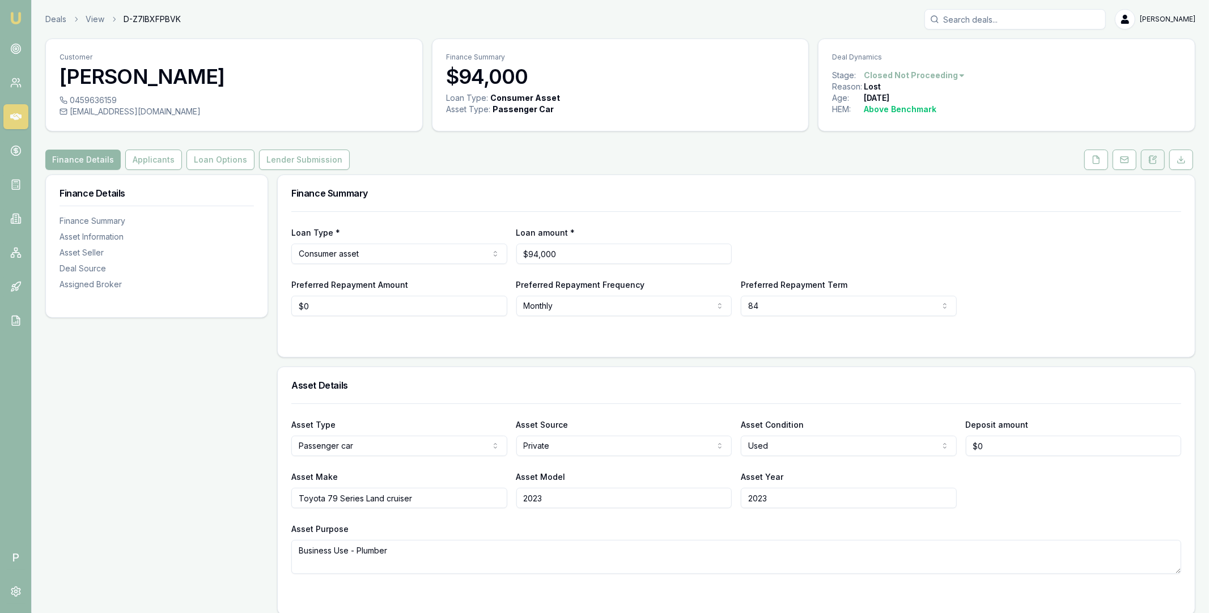
click at [1157, 163] on icon at bounding box center [1153, 159] width 9 height 9
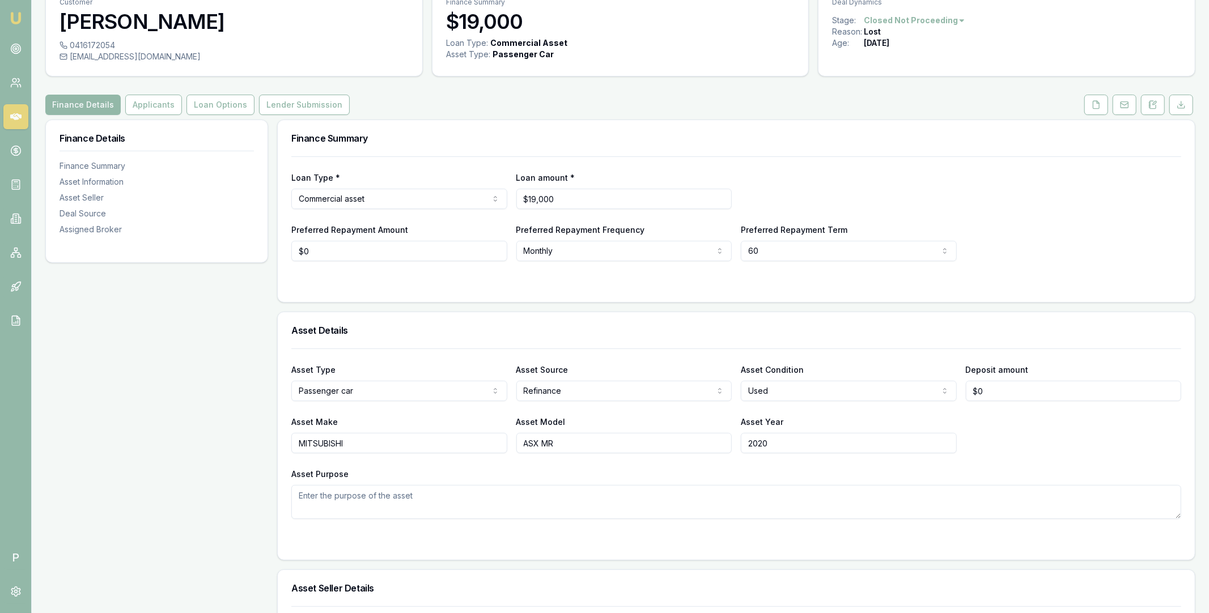
scroll to position [36, 0]
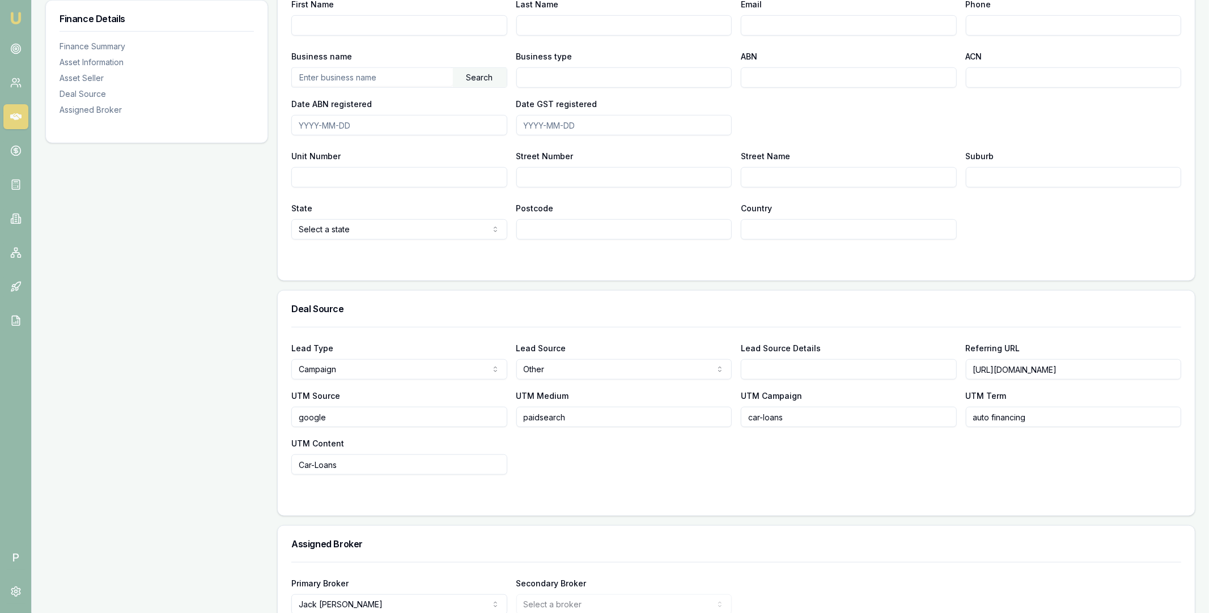
scroll to position [743, 0]
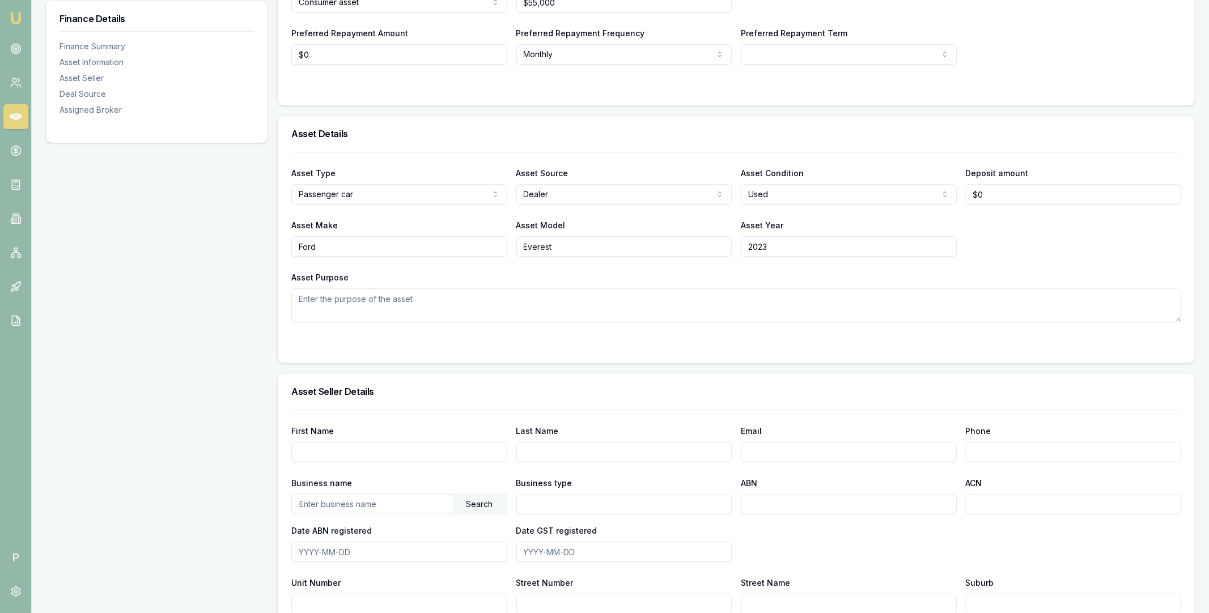
scroll to position [743, 0]
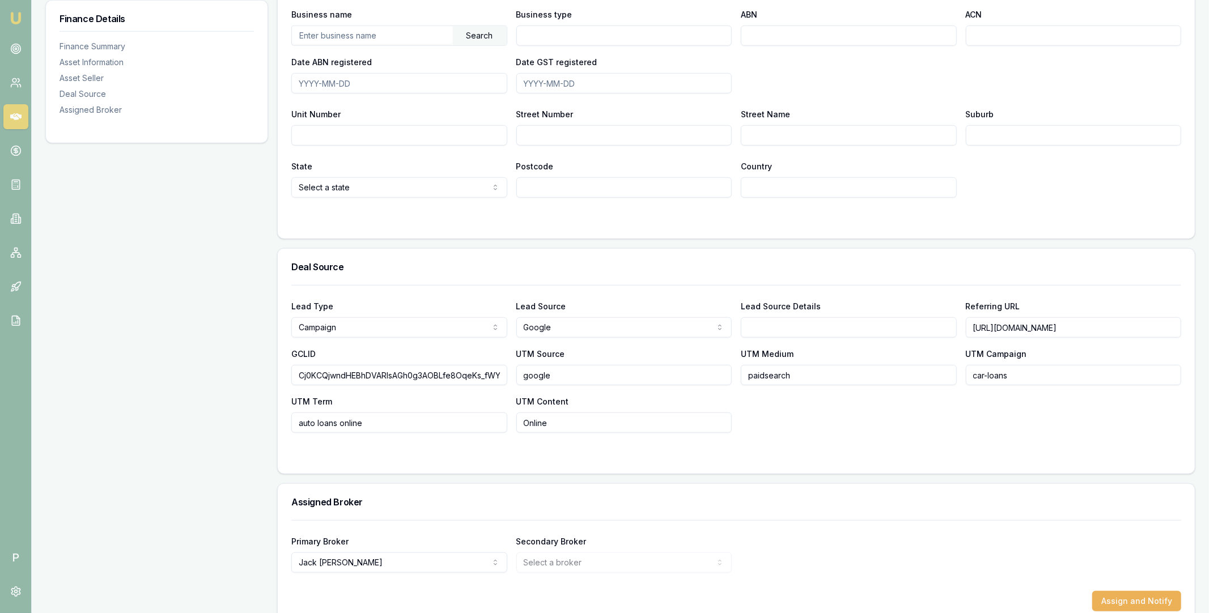
scroll to position [743, 0]
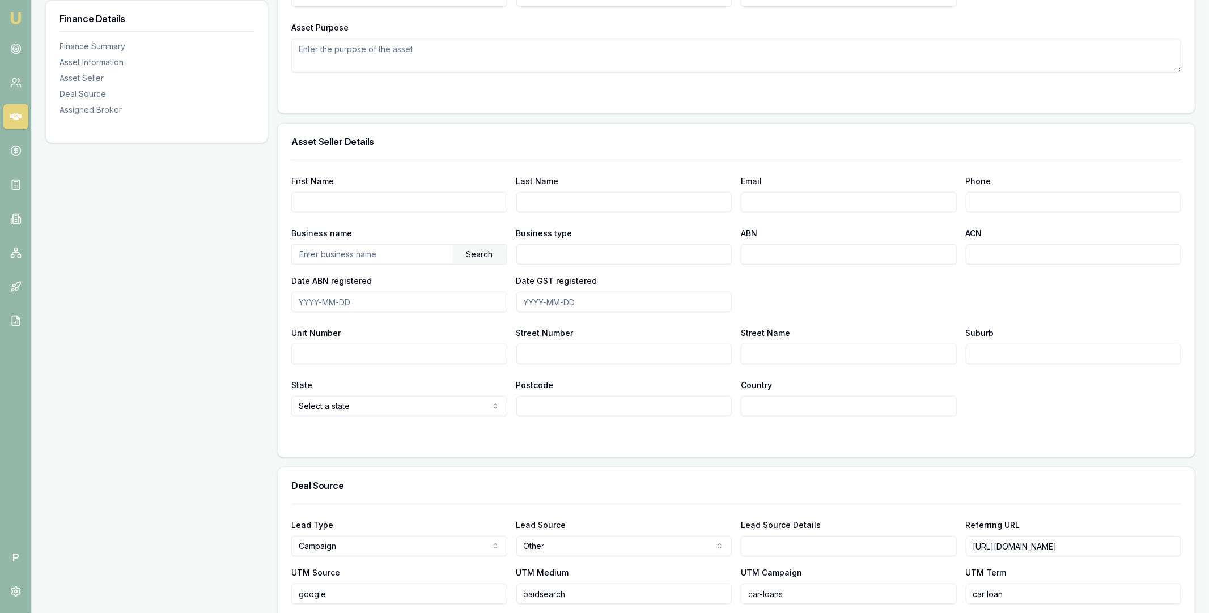
scroll to position [743, 0]
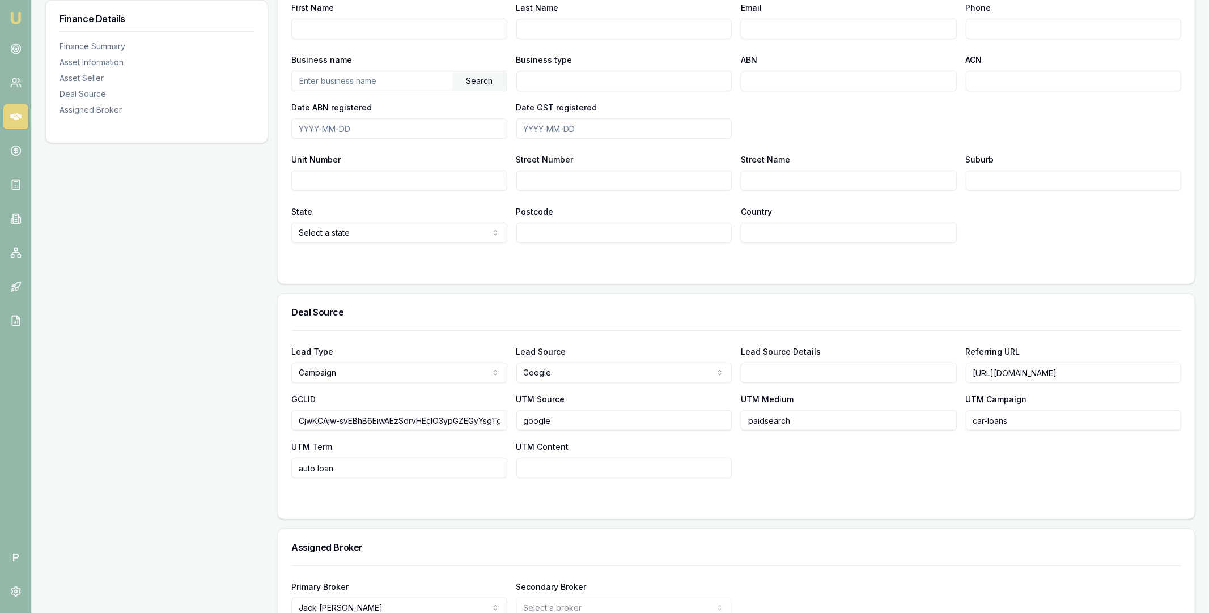
scroll to position [743, 0]
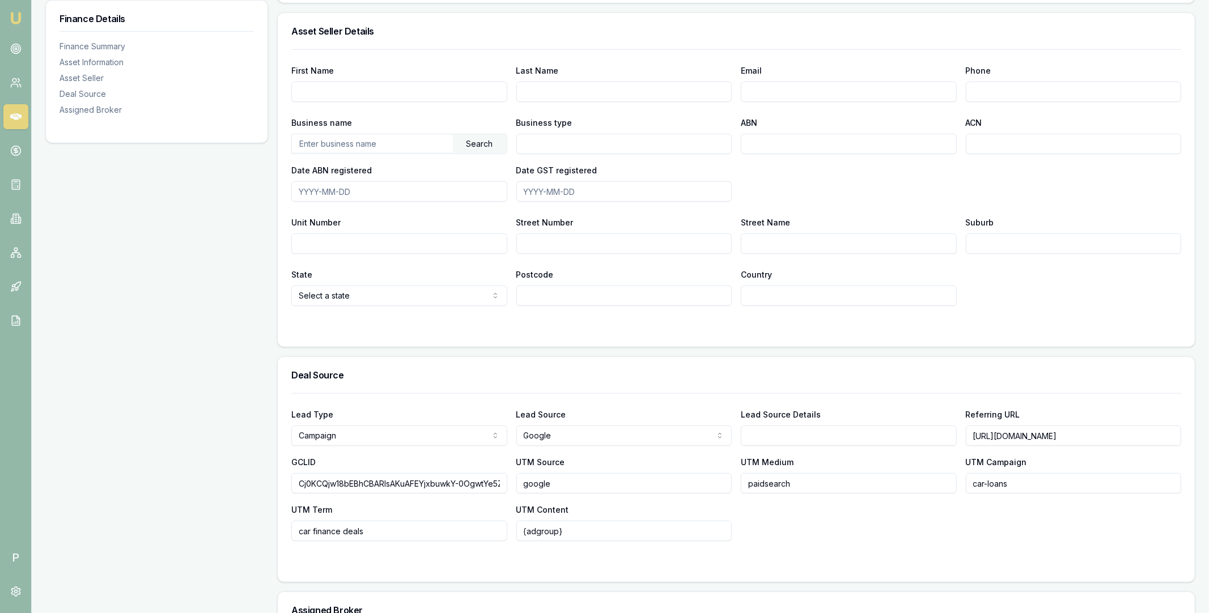
scroll to position [743, 0]
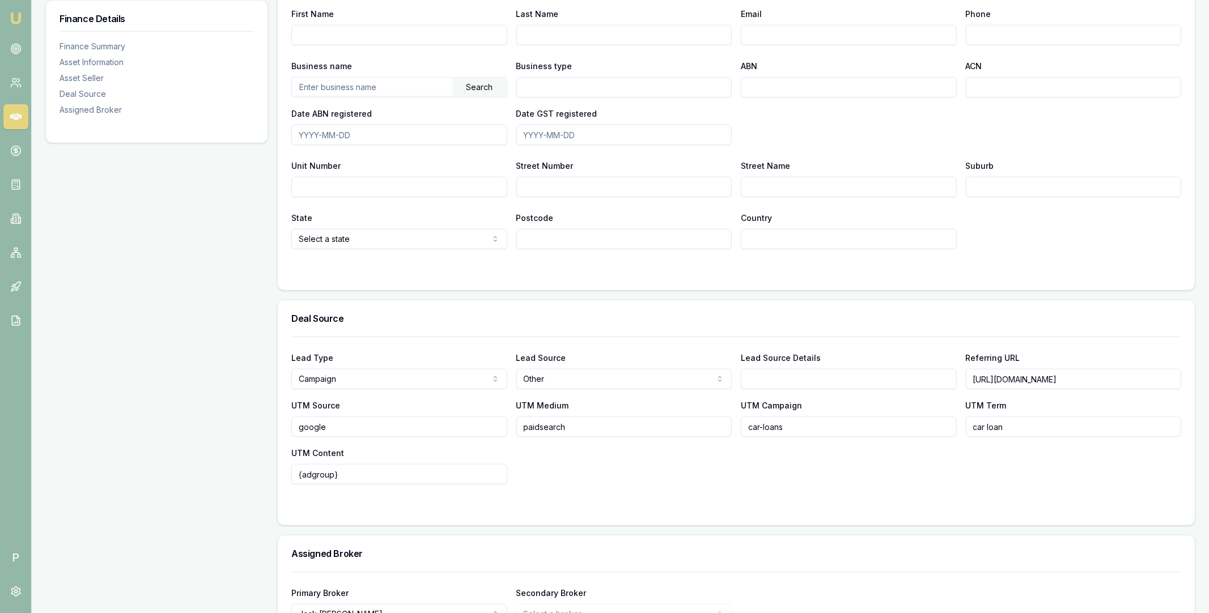
scroll to position [743, 0]
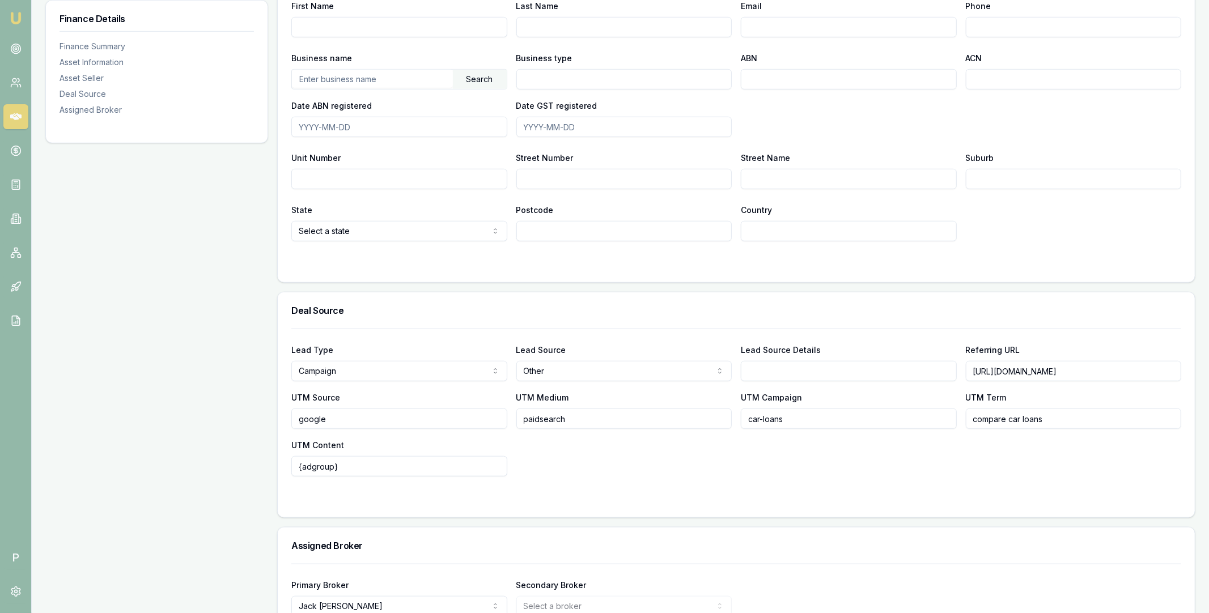
scroll to position [743, 0]
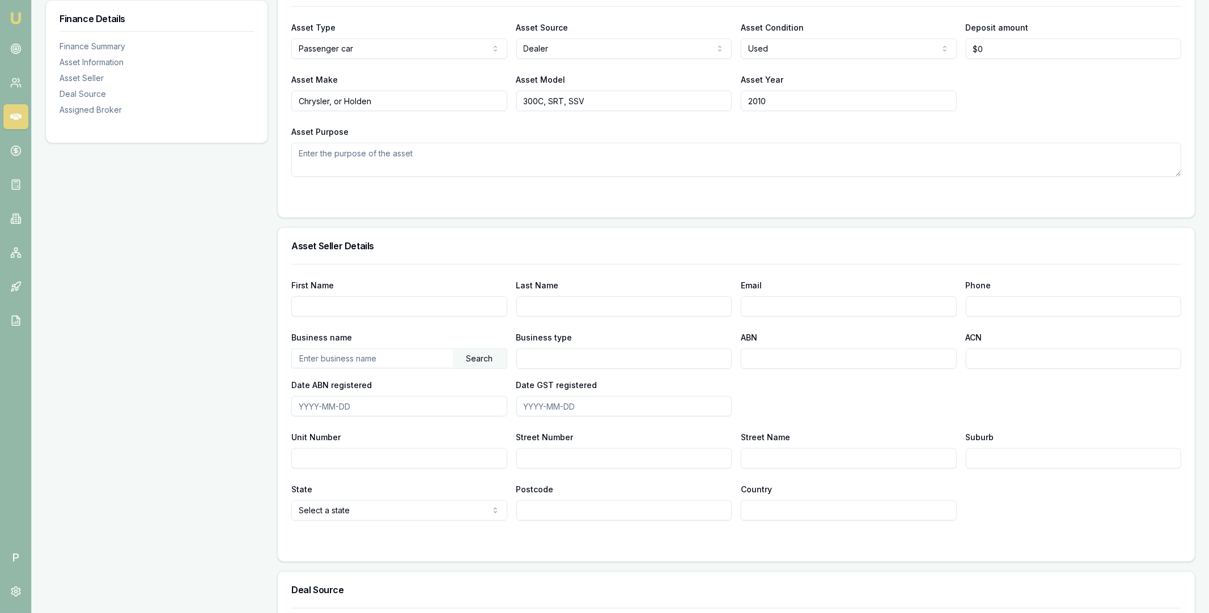
scroll to position [743, 0]
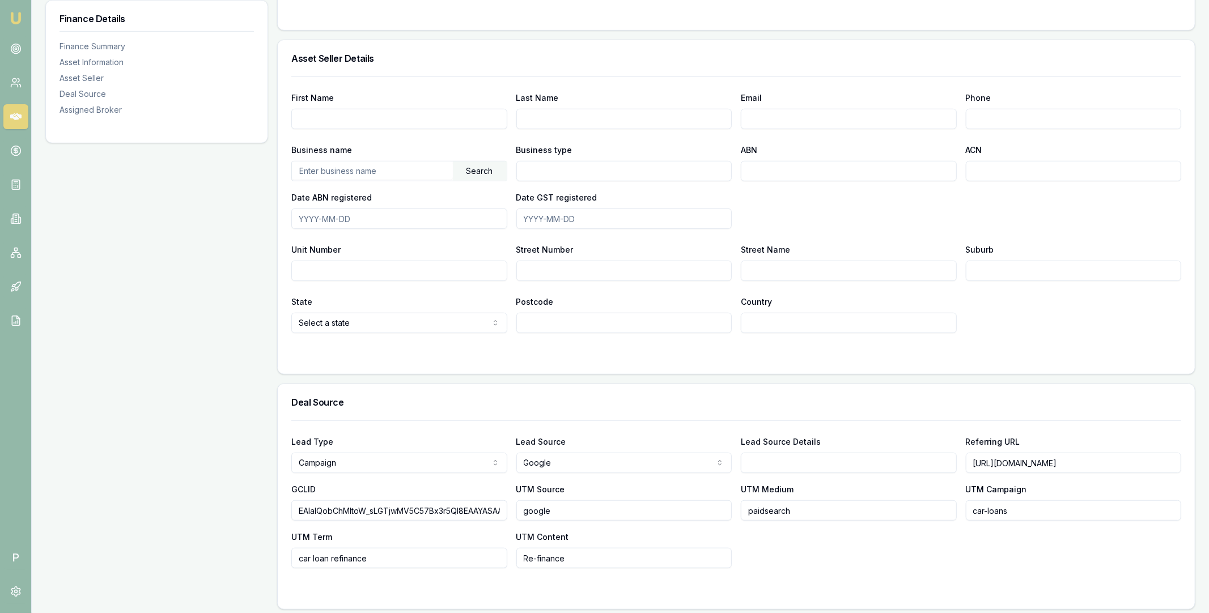
scroll to position [743, 0]
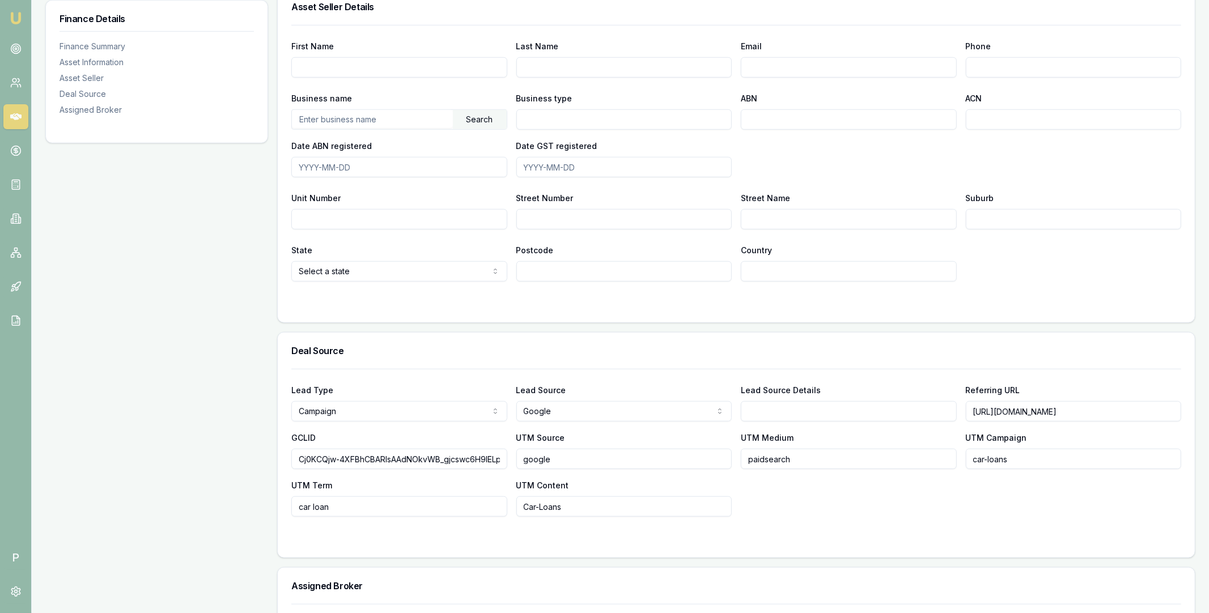
scroll to position [743, 0]
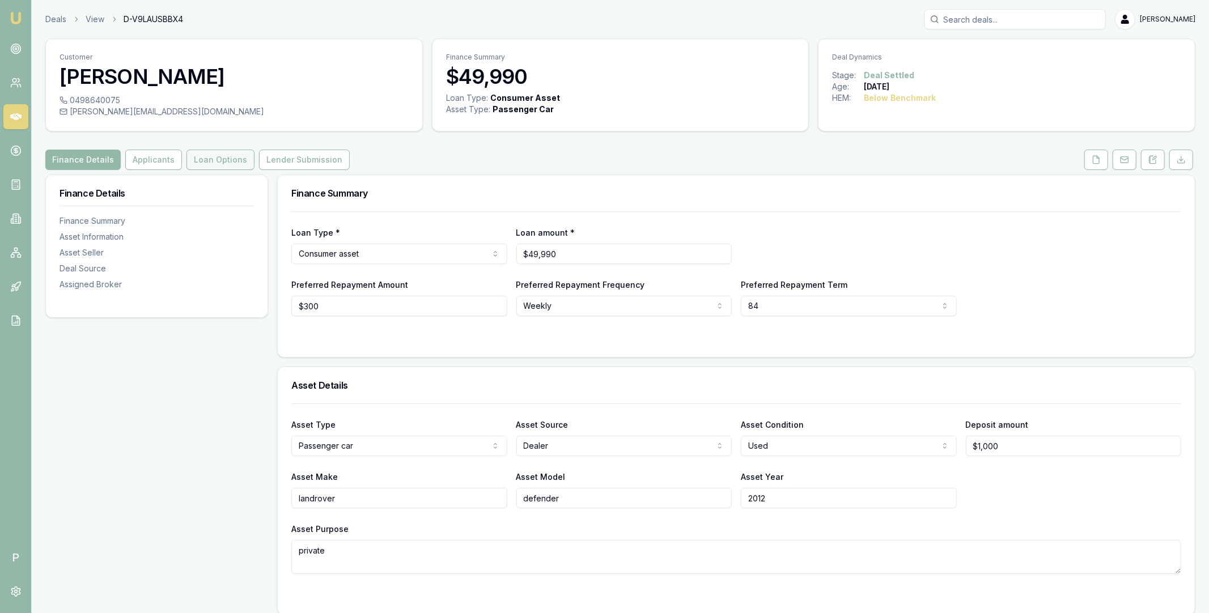
click at [221, 162] on button "Loan Options" at bounding box center [221, 160] width 68 height 20
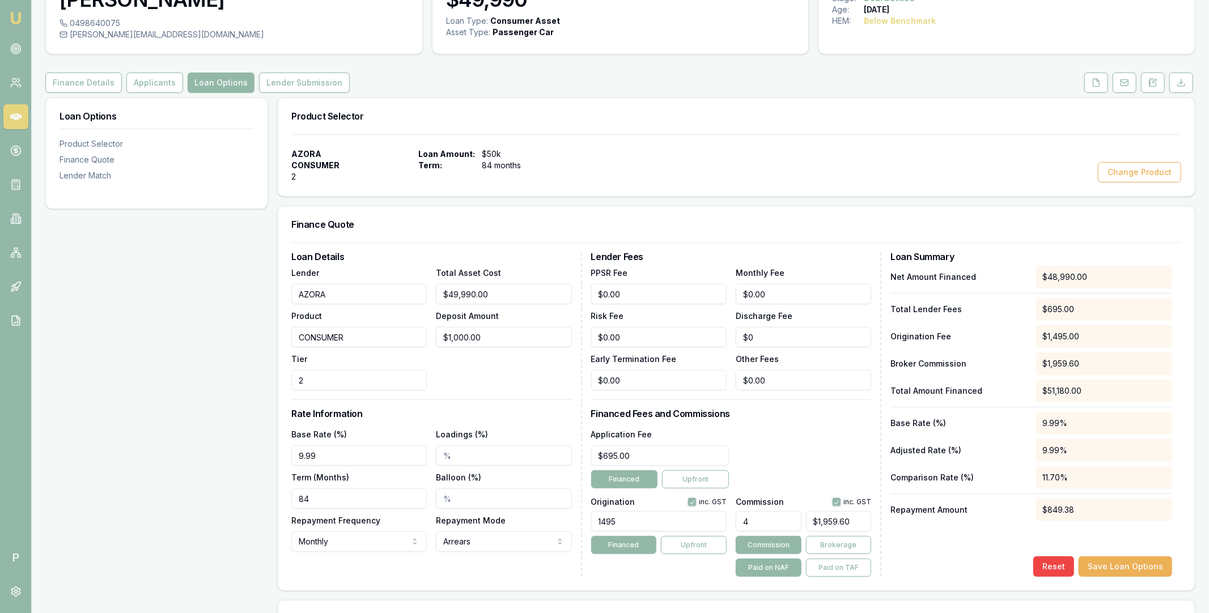
scroll to position [217, 0]
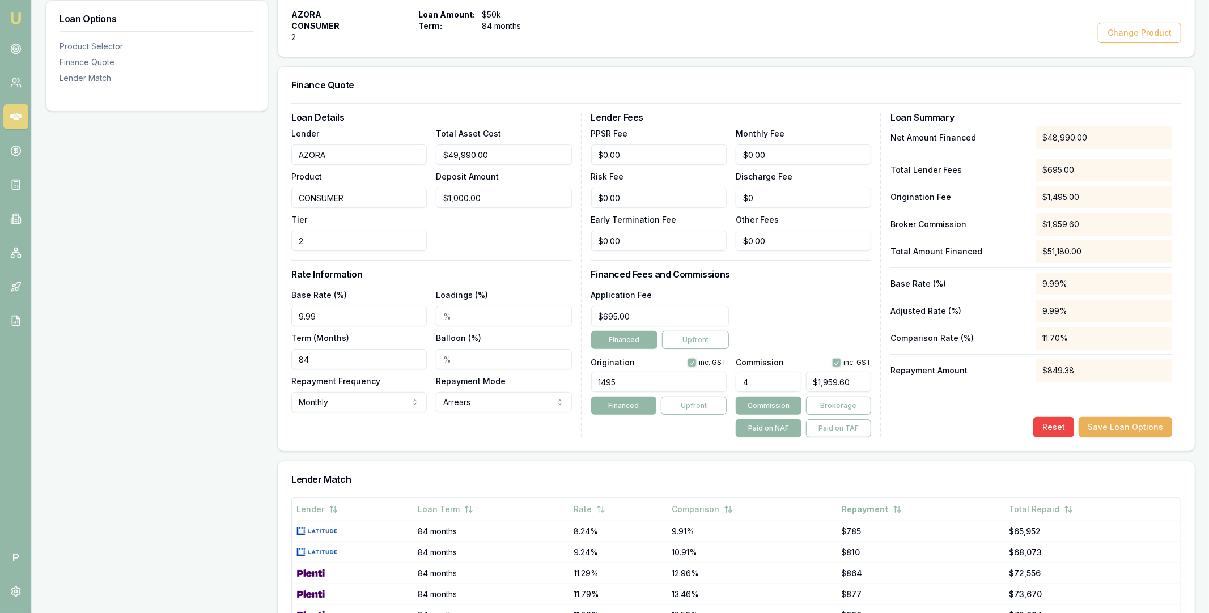
type input "1959"
click at [830, 384] on input "1959" at bounding box center [839, 382] width 66 height 20
paste input "2047.20"
type input "4.1788120024494795"
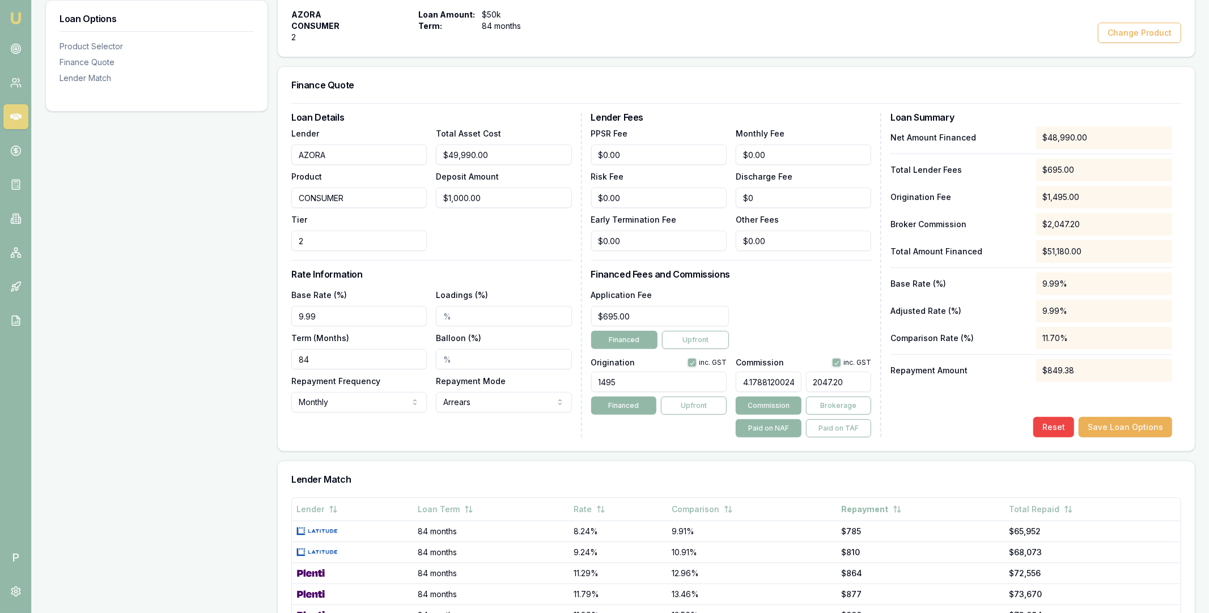
type input "$2,047.20"
click at [915, 402] on div "Net Amount Financed $48,990.00 Total Lender Fees $695.00 Origination Fee $1,495…" at bounding box center [1032, 281] width 282 height 311
click at [1114, 428] on button "Save Loan Options" at bounding box center [1126, 427] width 94 height 20
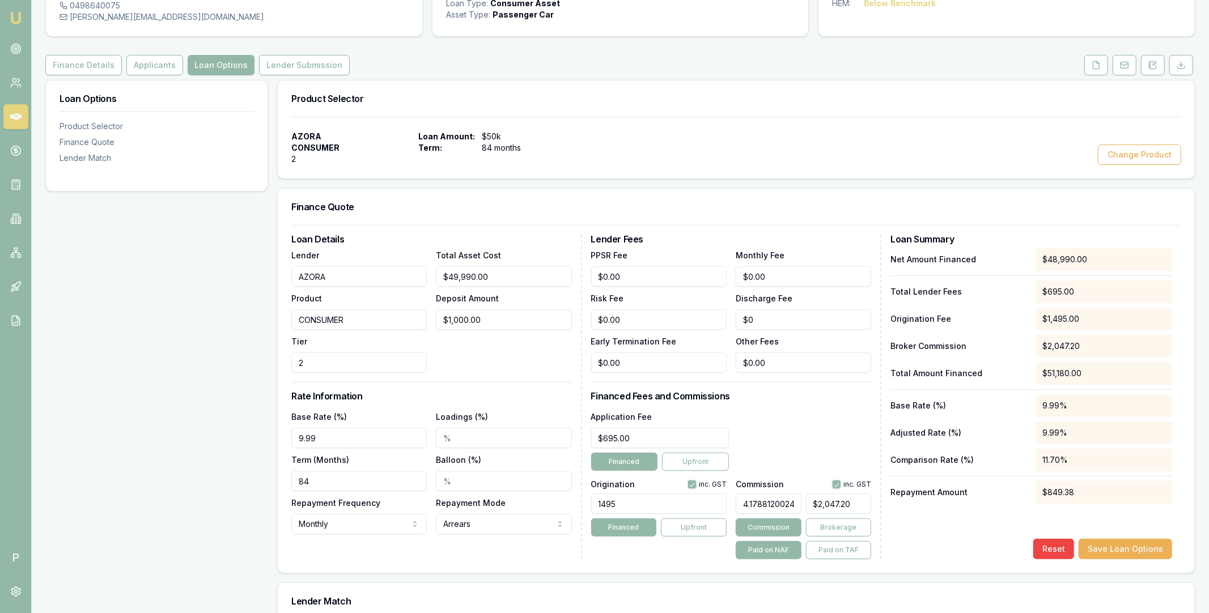
scroll to position [0, 0]
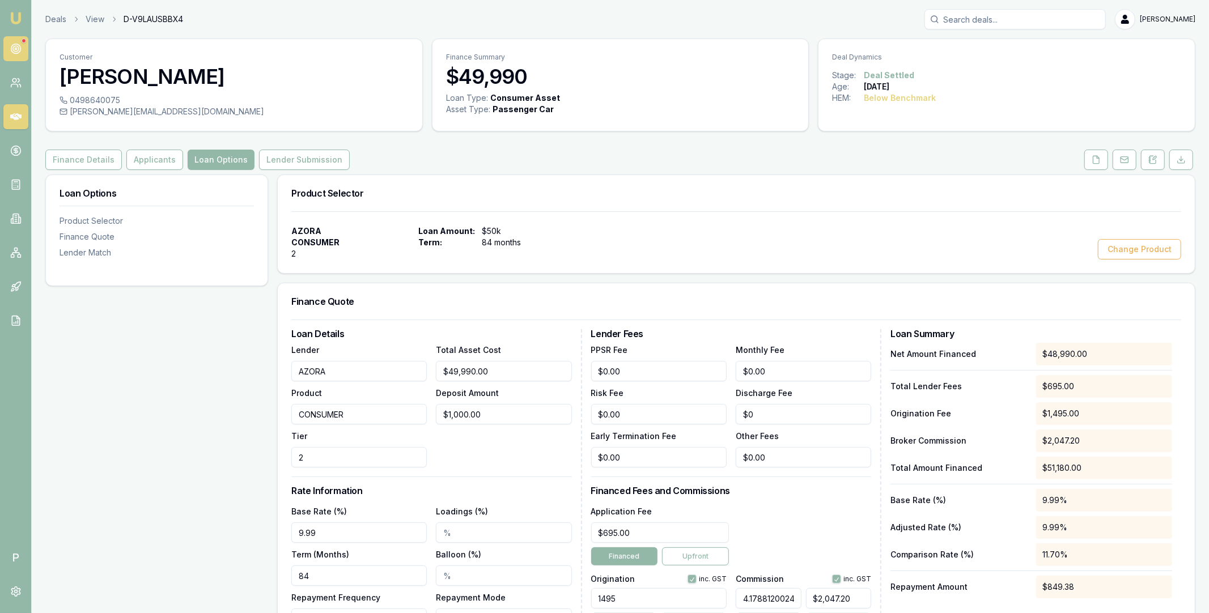
click at [19, 50] on icon at bounding box center [15, 48] width 11 height 11
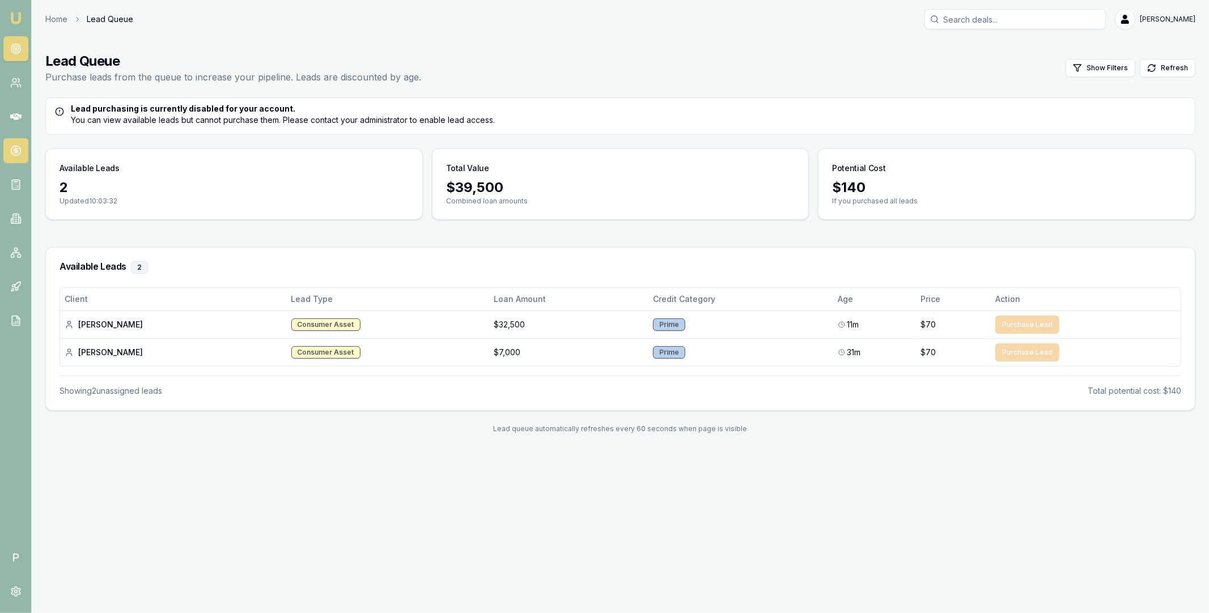
click at [20, 155] on icon at bounding box center [15, 150] width 11 height 11
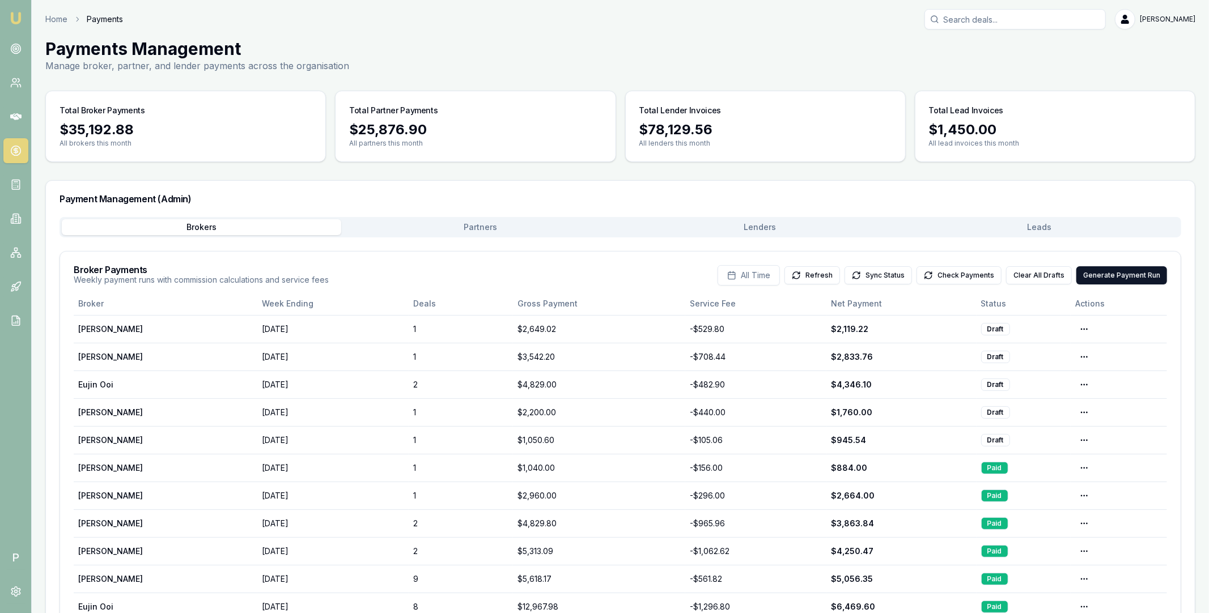
click at [761, 236] on div "Brokers Partners [PERSON_NAME] Leads" at bounding box center [621, 227] width 1122 height 20
click at [784, 226] on button "Lenders" at bounding box center [761, 227] width 280 height 16
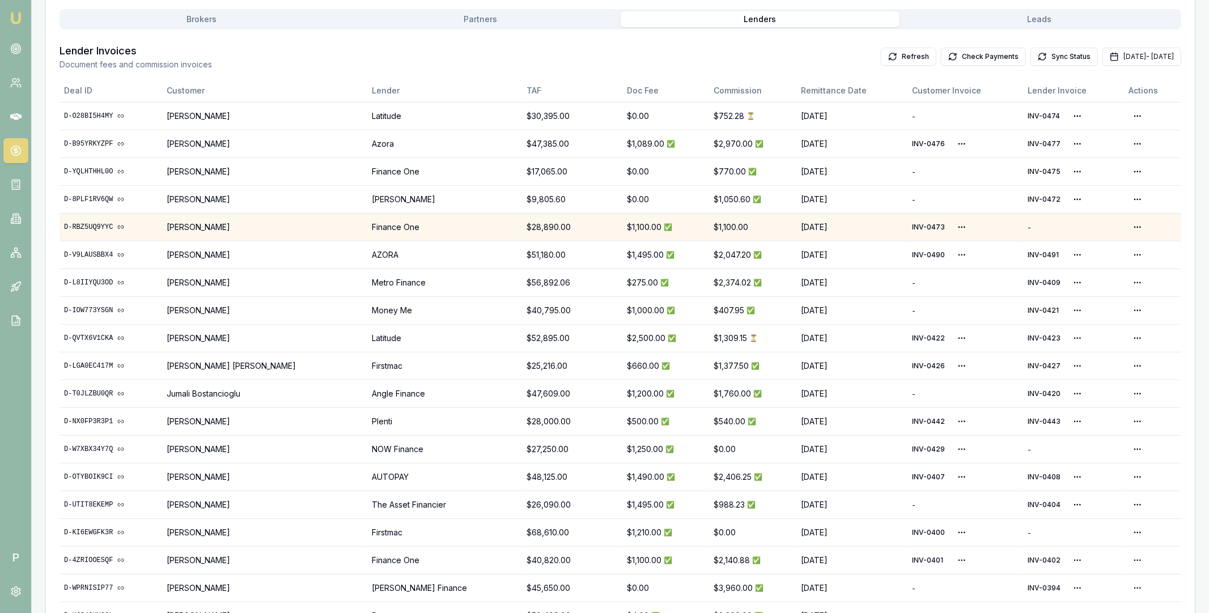
scroll to position [222, 0]
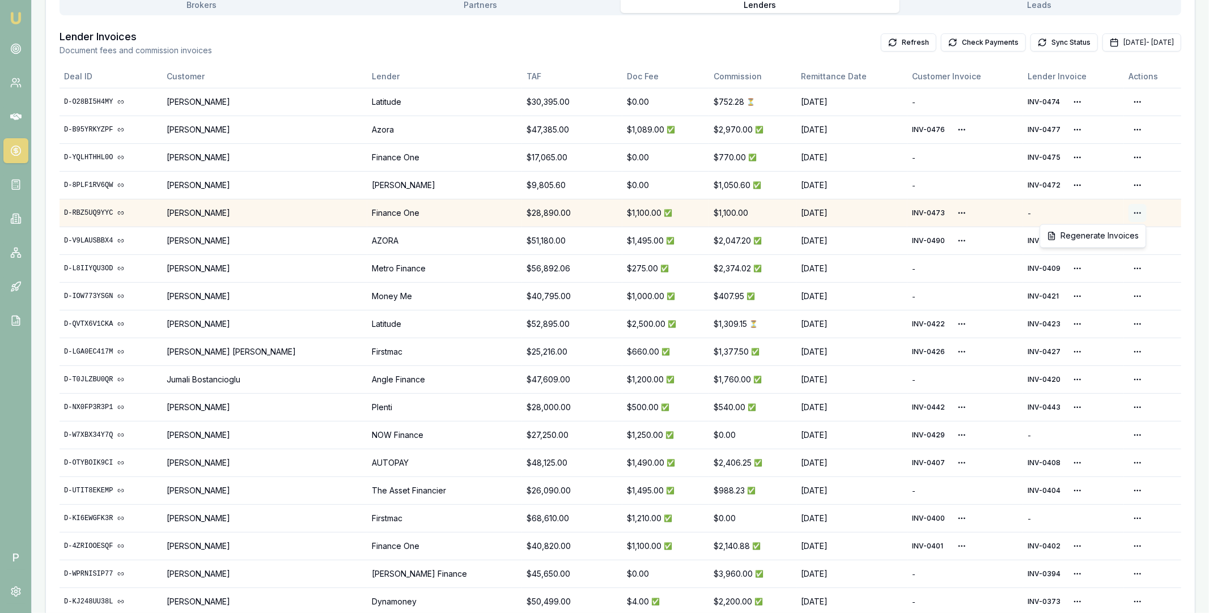
click at [1135, 210] on html "Emu Broker P Home Payments [PERSON_NAME] Toggle Menu Payments Management Manage…" at bounding box center [604, 84] width 1209 height 613
click at [953, 209] on html "Emu Broker P Home Payments [PERSON_NAME] Toggle Menu Payments Management Manage…" at bounding box center [604, 84] width 1209 height 613
click at [952, 210] on html "Emu Broker P Home Payments [PERSON_NAME] Toggle Menu Payments Management Manage…" at bounding box center [604, 84] width 1209 height 613
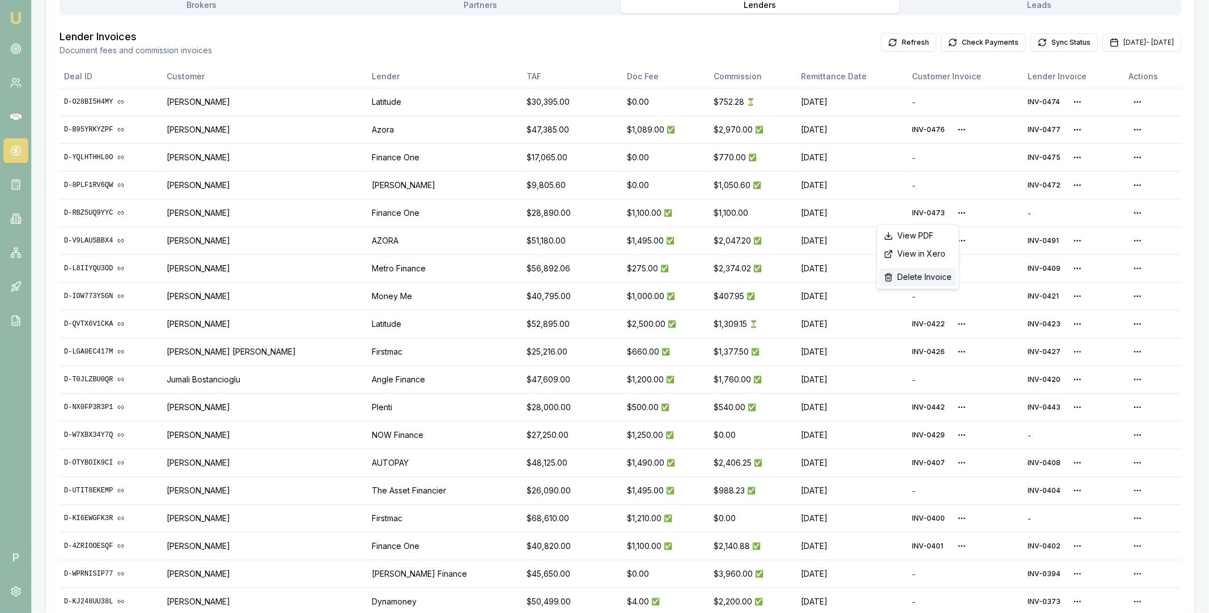
click at [924, 276] on div "Delete Invoice" at bounding box center [918, 278] width 77 height 18
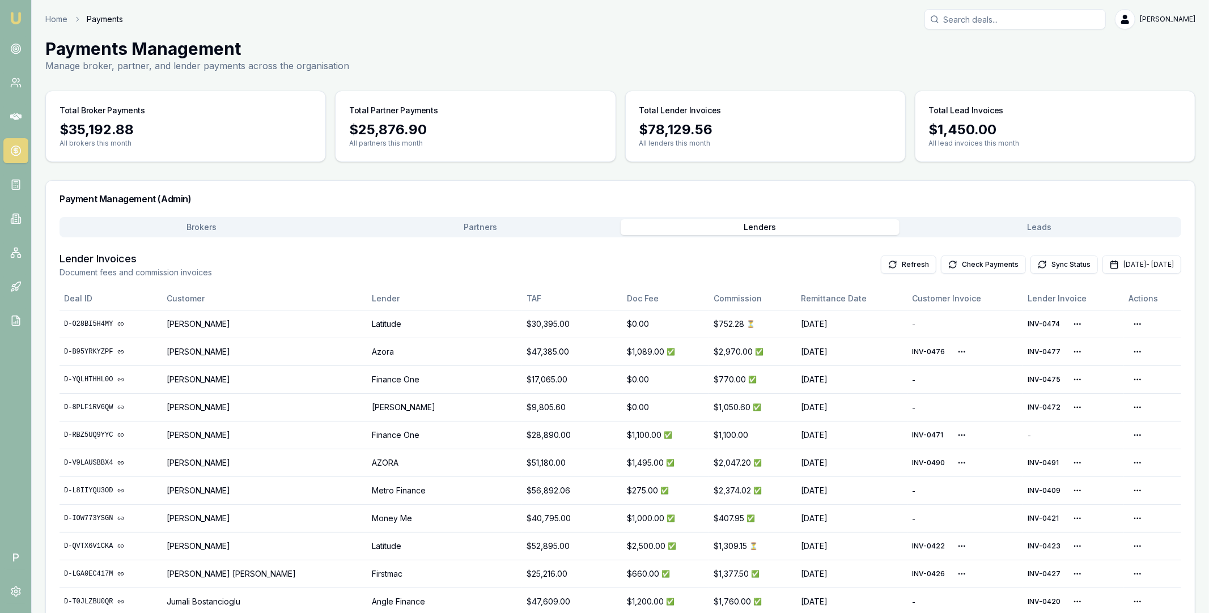
scroll to position [194, 0]
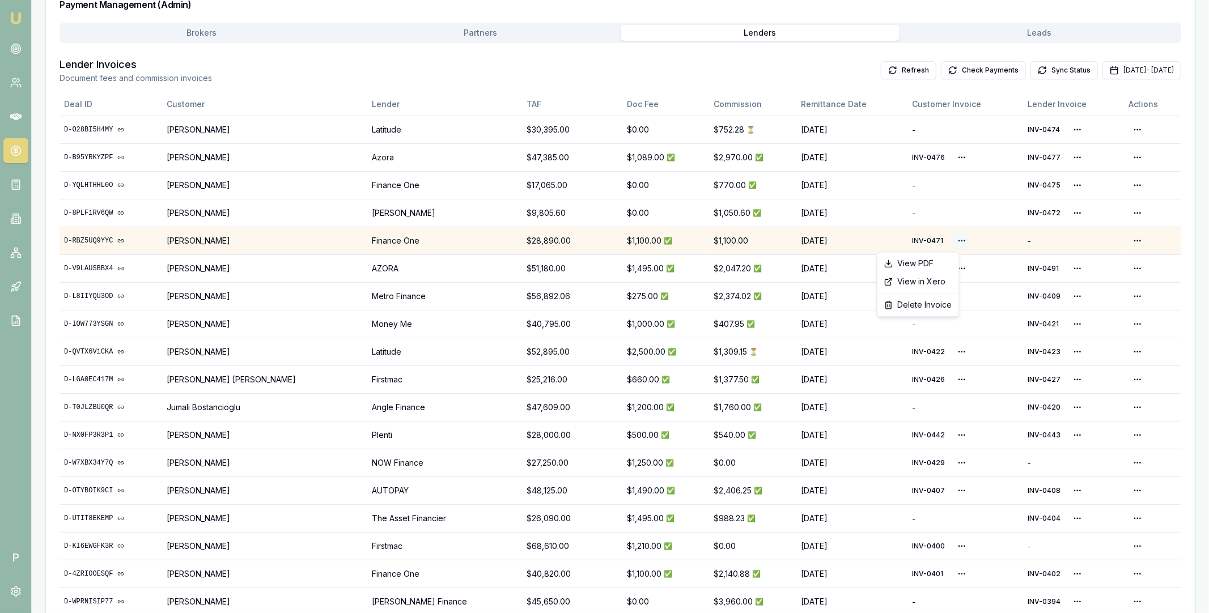
click at [950, 240] on html "Emu Broker P Home Payments [PERSON_NAME] Toggle Menu Payments Management Manage…" at bounding box center [604, 112] width 1209 height 613
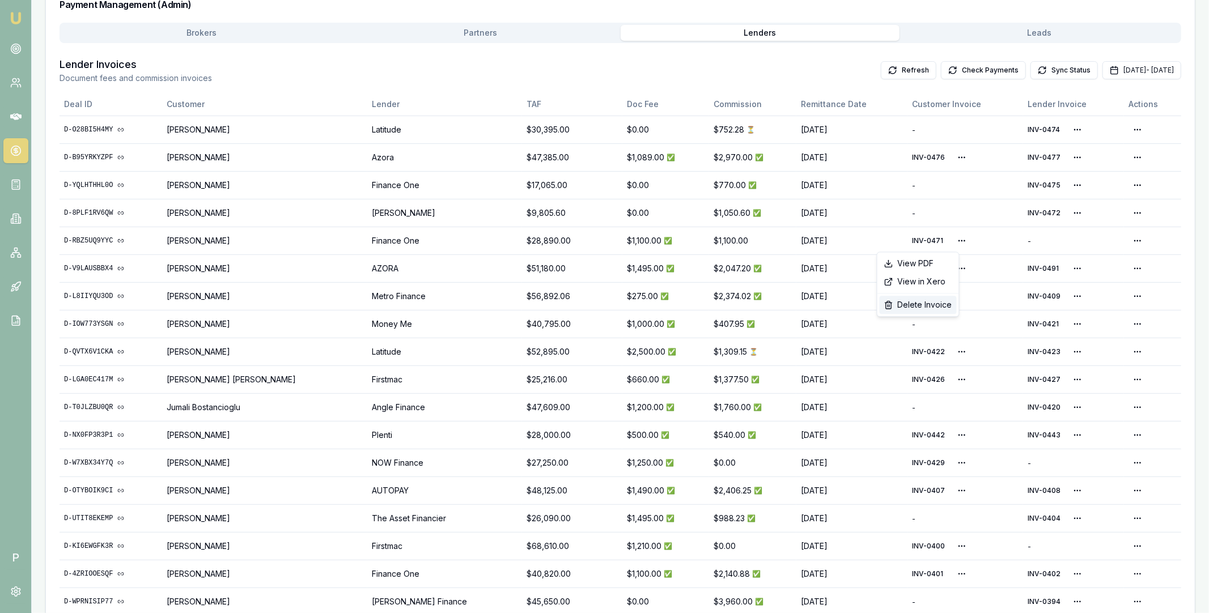
click at [913, 303] on div "Delete Invoice" at bounding box center [918, 305] width 77 height 18
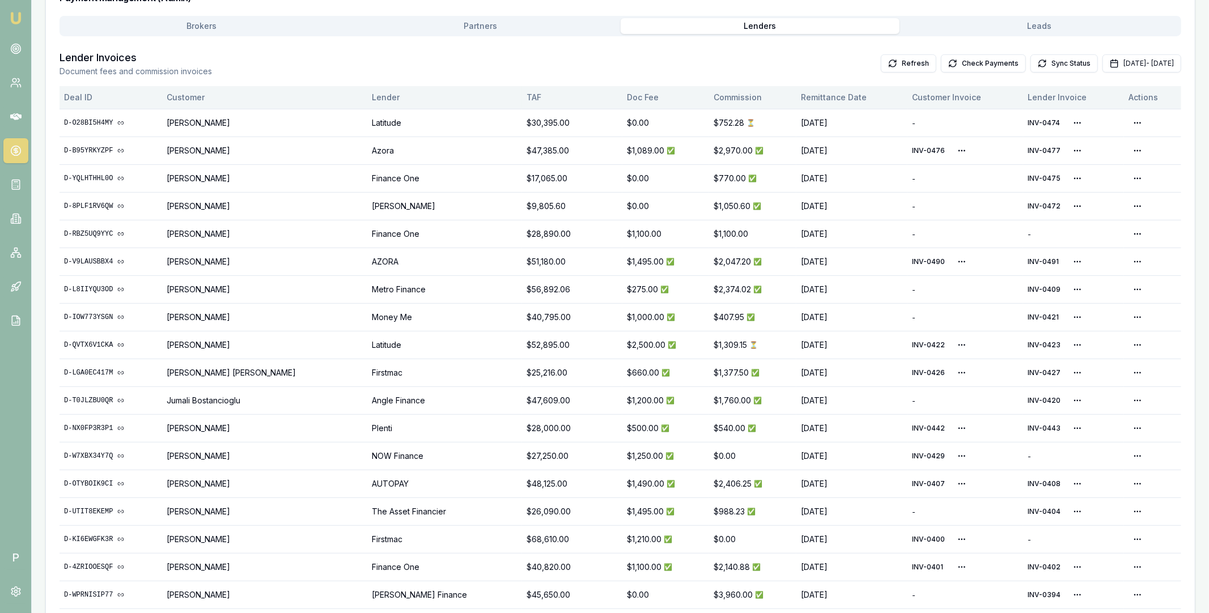
scroll to position [217, 0]
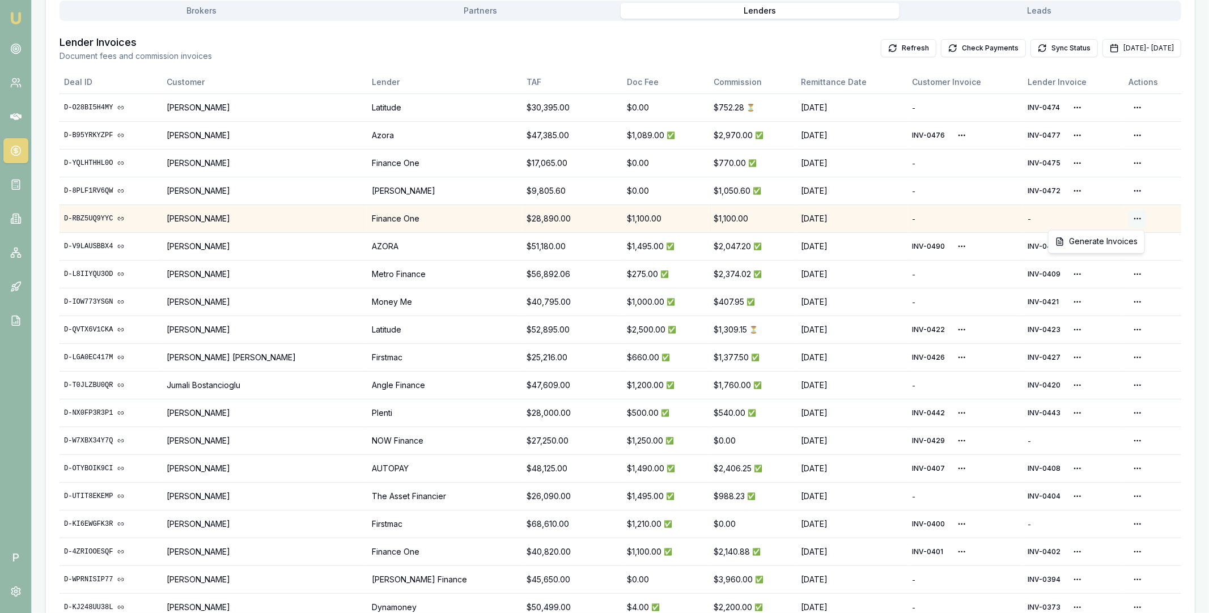
click at [1134, 219] on html "Emu Broker P Home Payments [PERSON_NAME] Toggle Menu Payments Management Manage…" at bounding box center [604, 89] width 1209 height 613
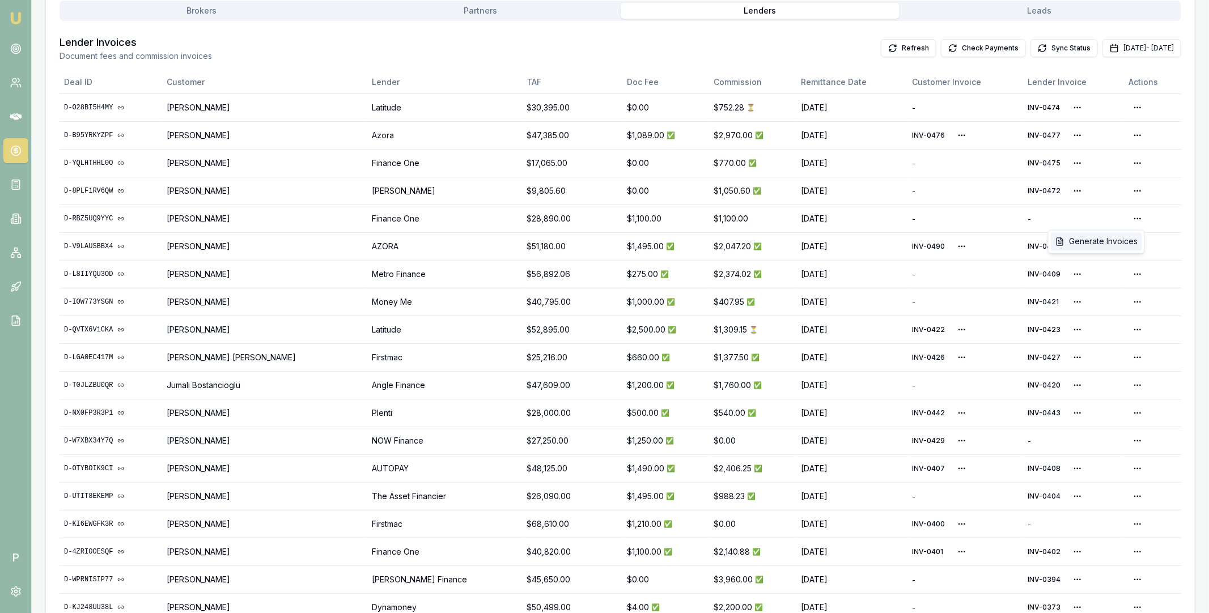
click at [1112, 239] on div "Generate Invoices" at bounding box center [1096, 242] width 91 height 18
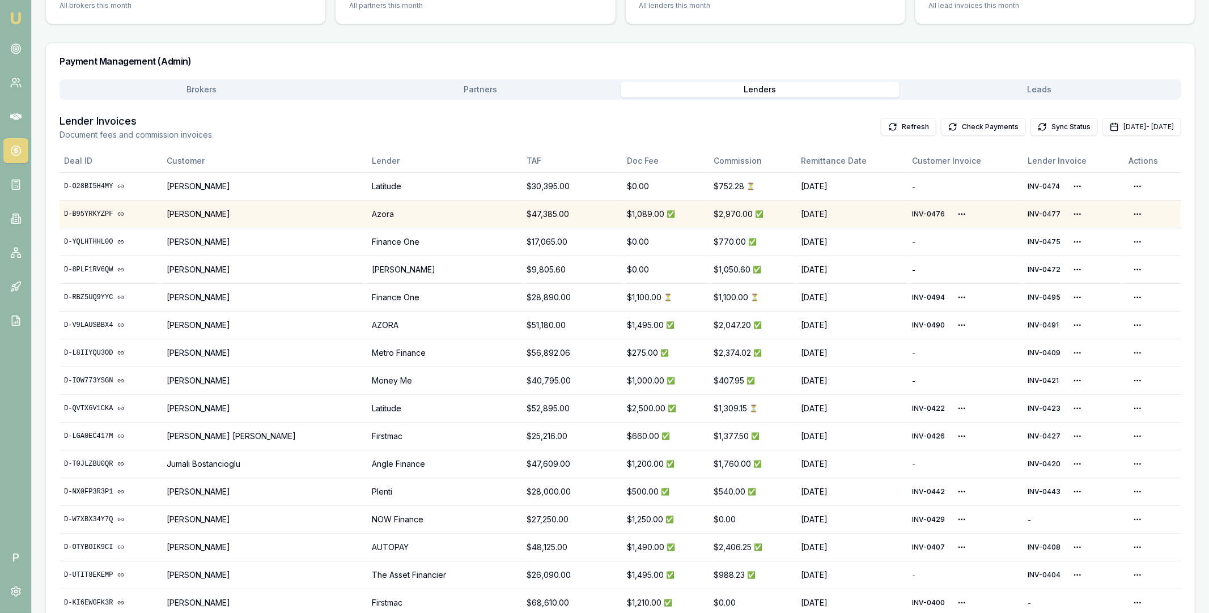
scroll to position [172, 0]
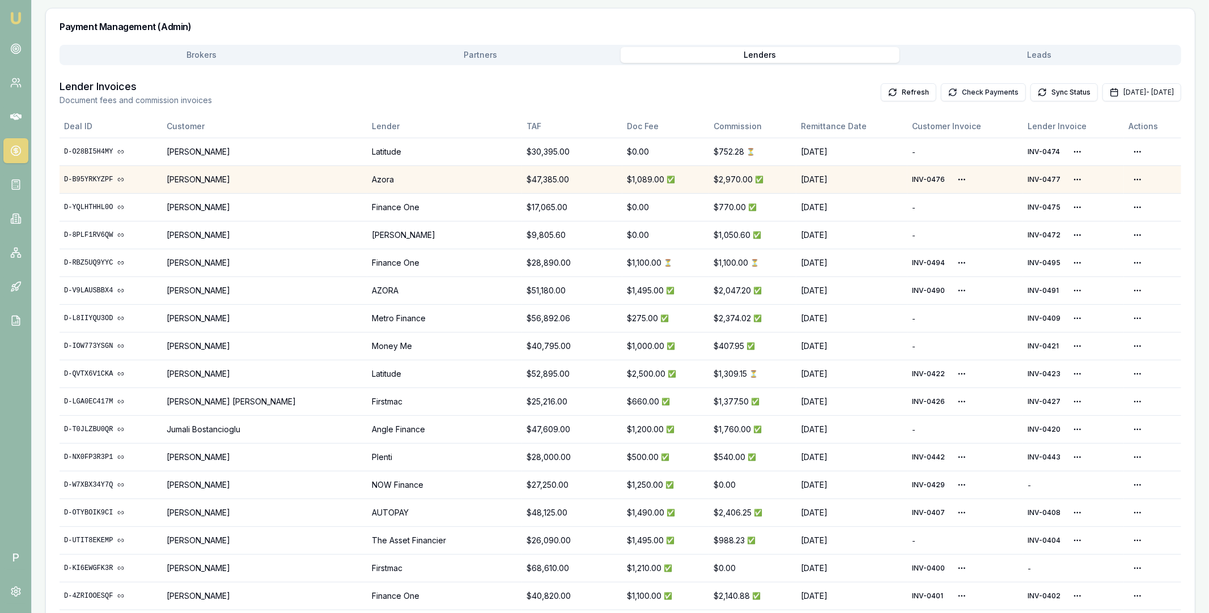
click at [941, 91] on button "Check Payments" at bounding box center [983, 92] width 85 height 18
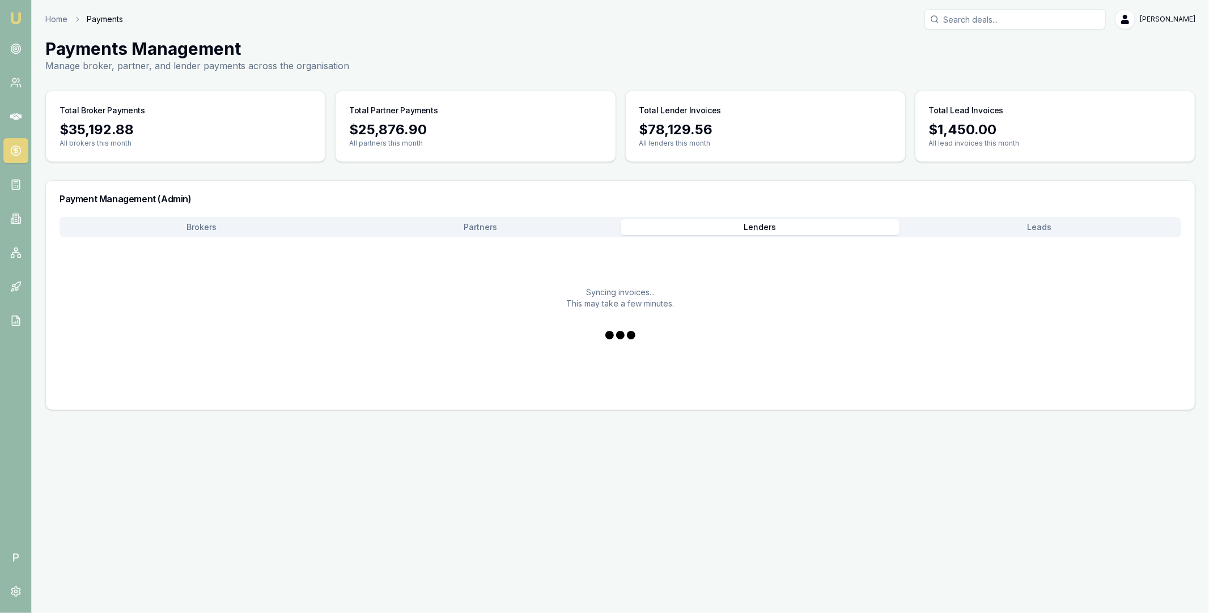
scroll to position [0, 0]
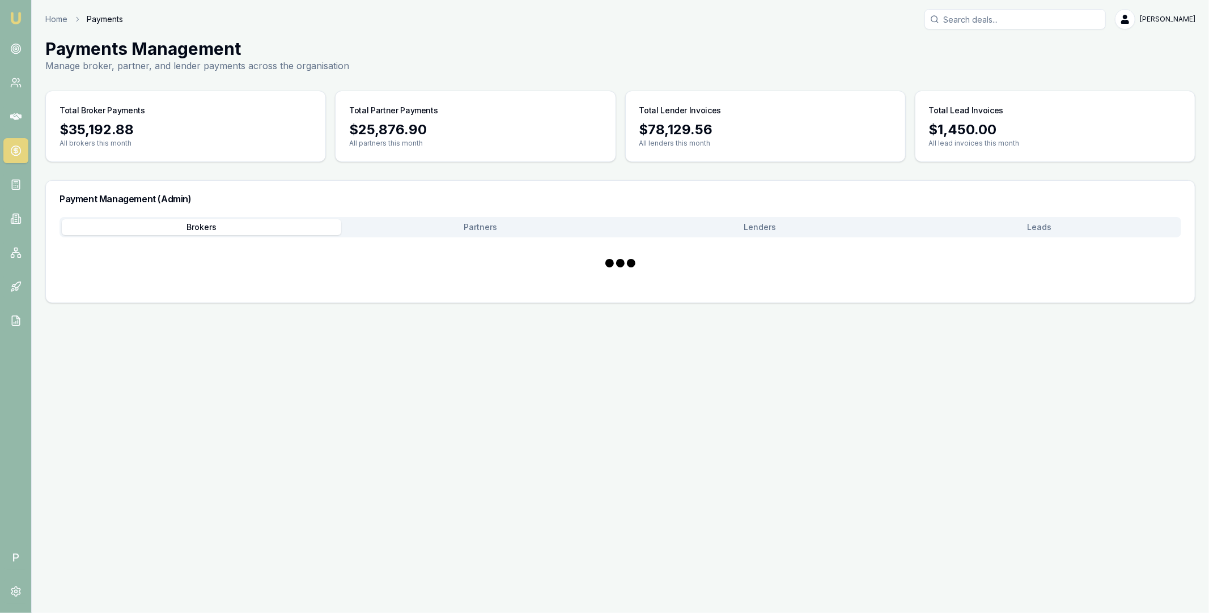
click at [201, 228] on button "Brokers" at bounding box center [202, 227] width 280 height 16
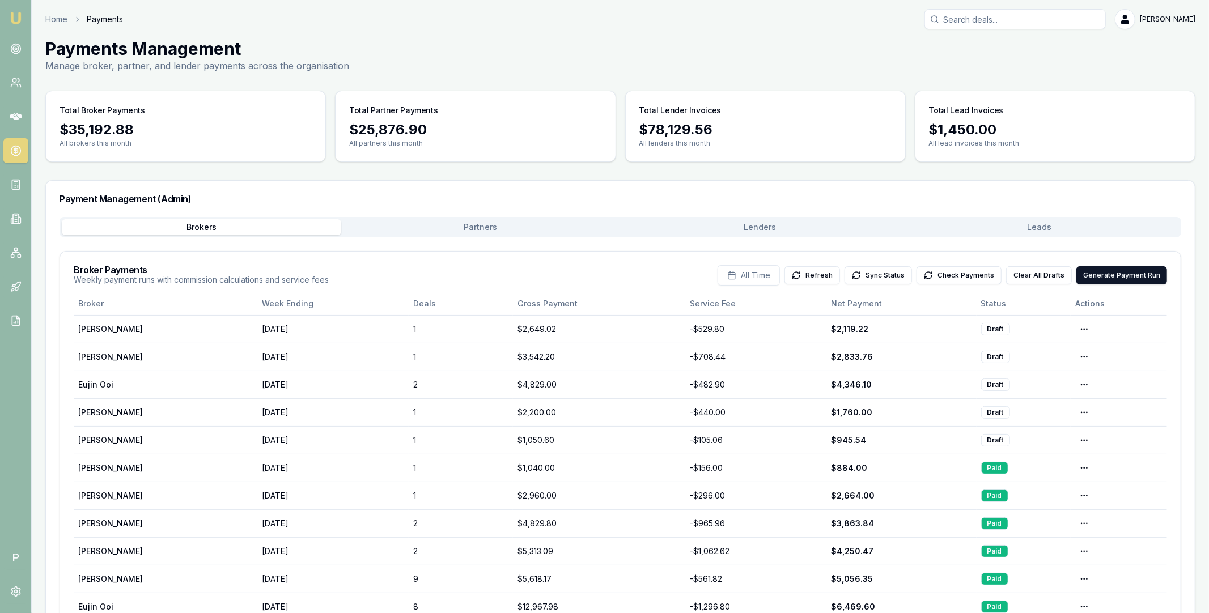
scroll to position [66, 0]
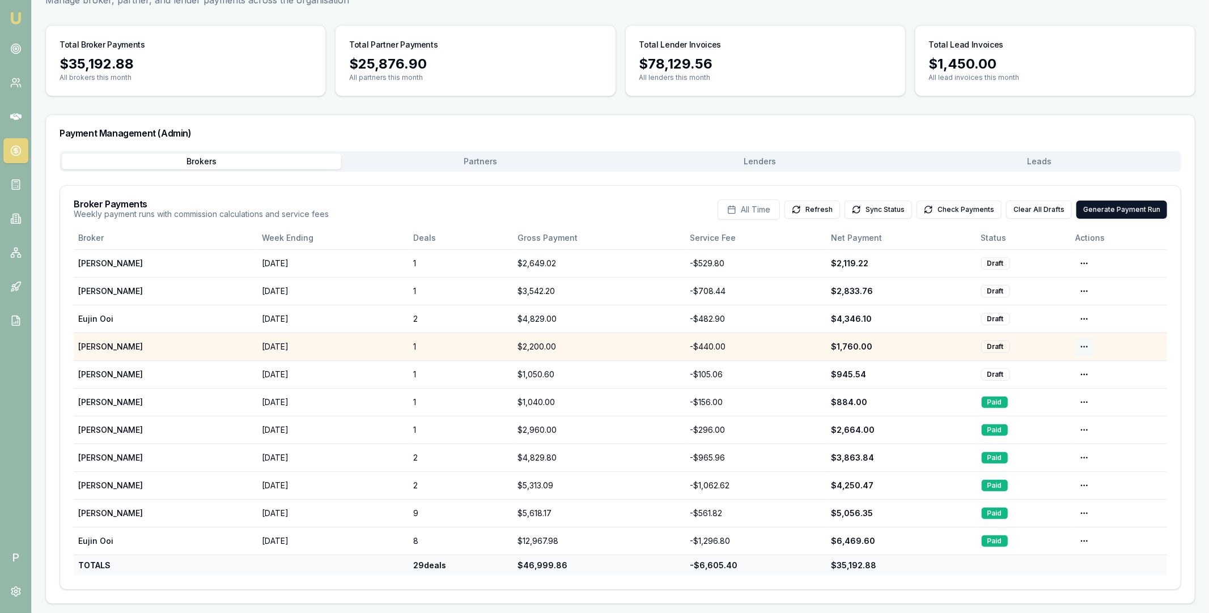
click at [1084, 346] on html "Emu Broker P Home Payments [PERSON_NAME] Toggle Menu Payments Management Manage…" at bounding box center [604, 240] width 1209 height 613
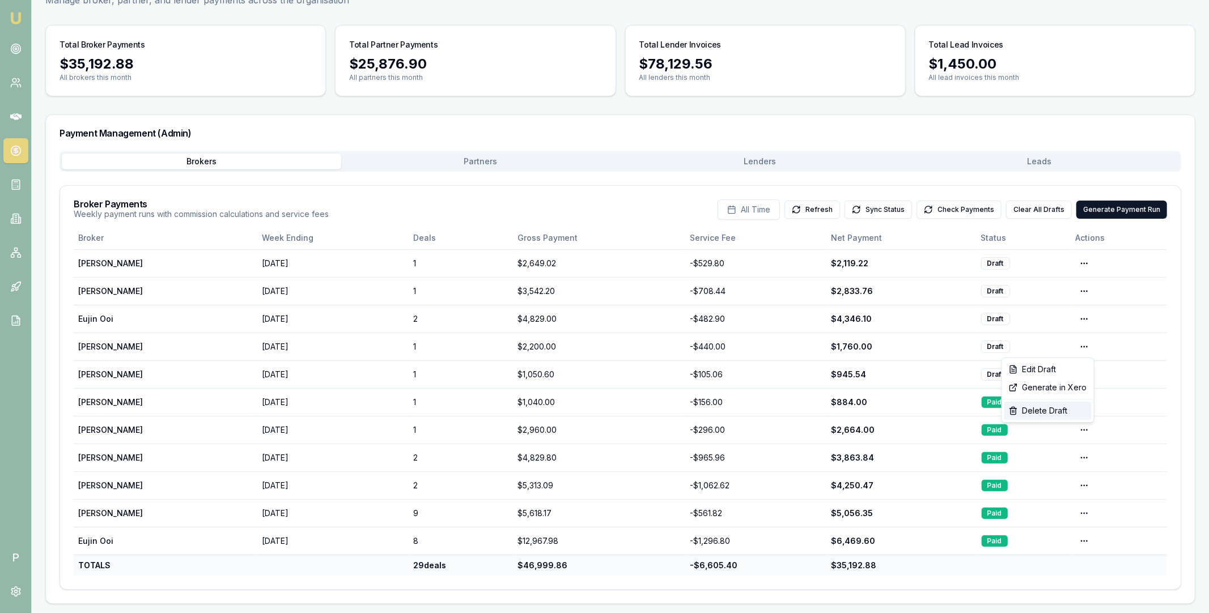
click at [1044, 408] on div "Delete Draft" at bounding box center [1048, 411] width 87 height 18
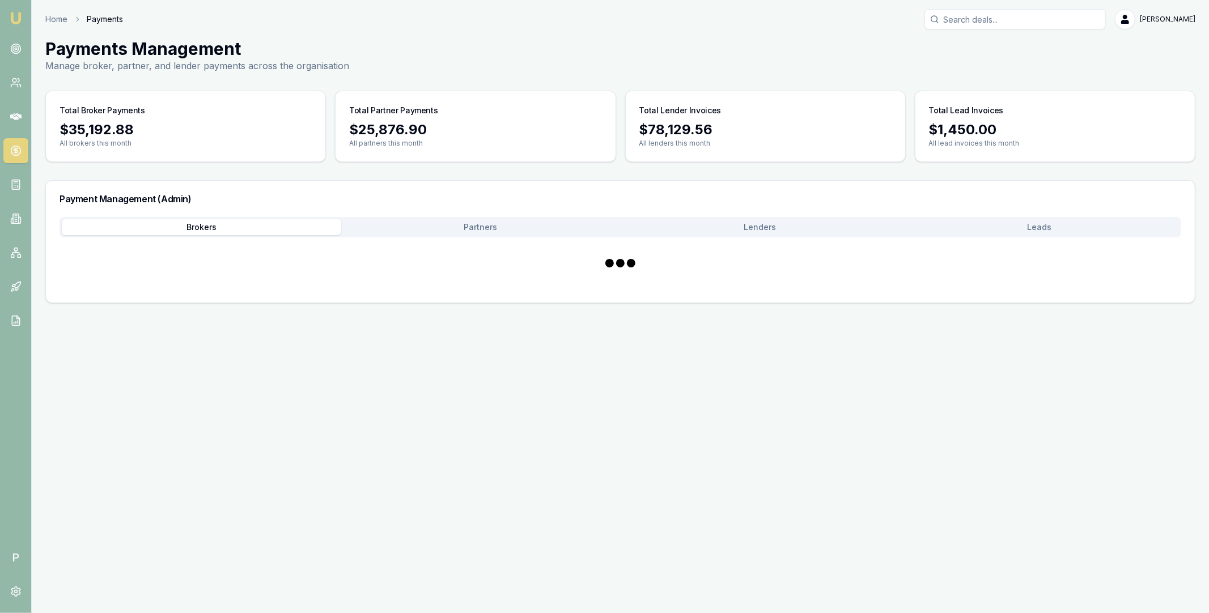
scroll to position [0, 0]
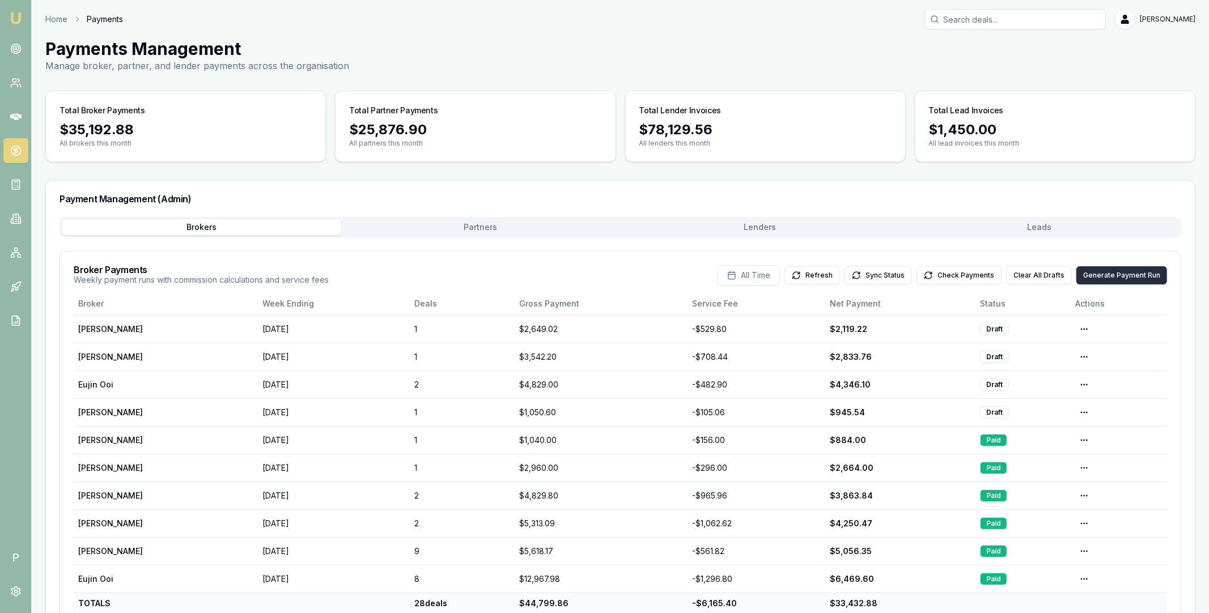
click at [1103, 275] on button "Generate Payment Run" at bounding box center [1122, 275] width 91 height 18
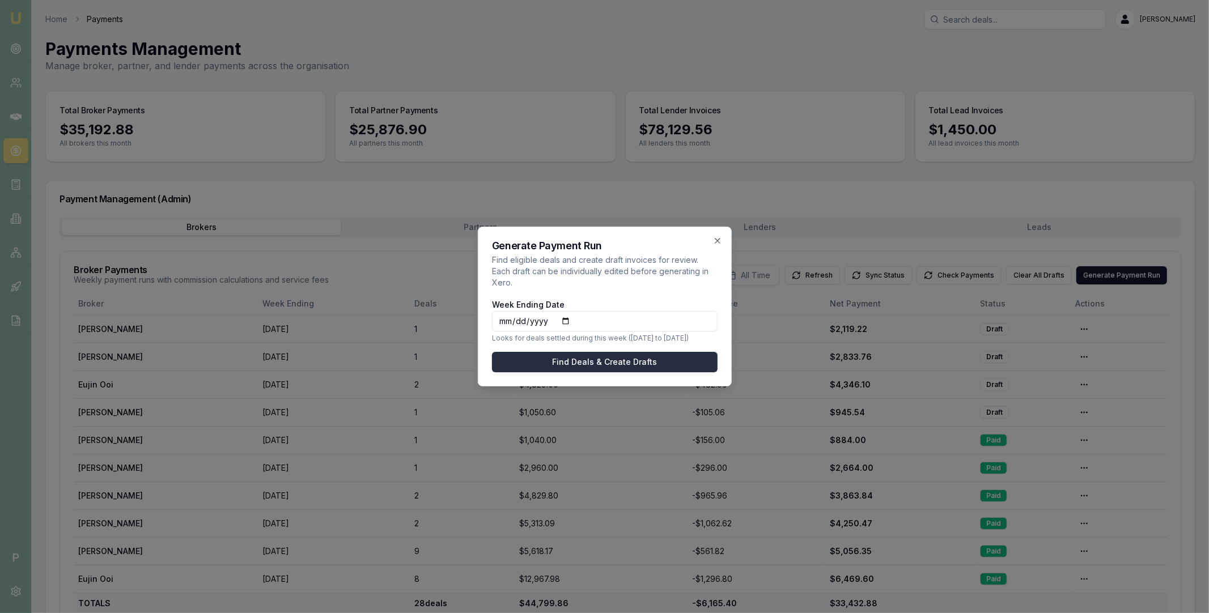
click at [607, 353] on button "Find Deals & Create Drafts" at bounding box center [605, 362] width 226 height 20
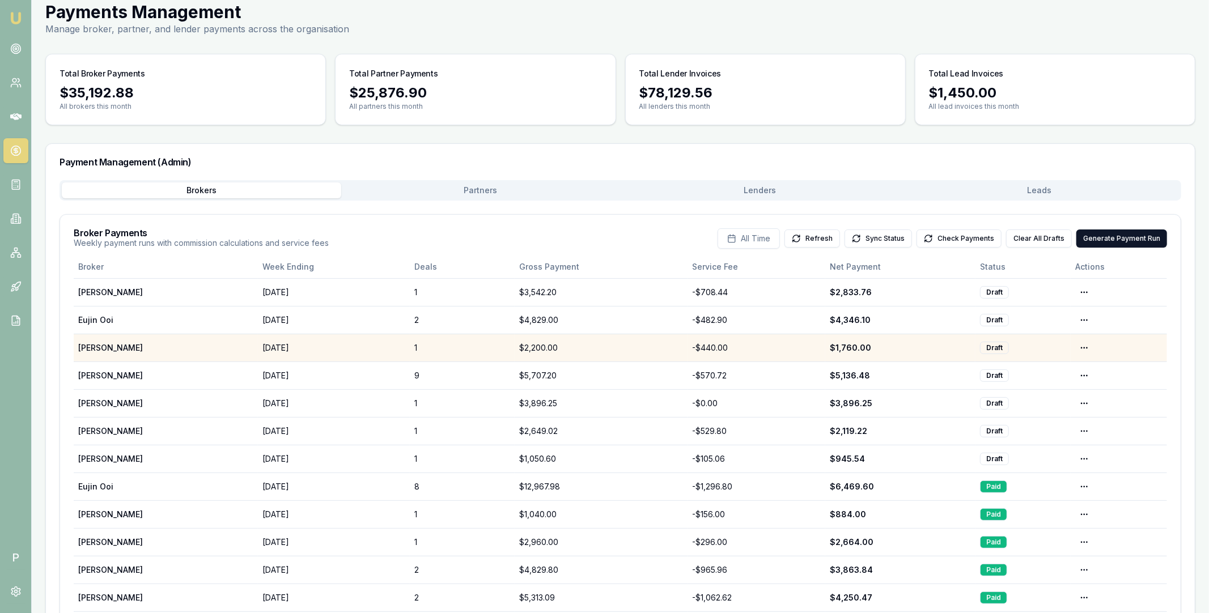
scroll to position [121, 0]
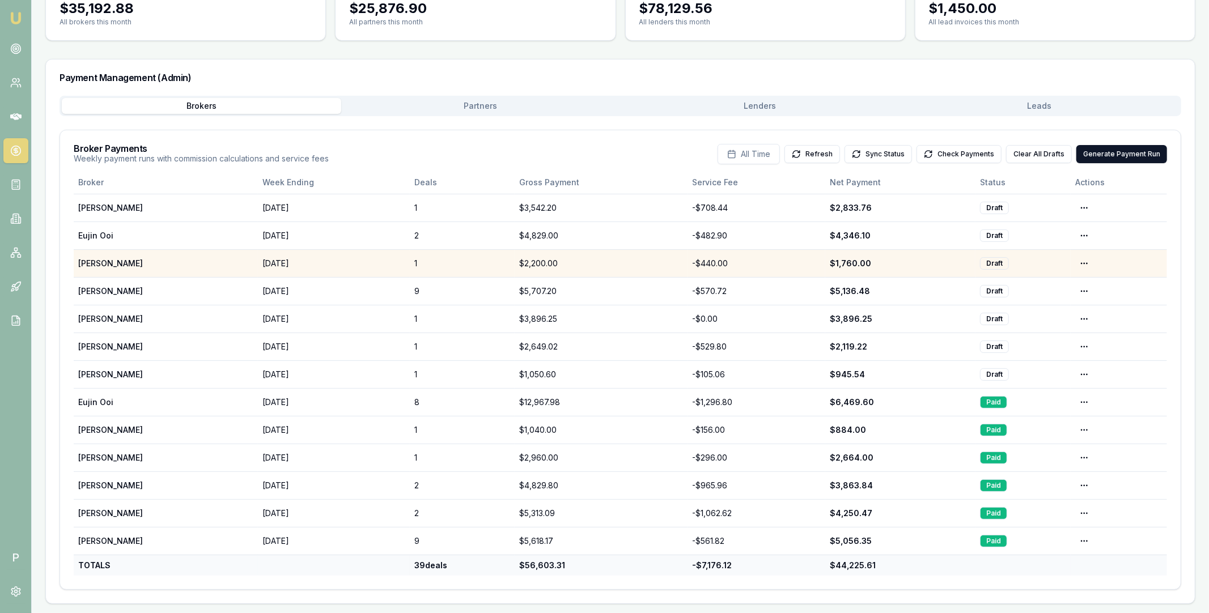
click at [731, 92] on div "Payment Management (Admin)" at bounding box center [620, 78] width 1149 height 36
click at [743, 103] on main "Payments Management Manage broker, partner, and lender payments across the orga…" at bounding box center [621, 260] width 1178 height 687
